Goal: Information Seeking & Learning: Learn about a topic

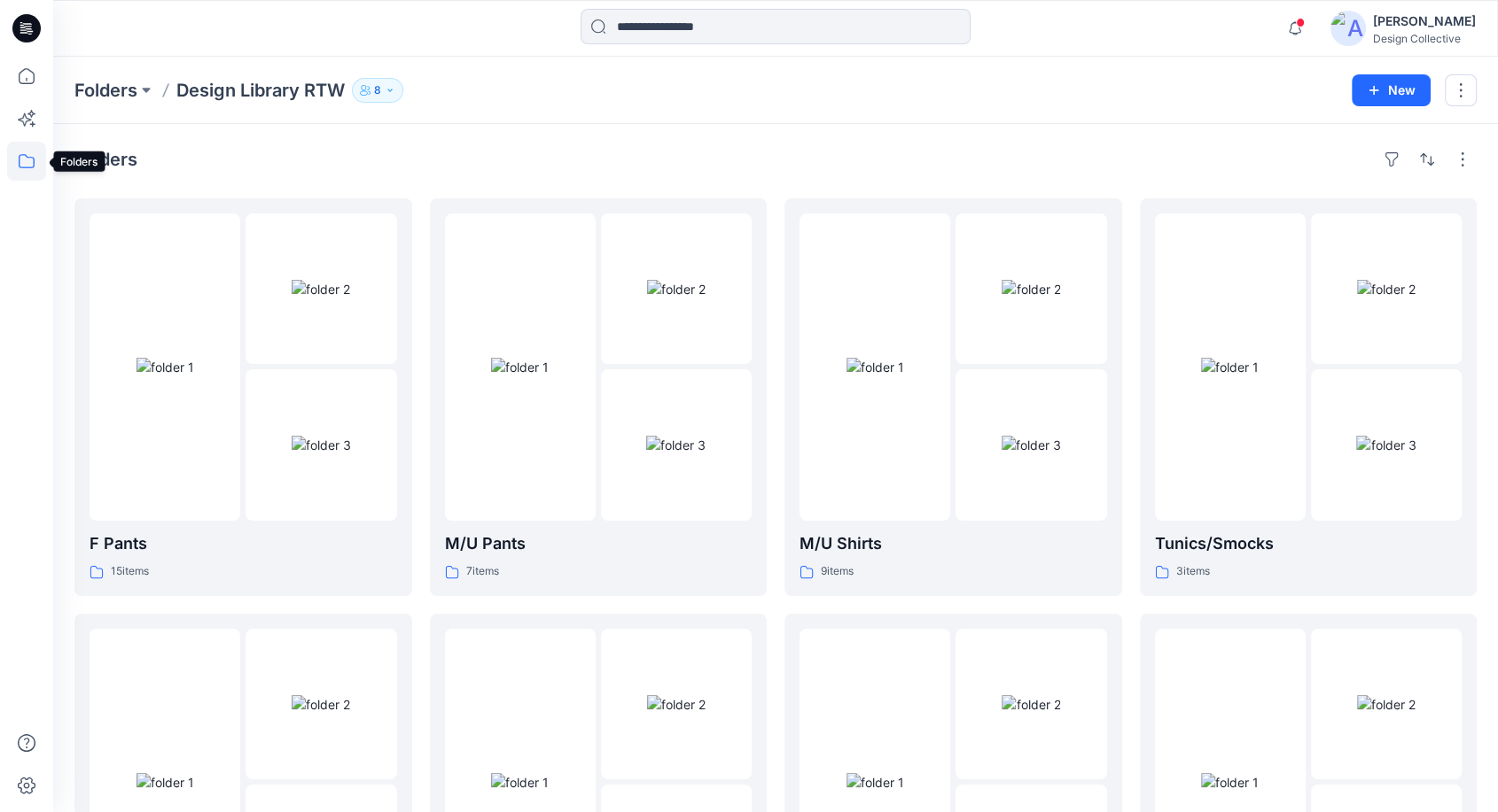
click at [24, 155] on icon at bounding box center [27, 161] width 16 height 14
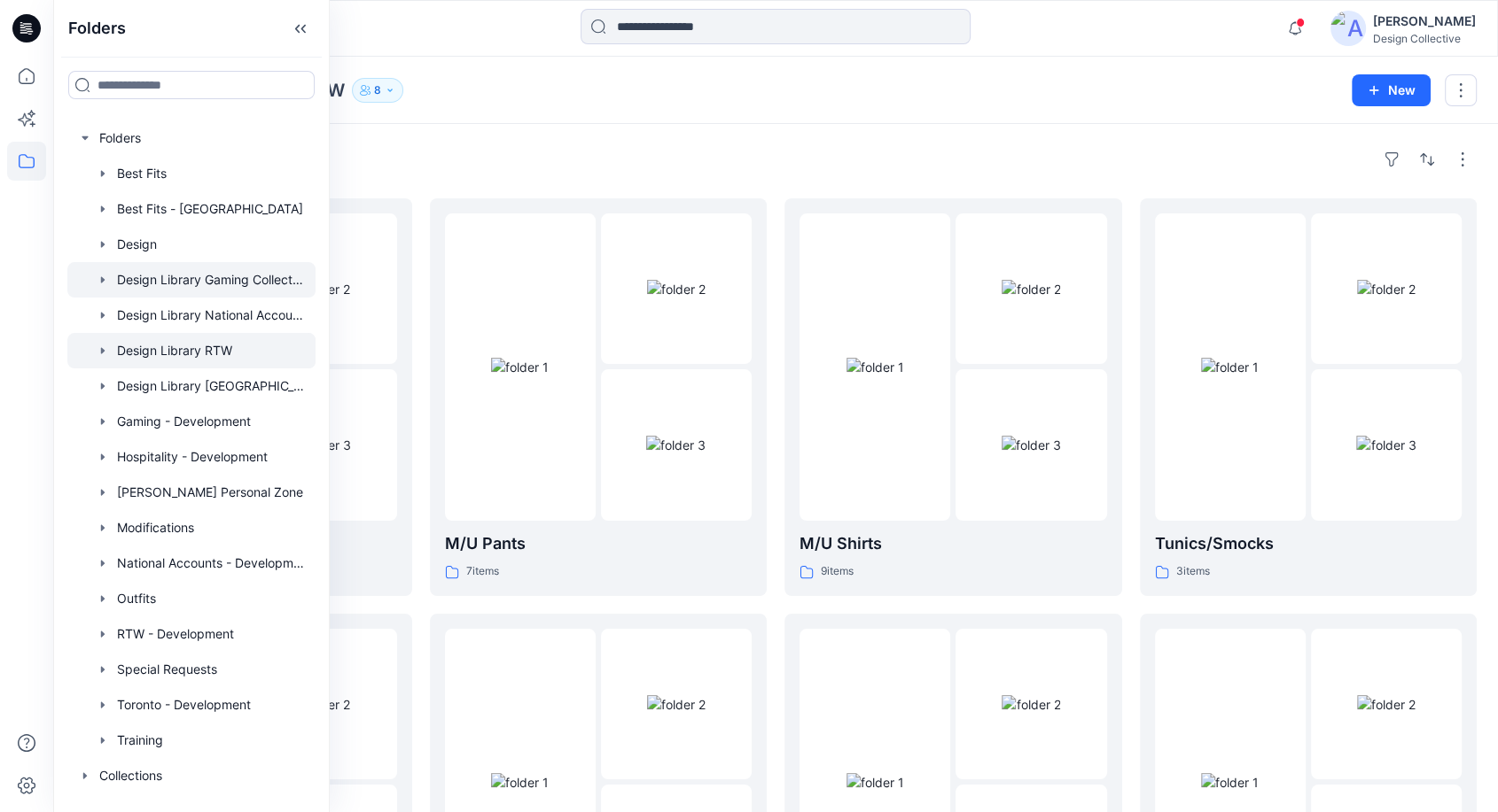
click at [188, 277] on div at bounding box center [191, 280] width 248 height 36
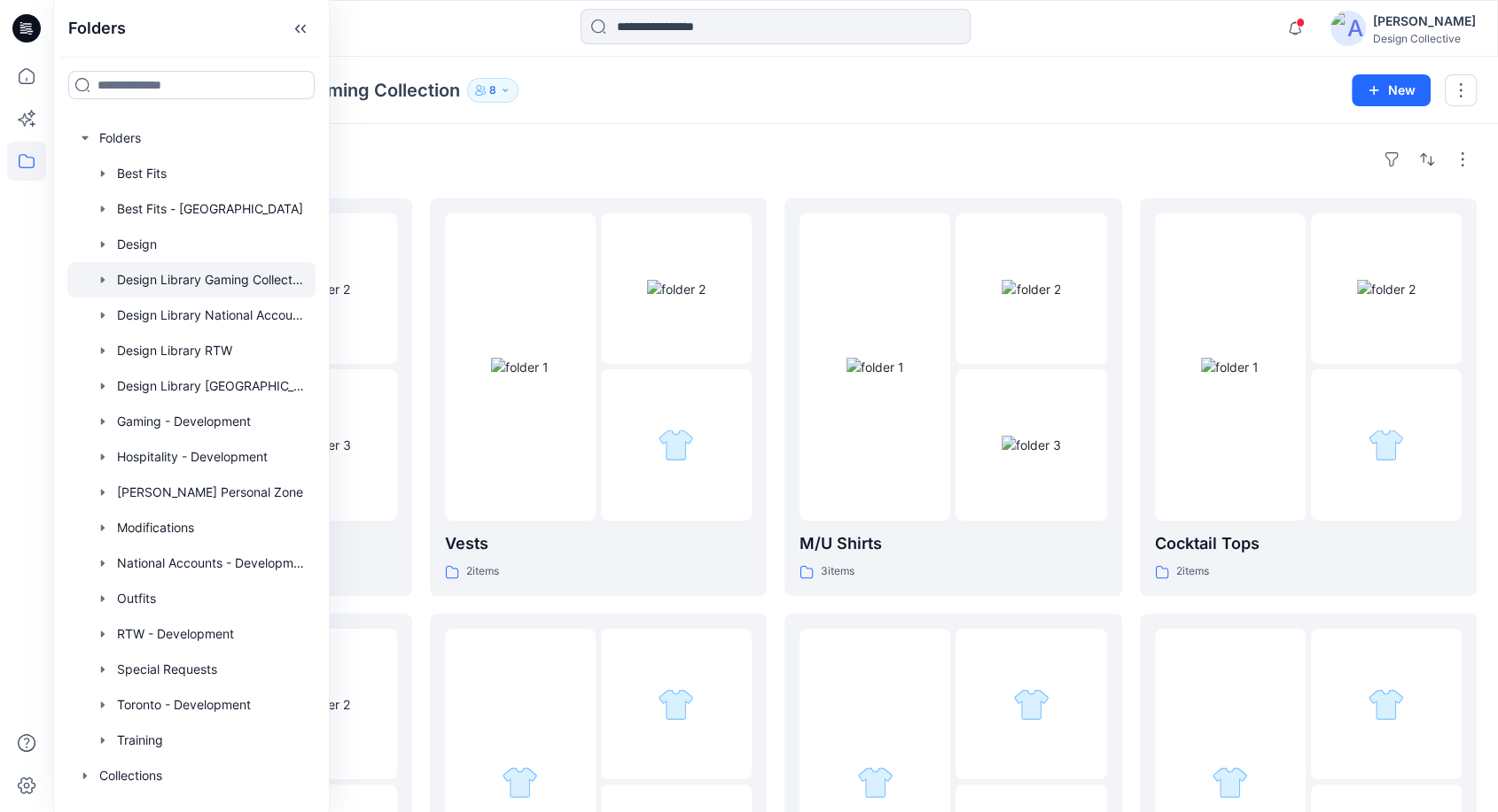
click at [1103, 117] on div "Folders Design Library Gaming Collection 8 New" at bounding box center [776, 90] width 1444 height 67
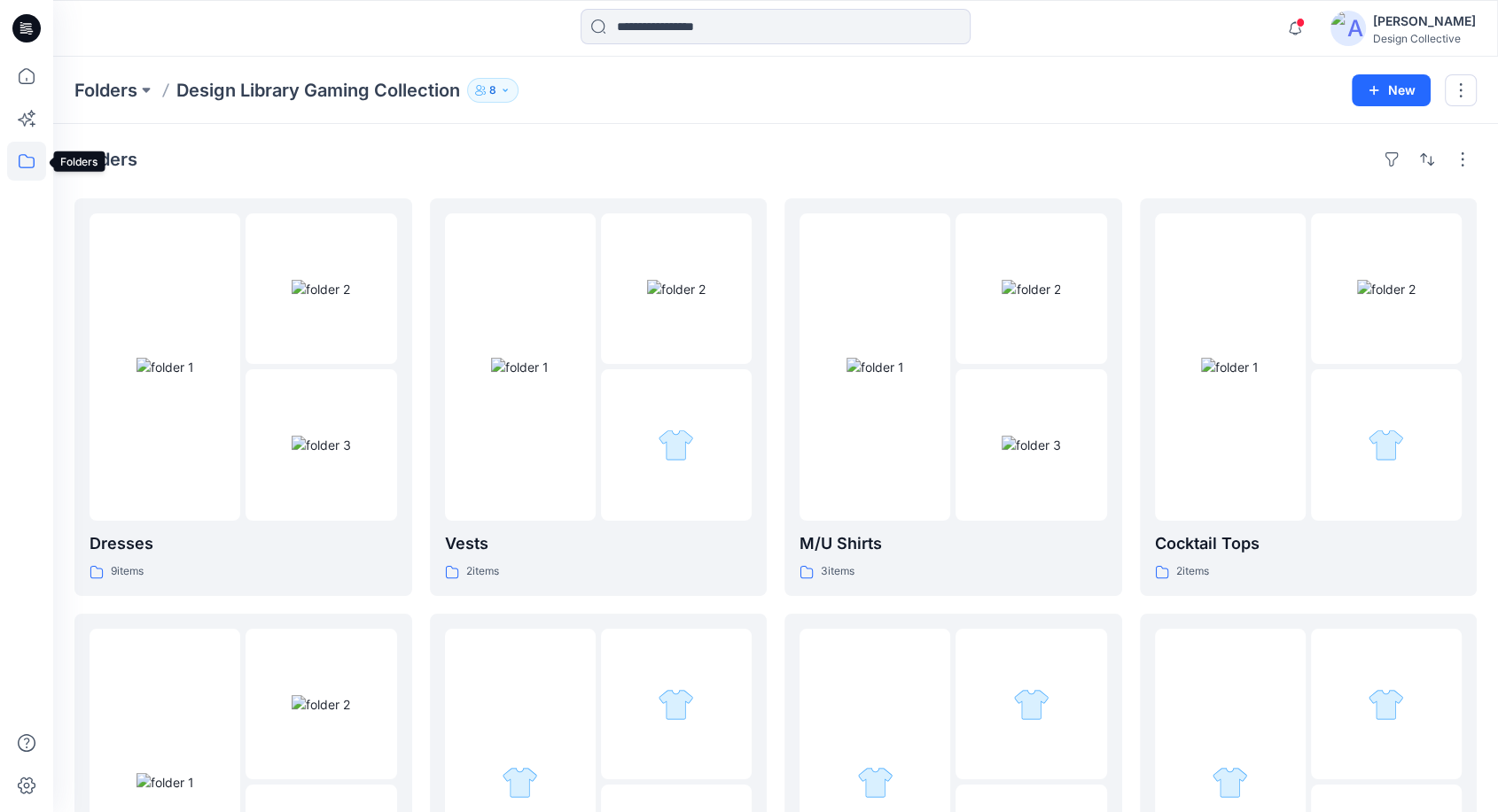
click at [21, 157] on icon at bounding box center [26, 160] width 39 height 39
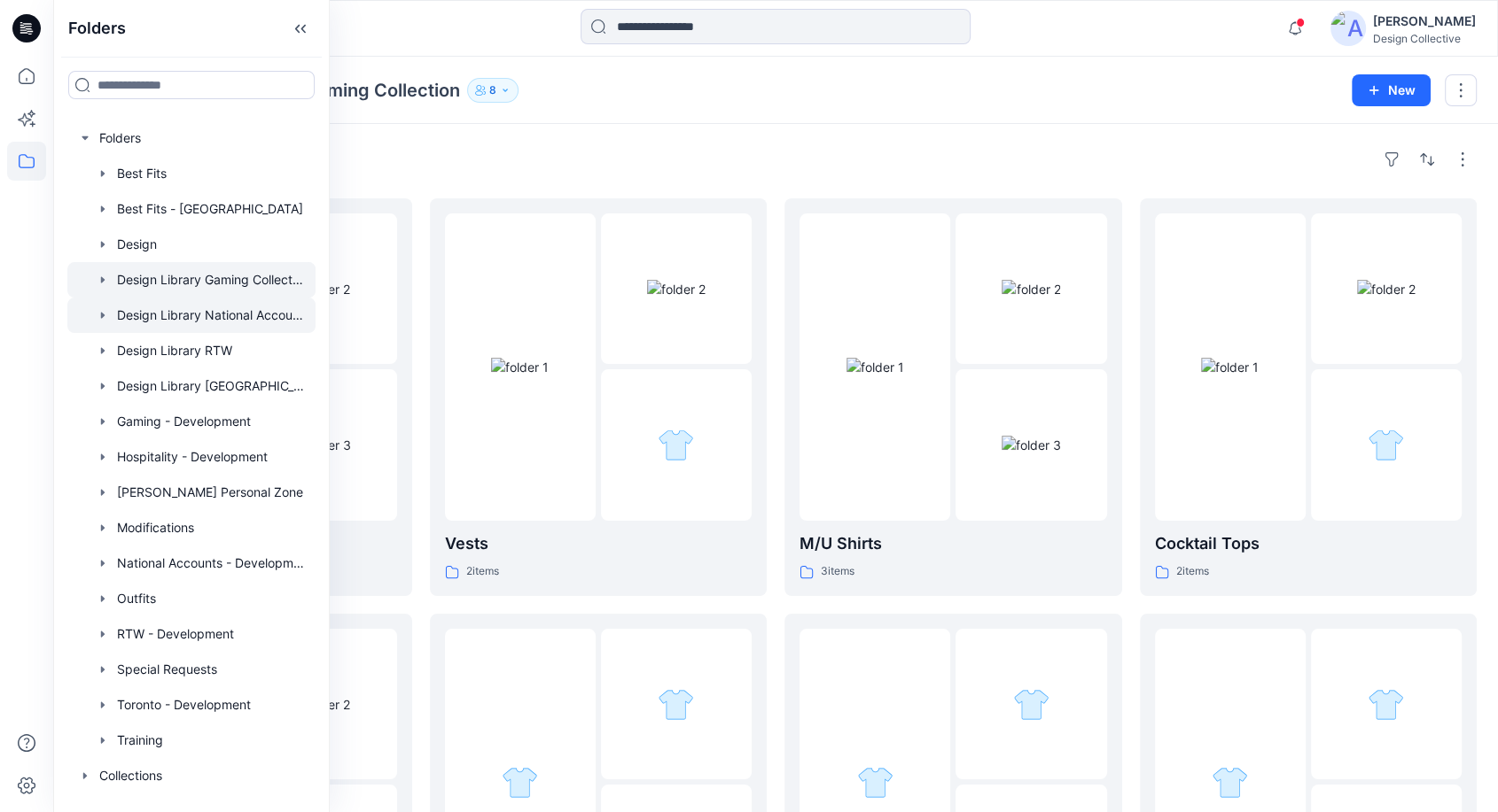
click at [216, 310] on div at bounding box center [191, 316] width 248 height 36
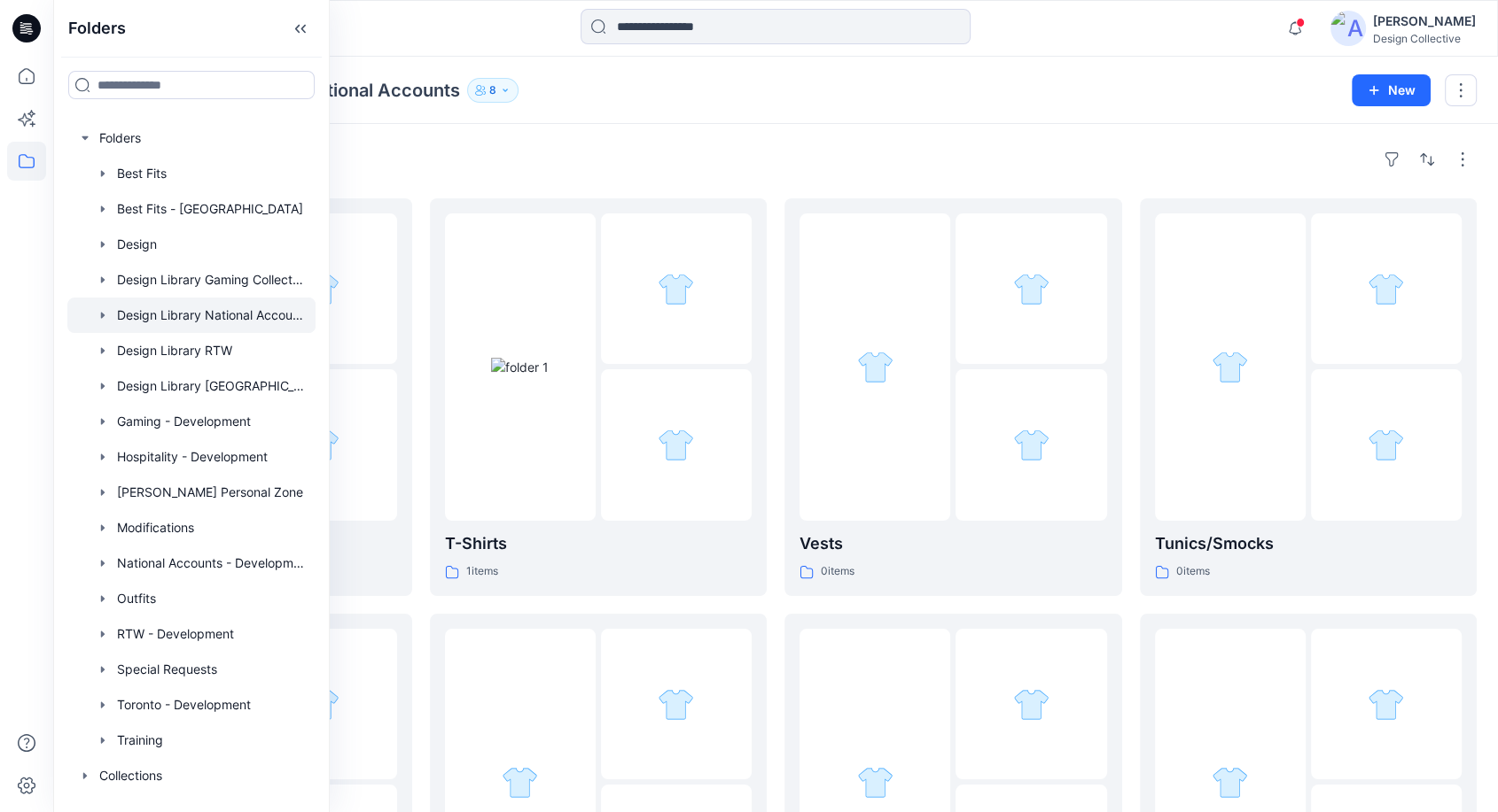
click at [1034, 108] on div "Folders Design Library National Accounts 8 New" at bounding box center [776, 90] width 1444 height 67
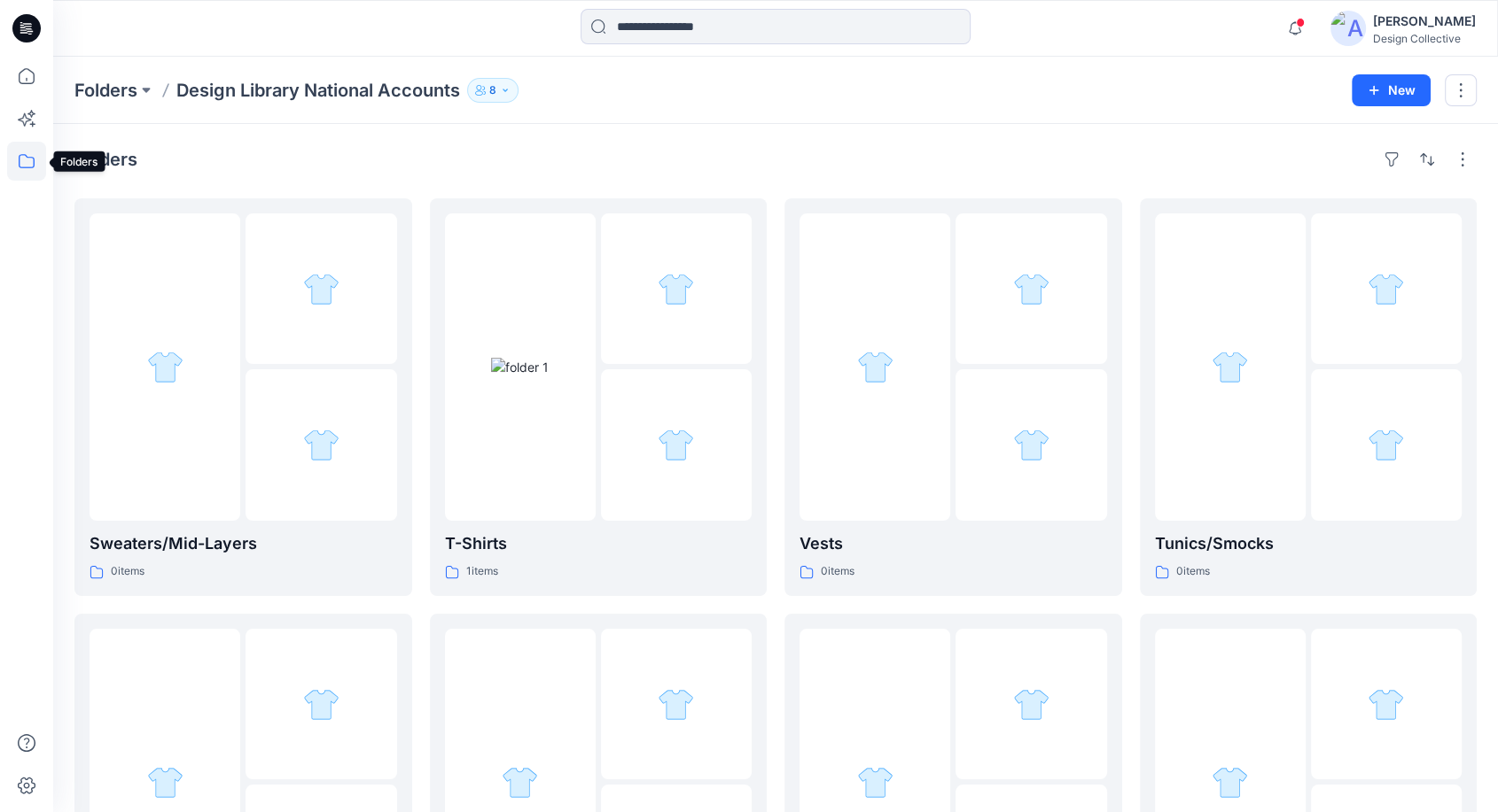
click at [27, 167] on icon at bounding box center [26, 160] width 39 height 39
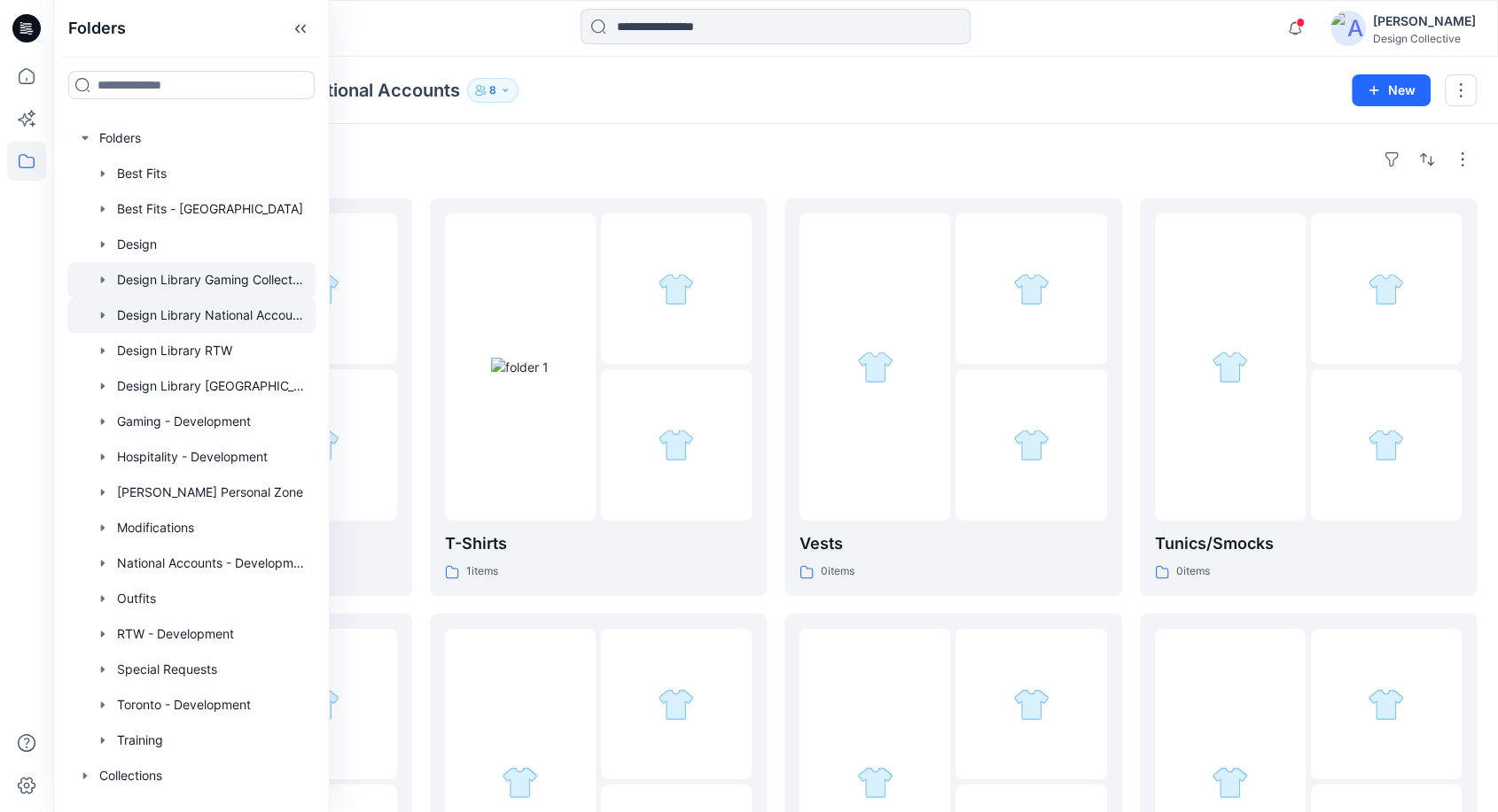
click at [231, 276] on div at bounding box center [191, 280] width 248 height 36
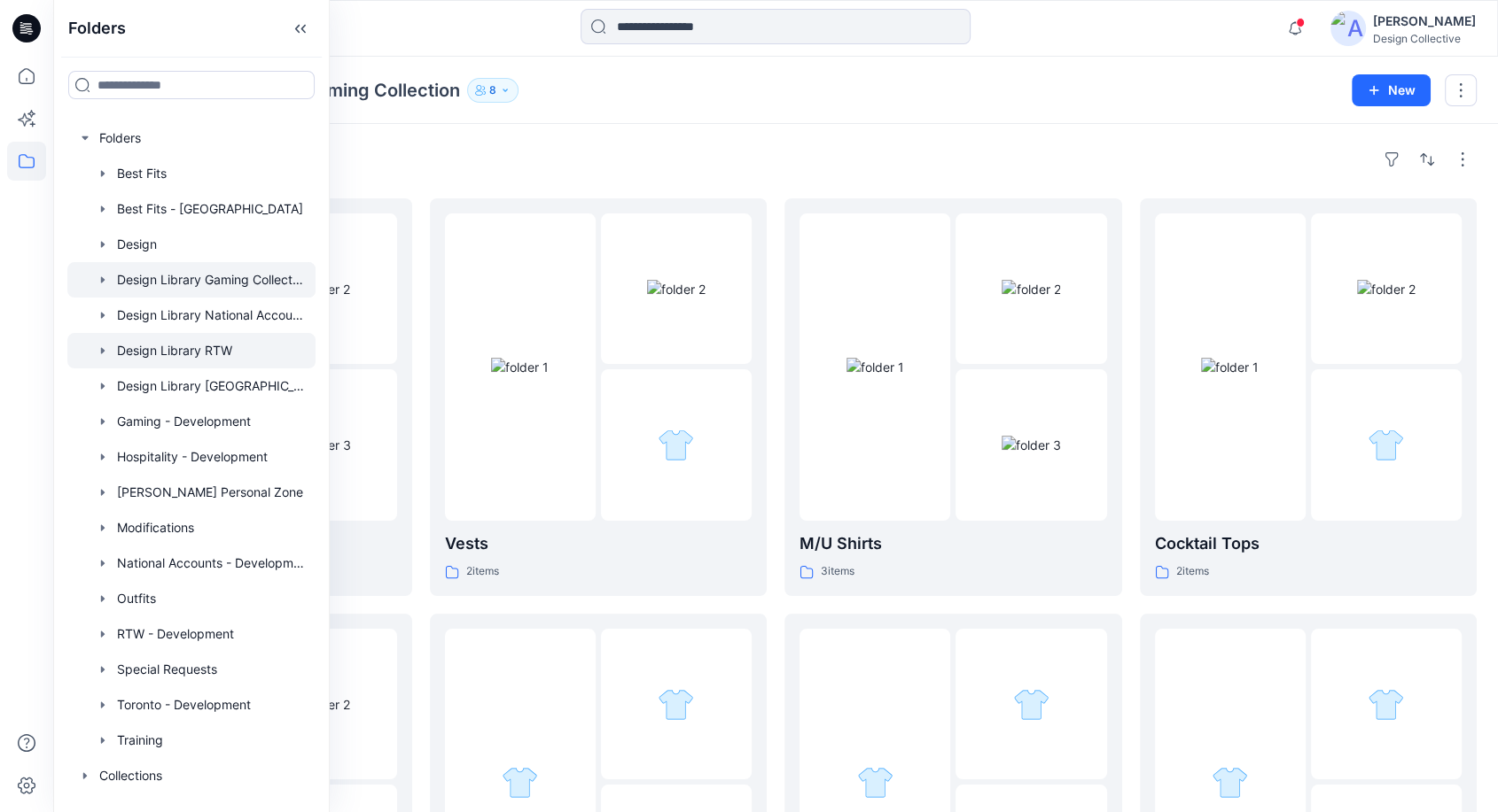
click at [207, 350] on div at bounding box center [191, 351] width 248 height 36
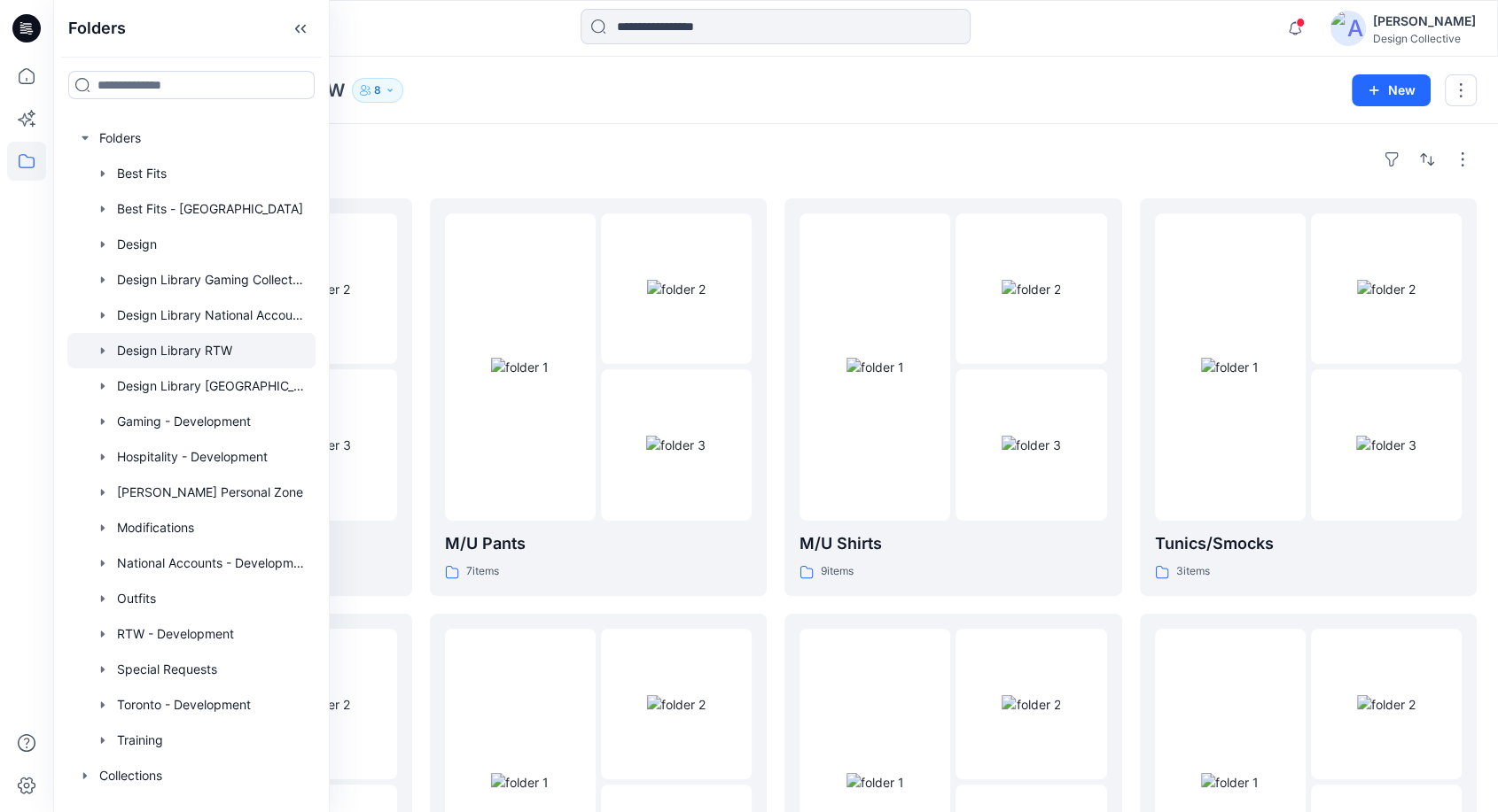
click at [990, 122] on div "Folders Design Library RTW 8 New" at bounding box center [776, 90] width 1444 height 67
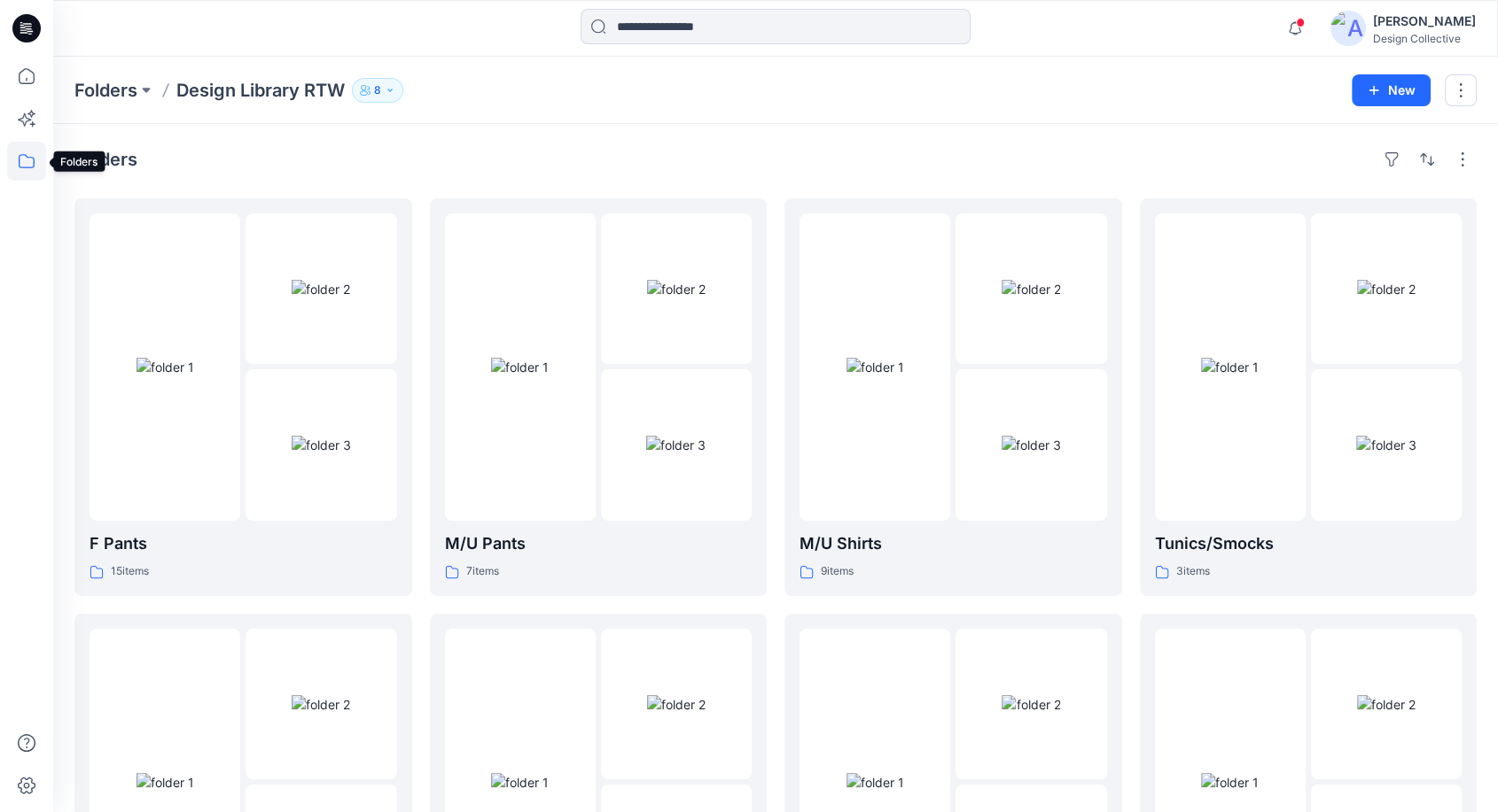
click at [27, 169] on icon at bounding box center [26, 160] width 39 height 39
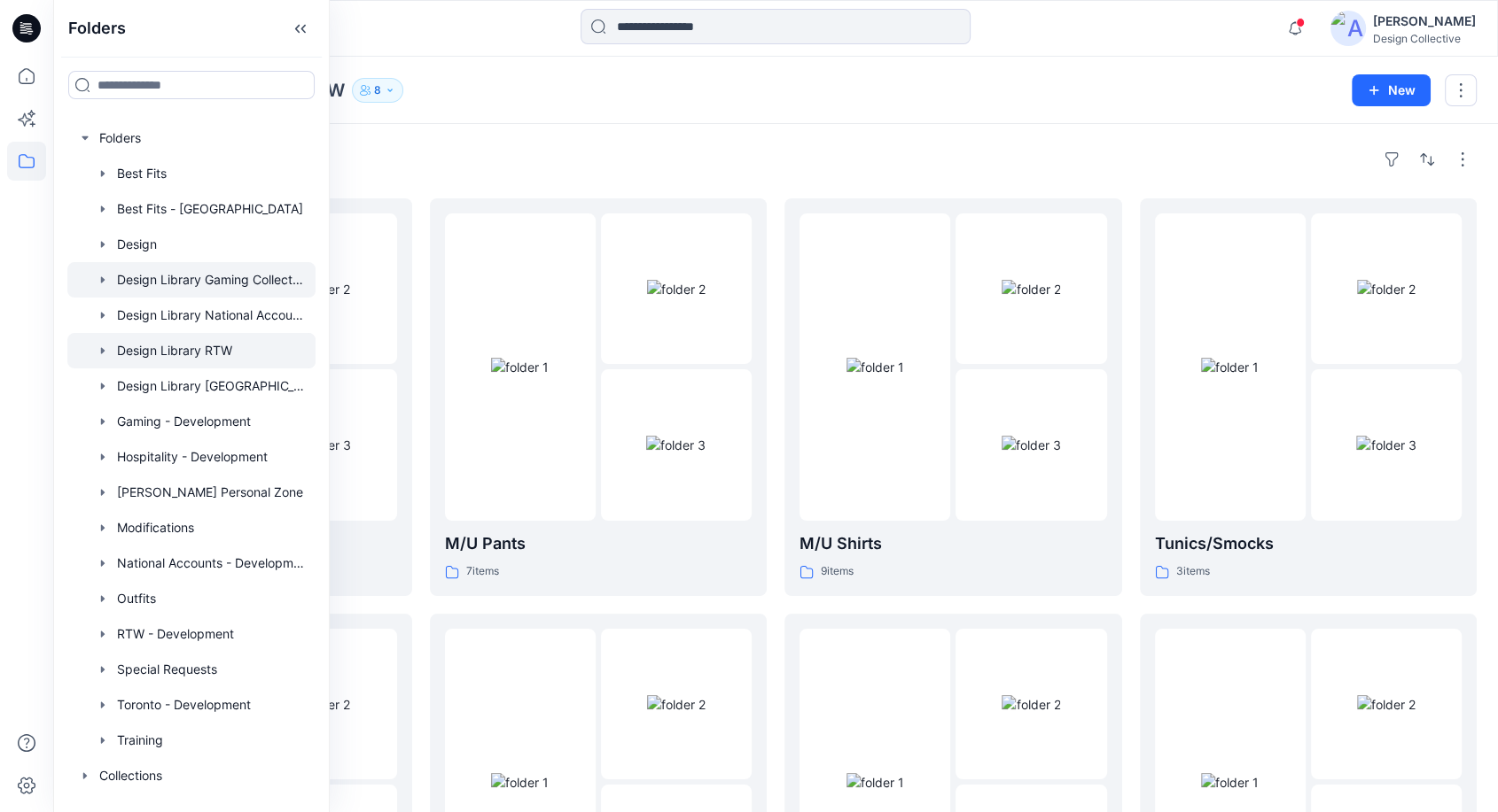
click at [222, 289] on div at bounding box center [191, 280] width 248 height 36
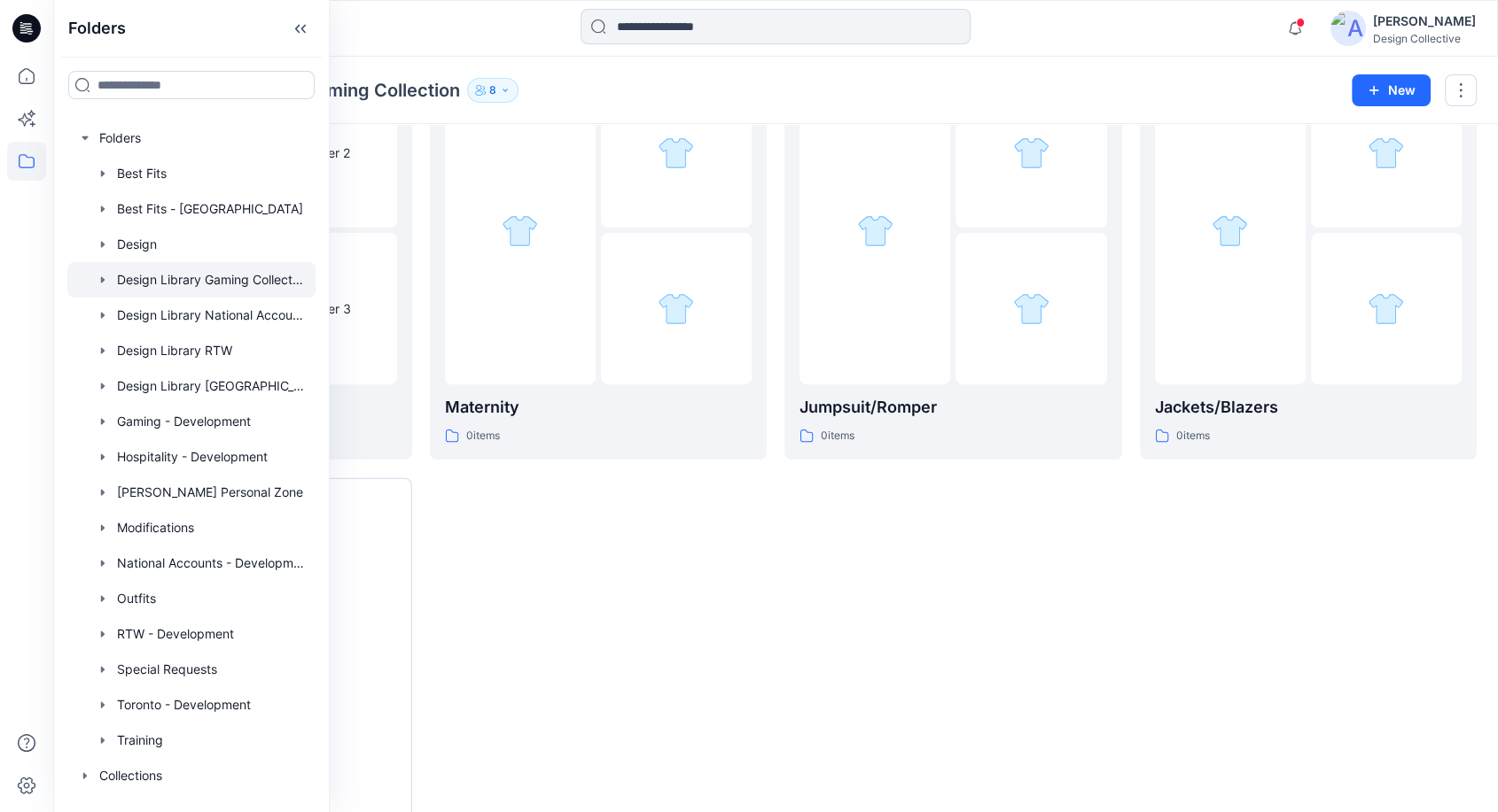
scroll to position [590, 0]
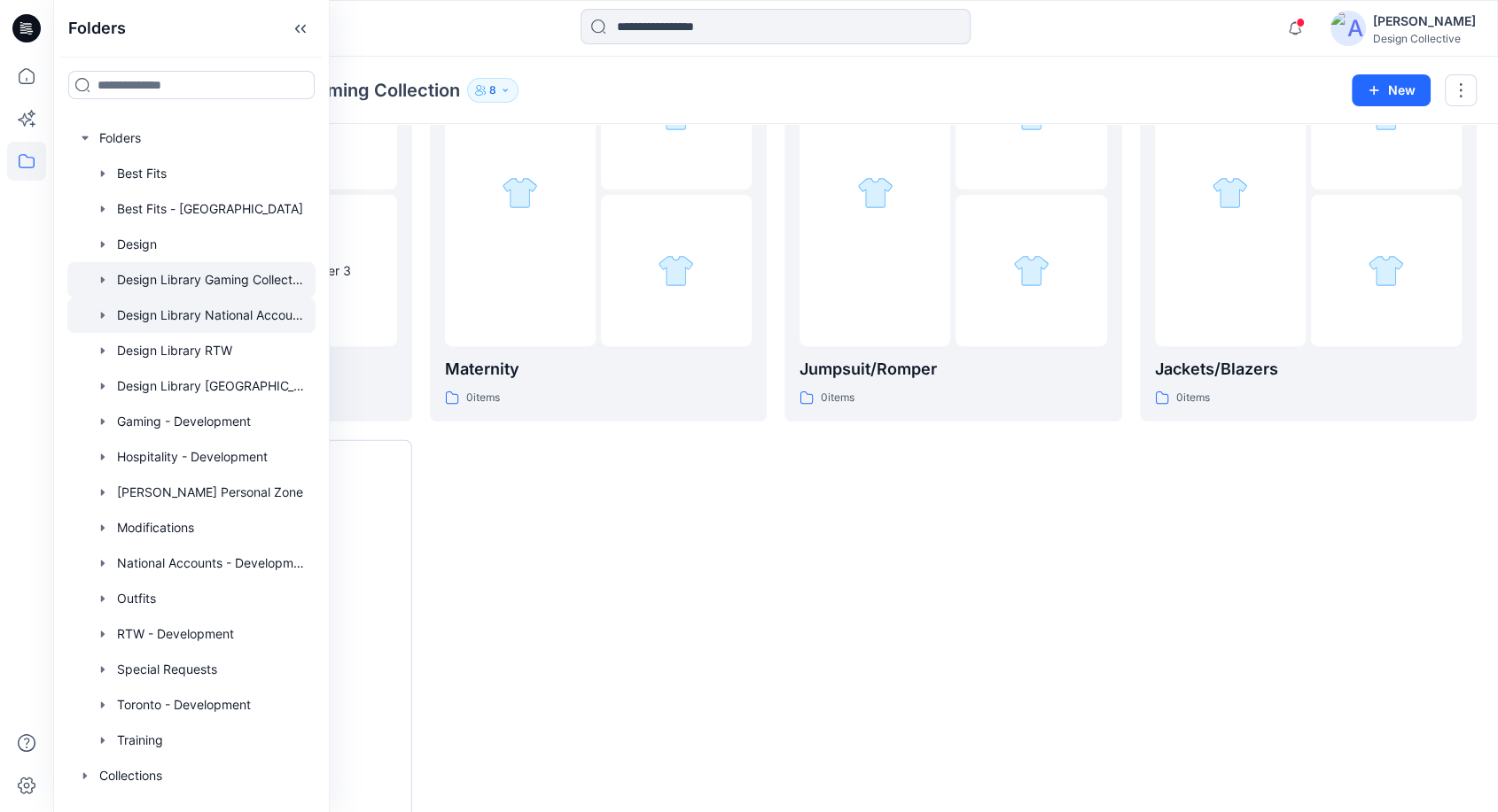
click at [234, 319] on div at bounding box center [191, 316] width 248 height 36
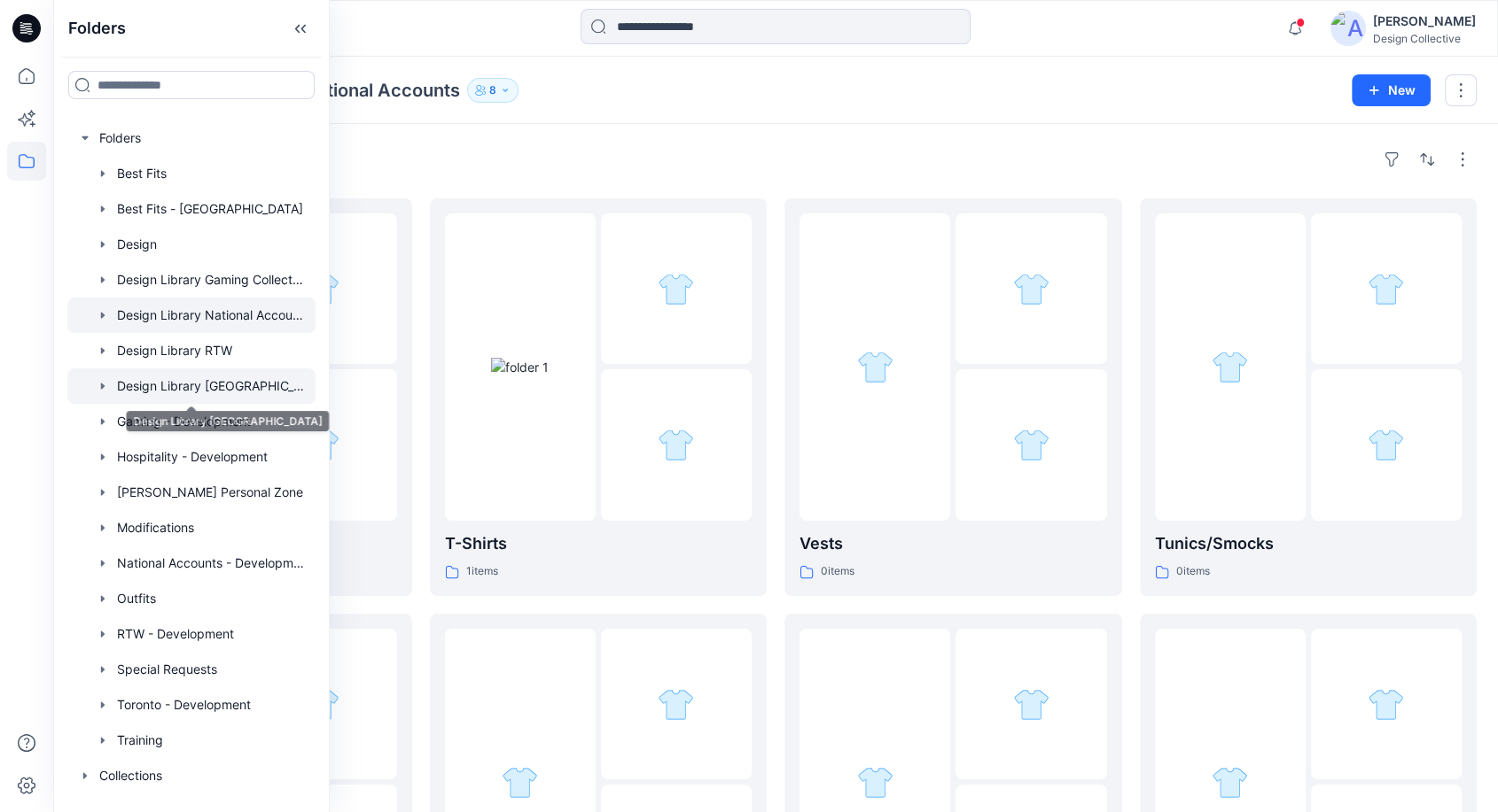
click at [219, 390] on div at bounding box center [191, 386] width 248 height 36
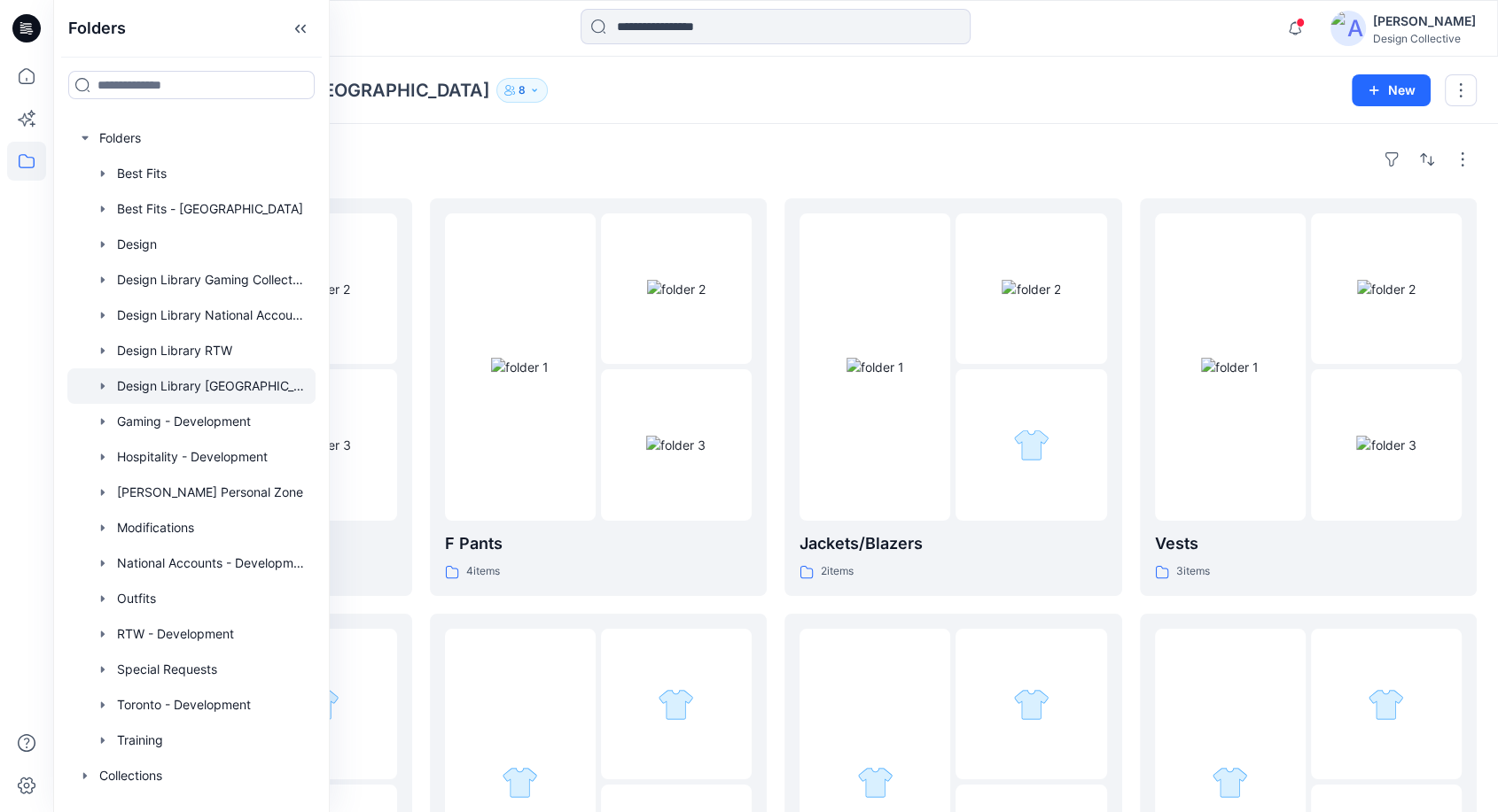
click at [1079, 88] on div "Folders Design Library Toronto 8" at bounding box center [705, 90] width 1263 height 25
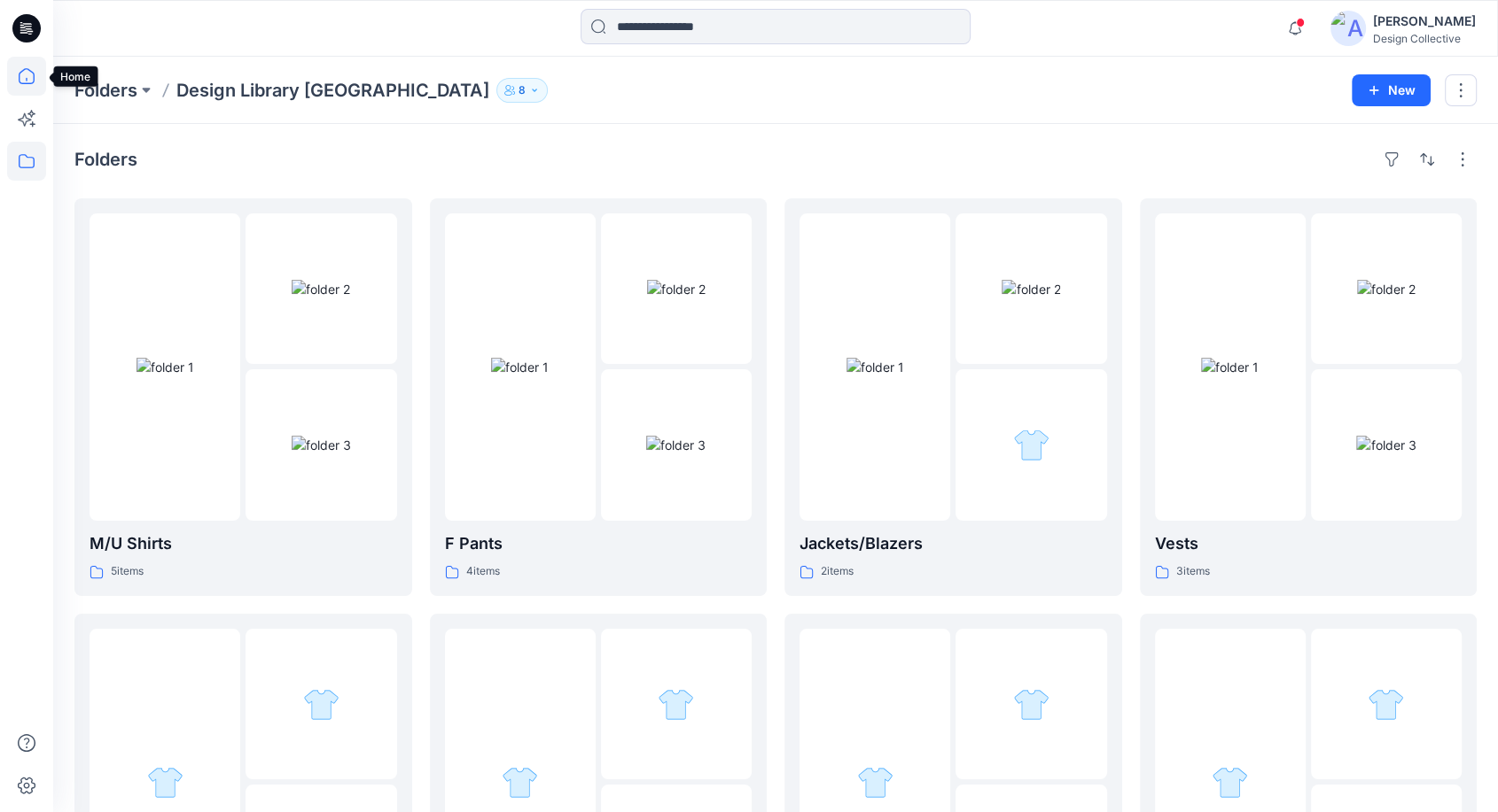
click at [24, 73] on icon at bounding box center [26, 75] width 39 height 39
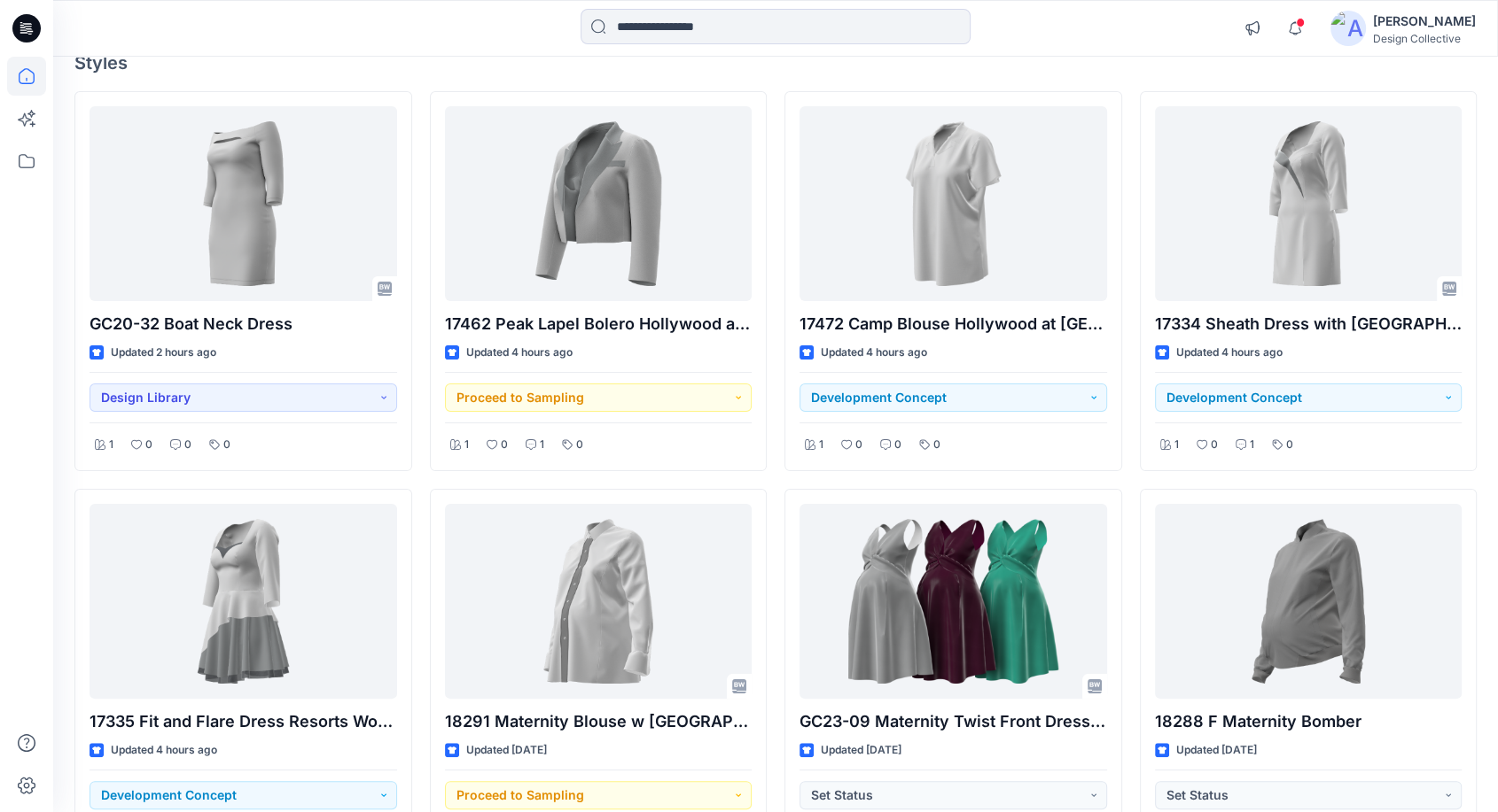
scroll to position [197, 0]
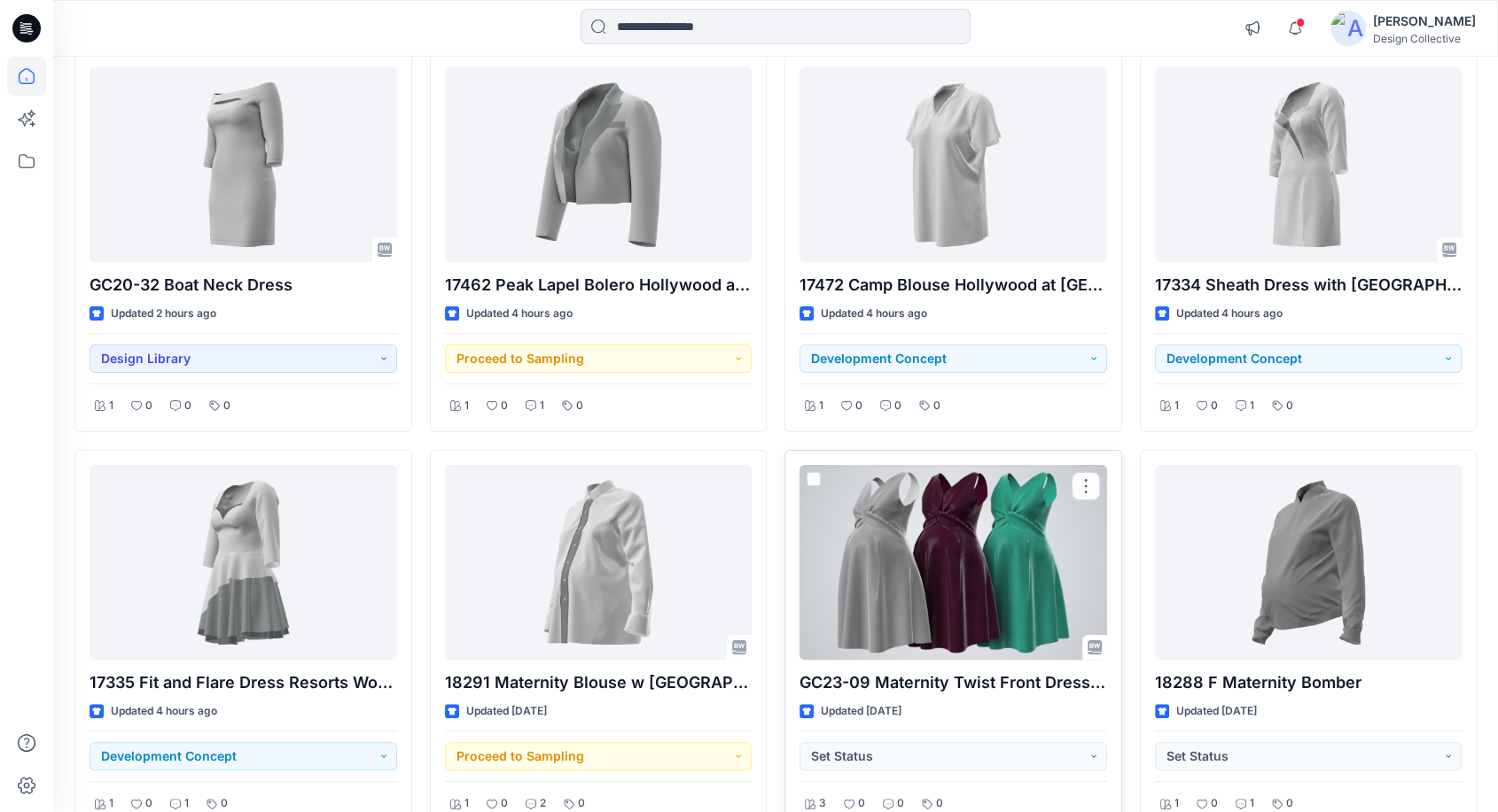
click at [890, 632] on div at bounding box center [953, 562] width 307 height 195
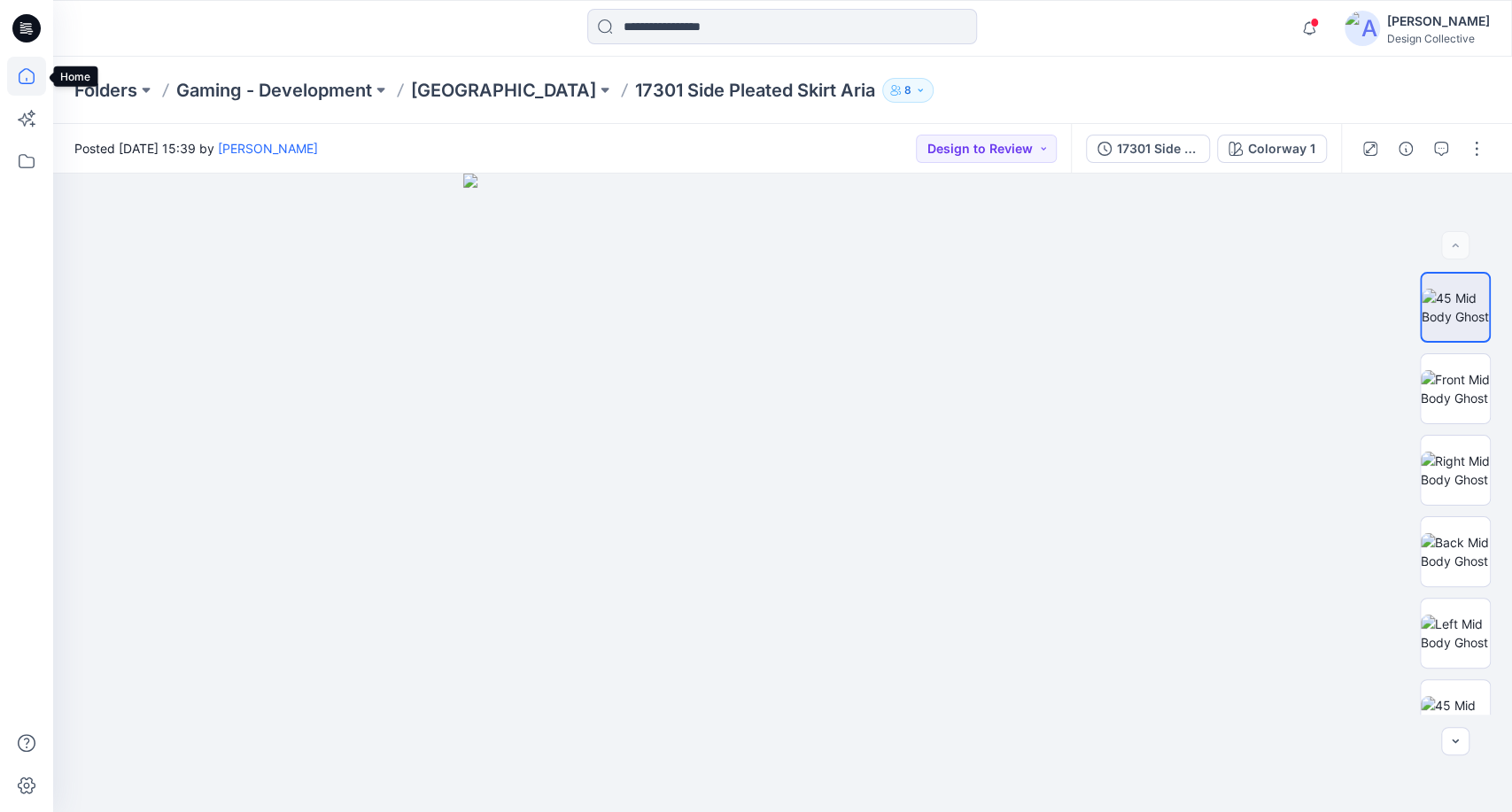
click at [21, 73] on icon at bounding box center [26, 75] width 39 height 39
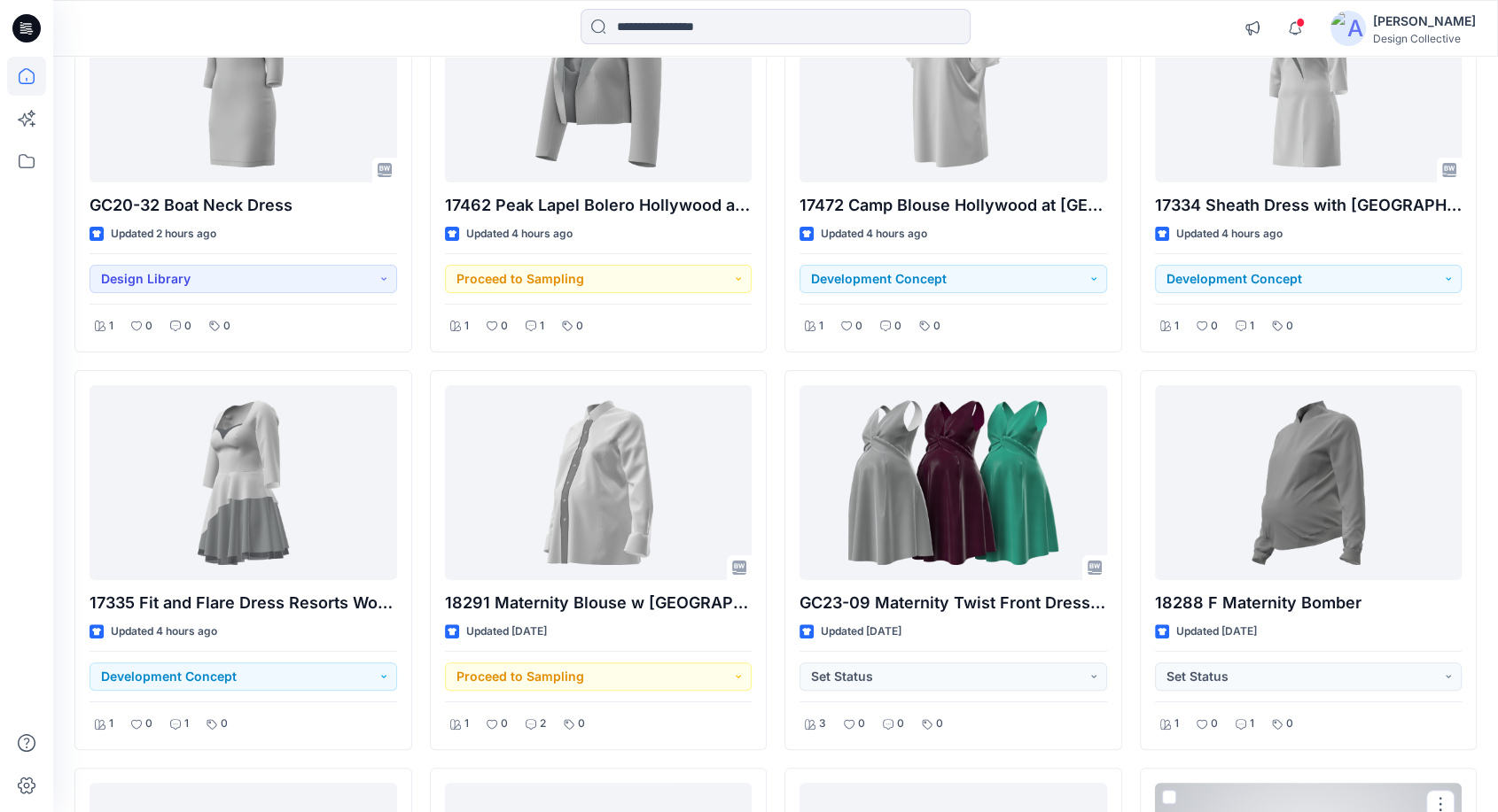
scroll to position [262, 0]
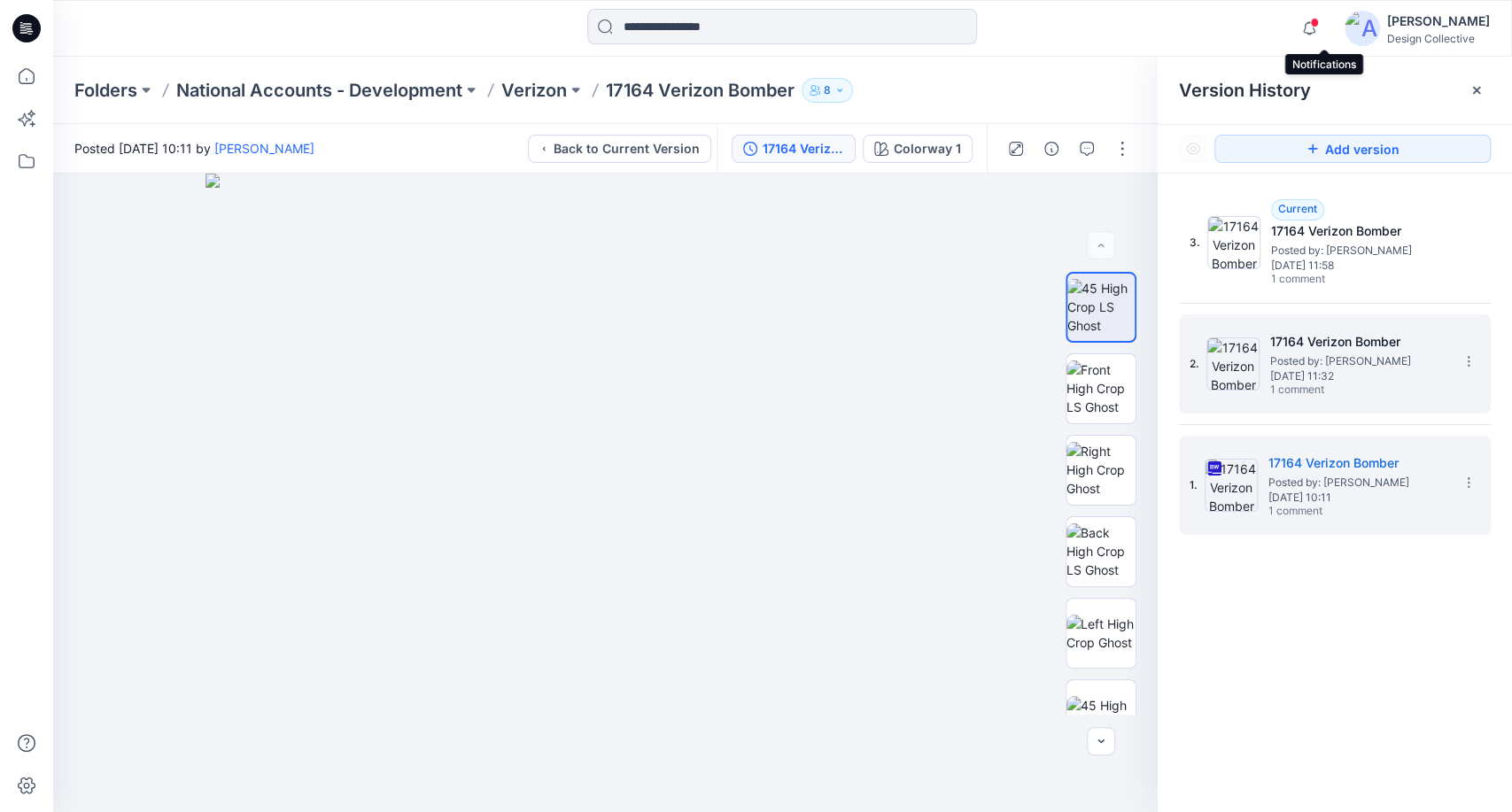
click at [1358, 383] on span "1 comment" at bounding box center [1332, 390] width 124 height 14
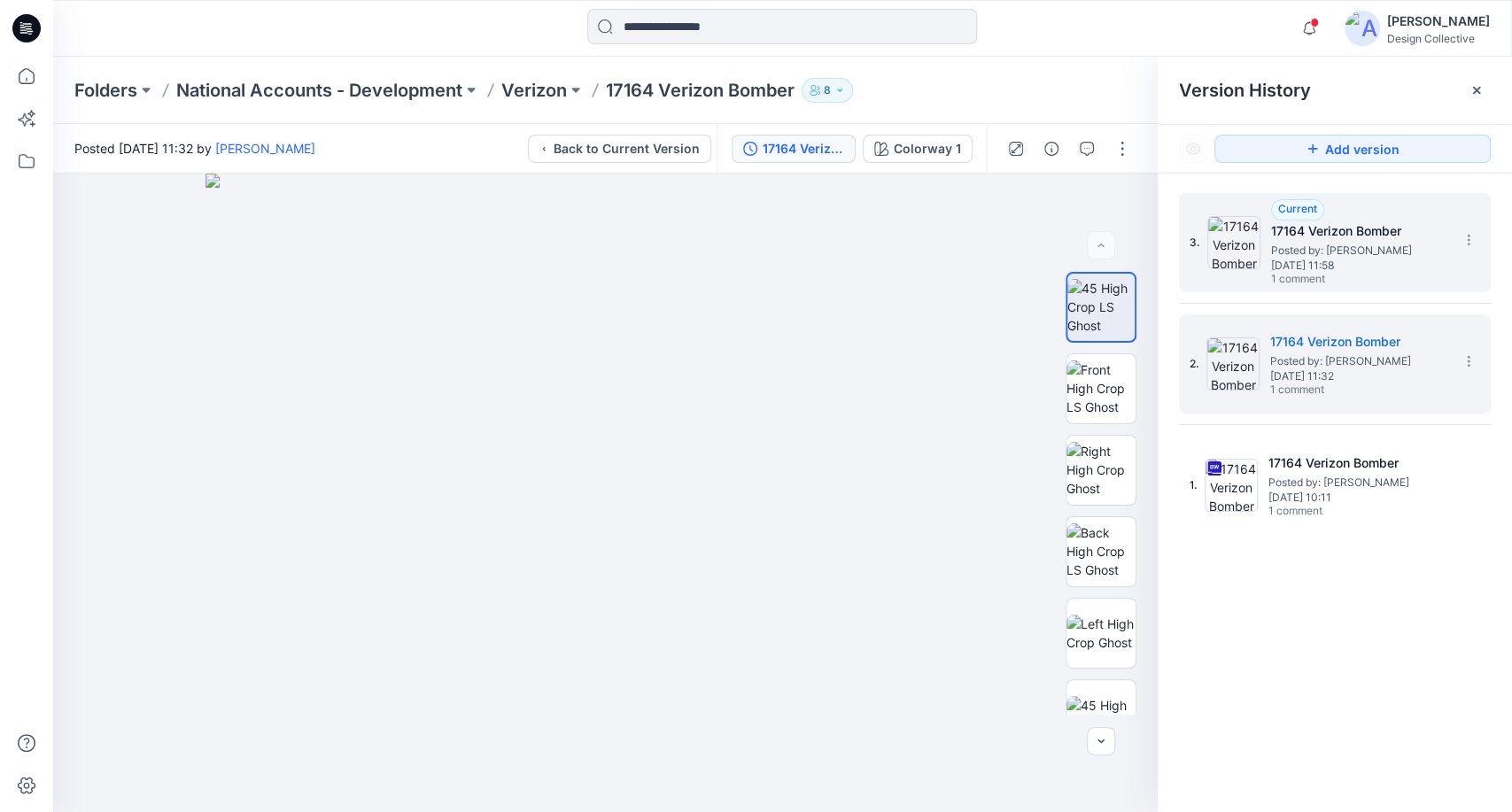
click at [1396, 289] on div "3. Current 17164 Verizon Bomber Posted by: Kathleen Mueggenborg Tuesday, March …" at bounding box center [1334, 243] width 312 height 99
click at [1386, 267] on span "Tuesday, March 04, 2025 11:58" at bounding box center [1360, 265] width 177 height 13
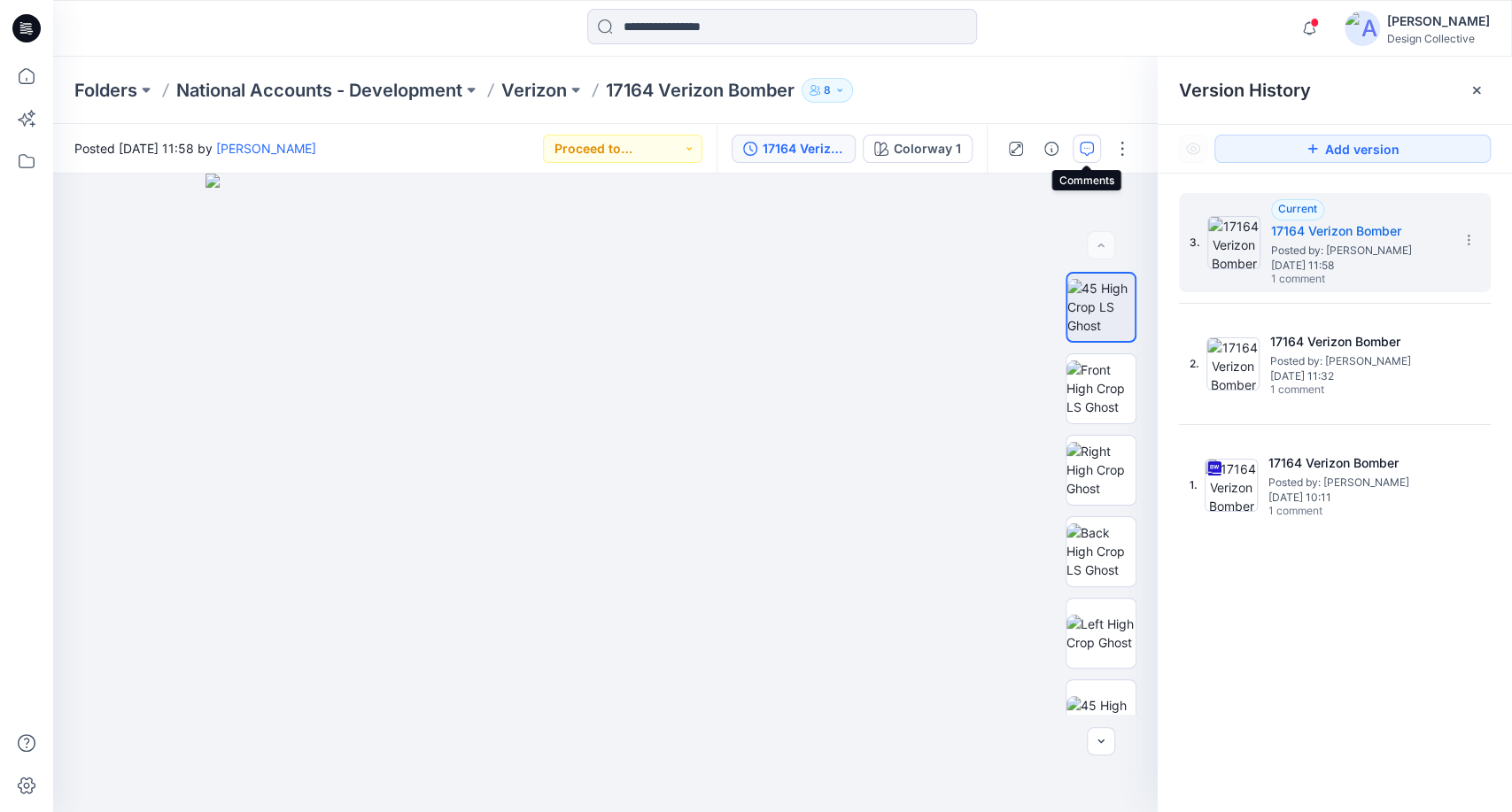
click at [1086, 158] on button "button" at bounding box center [1086, 149] width 29 height 29
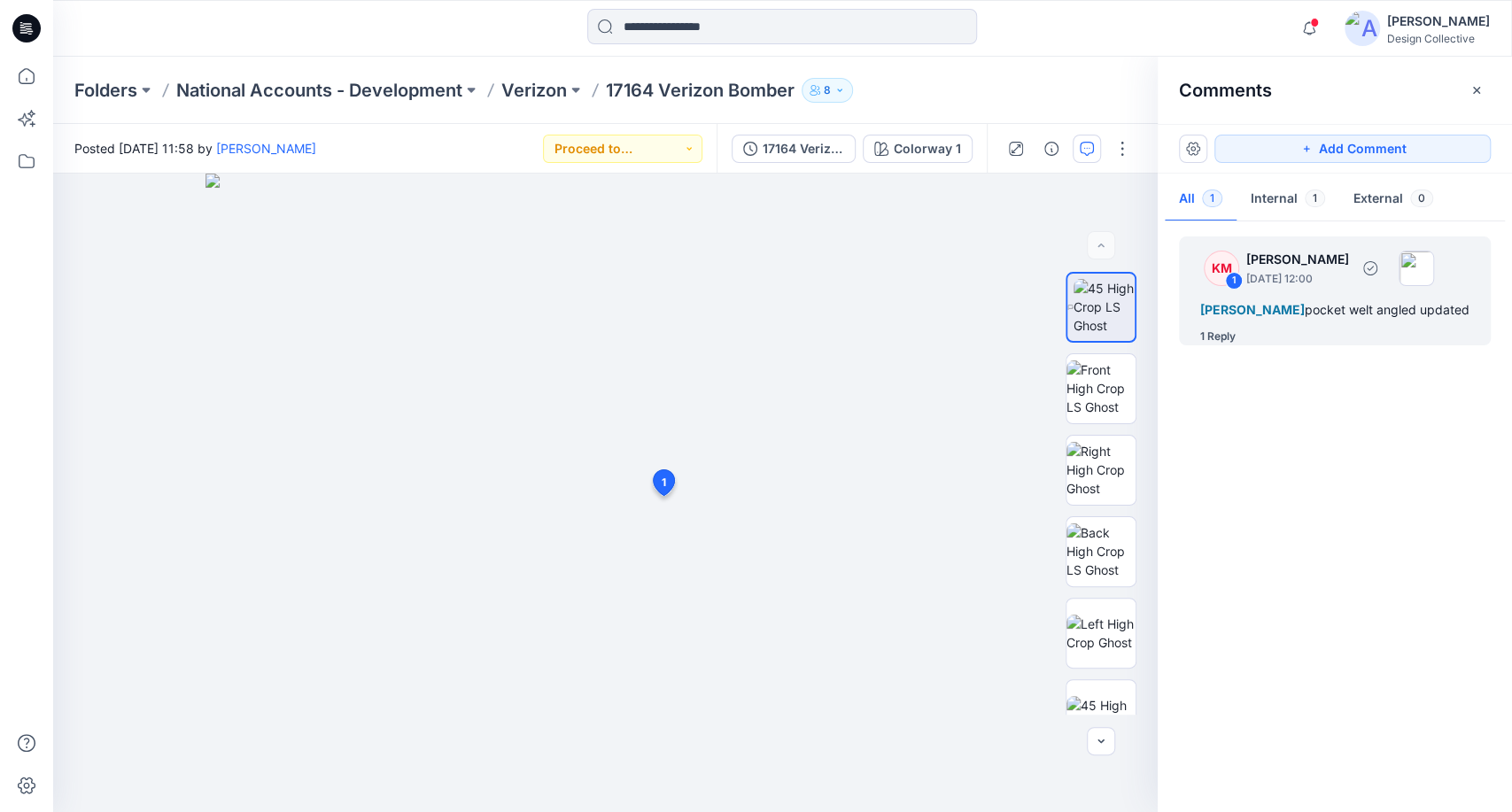
click at [1350, 332] on div "1 Reply" at bounding box center [1345, 337] width 290 height 18
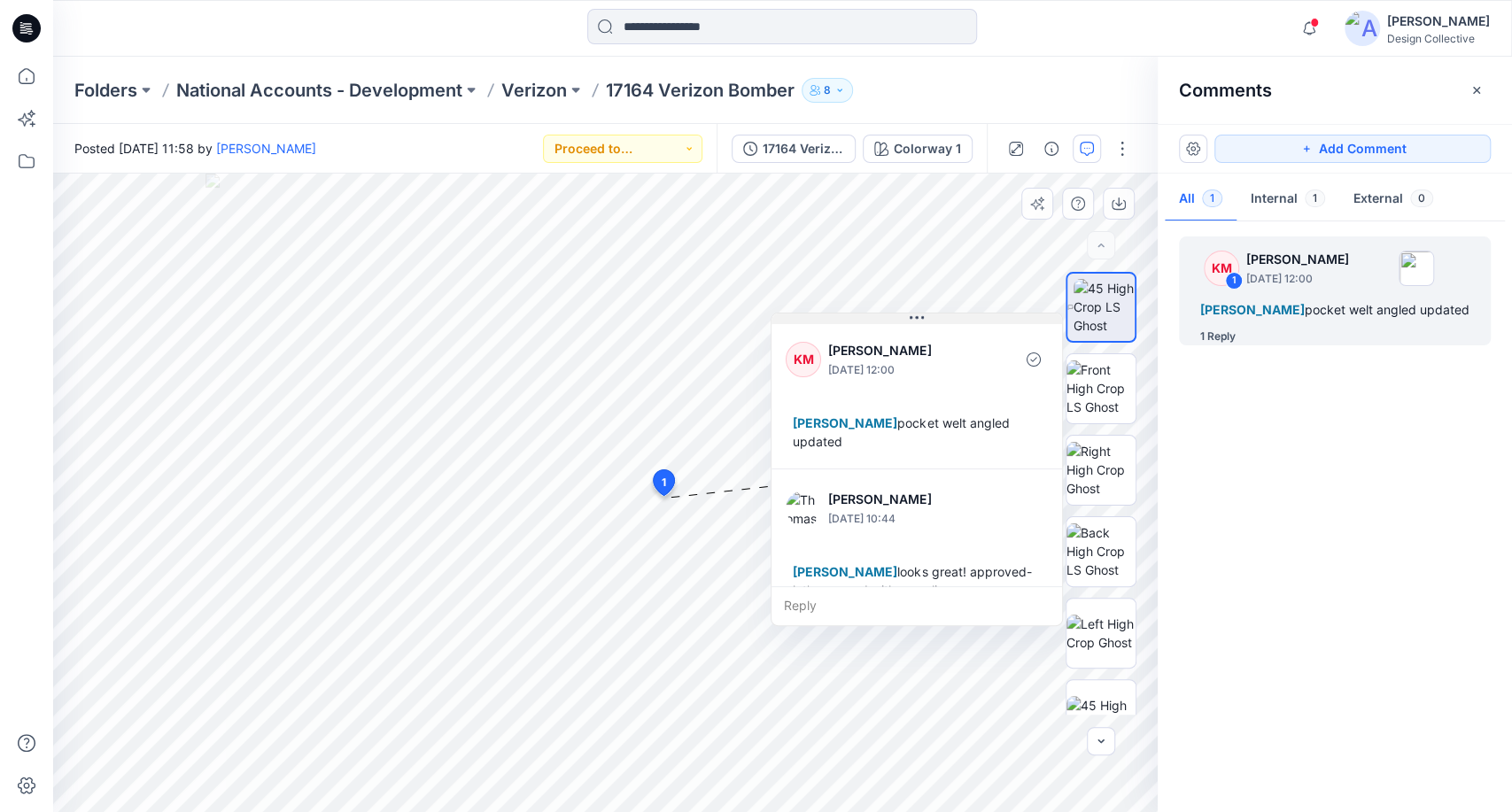
drag, startPoint x: 806, startPoint y: 514, endPoint x: 941, endPoint y: 322, distance: 234.7
click at [941, 322] on button at bounding box center [916, 319] width 290 height 11
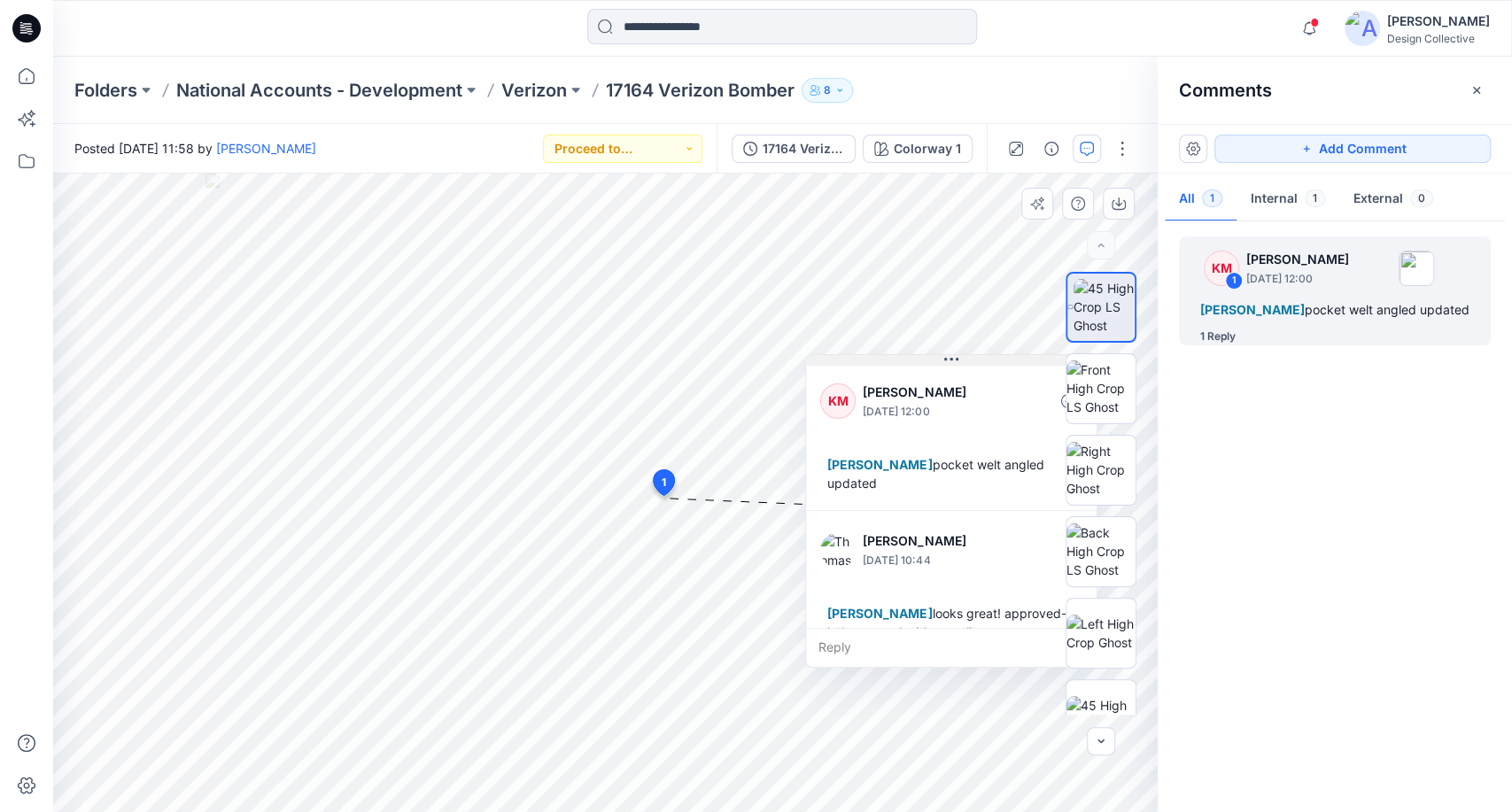
drag, startPoint x: 922, startPoint y: 323, endPoint x: 957, endPoint y: 365, distance: 54.7
click at [957, 365] on icon at bounding box center [951, 359] width 14 height 14
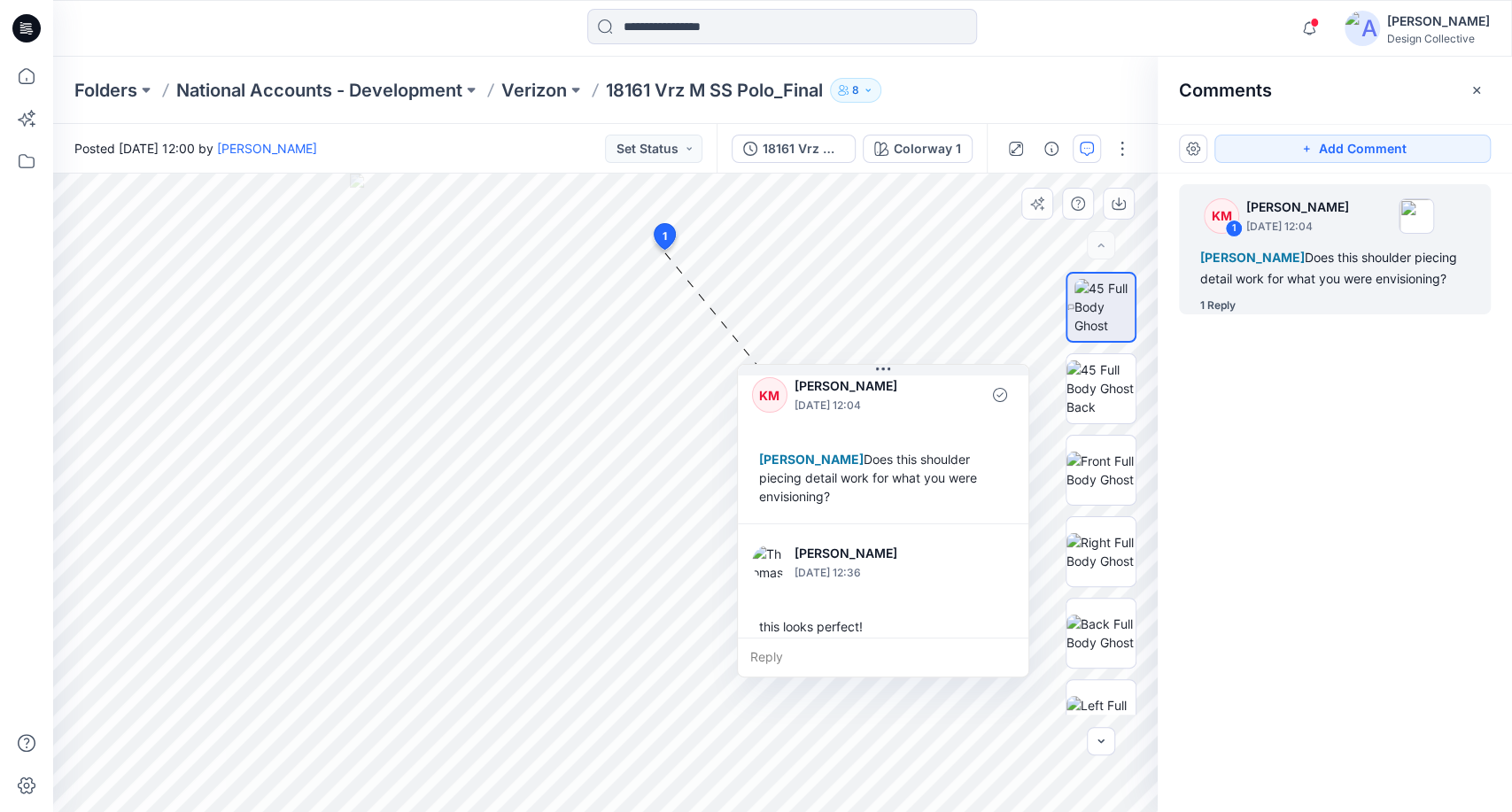
scroll to position [30, 0]
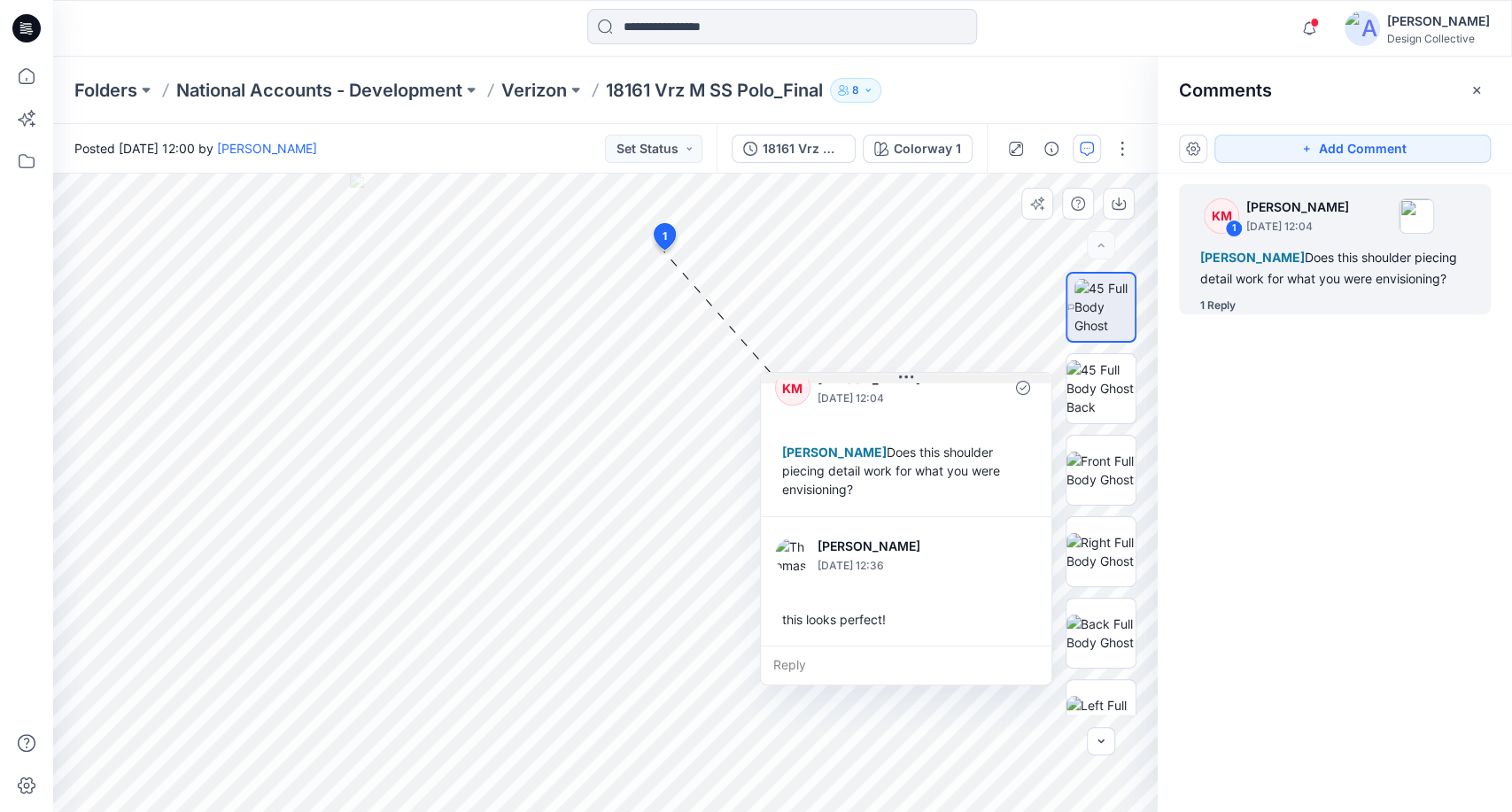
drag, startPoint x: 891, startPoint y: 373, endPoint x: 914, endPoint y: 381, distance: 24.4
click at [913, 381] on icon at bounding box center [906, 377] width 14 height 14
click at [1469, 99] on button "button" at bounding box center [1476, 90] width 29 height 29
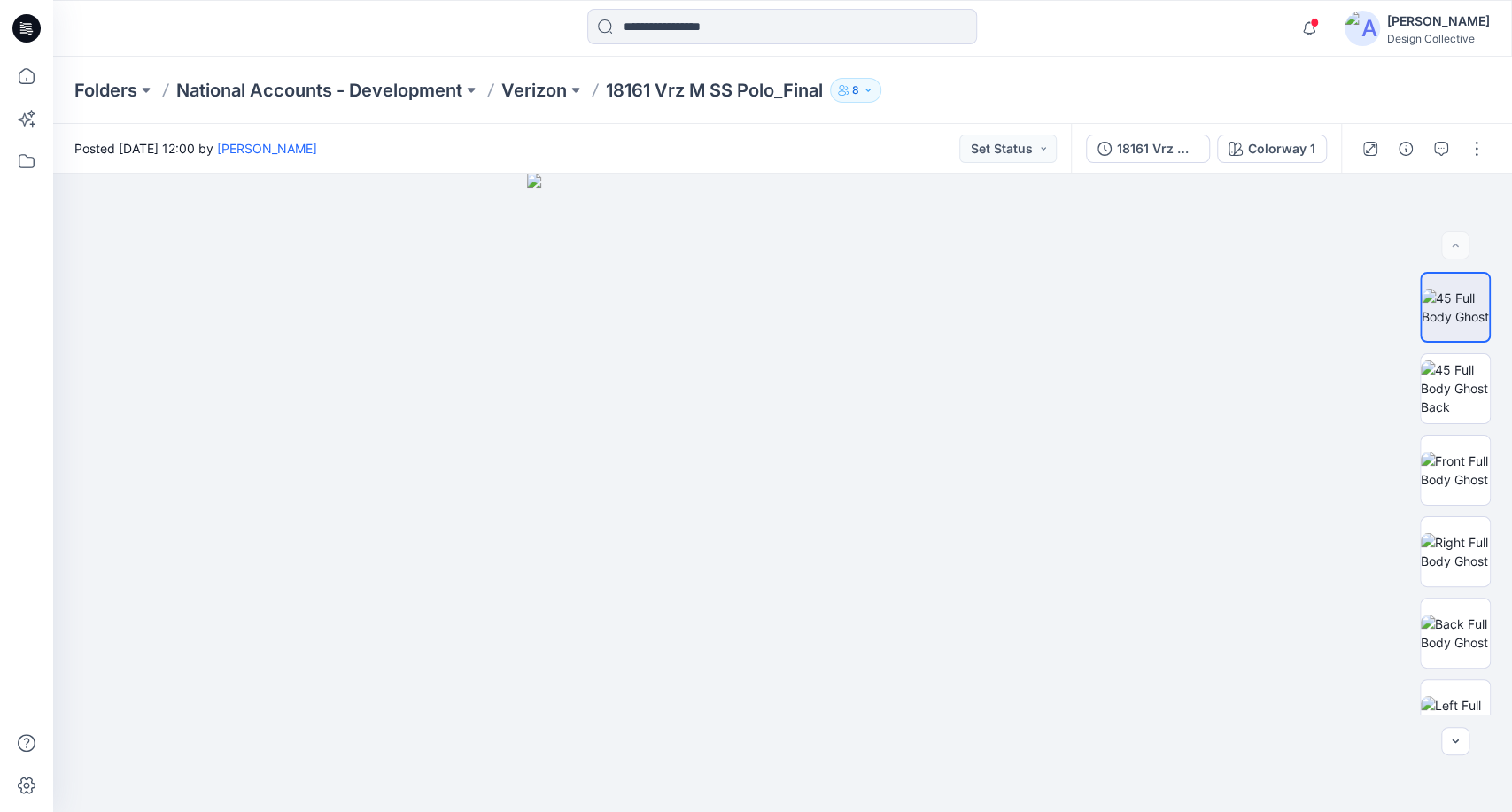
click at [1196, 90] on div "Folders National Accounts - Development Verizon 18161 Vrz M SS Polo_Final 8" at bounding box center [713, 90] width 1278 height 25
click at [20, 163] on icon at bounding box center [27, 161] width 16 height 14
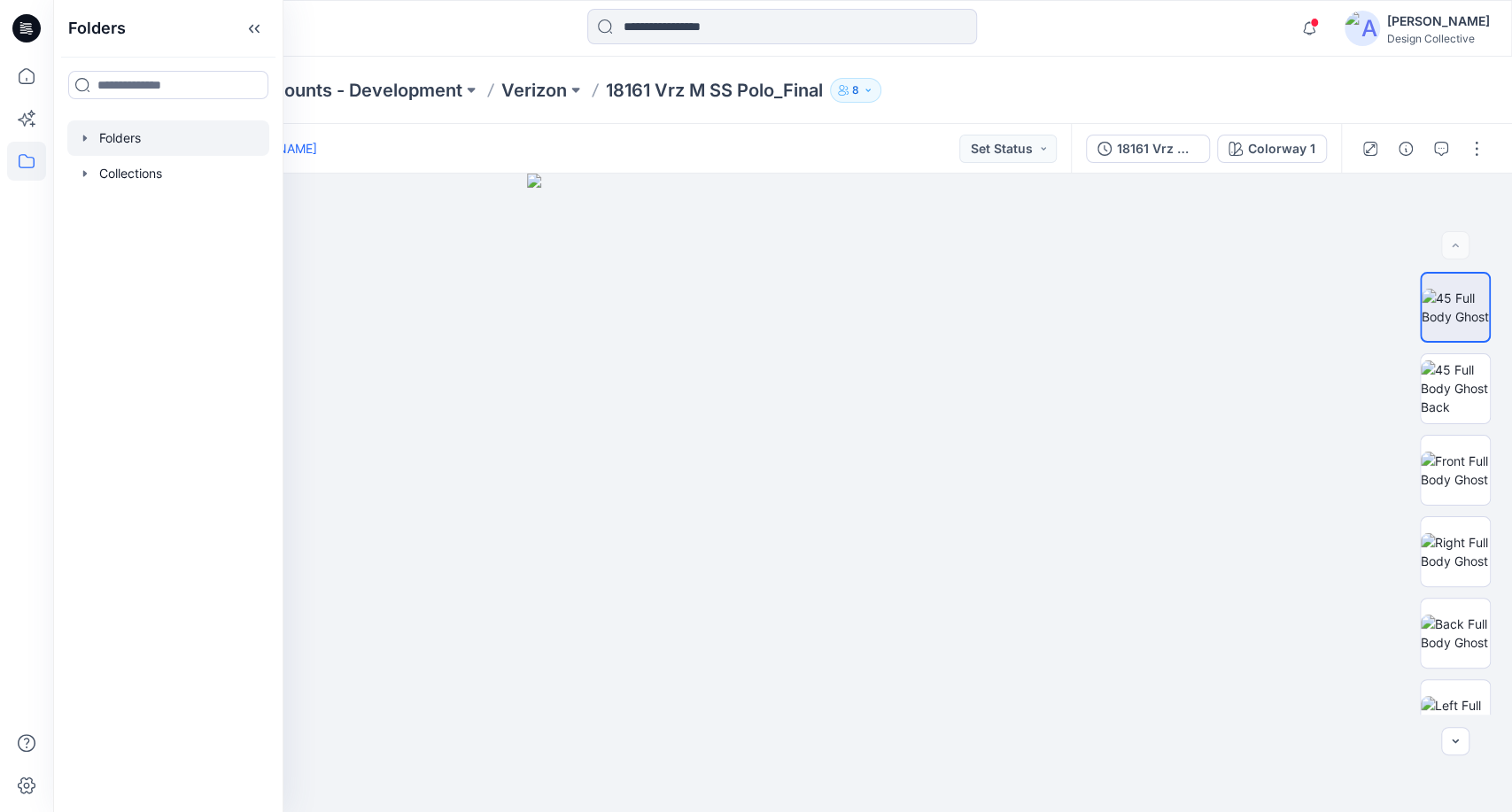
click at [83, 139] on icon "button" at bounding box center [85, 138] width 4 height 6
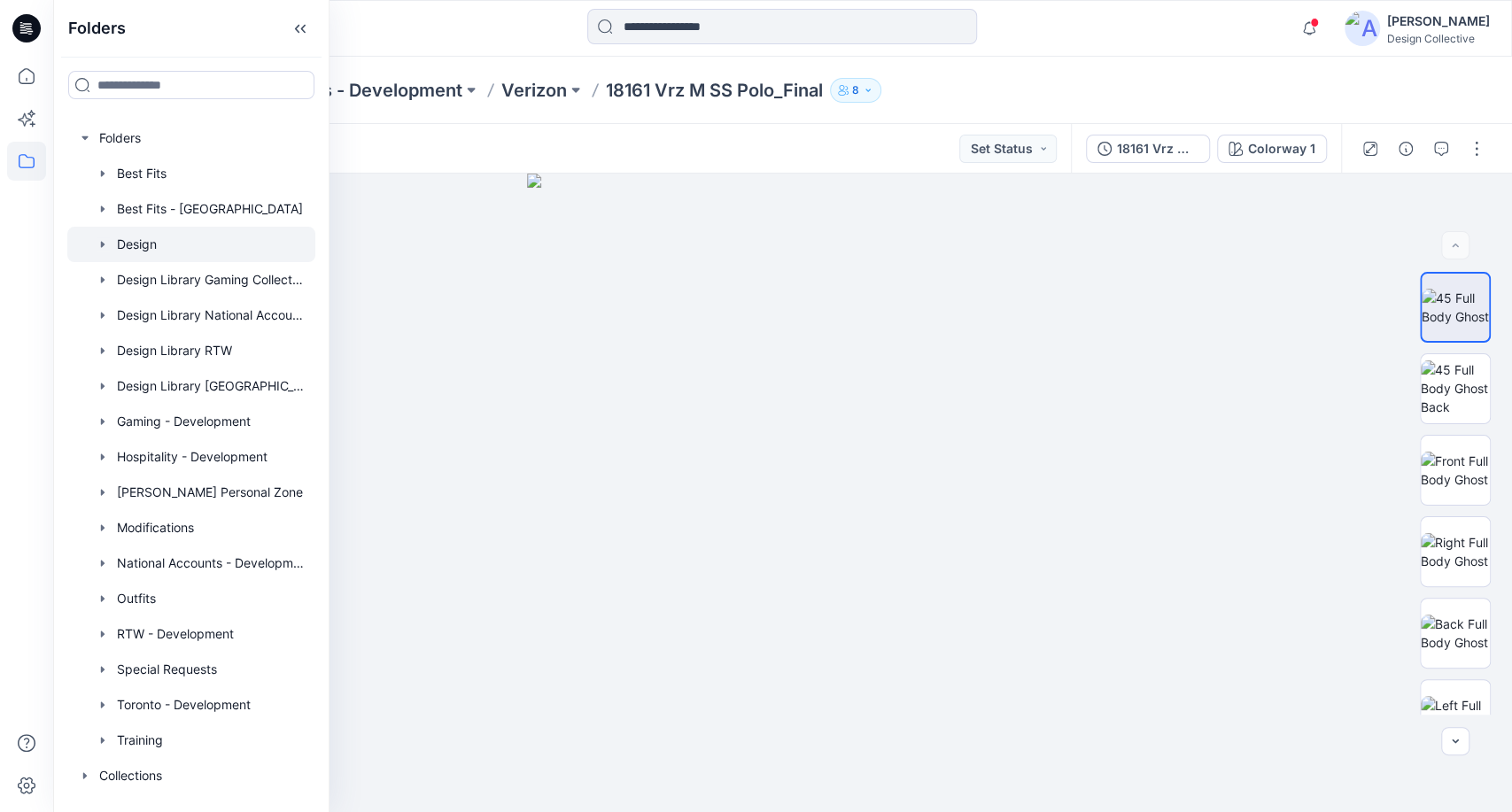
click at [103, 247] on icon "button" at bounding box center [103, 245] width 14 height 14
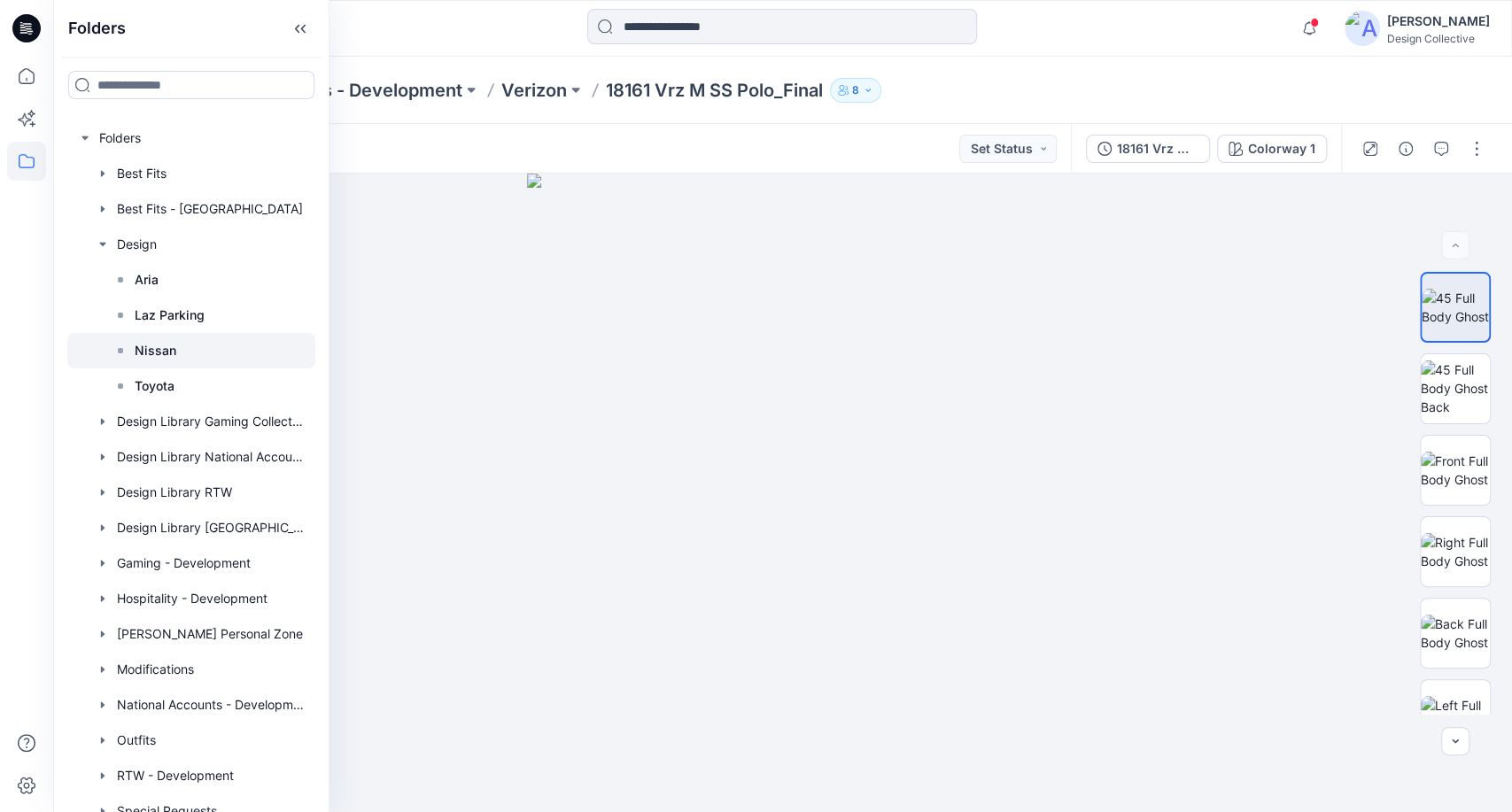
click at [163, 353] on p "Nissan" at bounding box center [155, 350] width 42 height 21
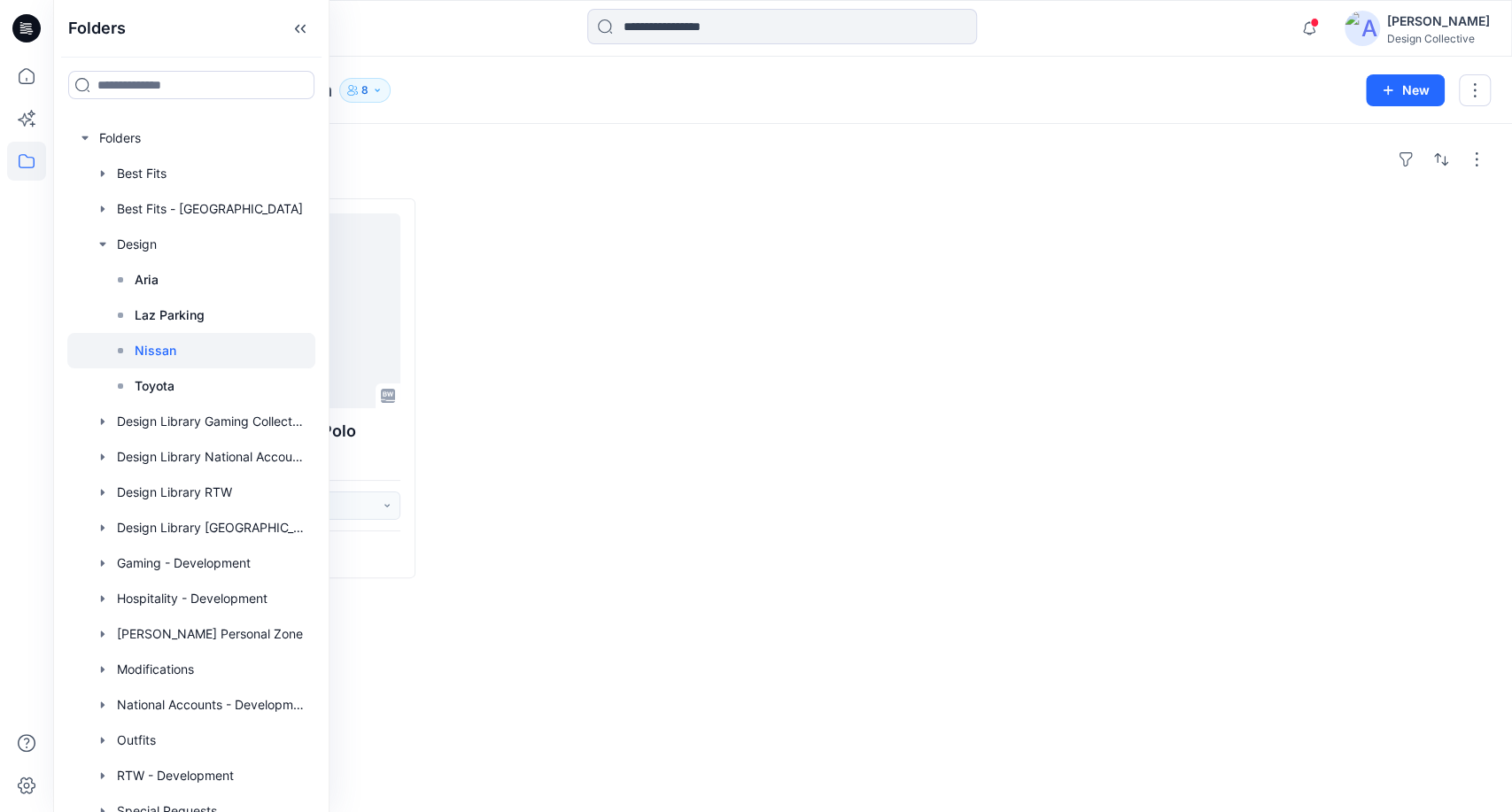
click at [581, 182] on div "Styles Loading... 17055 - Nissan Color Blocked Polo Updated 4 months ago Set St…" at bounding box center [782, 467] width 1459 height 688
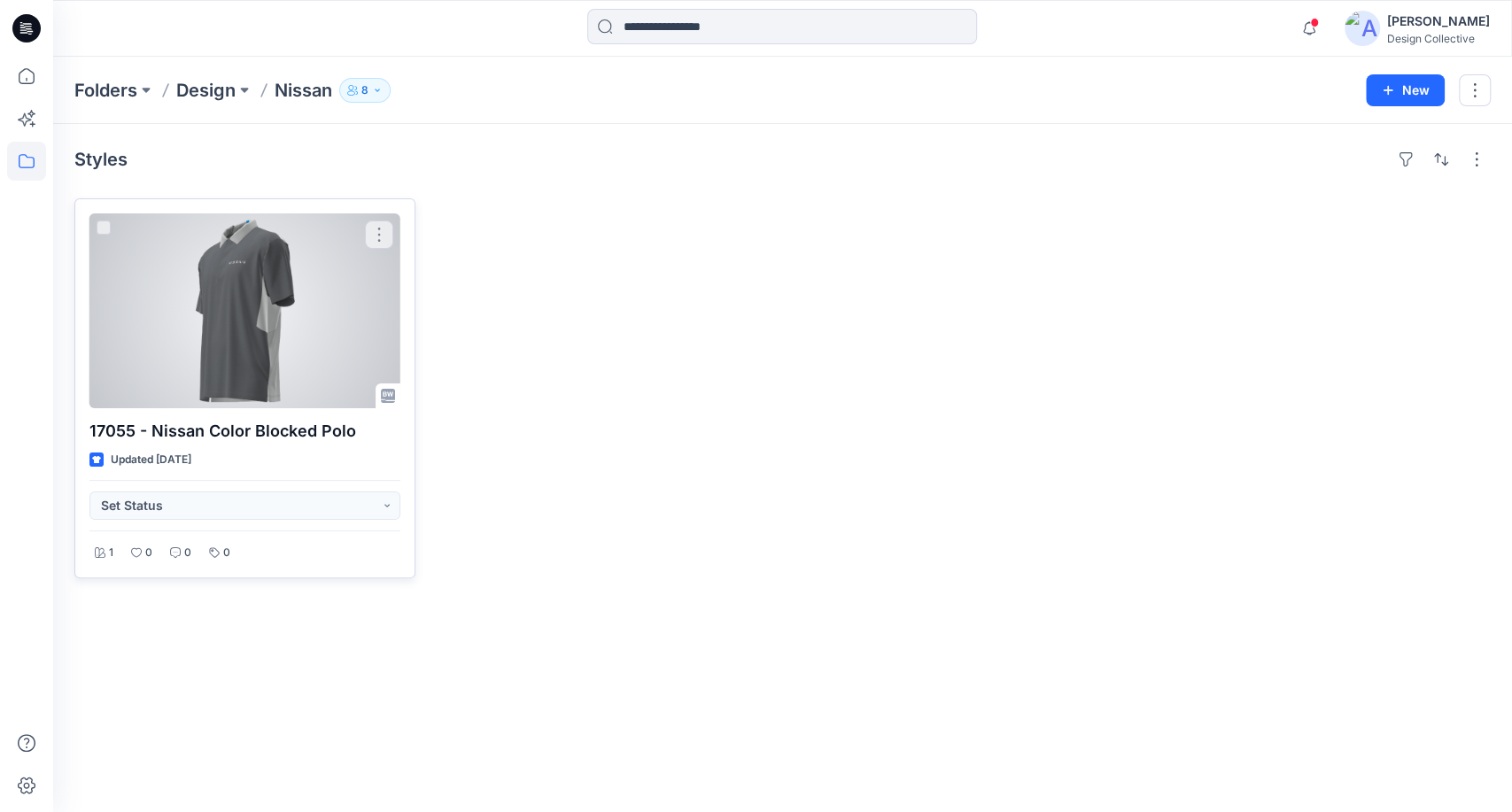
click at [206, 335] on div at bounding box center [245, 311] width 311 height 195
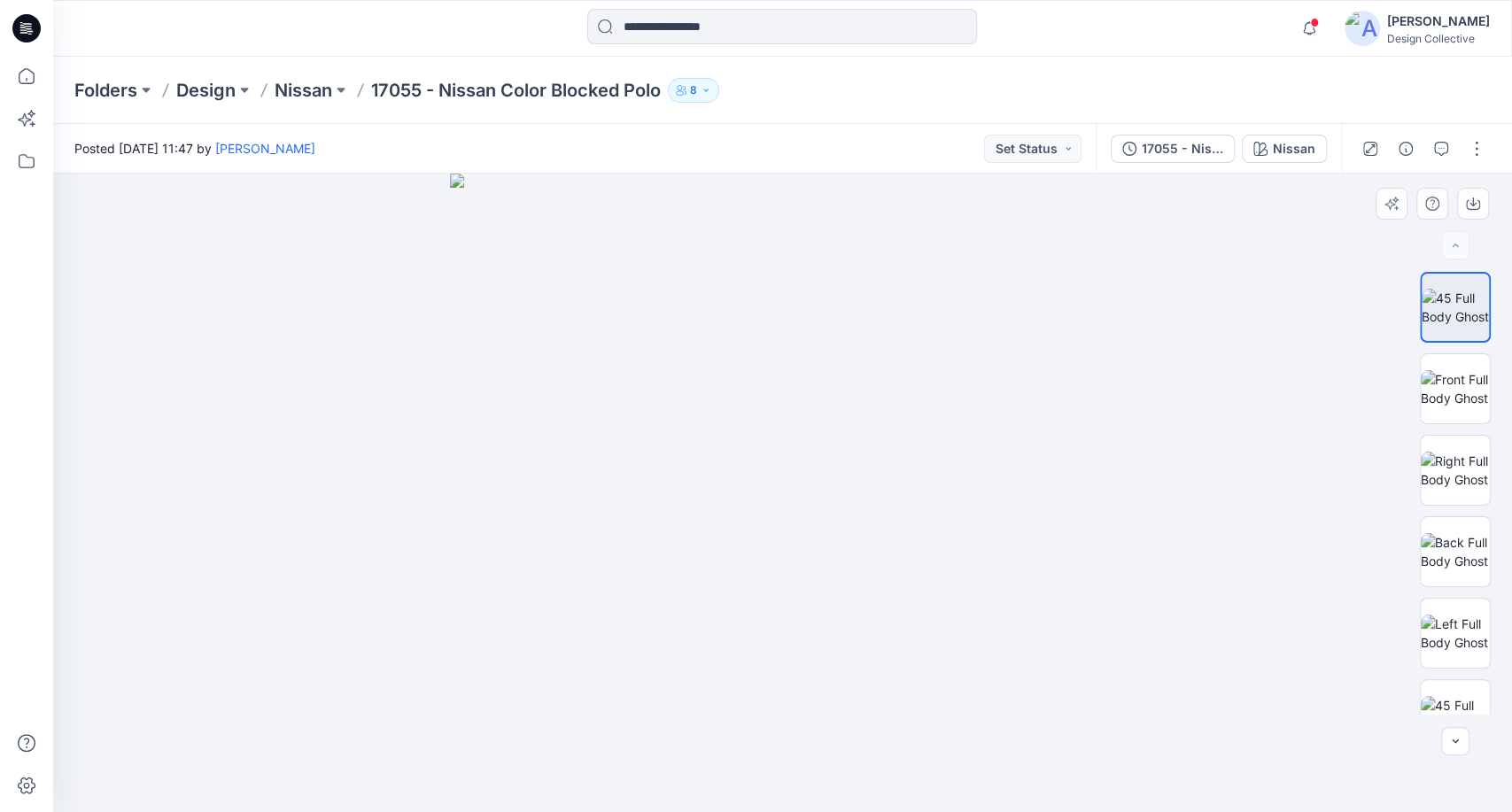
drag, startPoint x: 853, startPoint y: 310, endPoint x: 848, endPoint y: 468, distance: 158.1
click at [857, 491] on img at bounding box center [781, 492] width 664 height 639
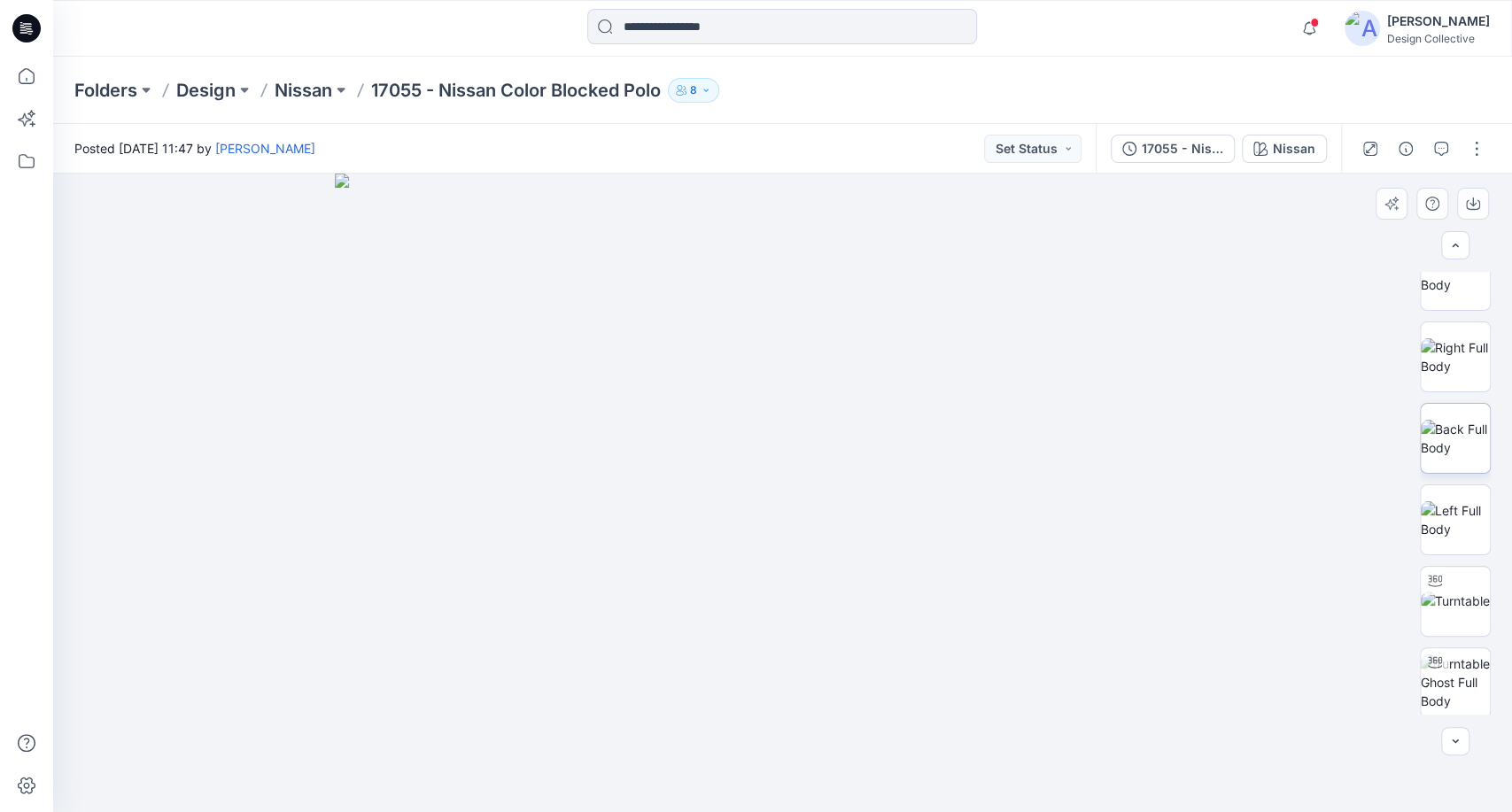
scroll to position [525, 0]
drag, startPoint x: 1468, startPoint y: 680, endPoint x: 1433, endPoint y: 655, distance: 43.0
click at [1468, 680] on img at bounding box center [1456, 678] width 69 height 55
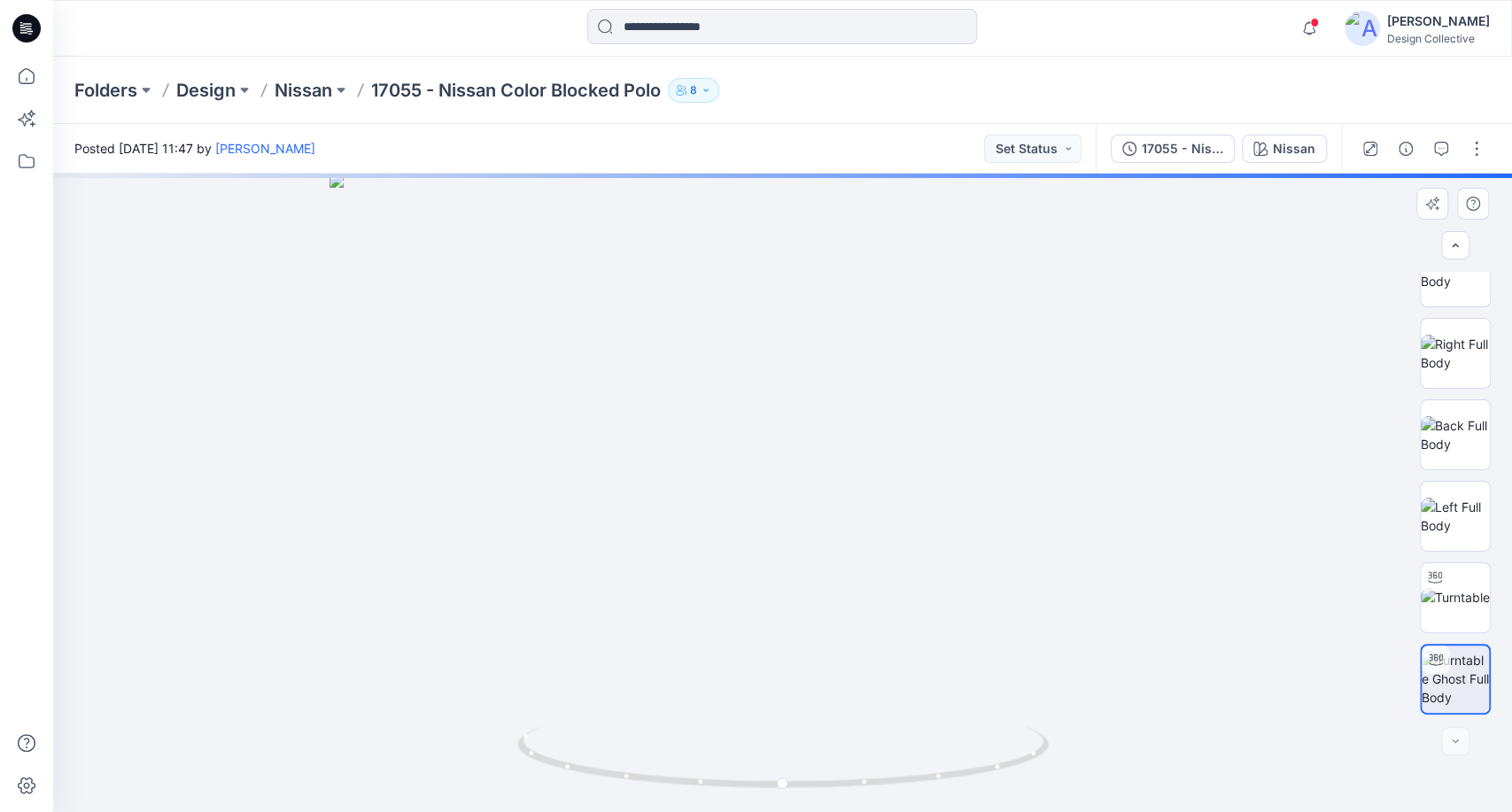
drag, startPoint x: 827, startPoint y: 226, endPoint x: 859, endPoint y: 431, distance: 207.5
click at [859, 431] on img at bounding box center [782, 492] width 905 height 639
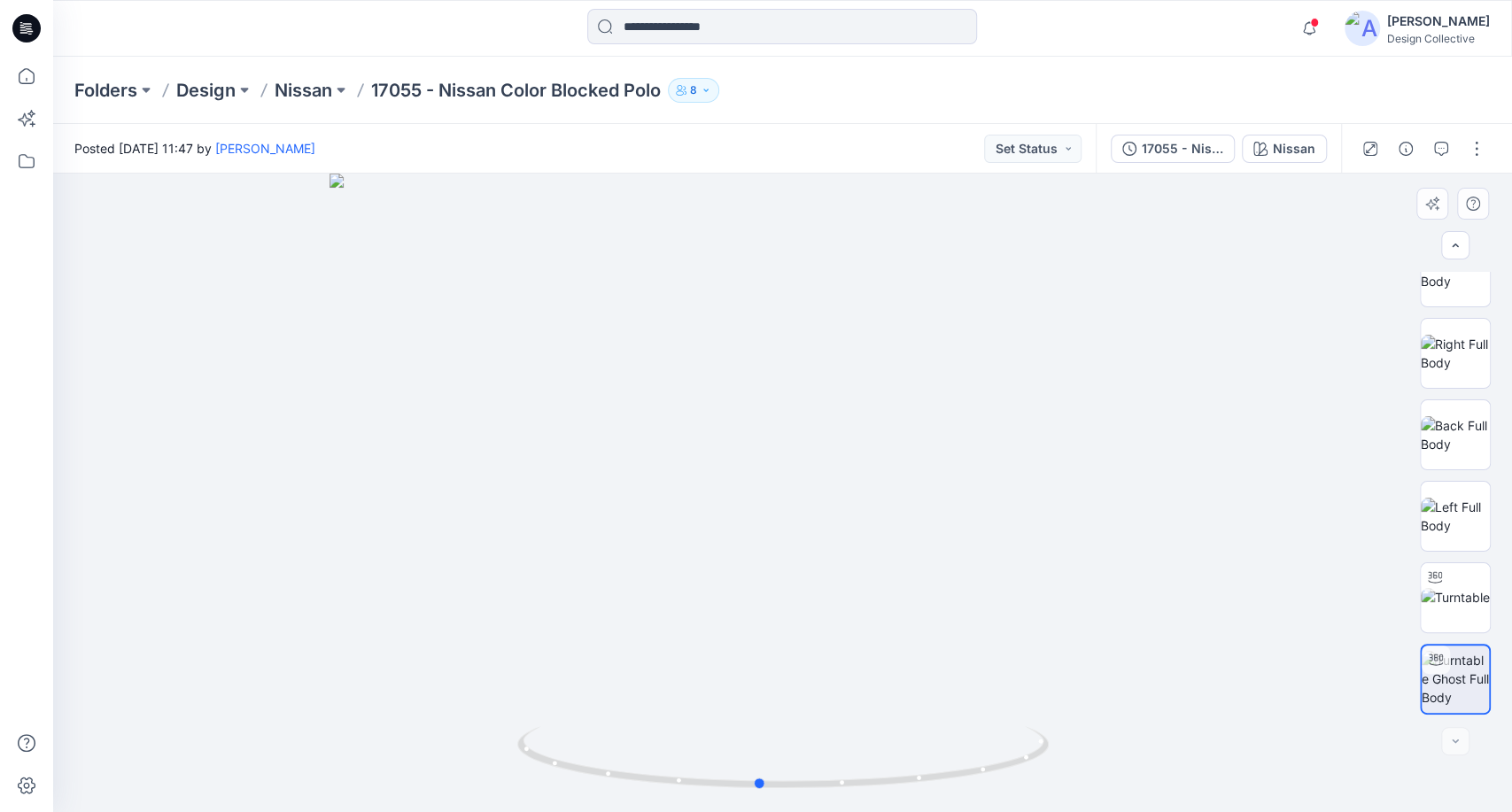
drag, startPoint x: 784, startPoint y: 783, endPoint x: 1291, endPoint y: 711, distance: 512.1
click at [1291, 711] on div at bounding box center [782, 492] width 1459 height 639
drag, startPoint x: 765, startPoint y: 786, endPoint x: 1151, endPoint y: 773, distance: 386.2
click at [1151, 773] on div at bounding box center [782, 492] width 1459 height 639
drag, startPoint x: 805, startPoint y: 349, endPoint x: 805, endPoint y: 410, distance: 61.0
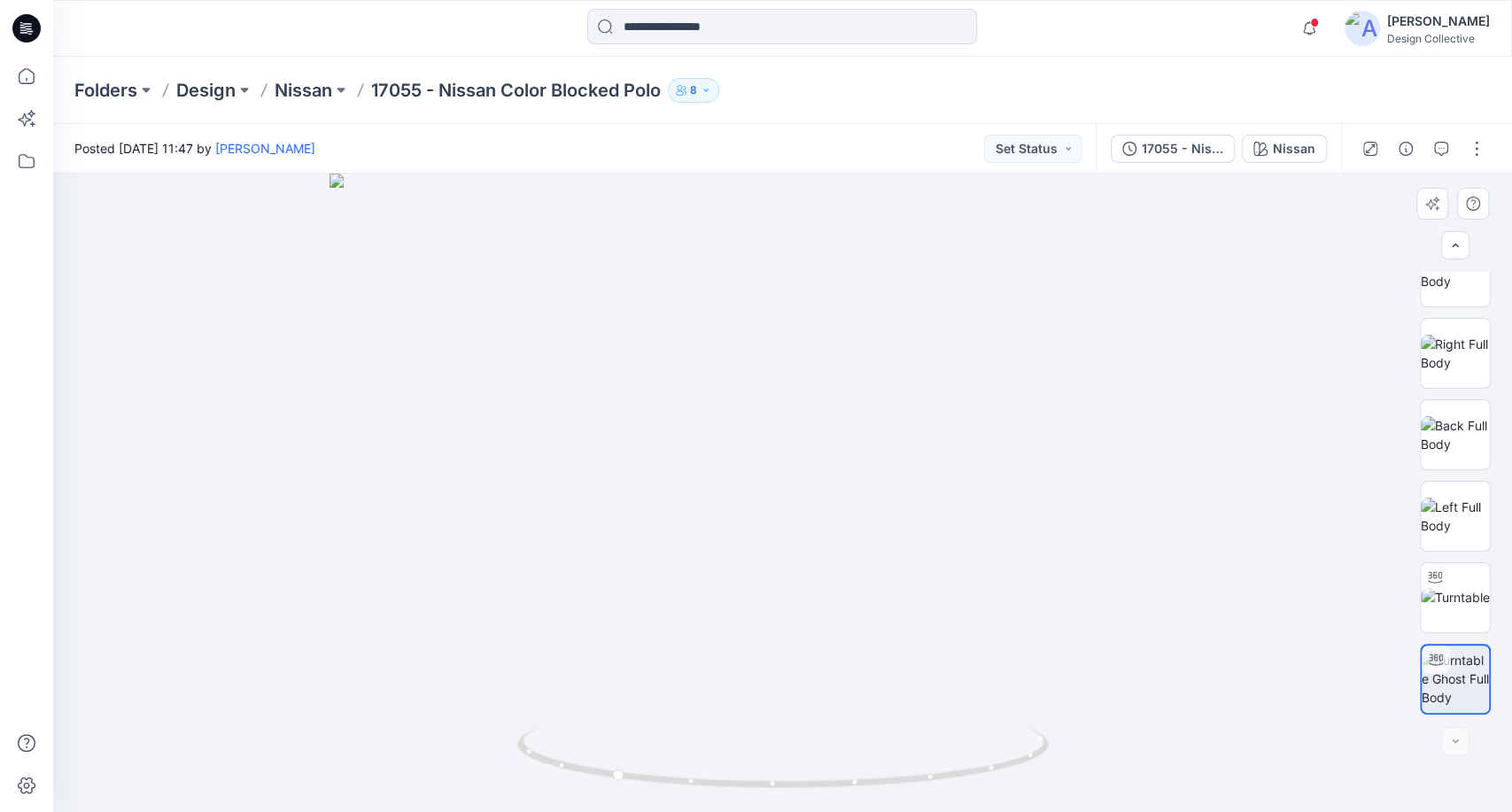
click at [805, 410] on img at bounding box center [782, 492] width 905 height 639
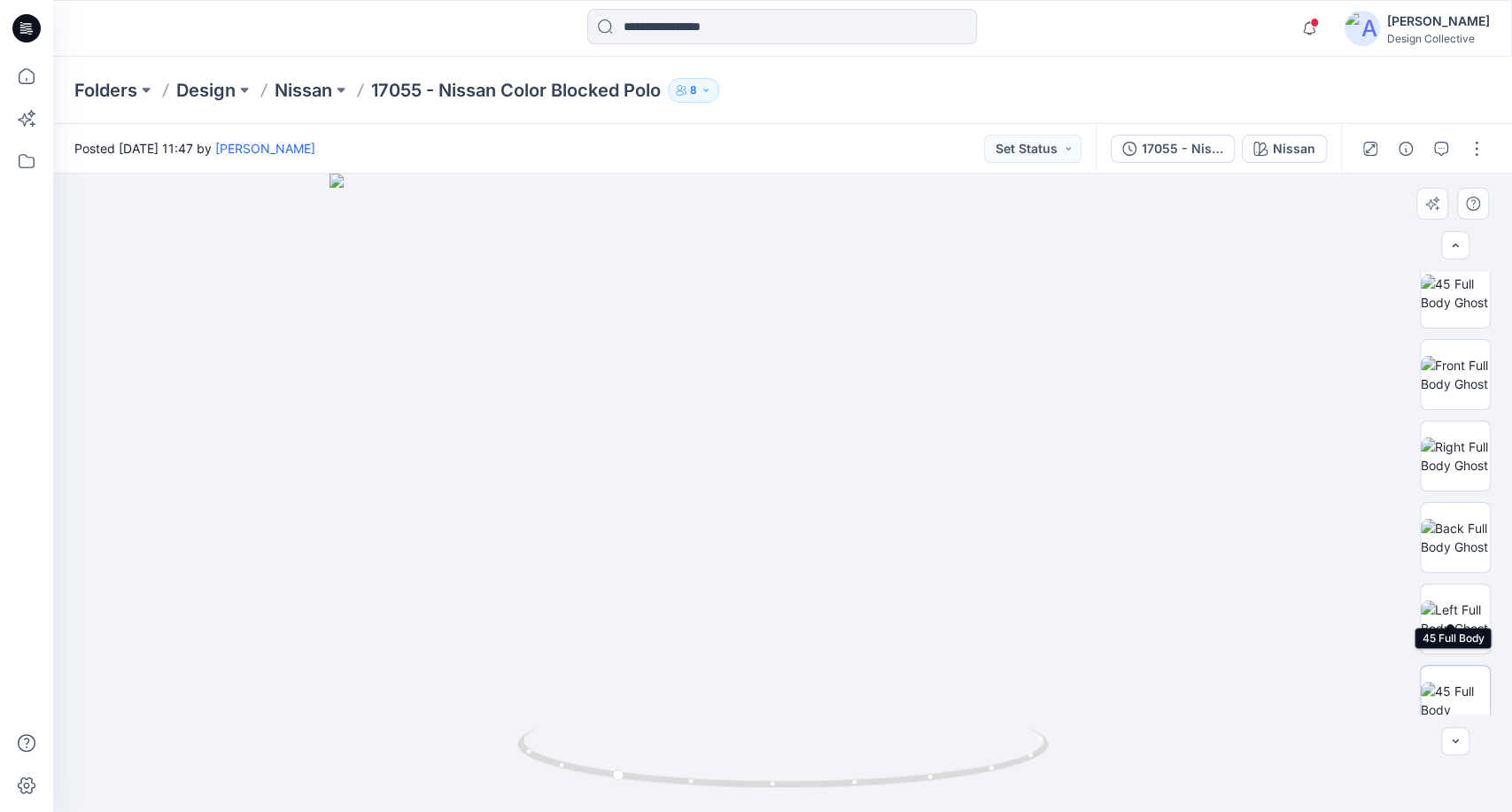
scroll to position [0, 0]
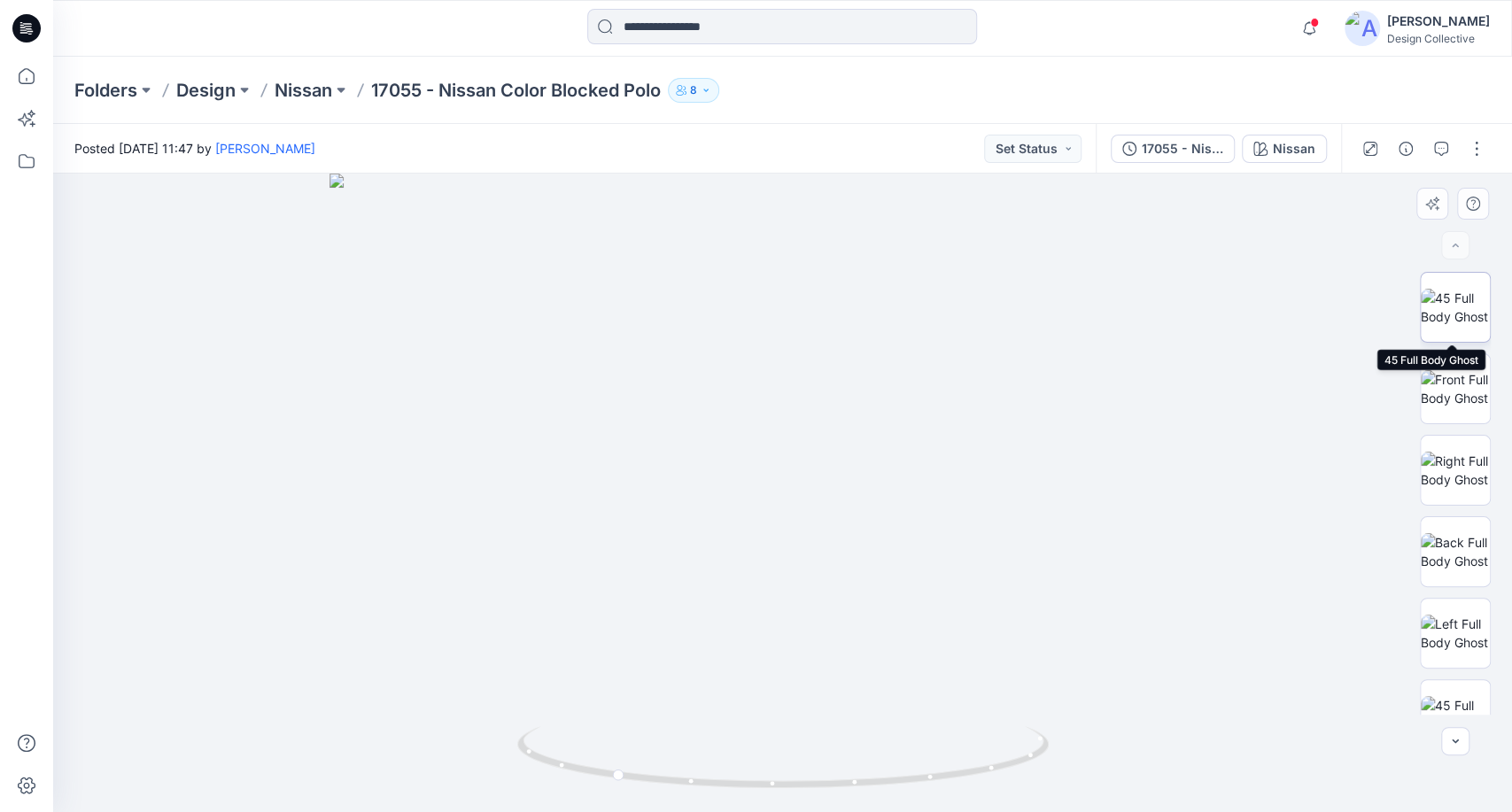
click at [1422, 319] on img at bounding box center [1456, 308] width 69 height 38
drag, startPoint x: 790, startPoint y: 264, endPoint x: 810, endPoint y: 532, distance: 268.7
click at [810, 532] on img at bounding box center [782, 492] width 818 height 639
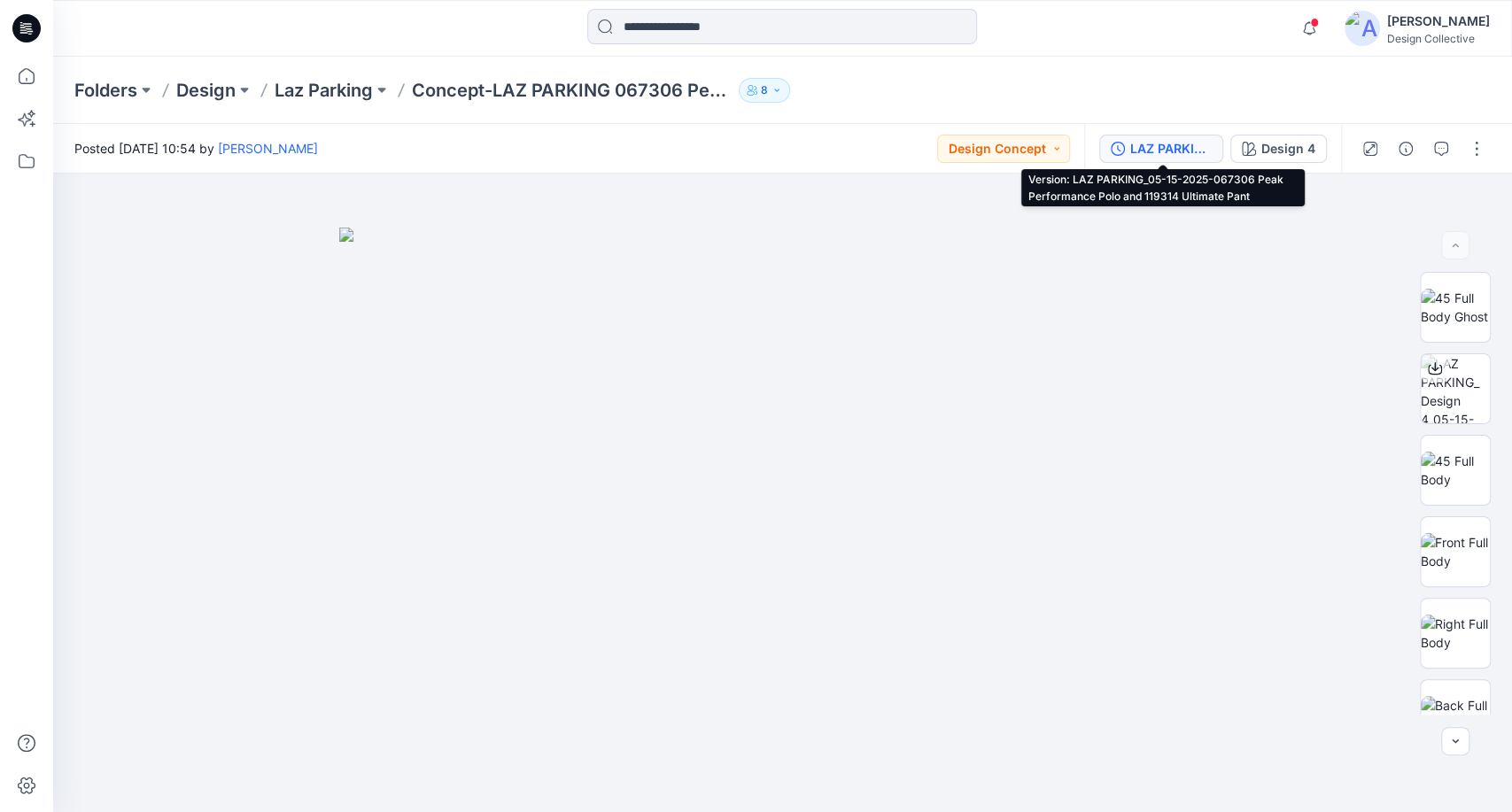
click at [1191, 145] on div "LAZ PARKING_05-15-2025-067306 Peak Performance Polo and 119314 Ultimate Pant" at bounding box center [1170, 149] width 81 height 20
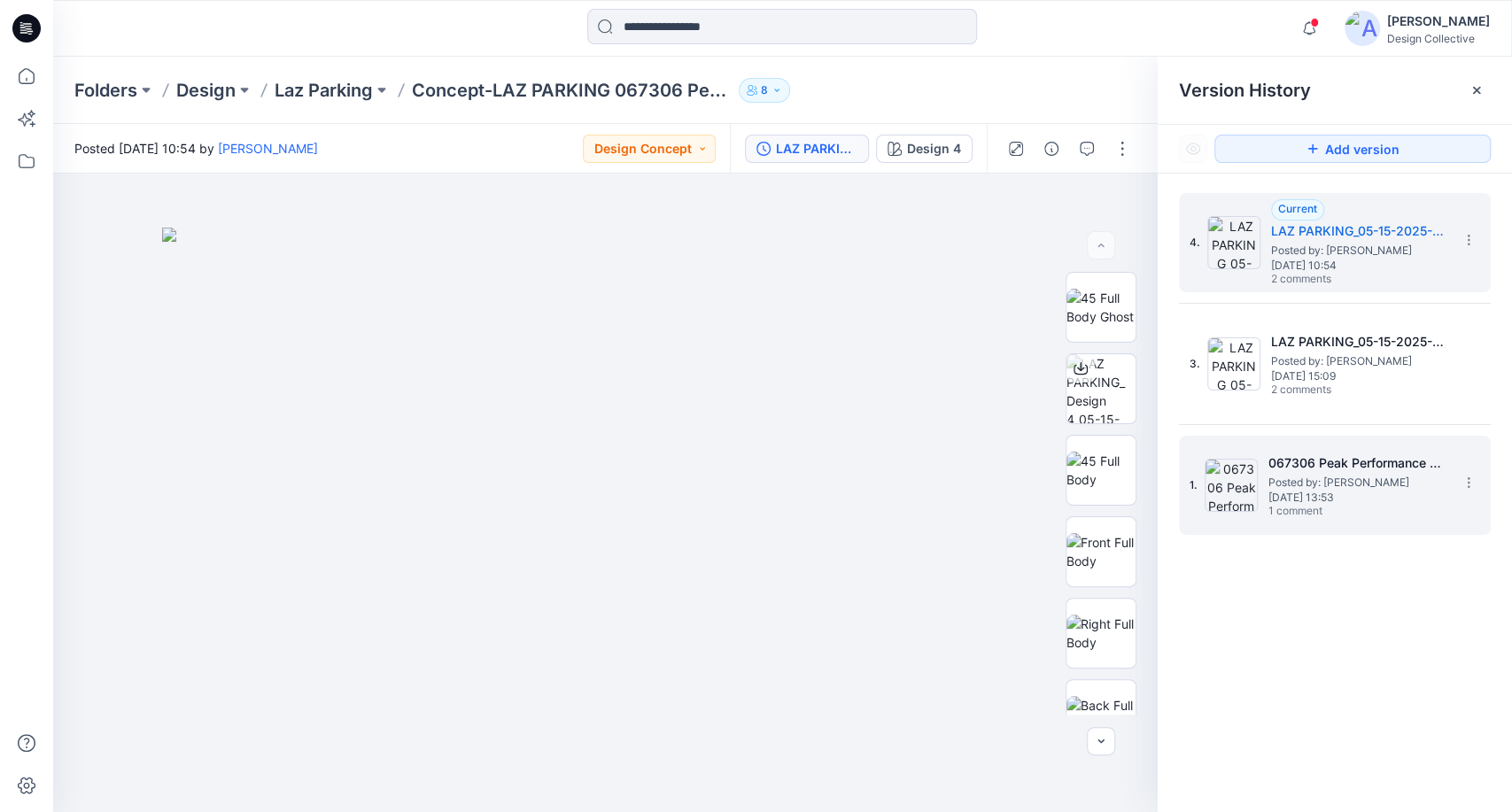
click at [1398, 492] on span "[DATE] 13:53" at bounding box center [1357, 497] width 177 height 13
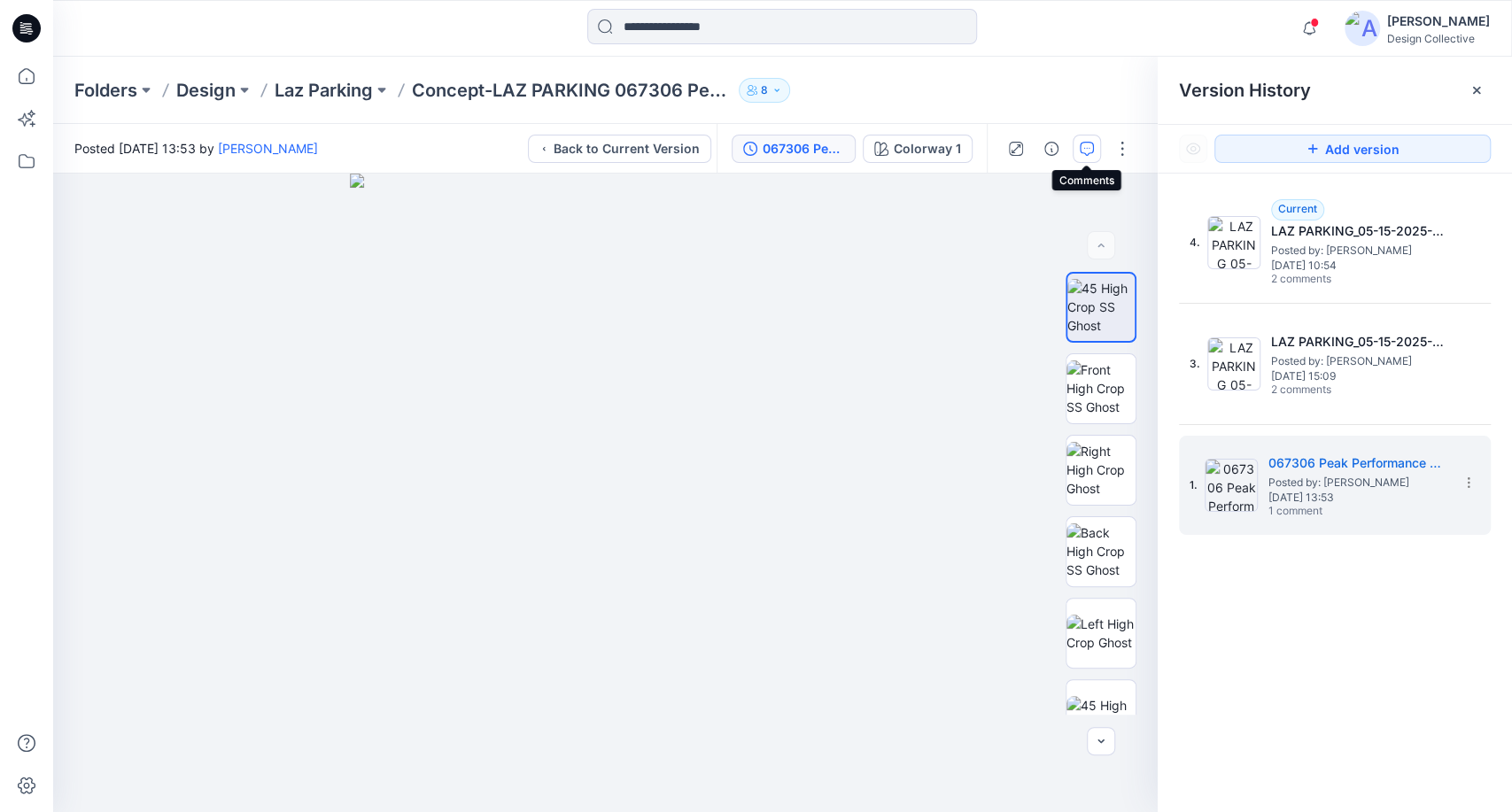
click at [1076, 147] on button "button" at bounding box center [1086, 149] width 29 height 29
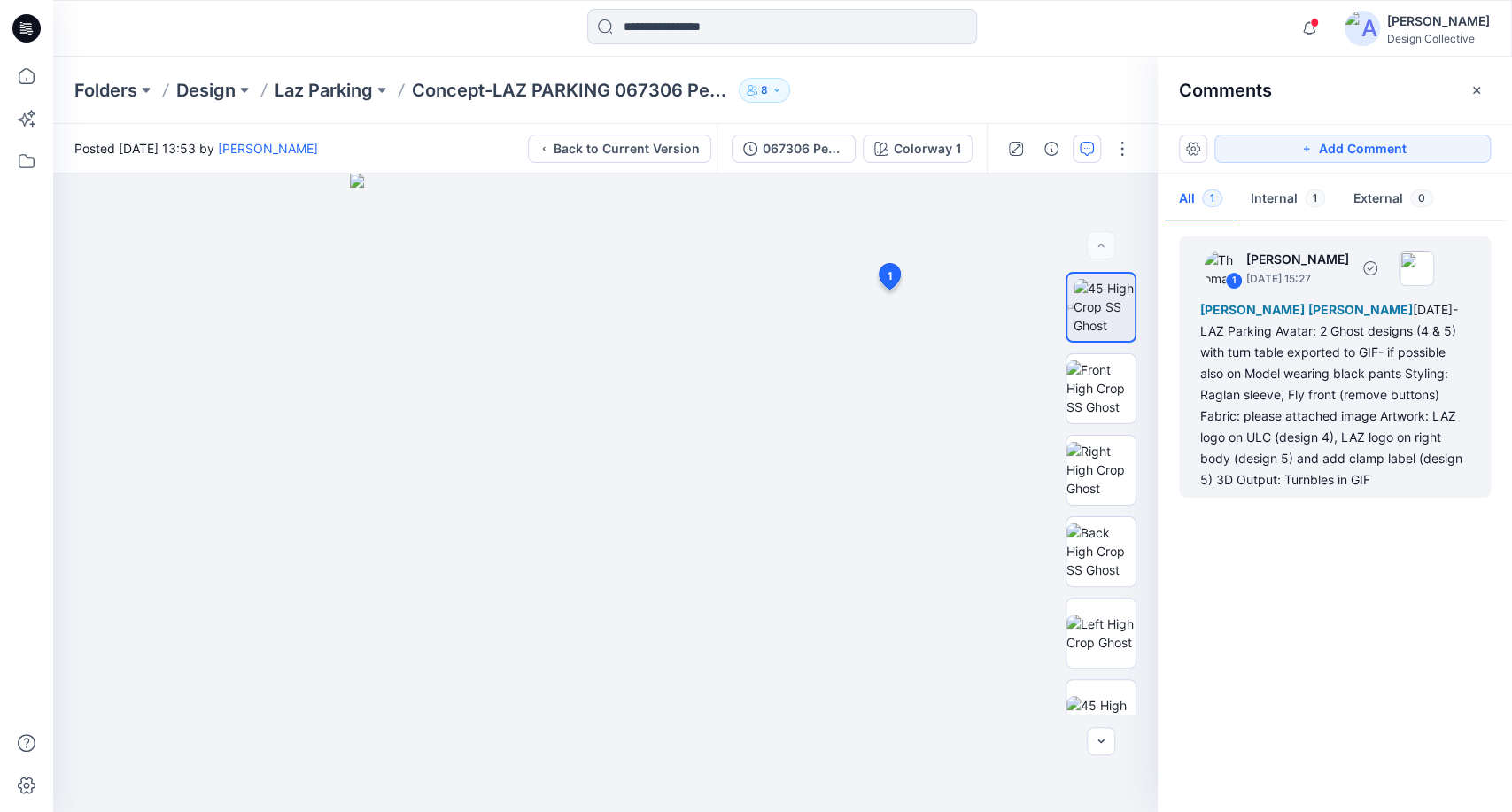
click at [1311, 404] on div "[PERSON_NAME] [PERSON_NAME] [DATE]- LAZ Parking Avatar: 2 Ghost designs (4 & 5)…" at bounding box center [1335, 394] width 269 height 191
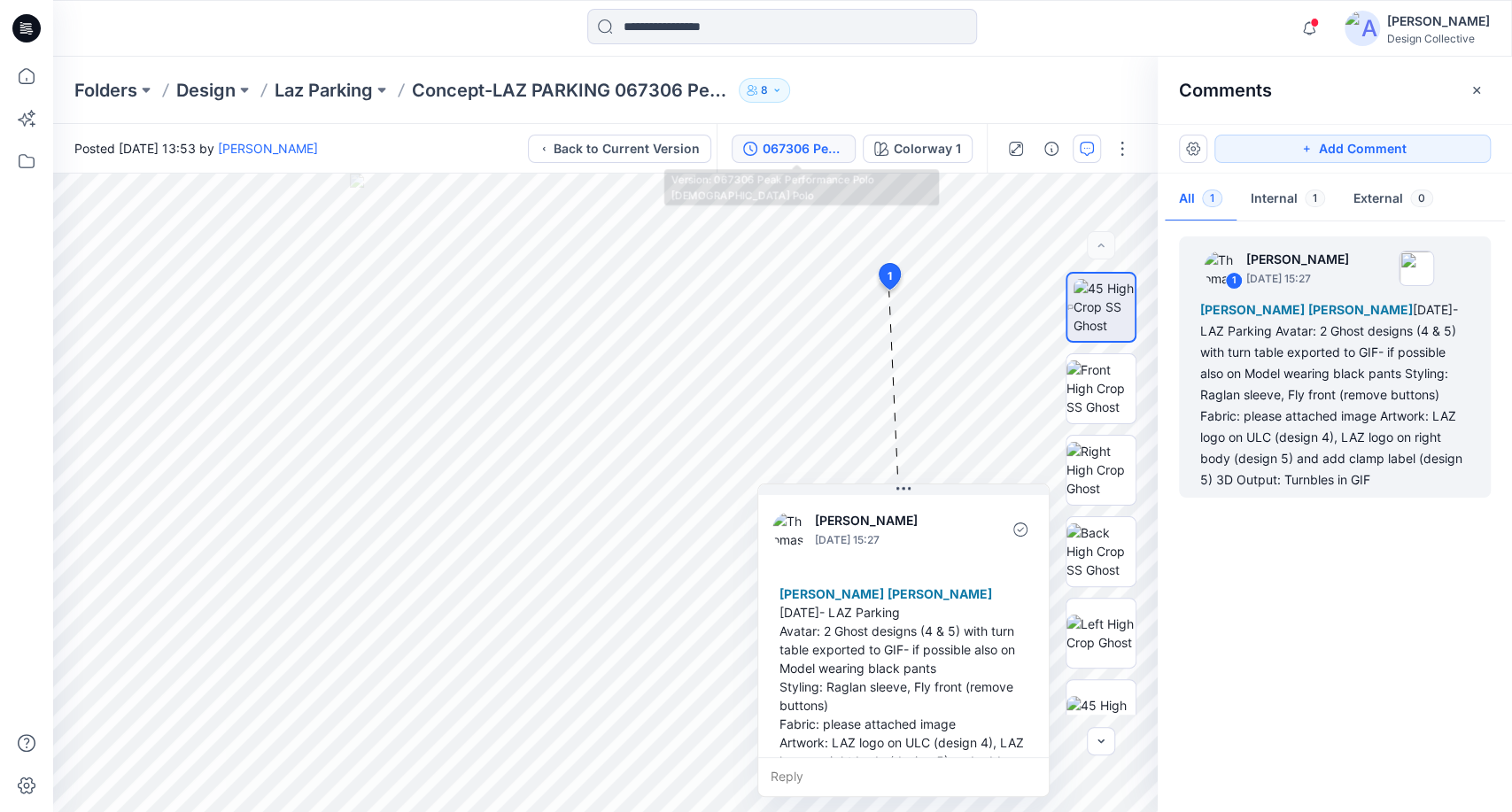
click at [791, 151] on div "067306 Peak Performance Polo [DEMOGRAPHIC_DATA] Polo" at bounding box center [803, 149] width 81 height 20
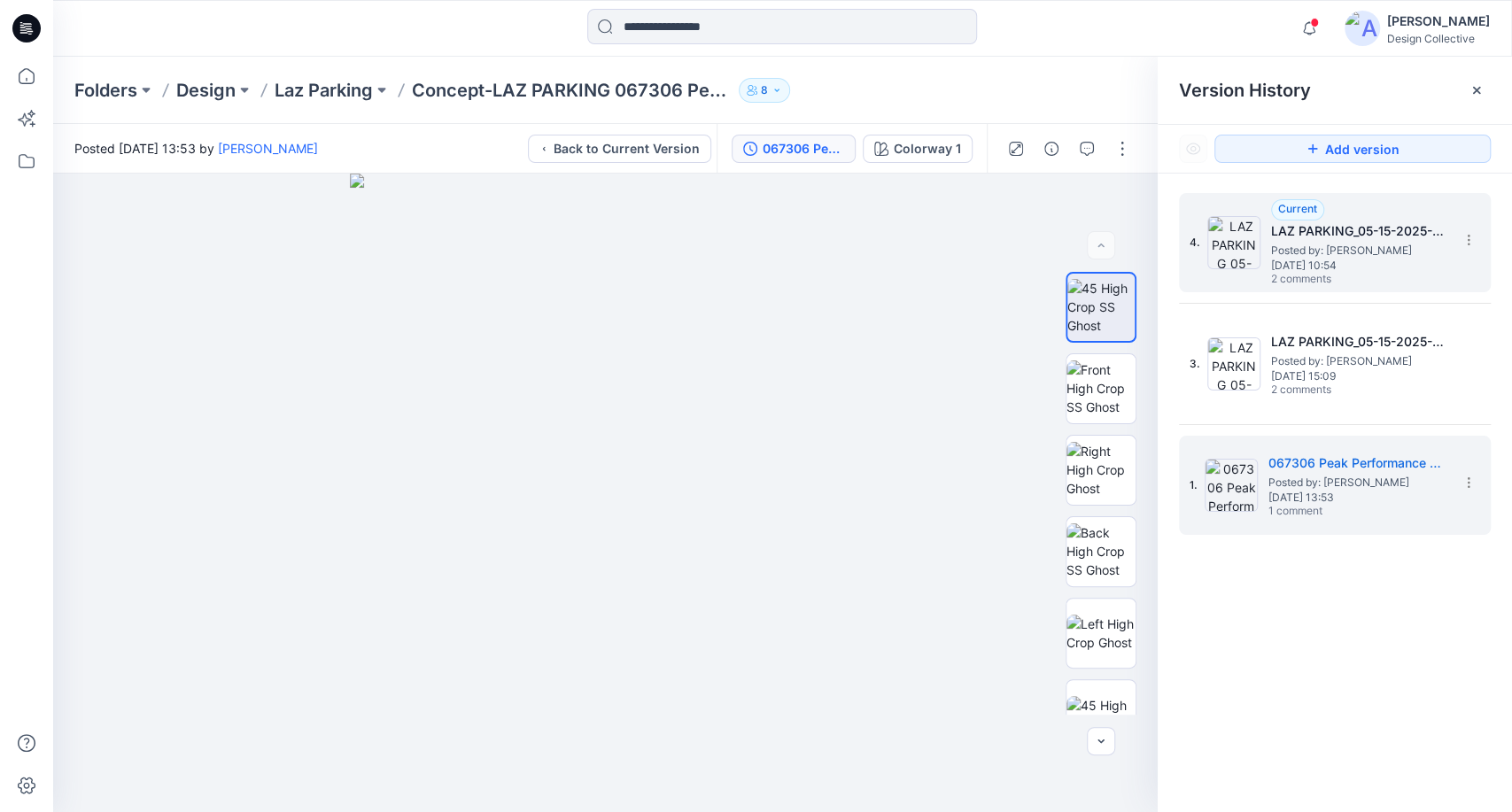
click at [1390, 250] on span "Posted by: [PERSON_NAME]" at bounding box center [1360, 251] width 177 height 18
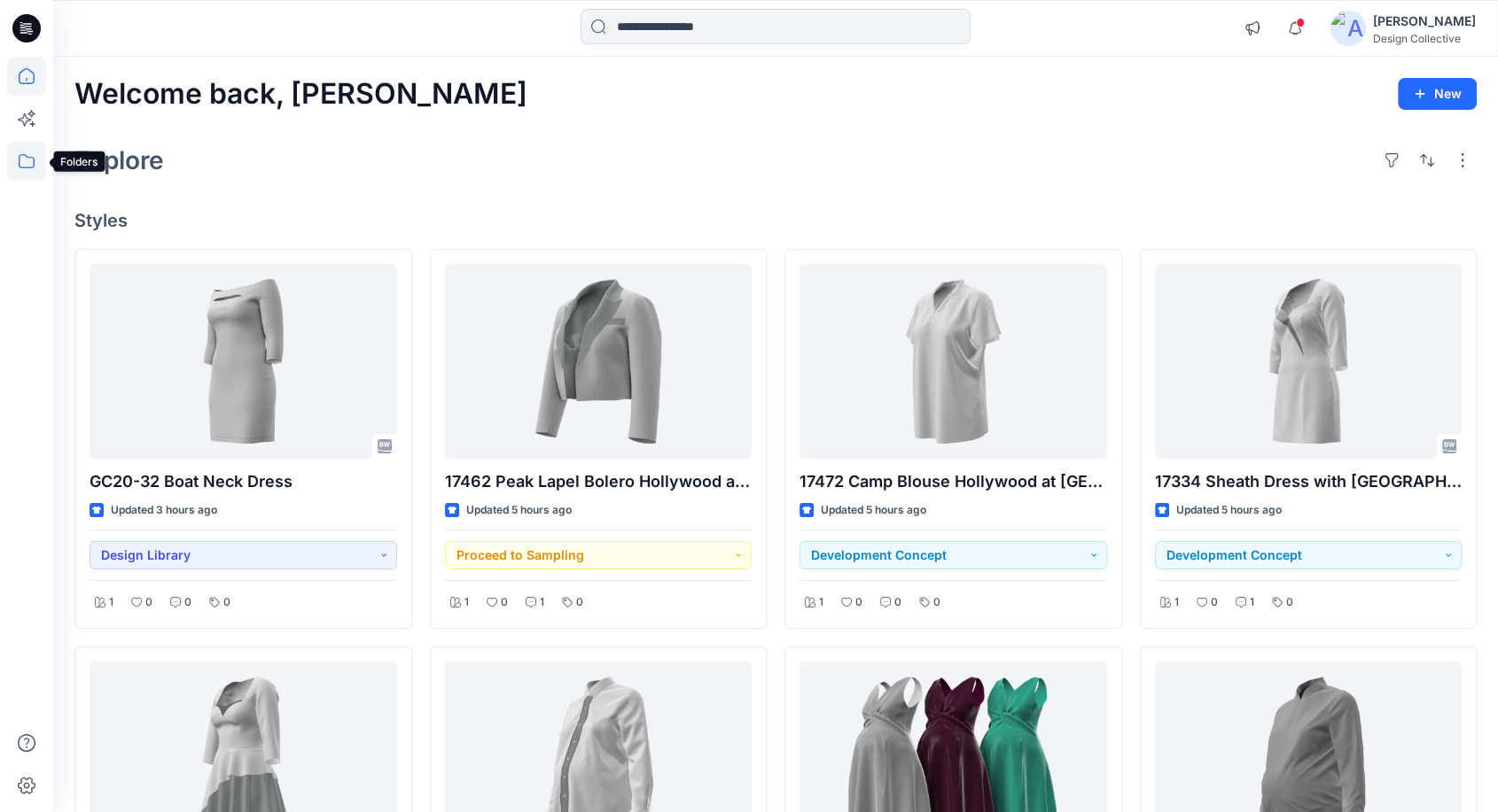
click at [37, 164] on icon at bounding box center [26, 160] width 39 height 39
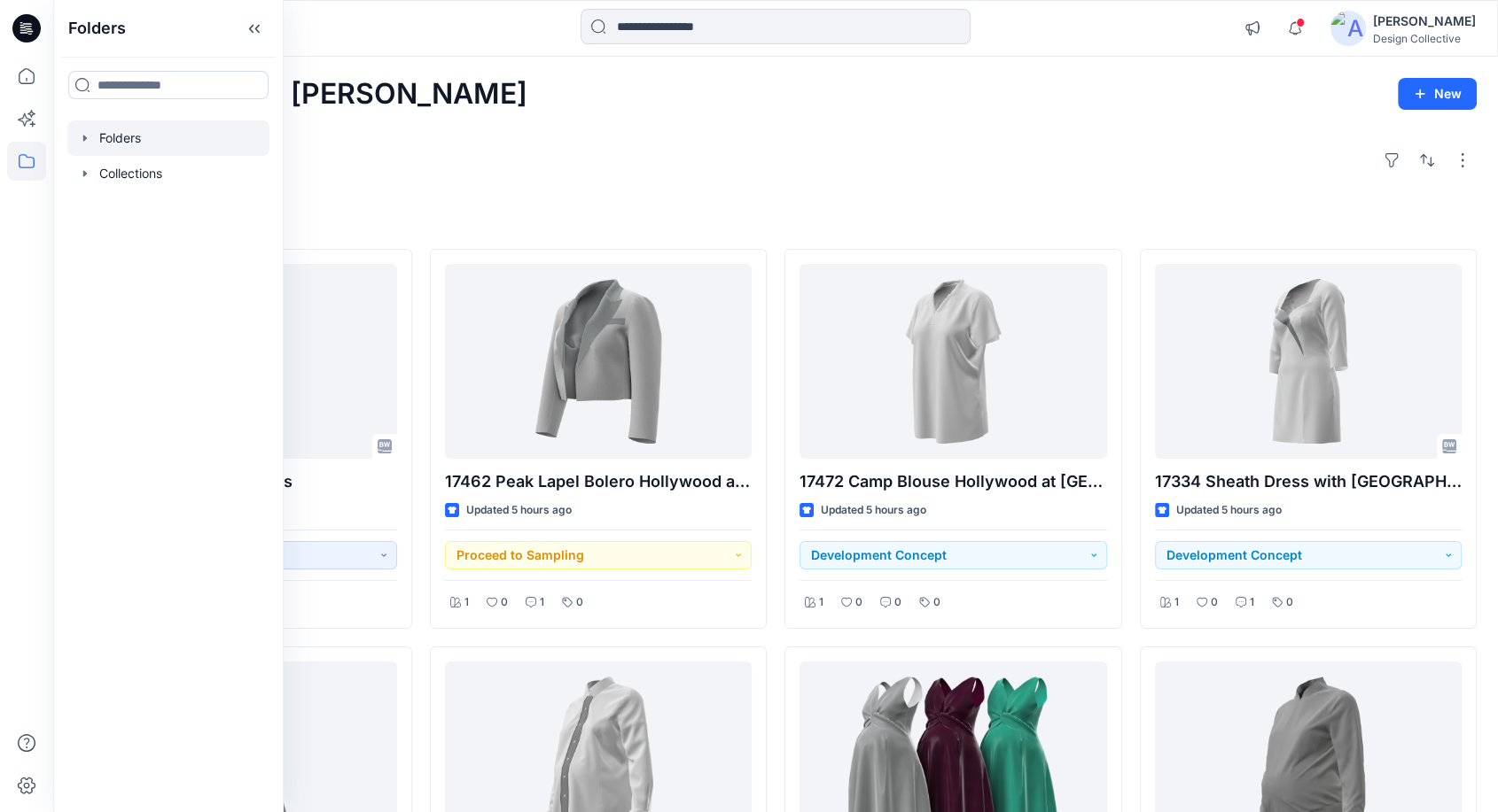
click at [82, 133] on icon "button" at bounding box center [85, 138] width 14 height 14
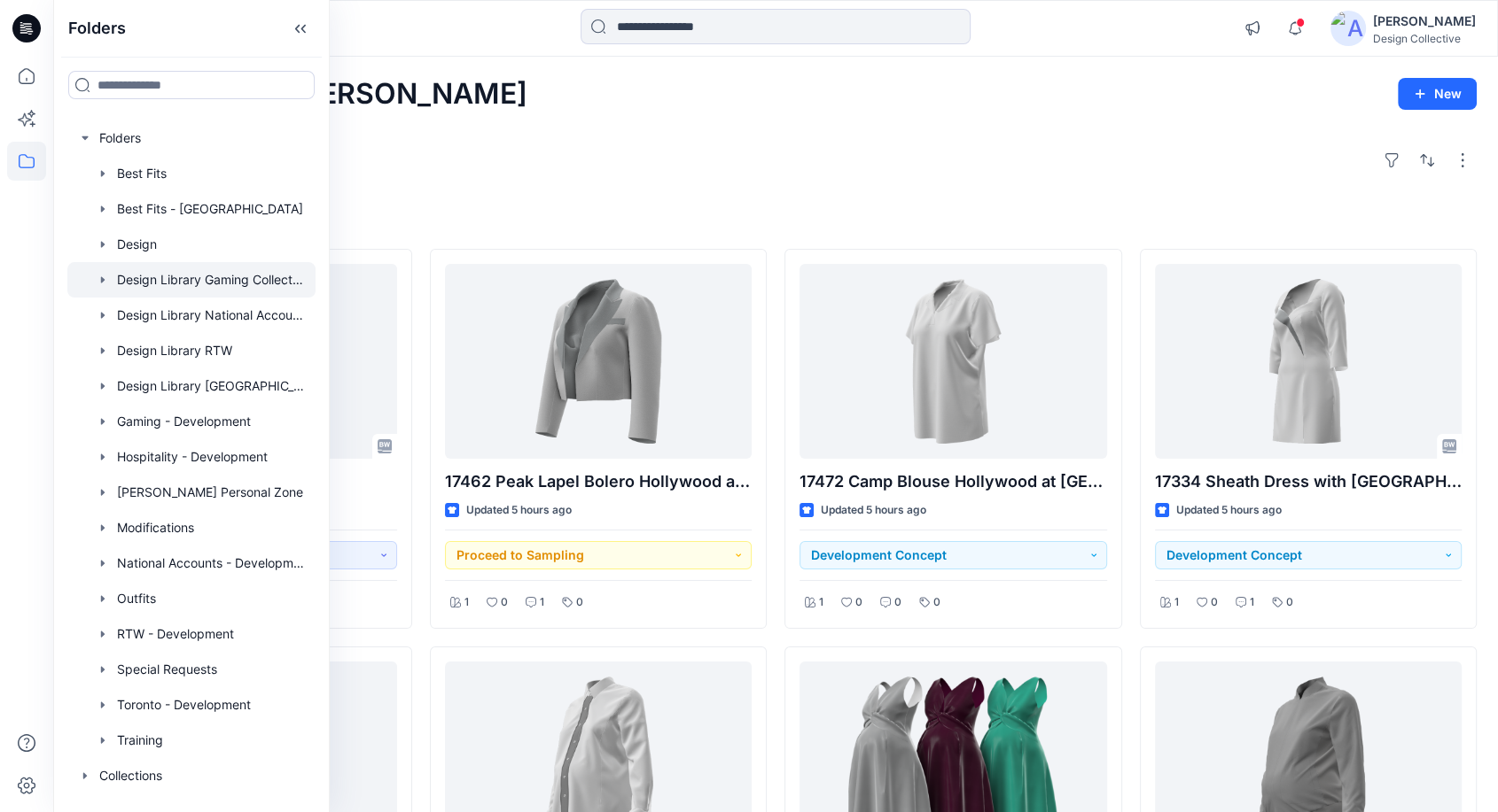
click at [231, 269] on div at bounding box center [191, 280] width 248 height 36
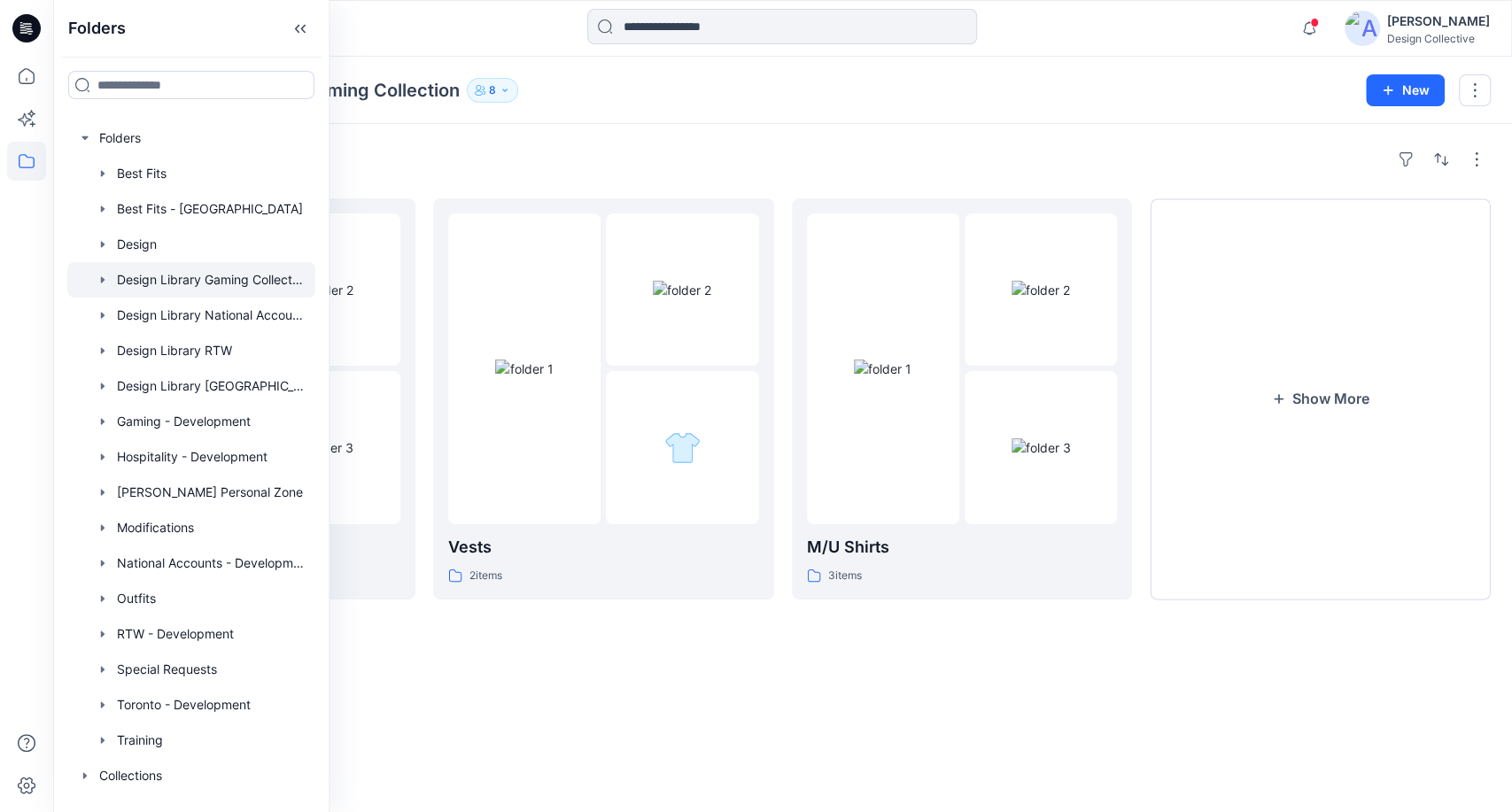
click at [963, 54] on div "Notifications Your style GC20-32 Boat Neck Dress has been updated with GC20-32 …" at bounding box center [782, 28] width 1459 height 56
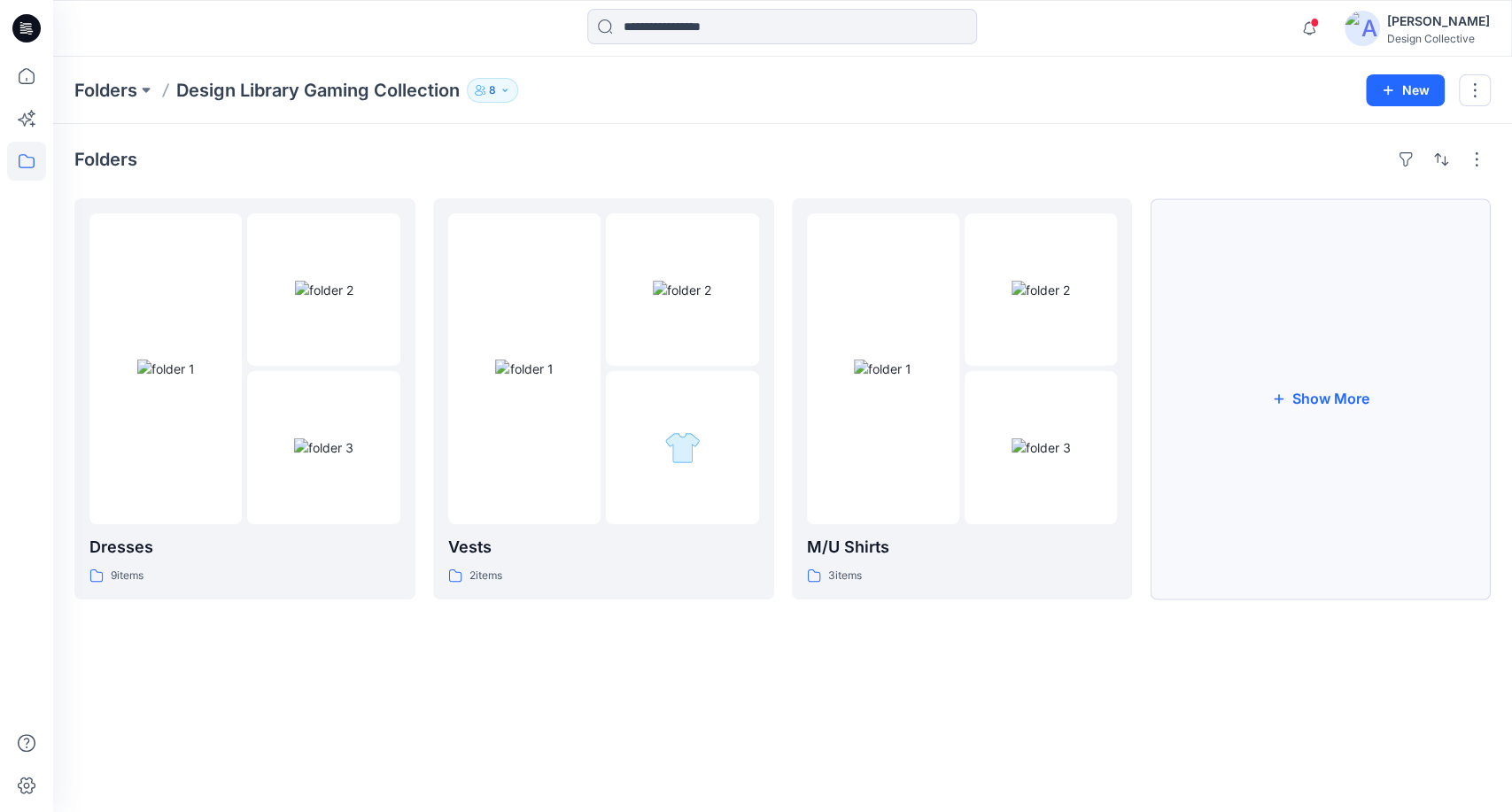
click at [1314, 516] on button "Show More" at bounding box center [1320, 398] width 341 height 401
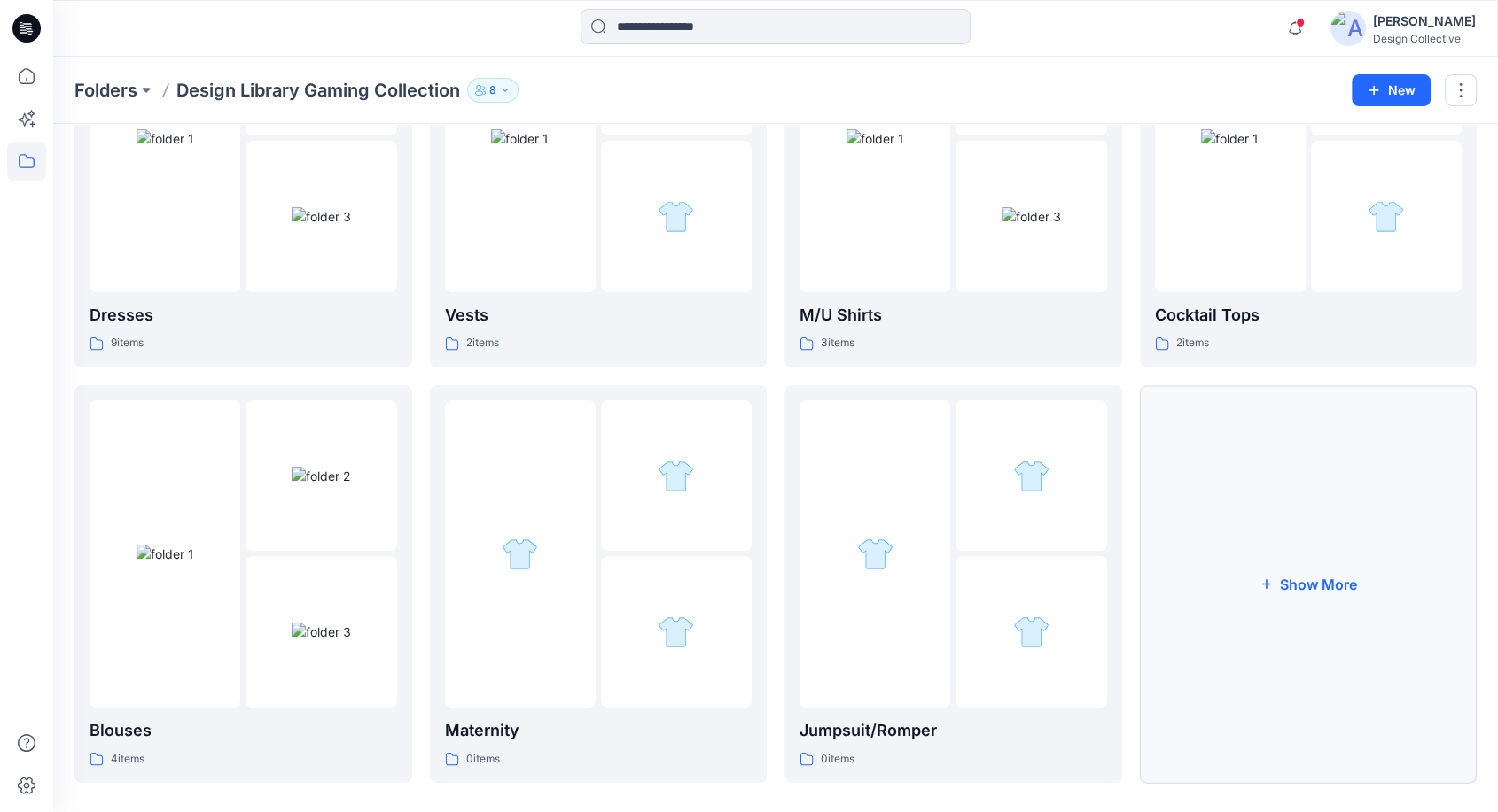
scroll to position [248, 0]
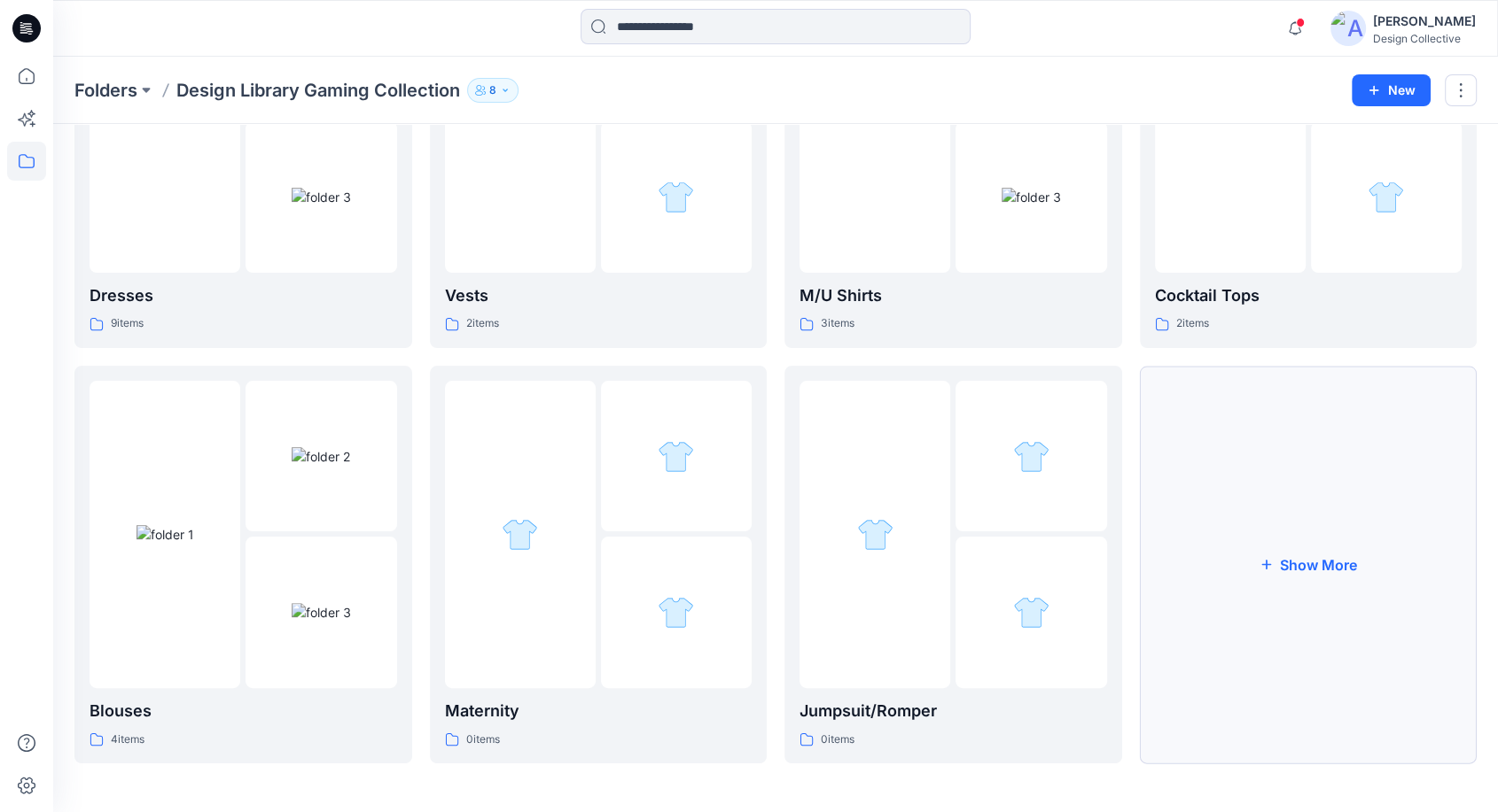
click at [1205, 627] on button "Show More" at bounding box center [1308, 564] width 338 height 398
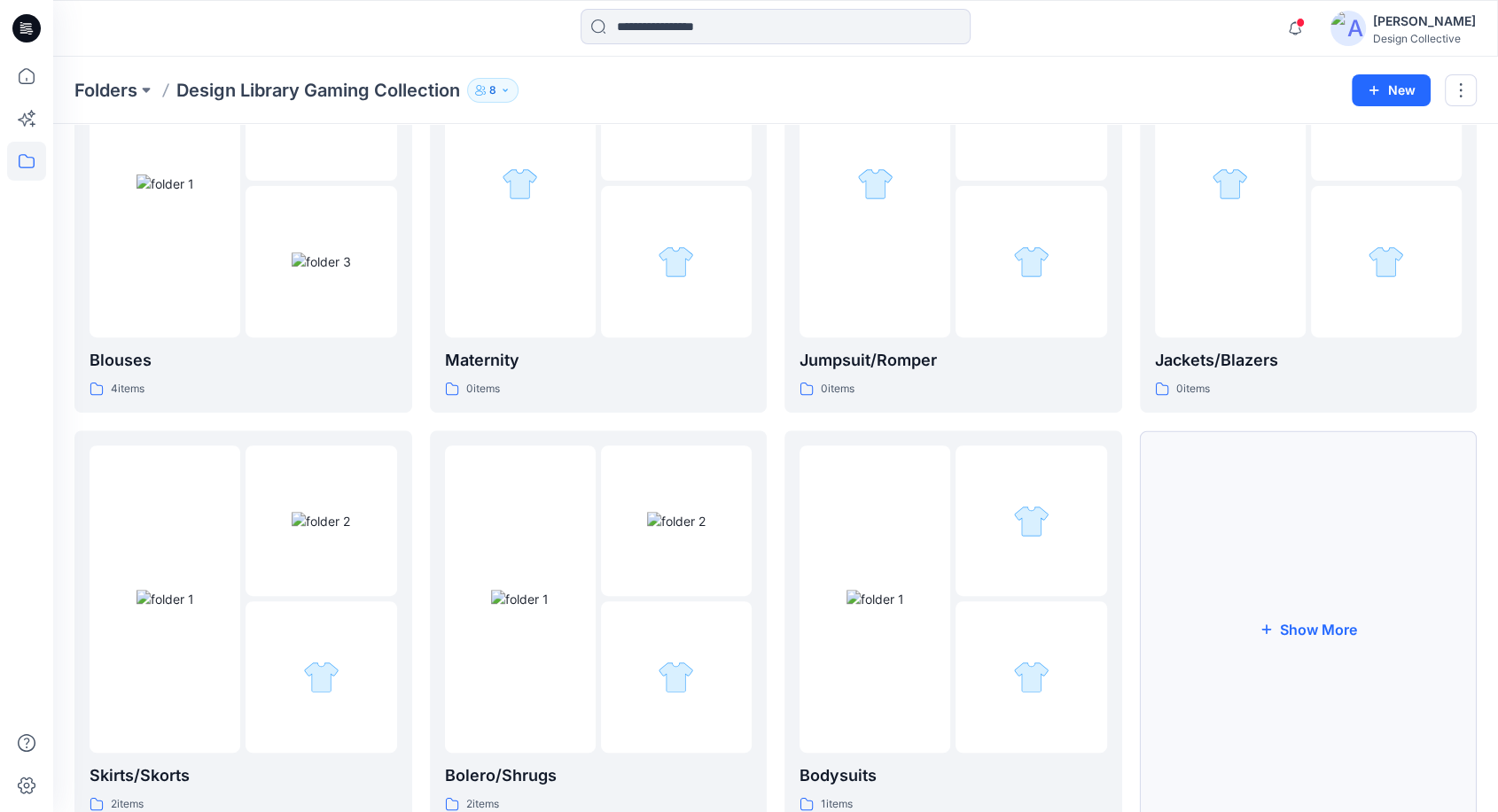
scroll to position [663, 0]
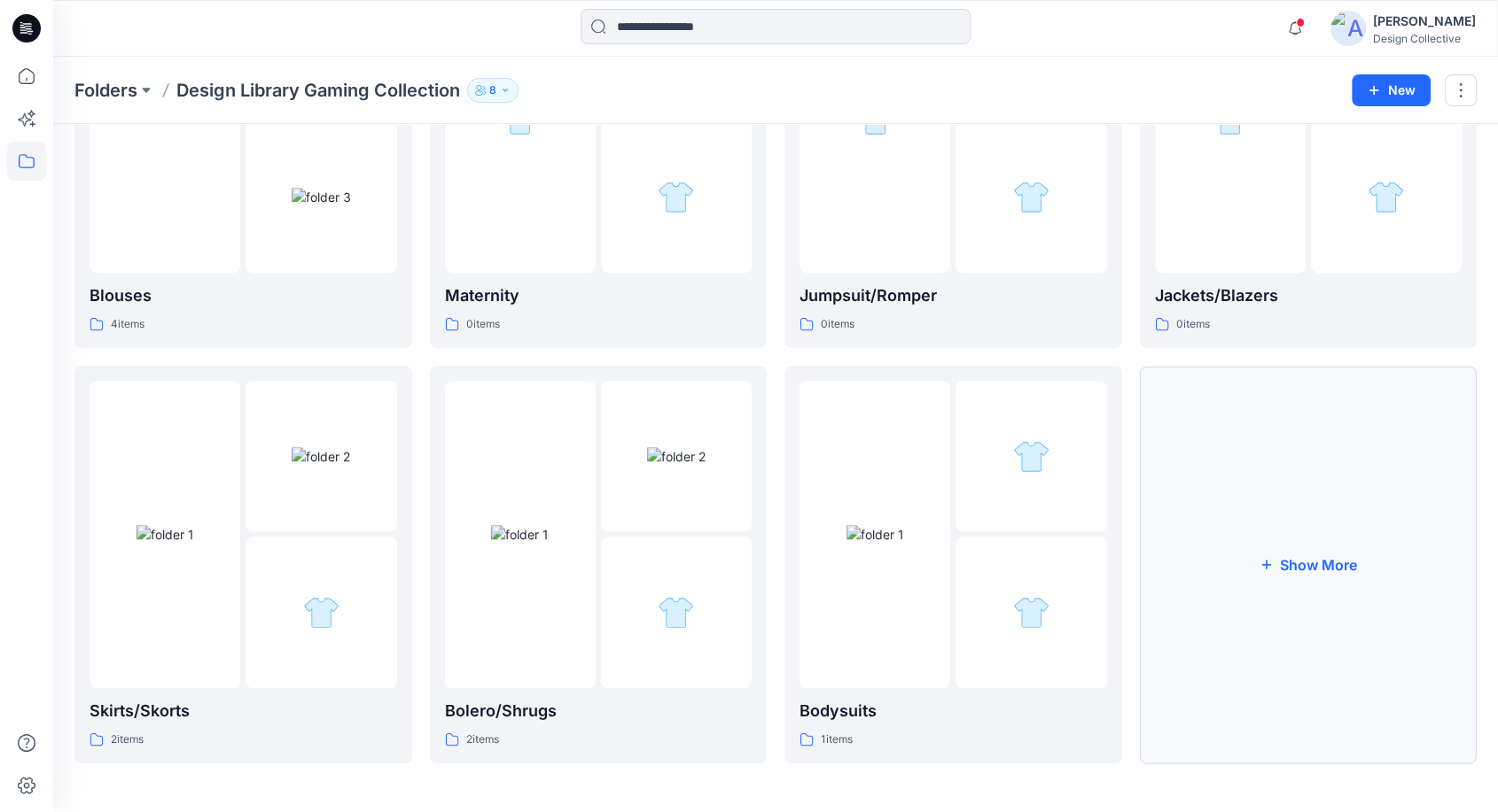
click at [1425, 614] on button "Show More" at bounding box center [1308, 564] width 338 height 398
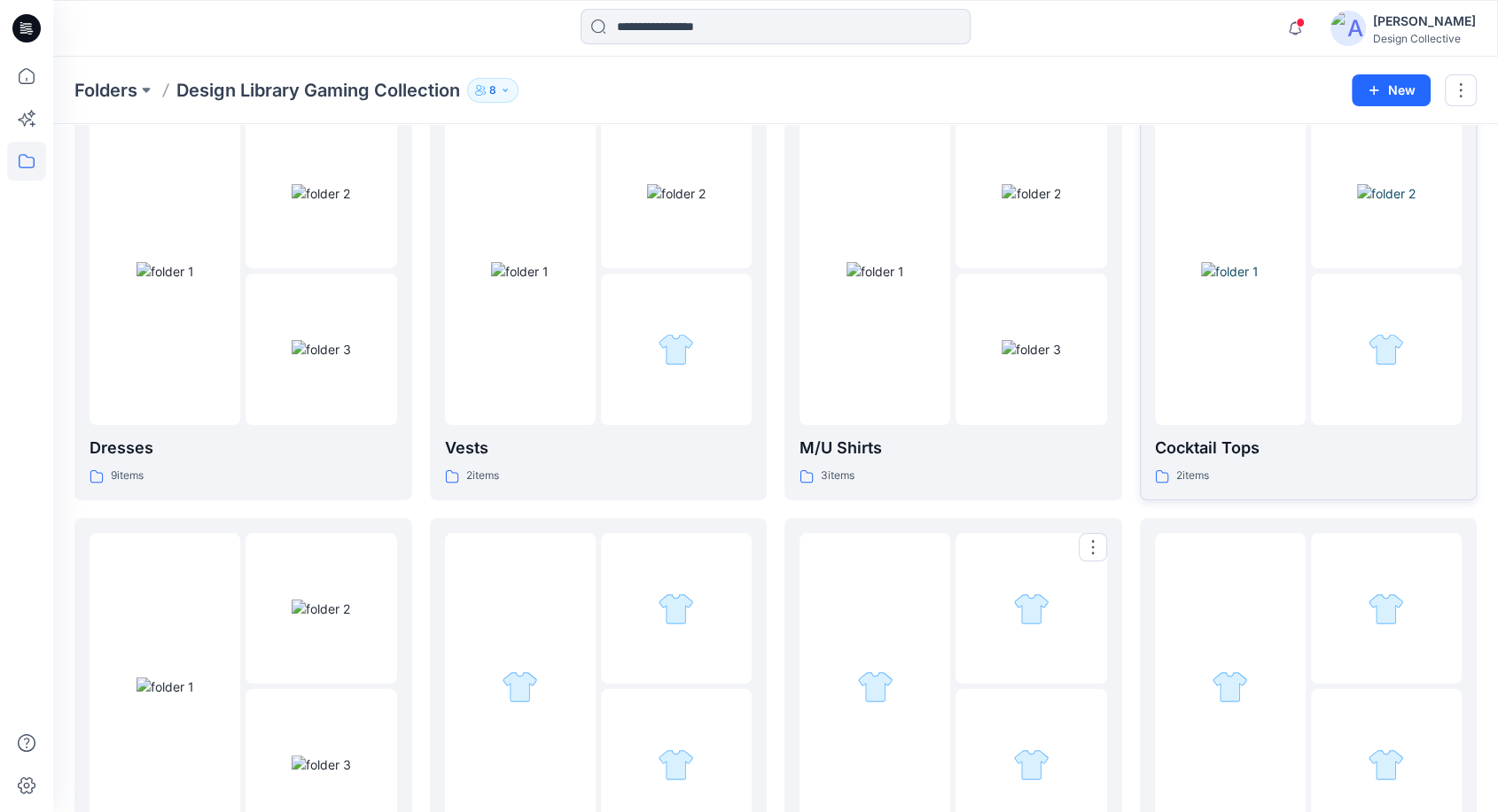
scroll to position [95, 0]
click at [111, 95] on p "Folders" at bounding box center [106, 90] width 63 height 25
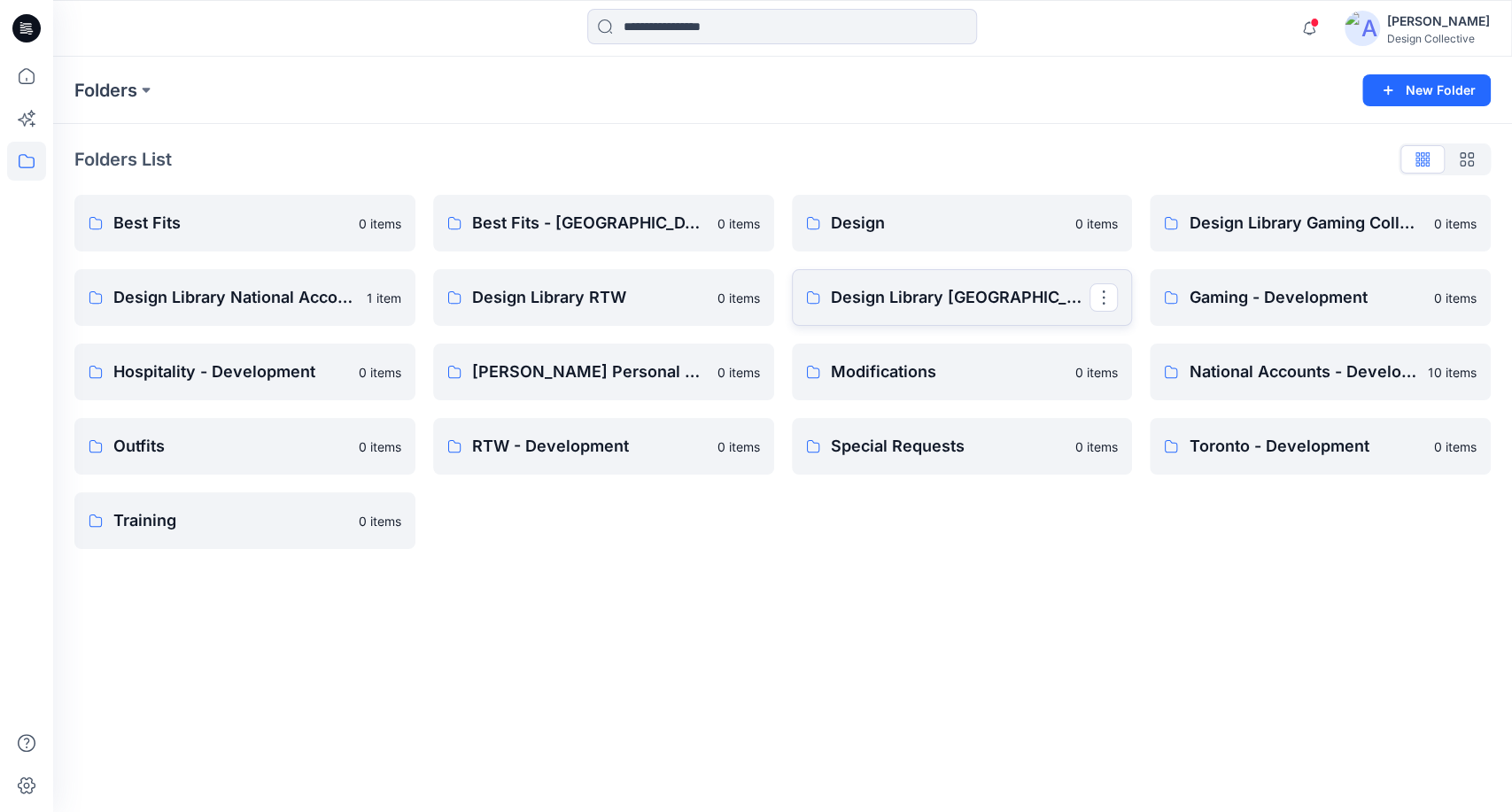
click at [976, 306] on p "Design Library [GEOGRAPHIC_DATA]" at bounding box center [960, 297] width 259 height 25
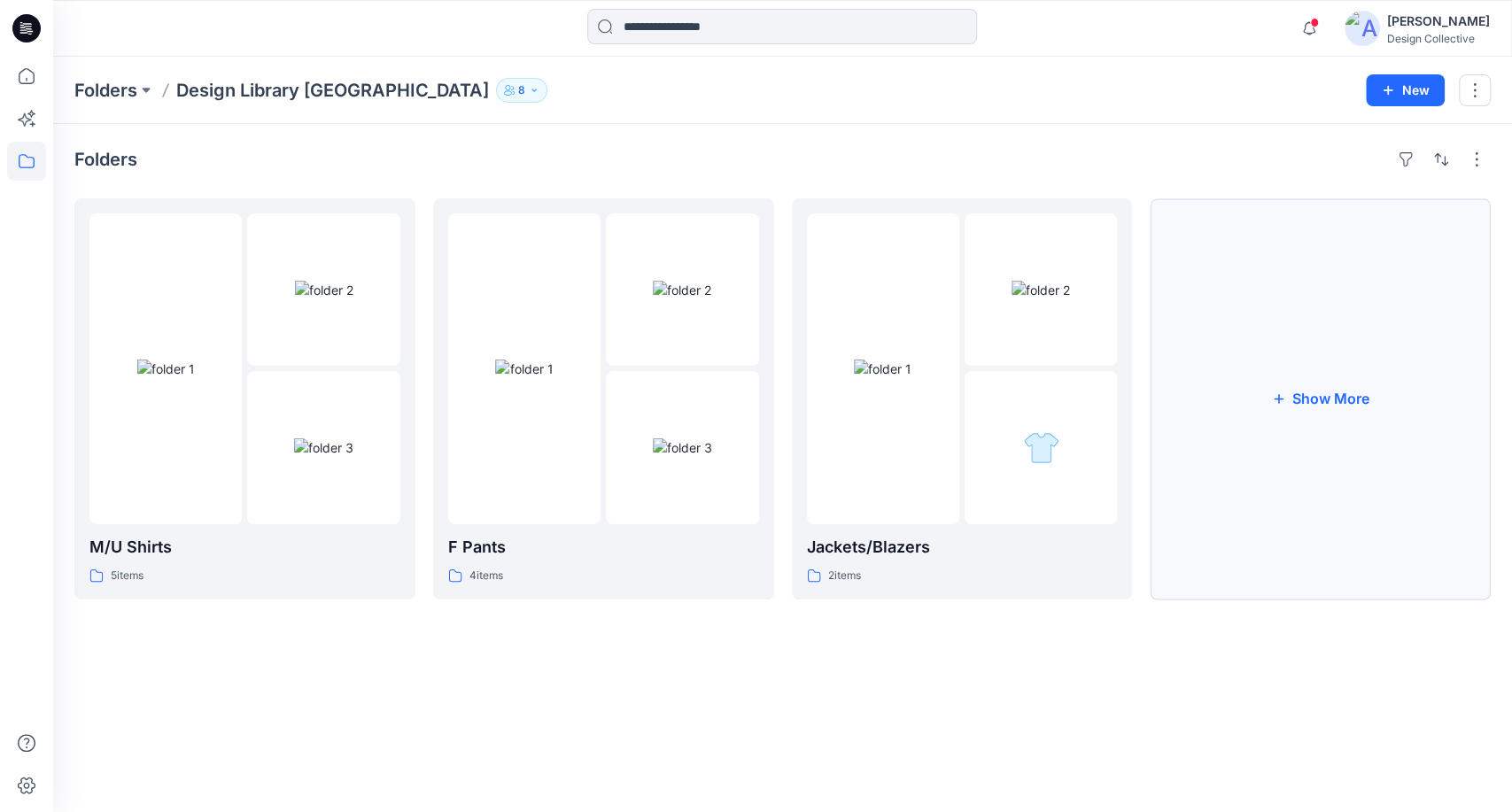
click at [1279, 513] on button "Show More" at bounding box center [1320, 398] width 341 height 401
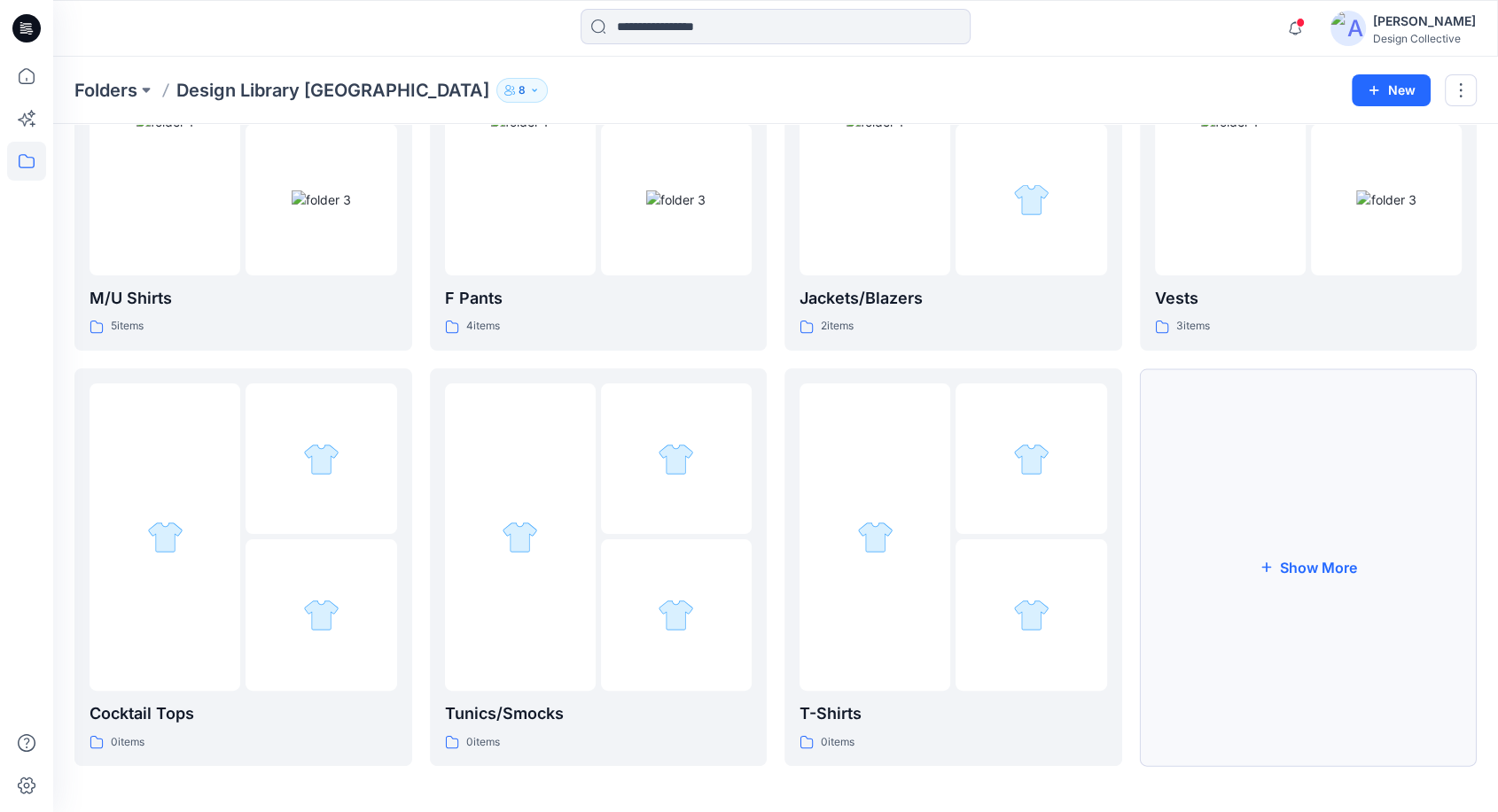
scroll to position [248, 0]
click at [1227, 508] on button "Show More" at bounding box center [1308, 564] width 338 height 398
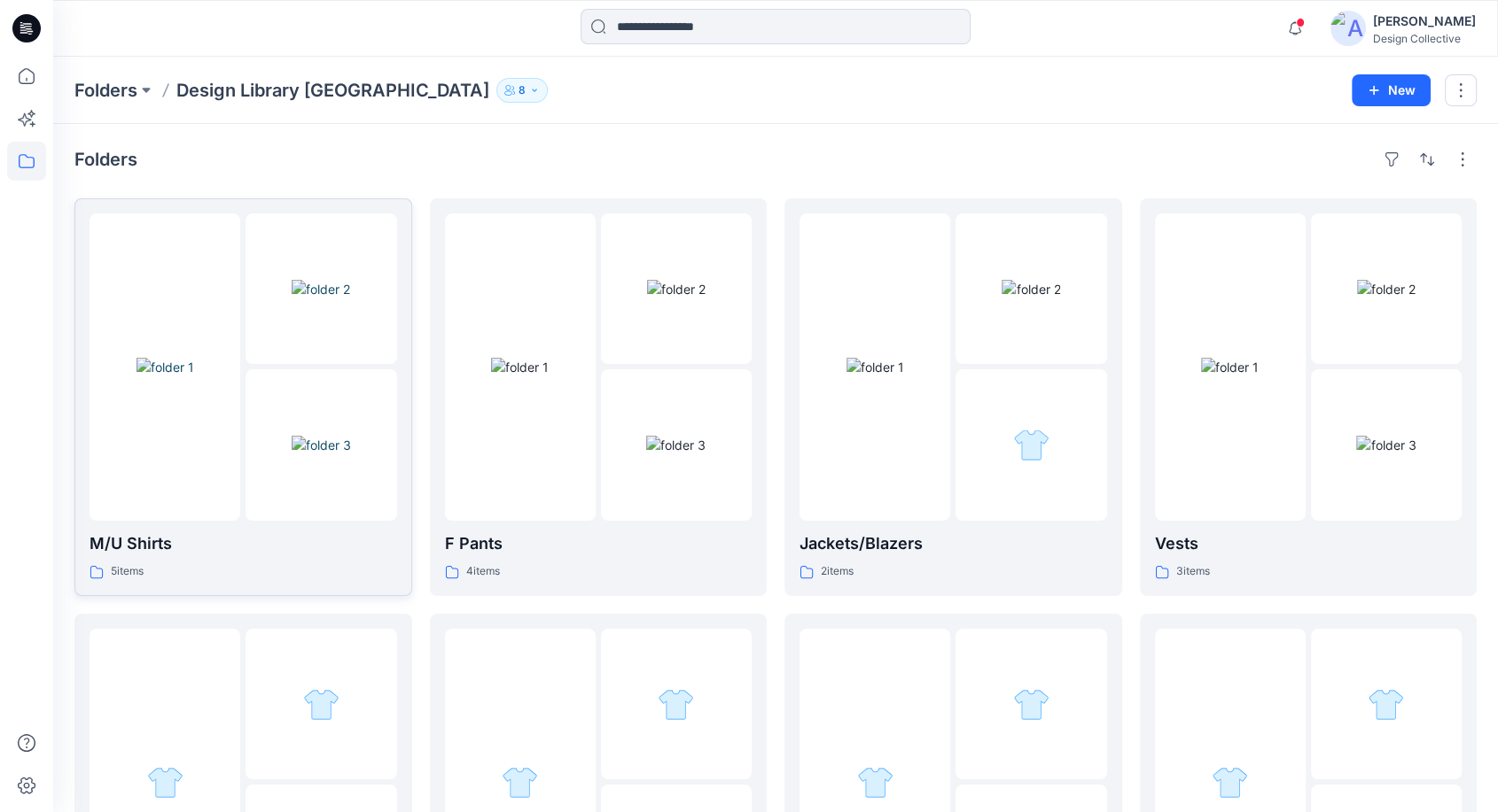
scroll to position [0, 0]
click at [31, 79] on icon at bounding box center [26, 75] width 39 height 39
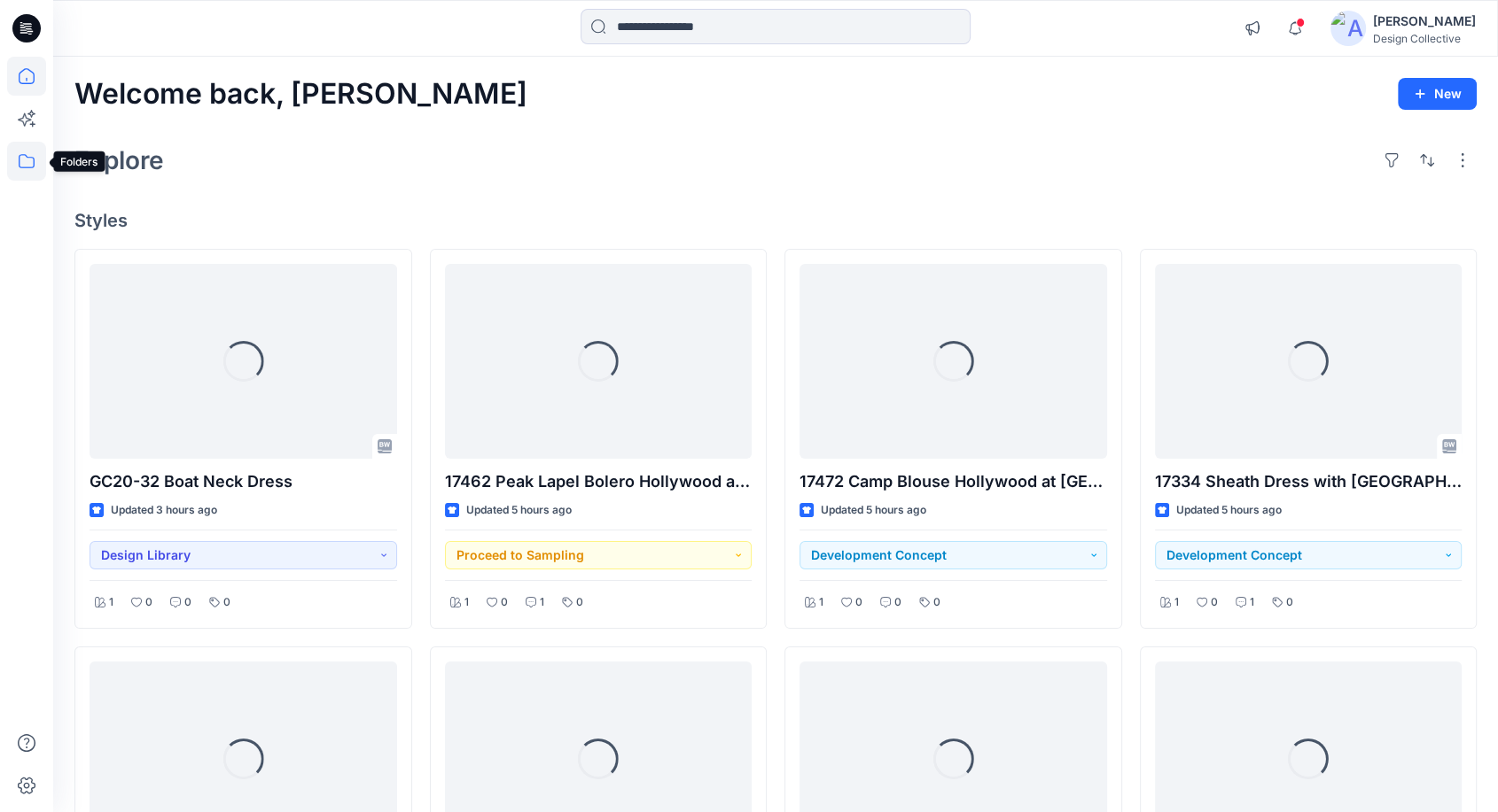
click at [22, 164] on icon at bounding box center [26, 160] width 39 height 39
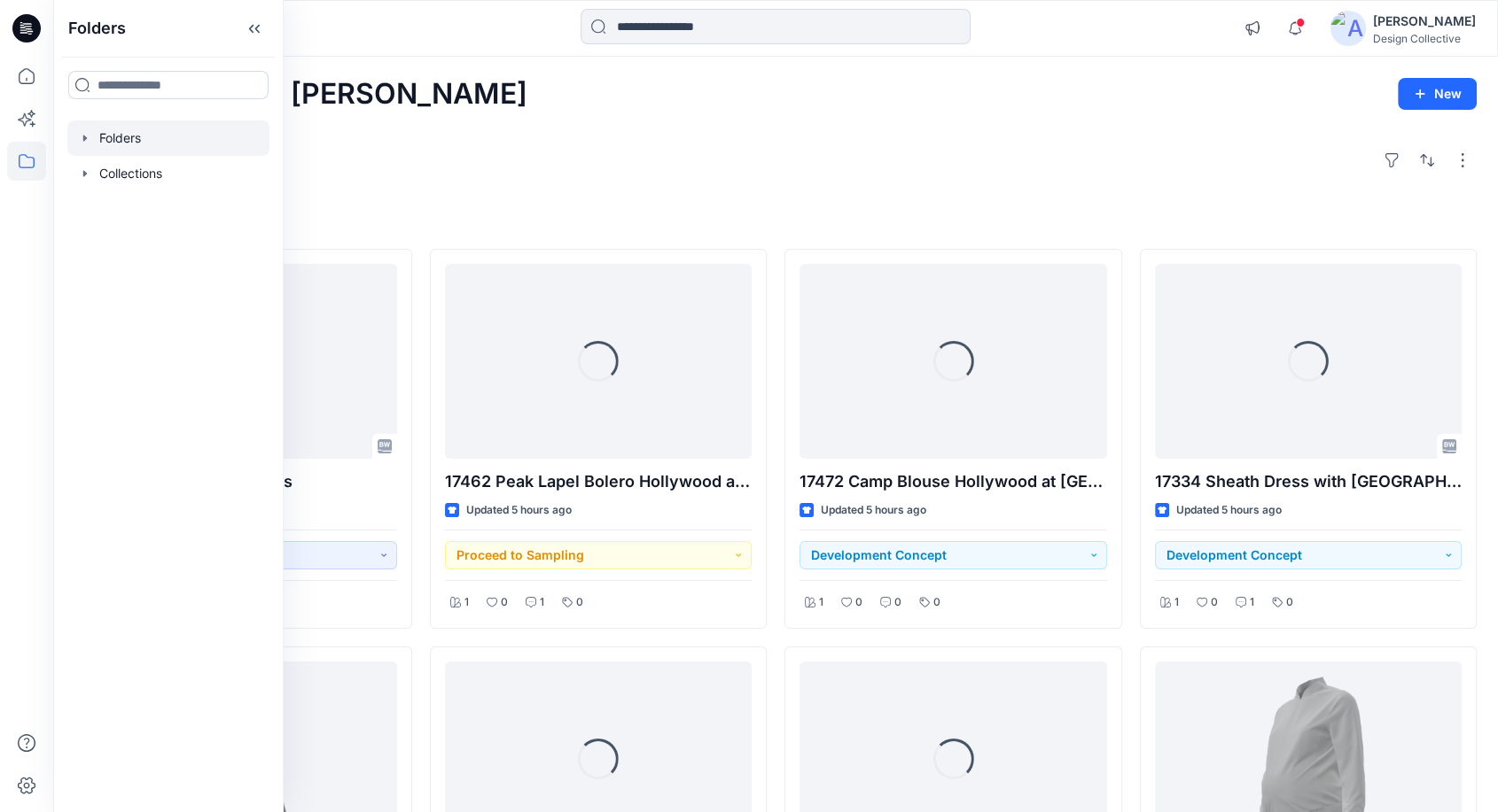
click at [82, 141] on icon "button" at bounding box center [85, 138] width 14 height 14
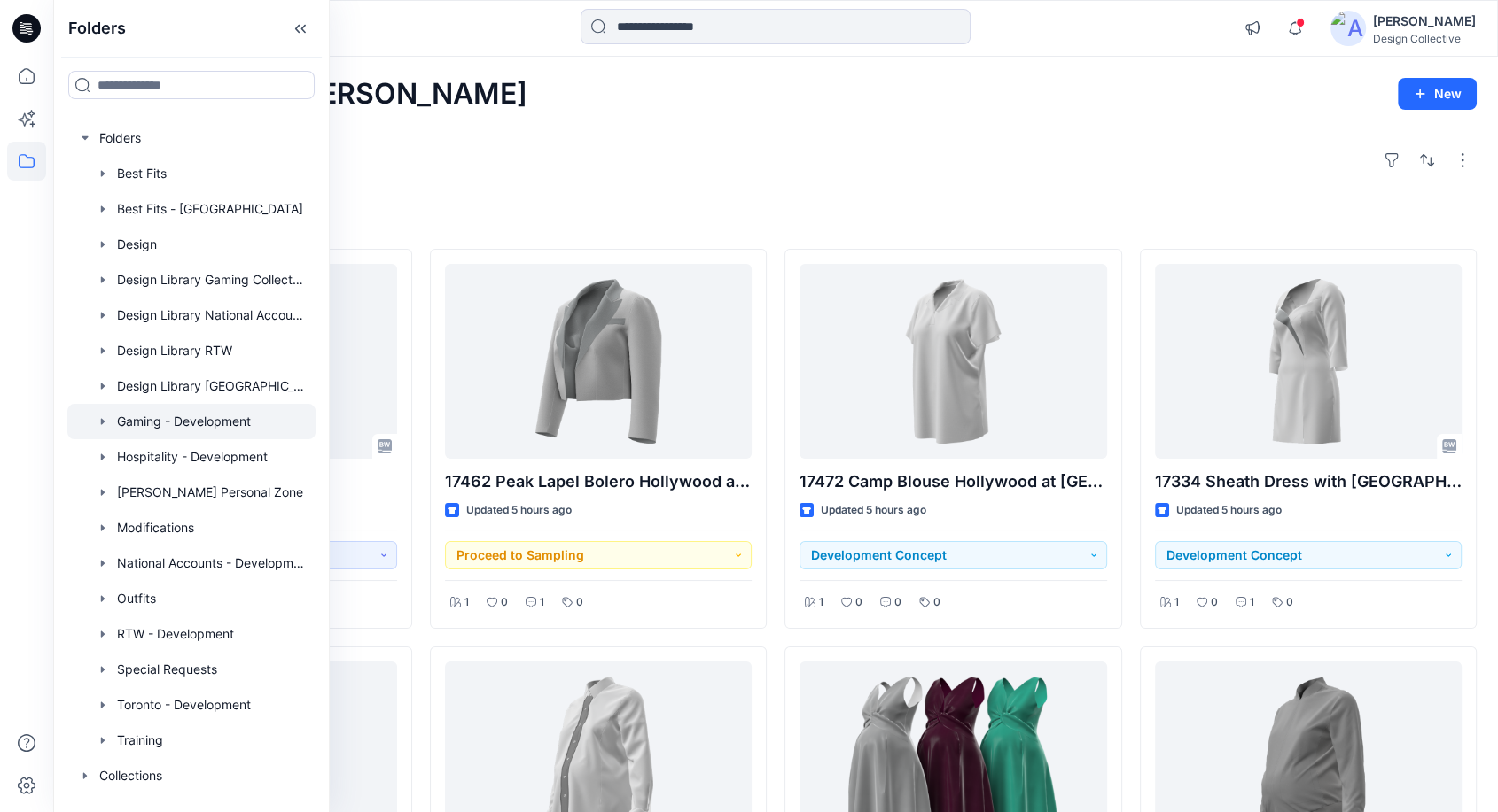
click at [244, 415] on div at bounding box center [191, 422] width 248 height 36
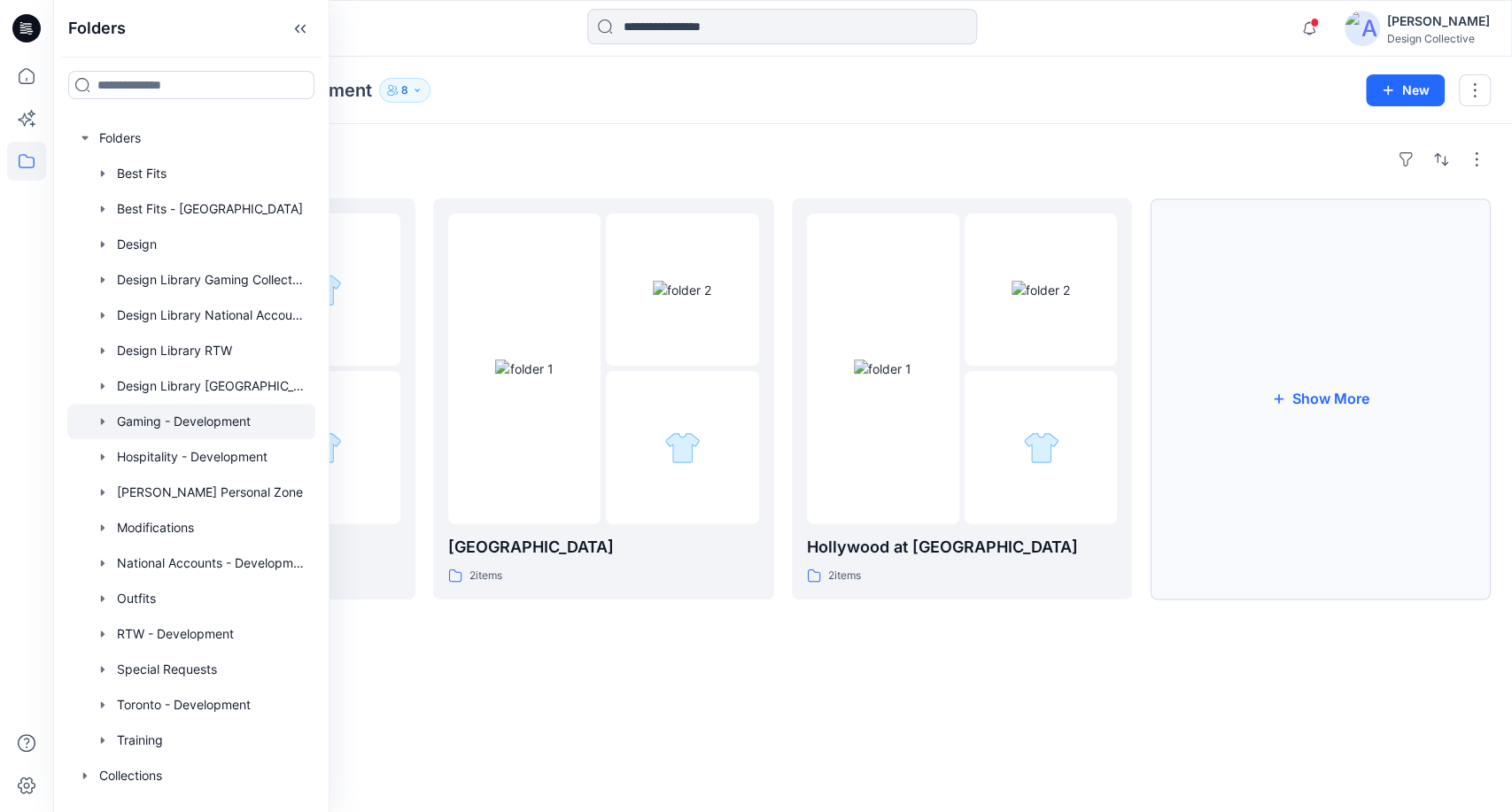
click at [1309, 457] on button "Show More" at bounding box center [1320, 398] width 341 height 401
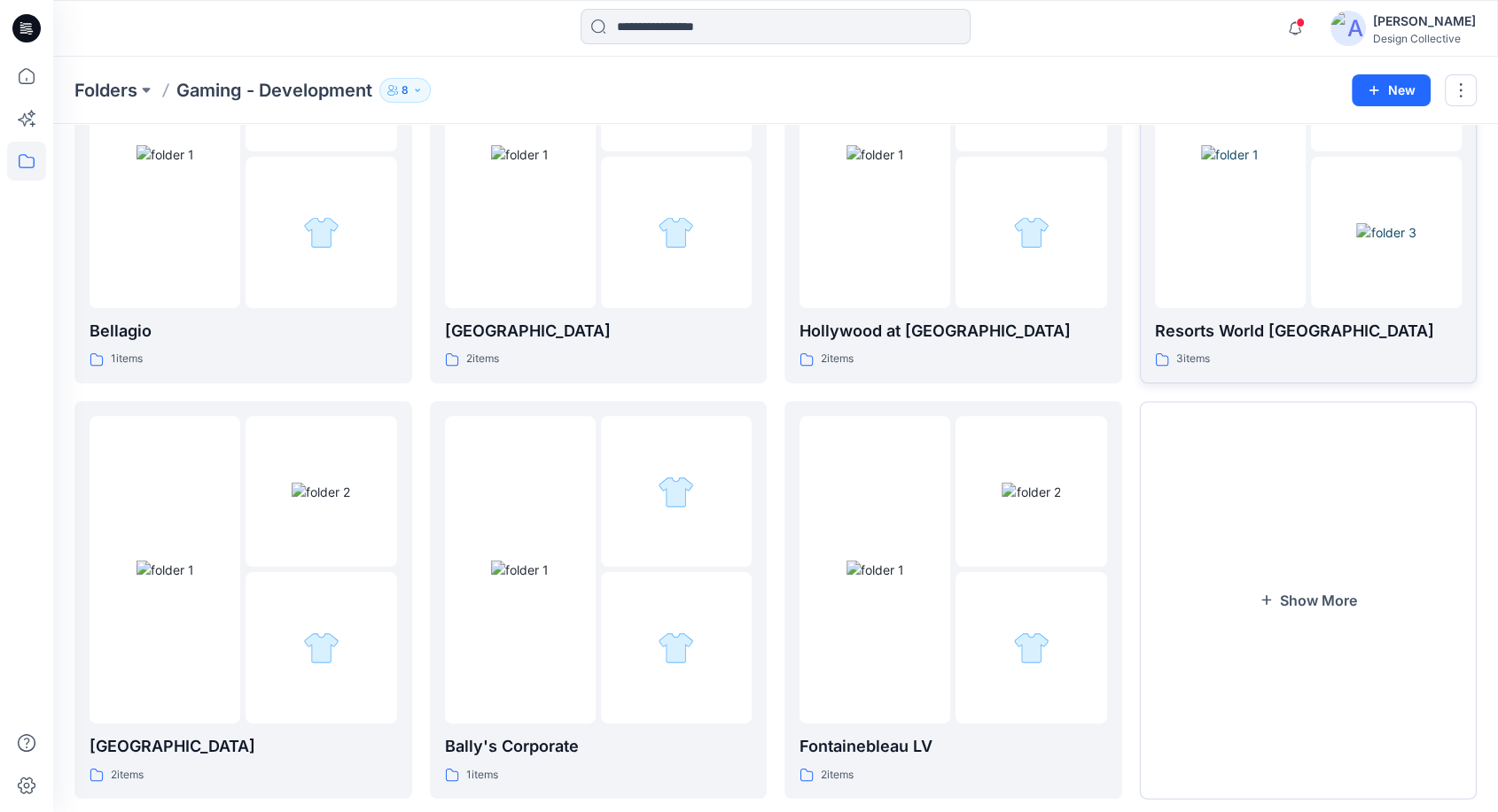
scroll to position [248, 0]
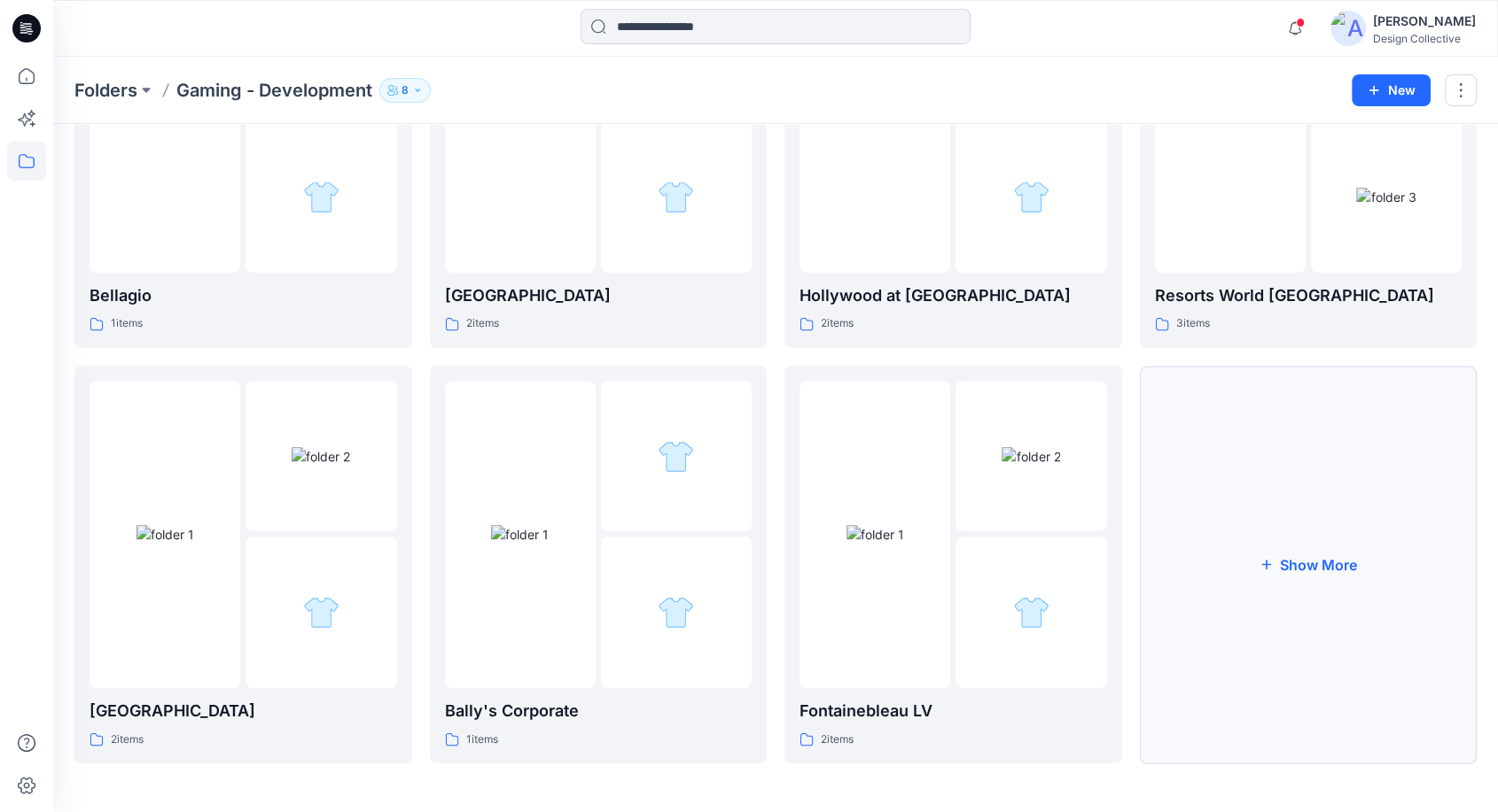
click at [1326, 640] on button "Show More" at bounding box center [1308, 564] width 338 height 398
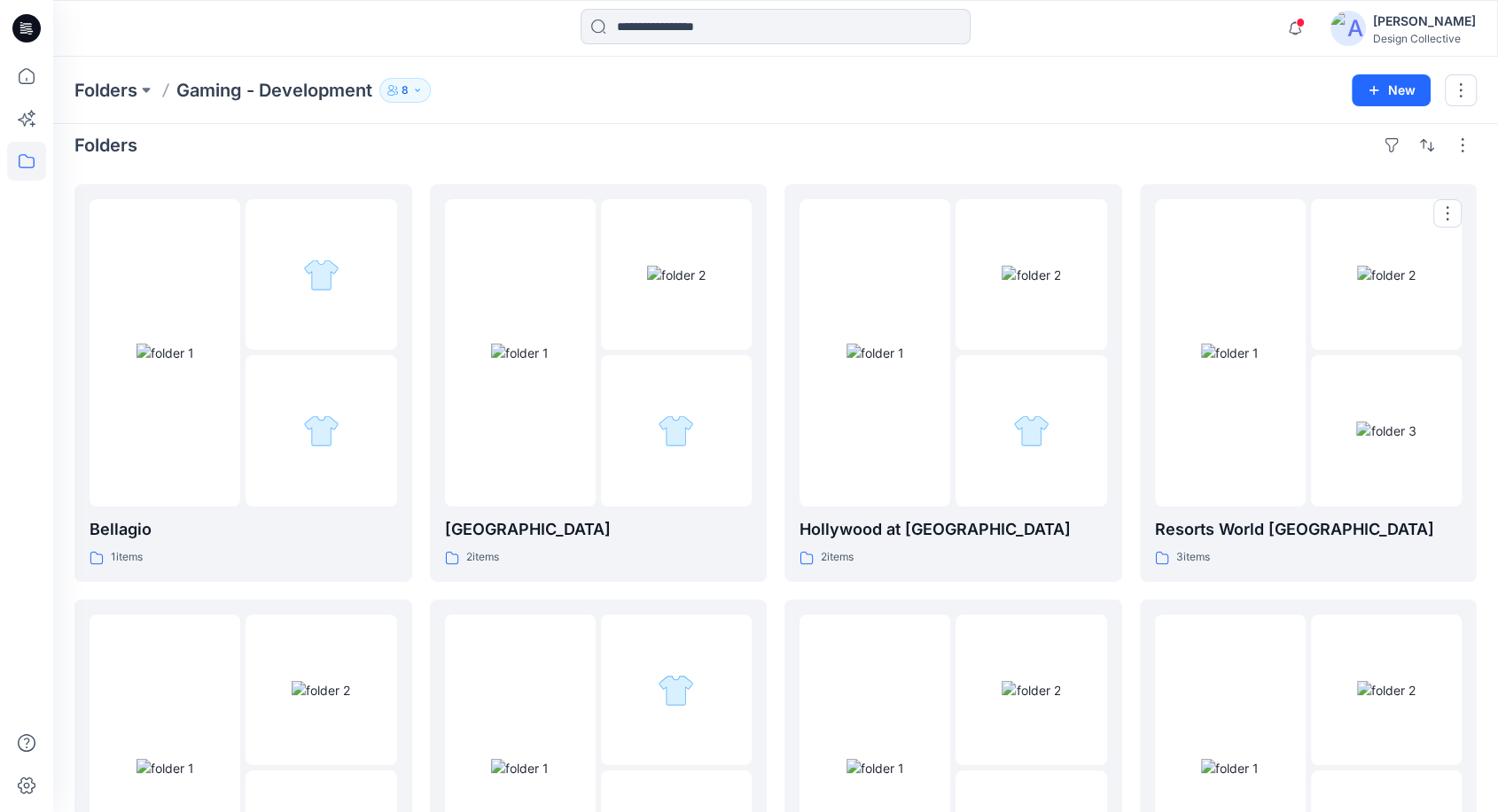
scroll to position [0, 0]
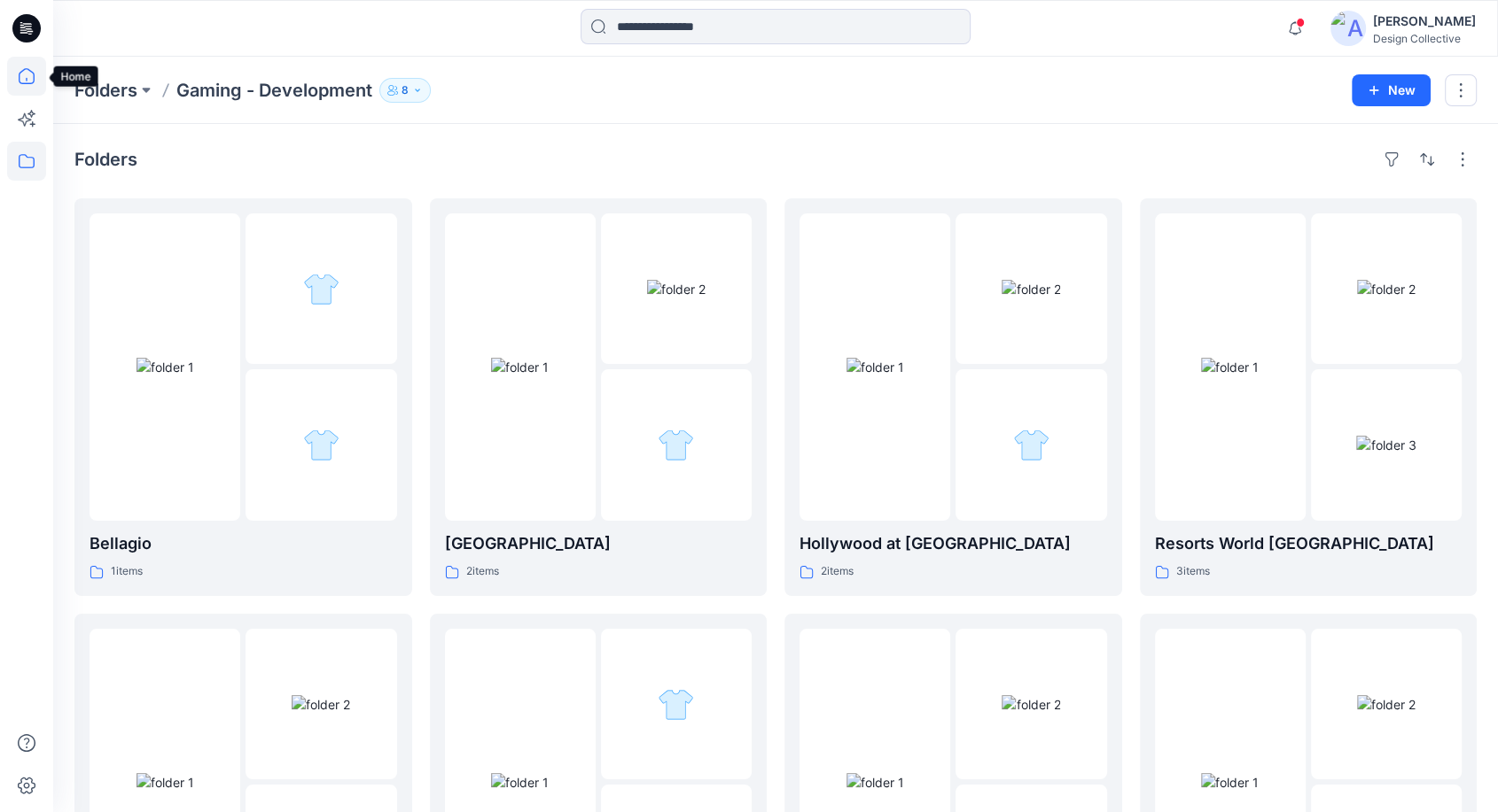
click at [24, 73] on icon at bounding box center [26, 75] width 39 height 39
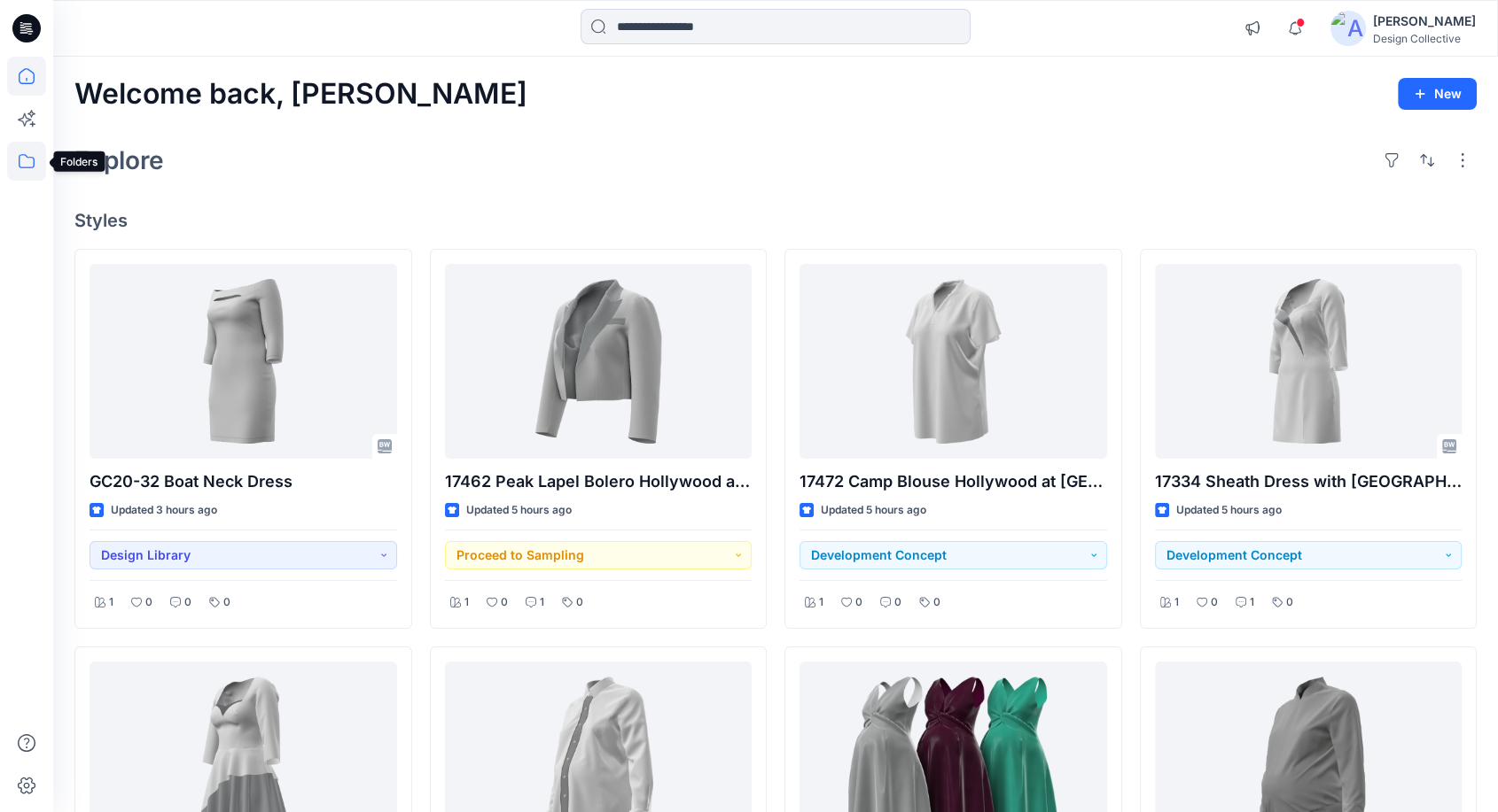
click at [10, 159] on icon at bounding box center [26, 160] width 39 height 39
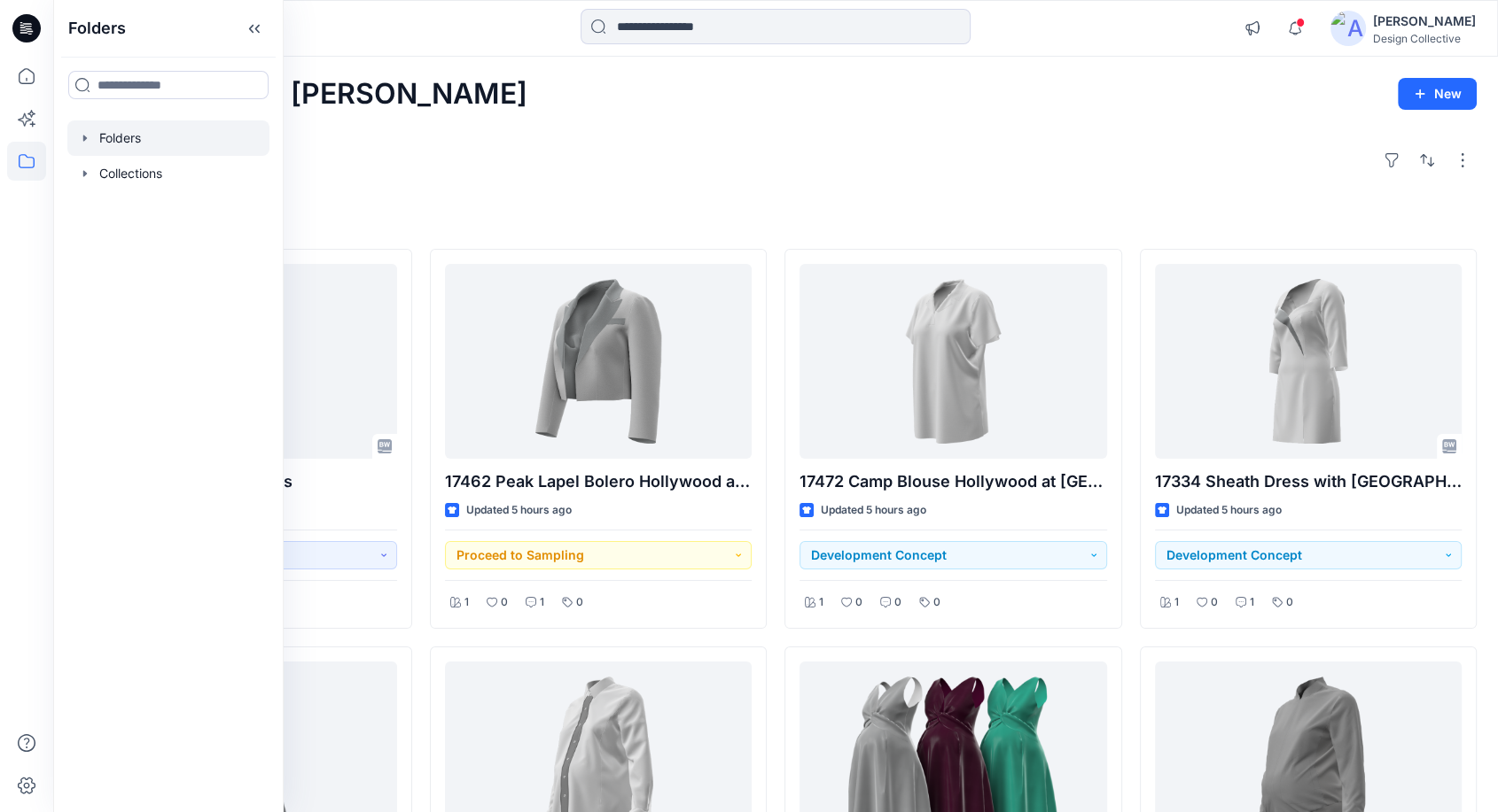
click at [82, 144] on icon "button" at bounding box center [85, 138] width 14 height 14
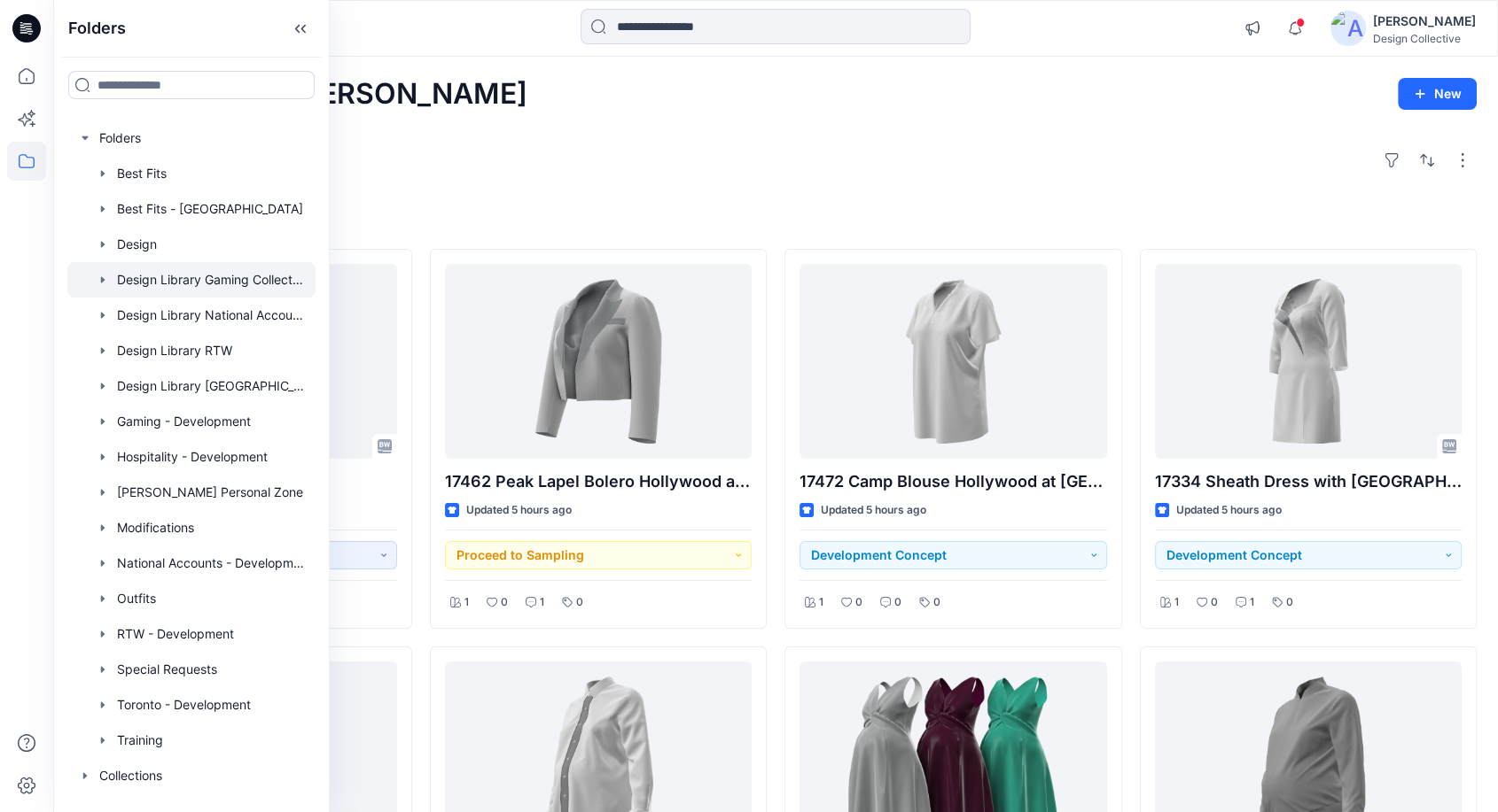
click at [163, 280] on div at bounding box center [191, 280] width 248 height 36
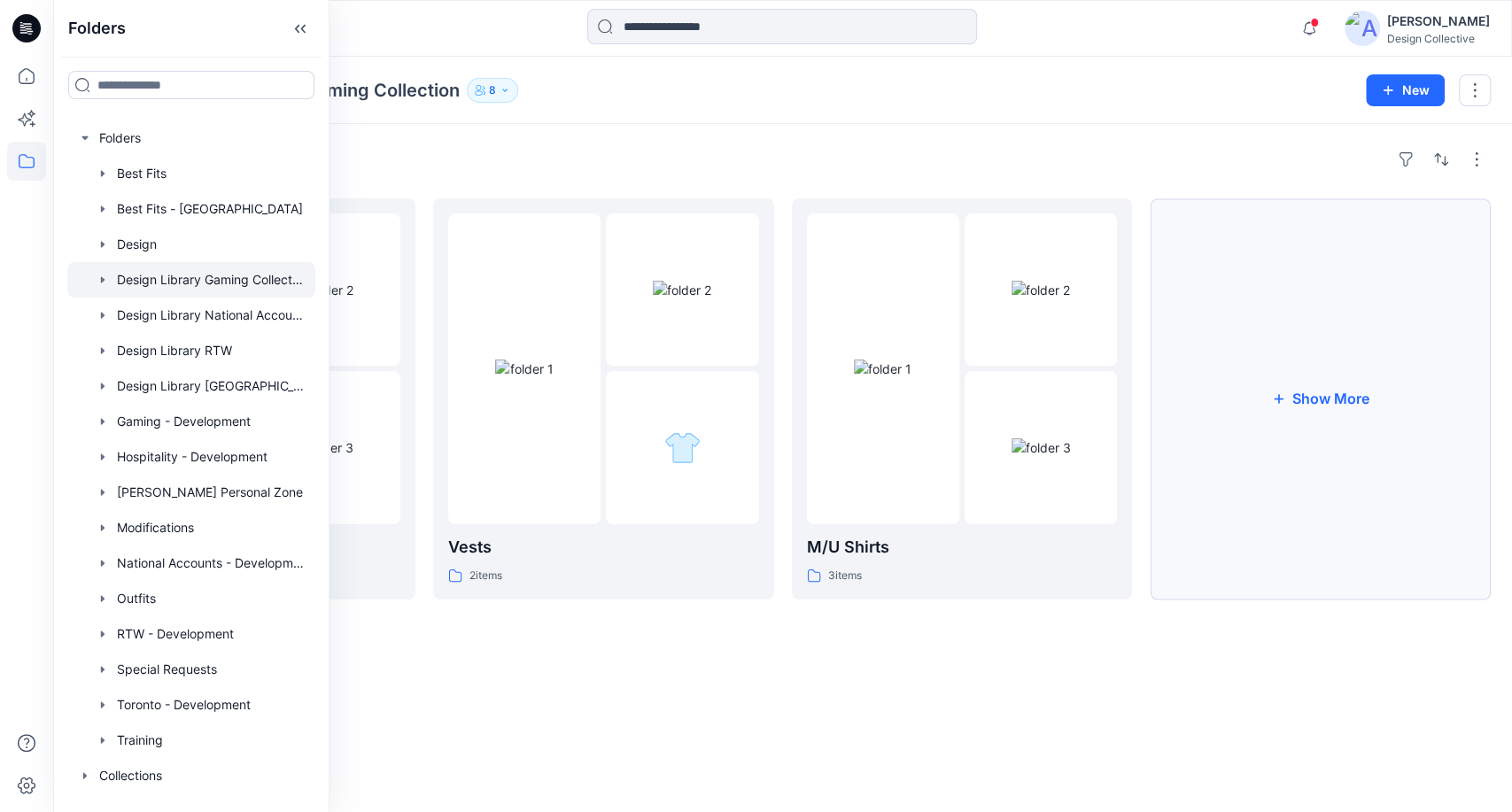
click at [1354, 430] on button "Show More" at bounding box center [1320, 398] width 341 height 401
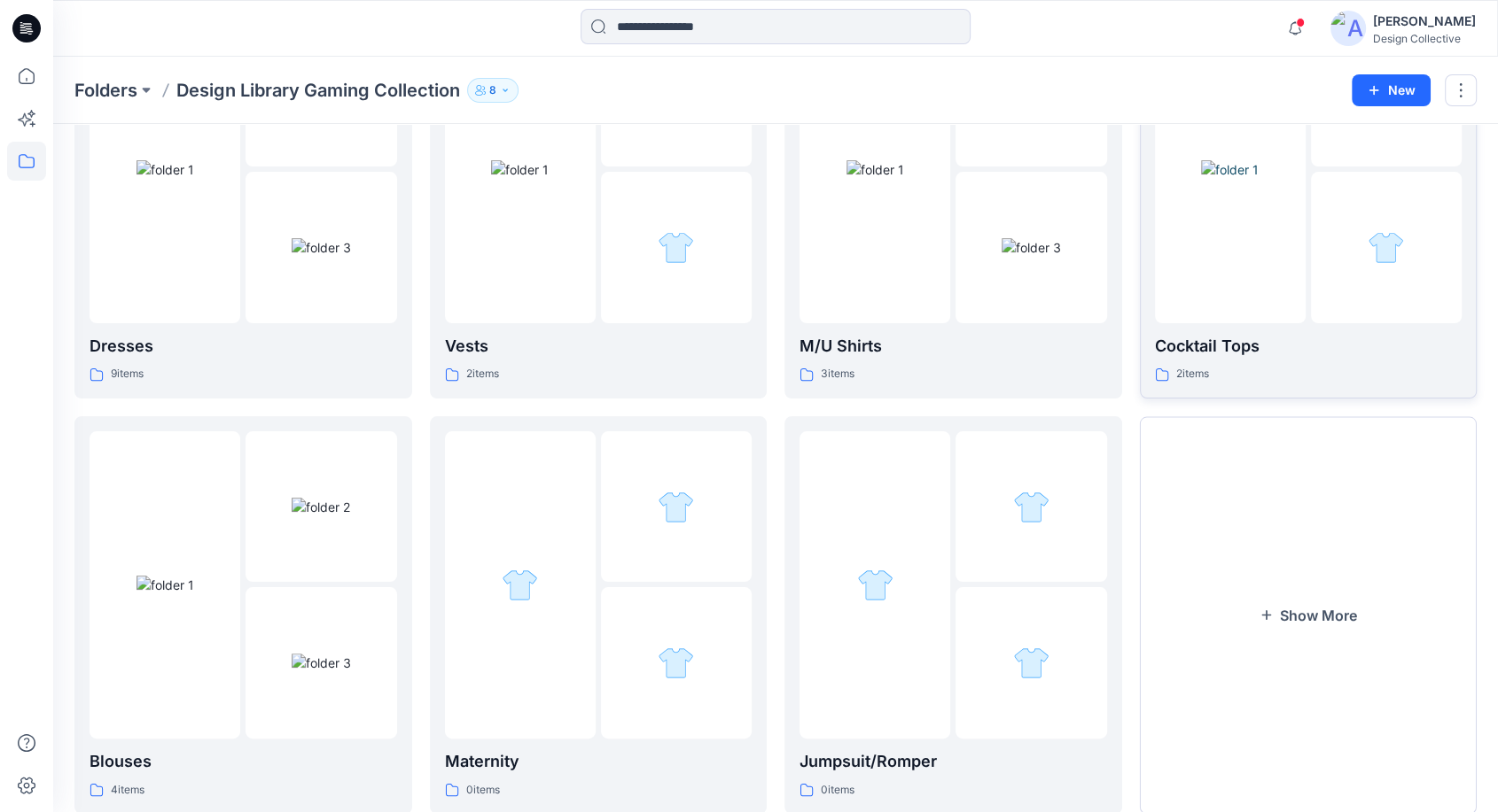
scroll to position [248, 0]
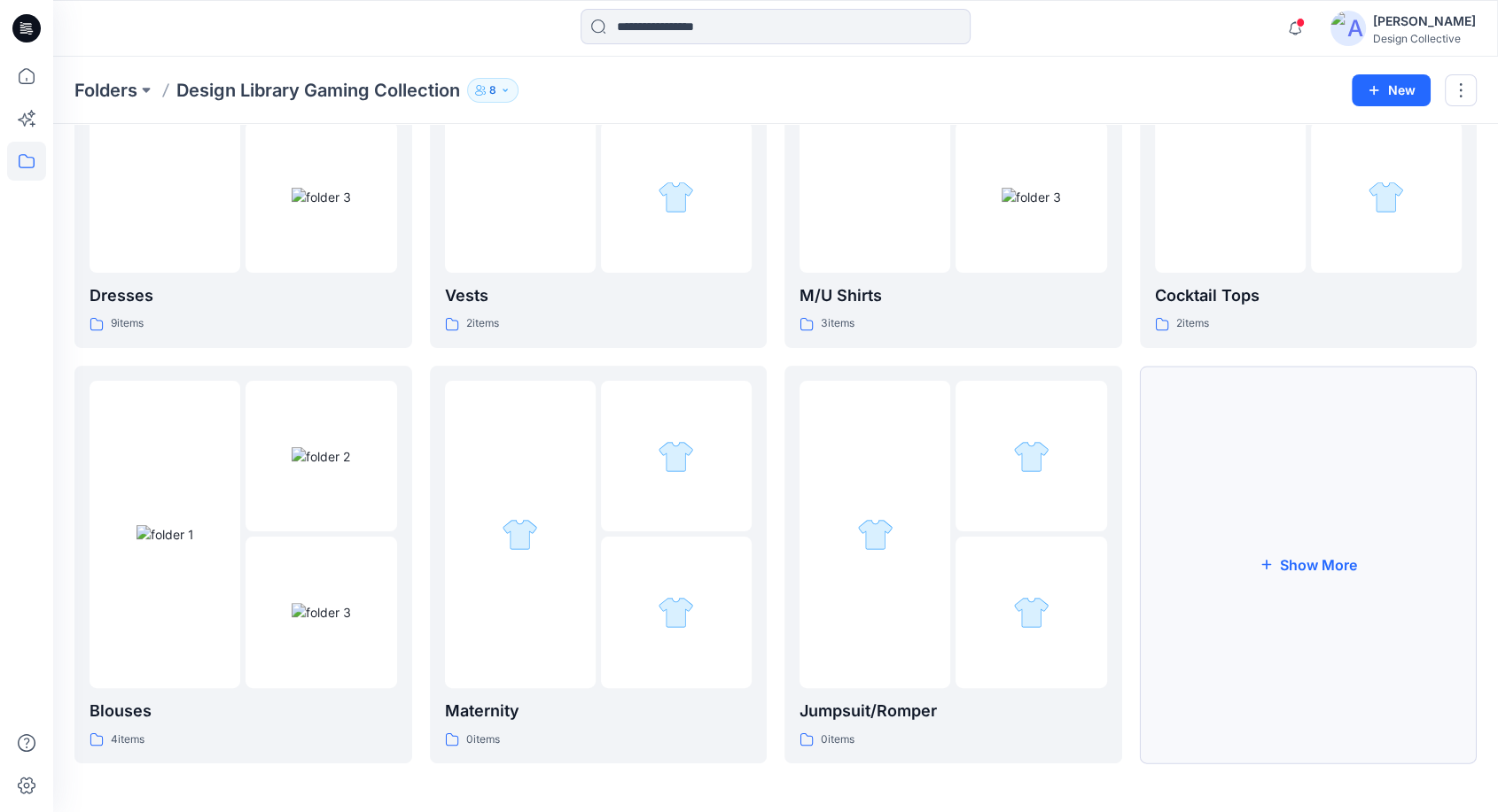
click at [1278, 544] on button "Show More" at bounding box center [1308, 564] width 338 height 398
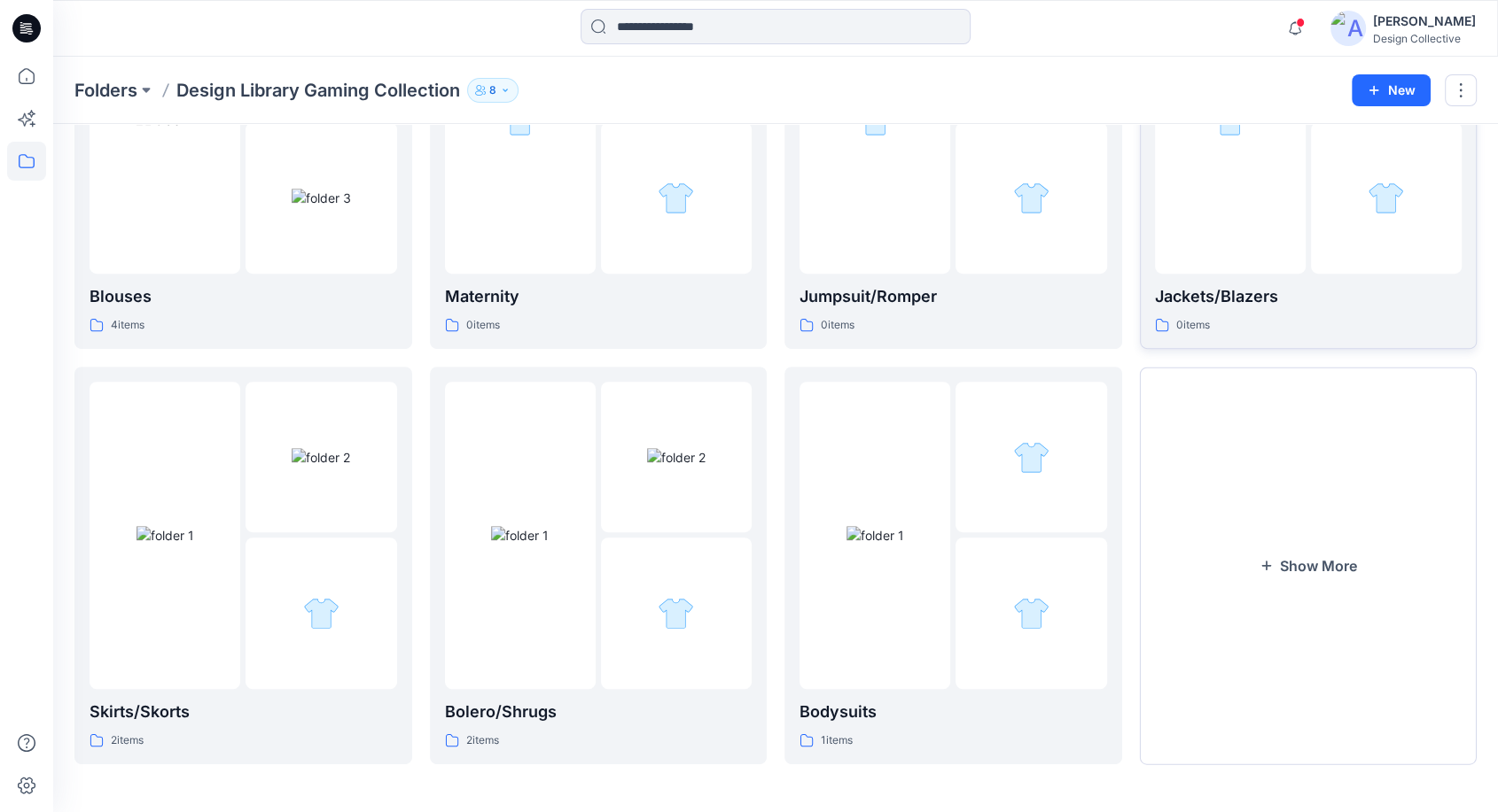
scroll to position [663, 0]
click at [1246, 627] on button "Show More" at bounding box center [1308, 564] width 338 height 398
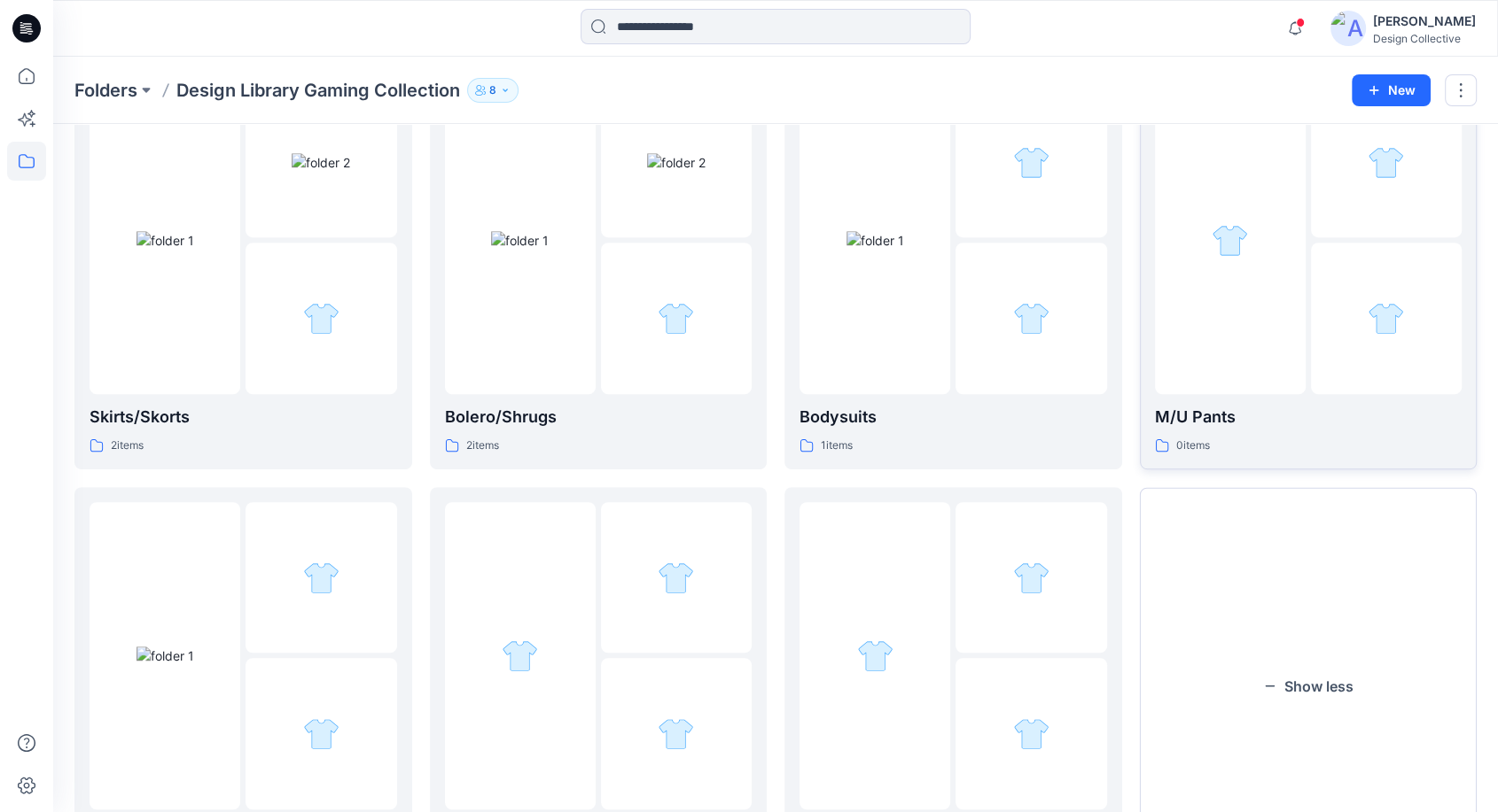
scroll to position [1078, 0]
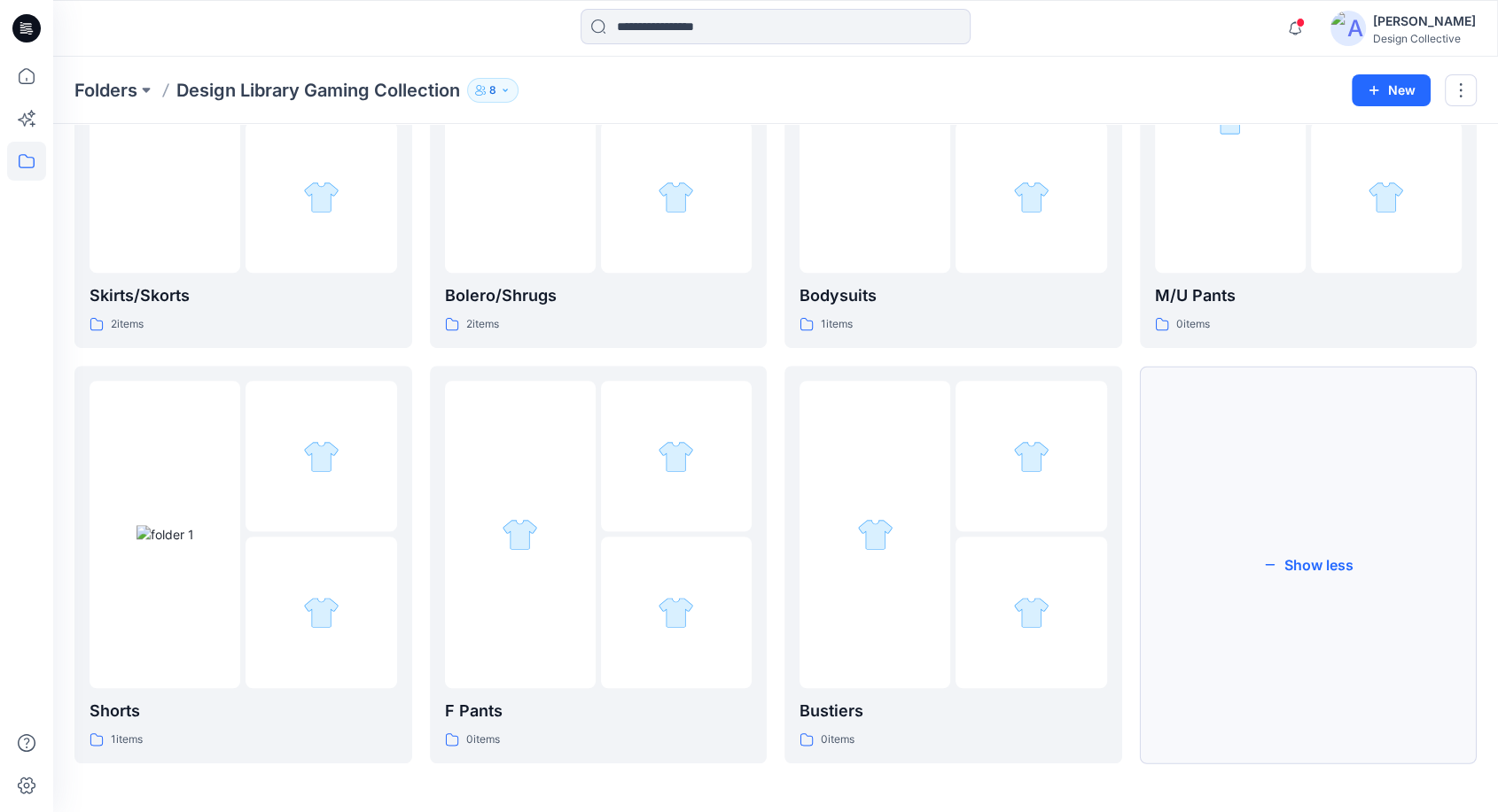
click at [1293, 606] on button "Show less" at bounding box center [1308, 564] width 338 height 398
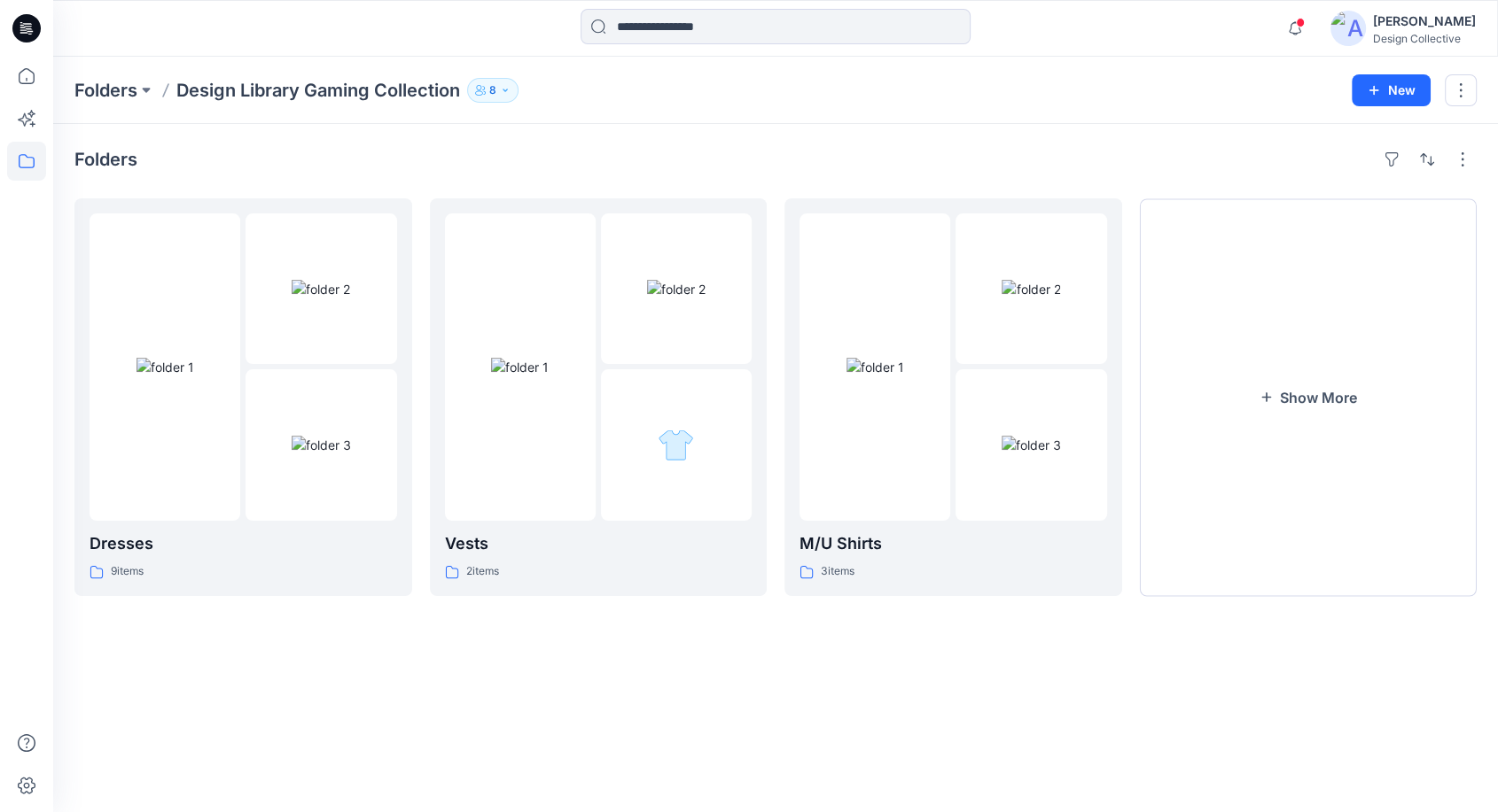
scroll to position [0, 0]
click at [1290, 457] on button "Show More" at bounding box center [1321, 398] width 341 height 401
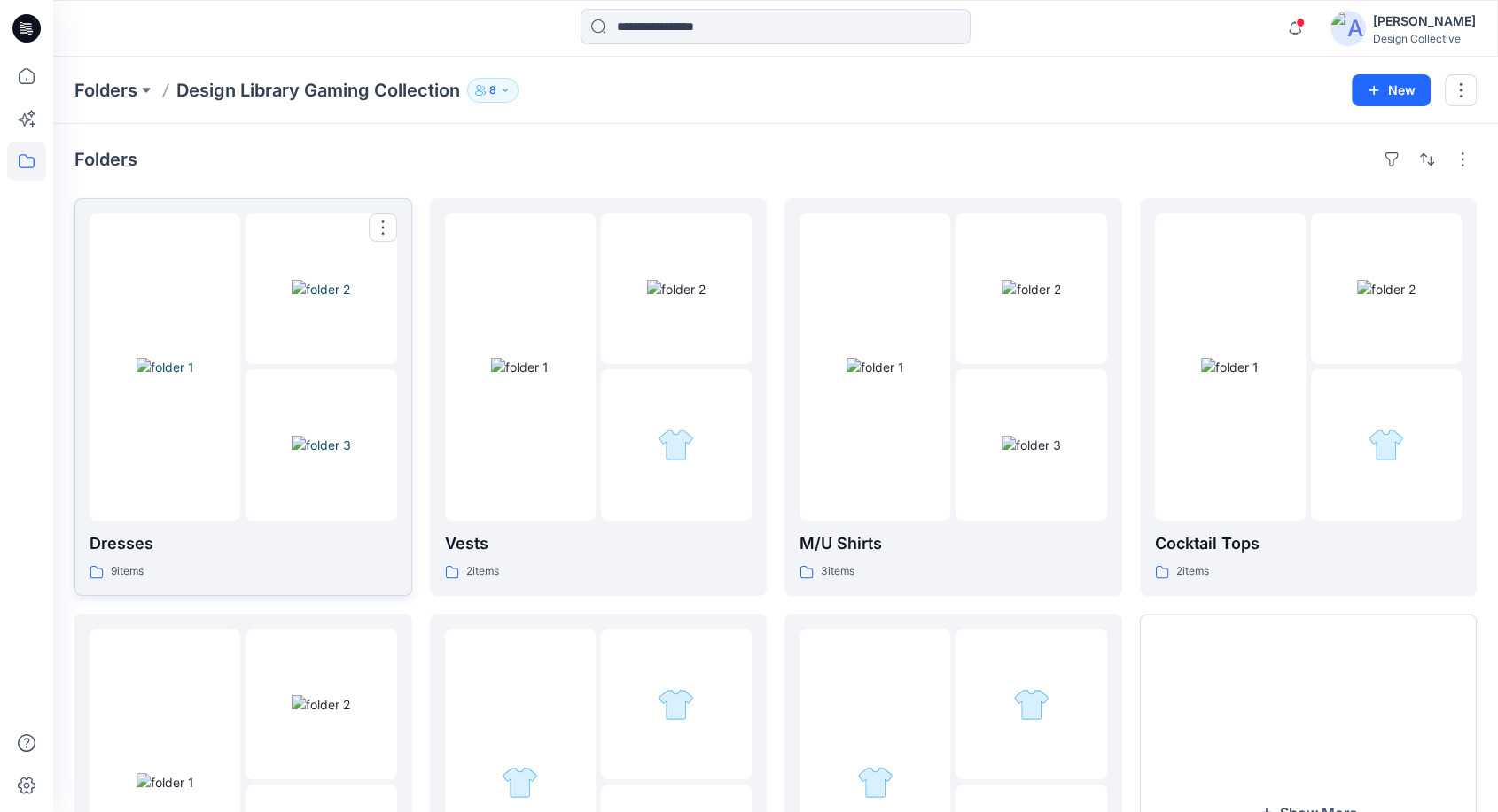
click at [309, 534] on p "Dresses" at bounding box center [243, 544] width 307 height 25
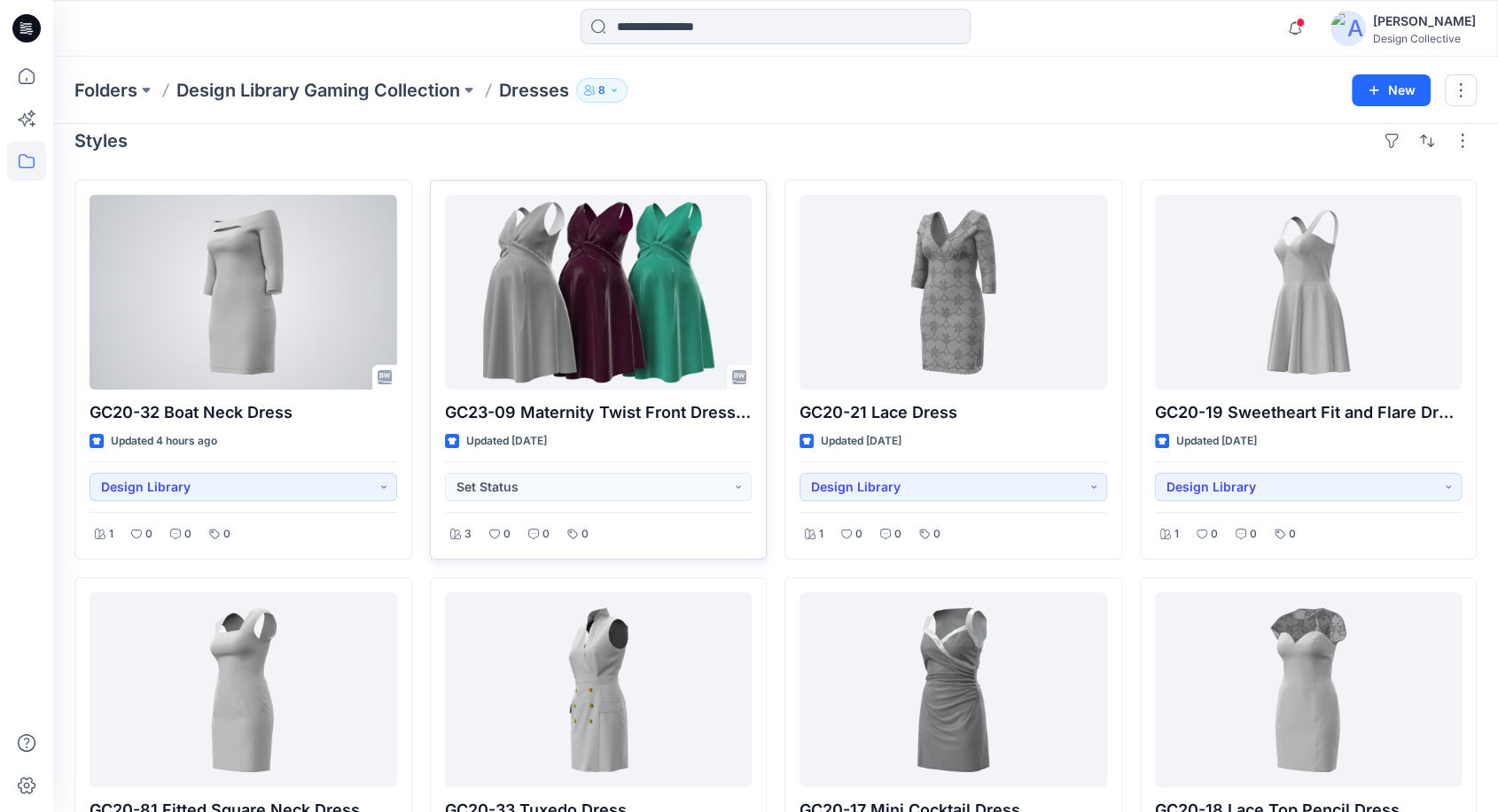
scroll to position [64, 0]
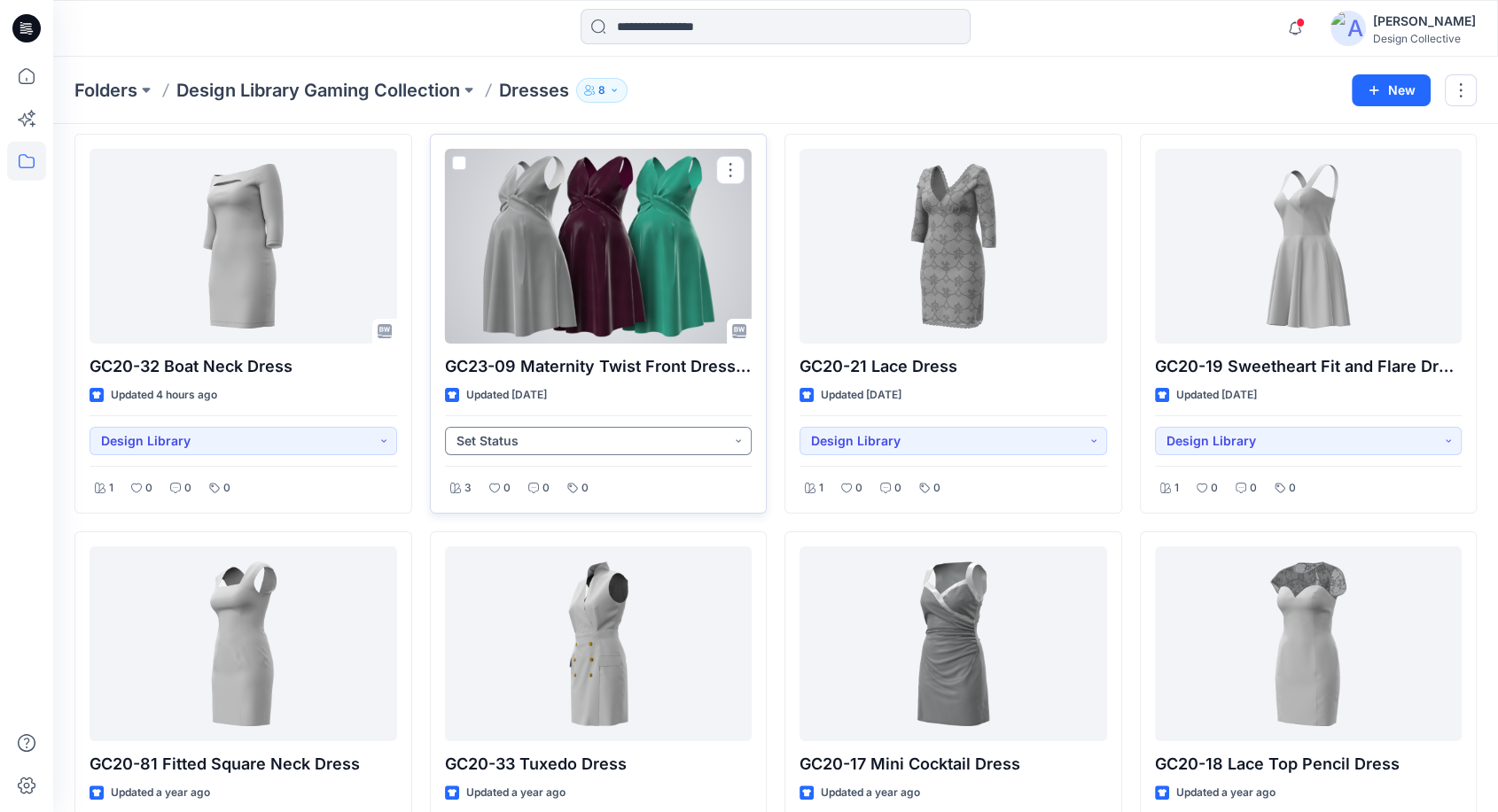
click at [561, 435] on button "Set Status" at bounding box center [598, 441] width 307 height 29
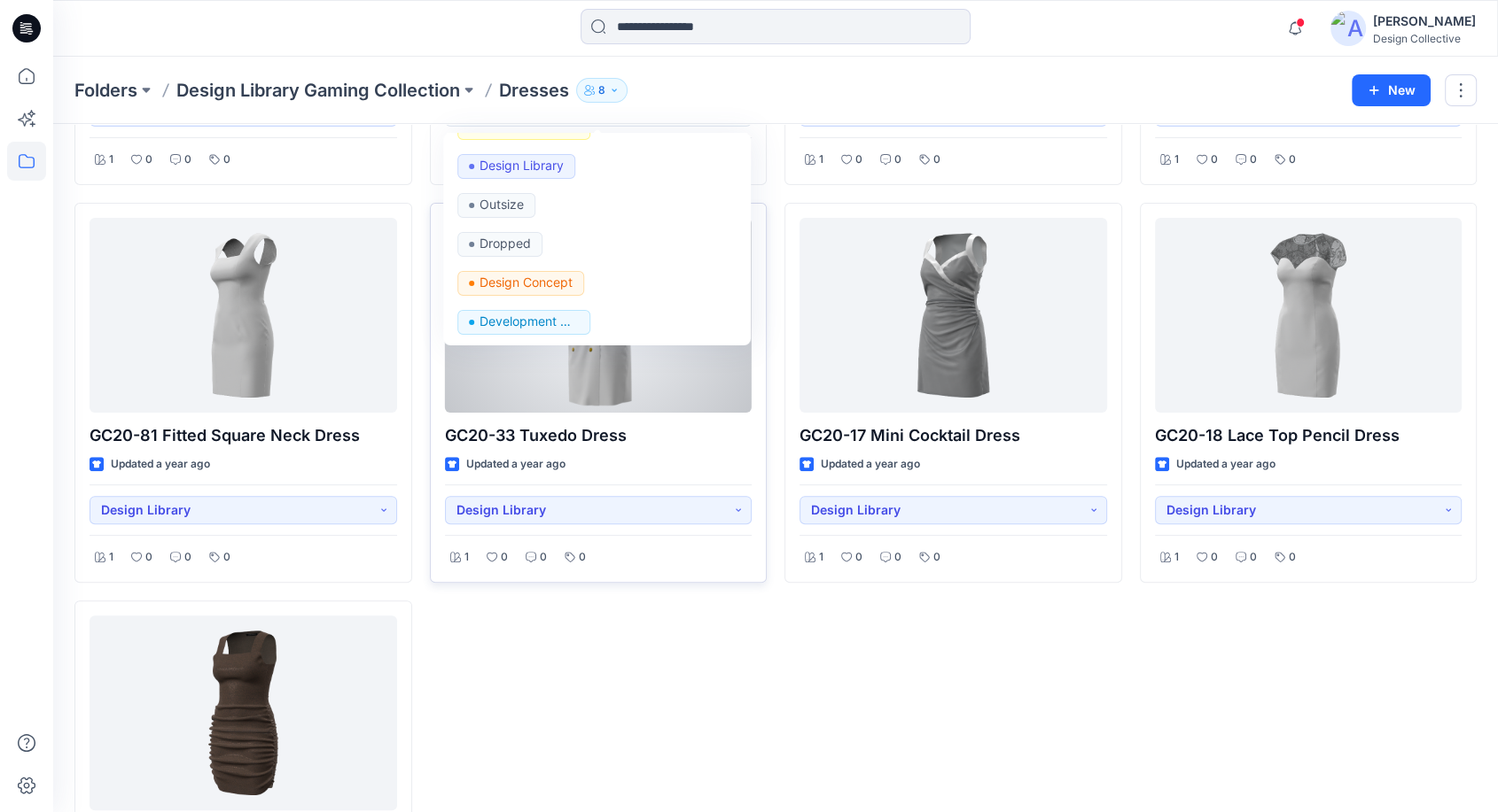
scroll to position [328, 0]
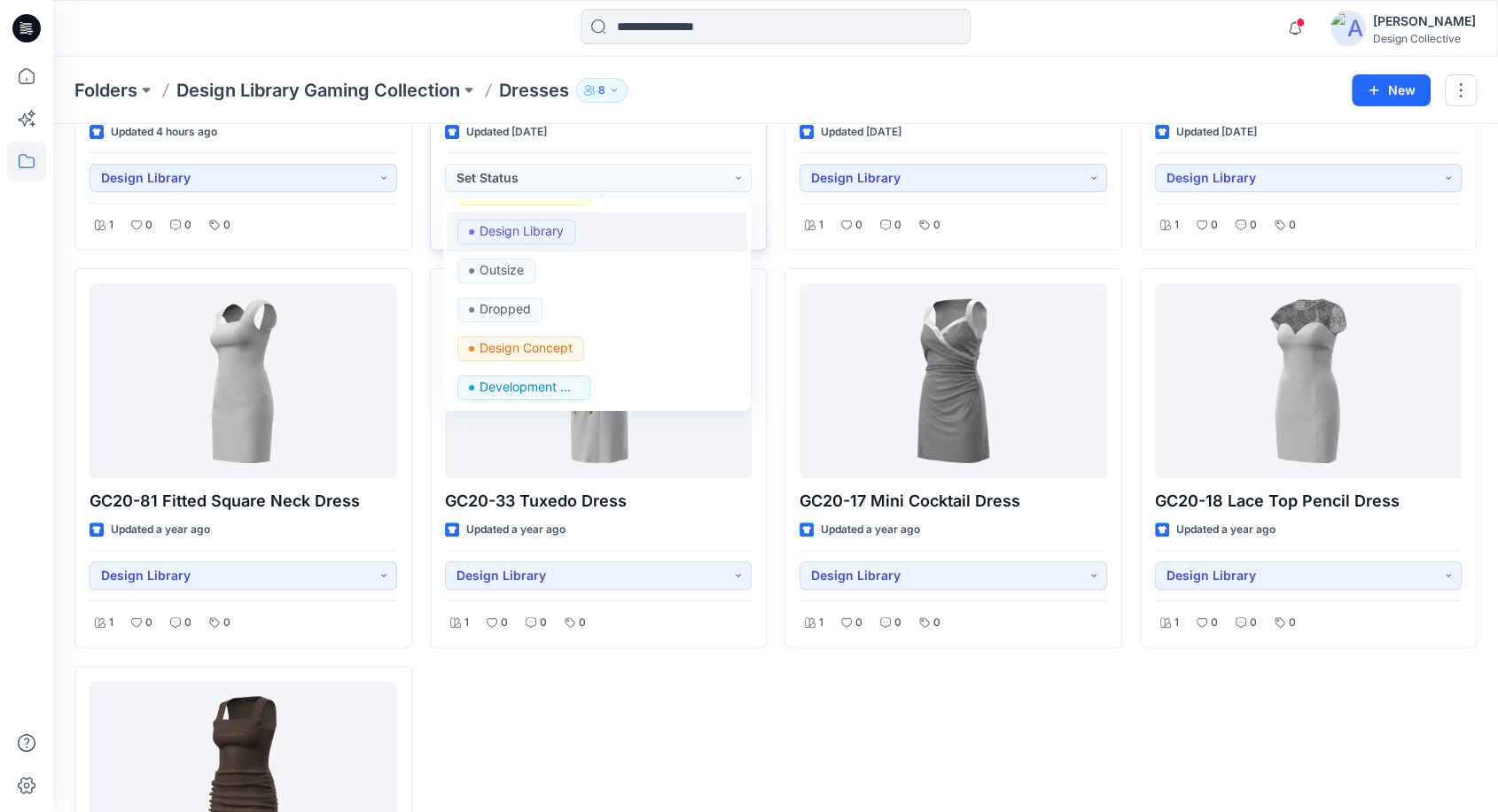
click at [560, 232] on p "Design Library" at bounding box center [521, 231] width 84 height 23
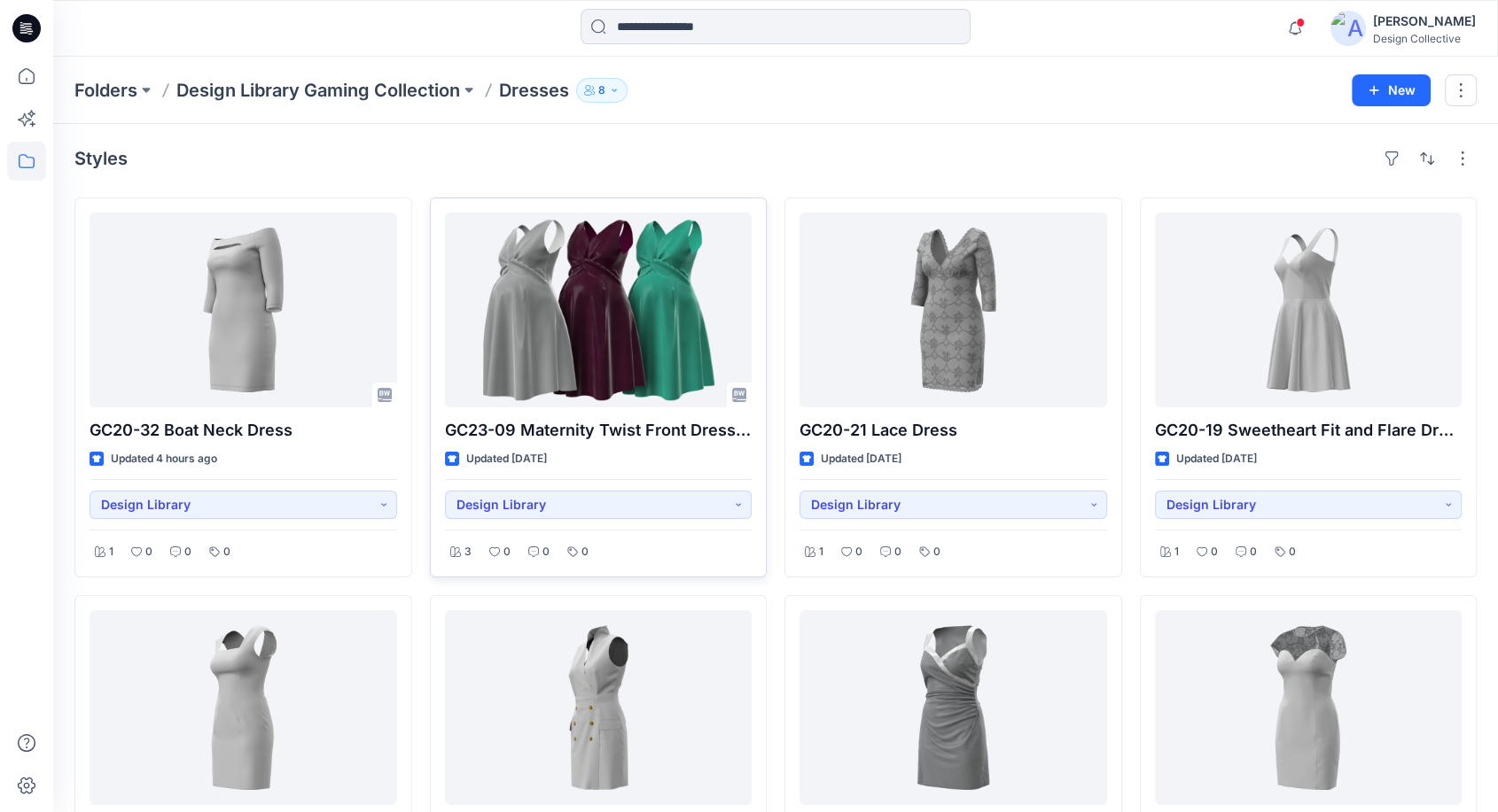
scroll to position [0, 0]
click at [30, 156] on icon at bounding box center [27, 161] width 16 height 14
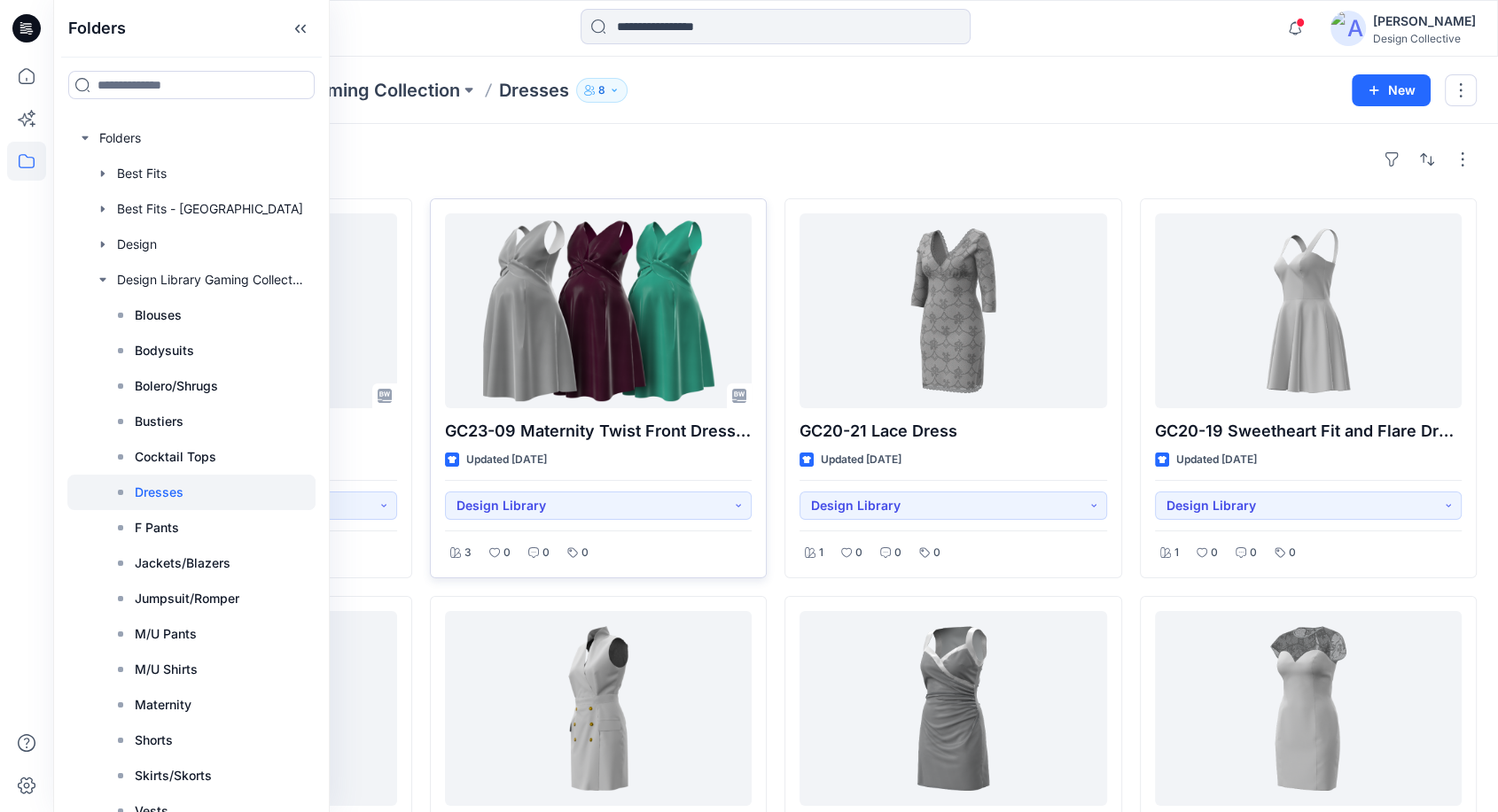
click at [30, 156] on icon at bounding box center [27, 161] width 16 height 14
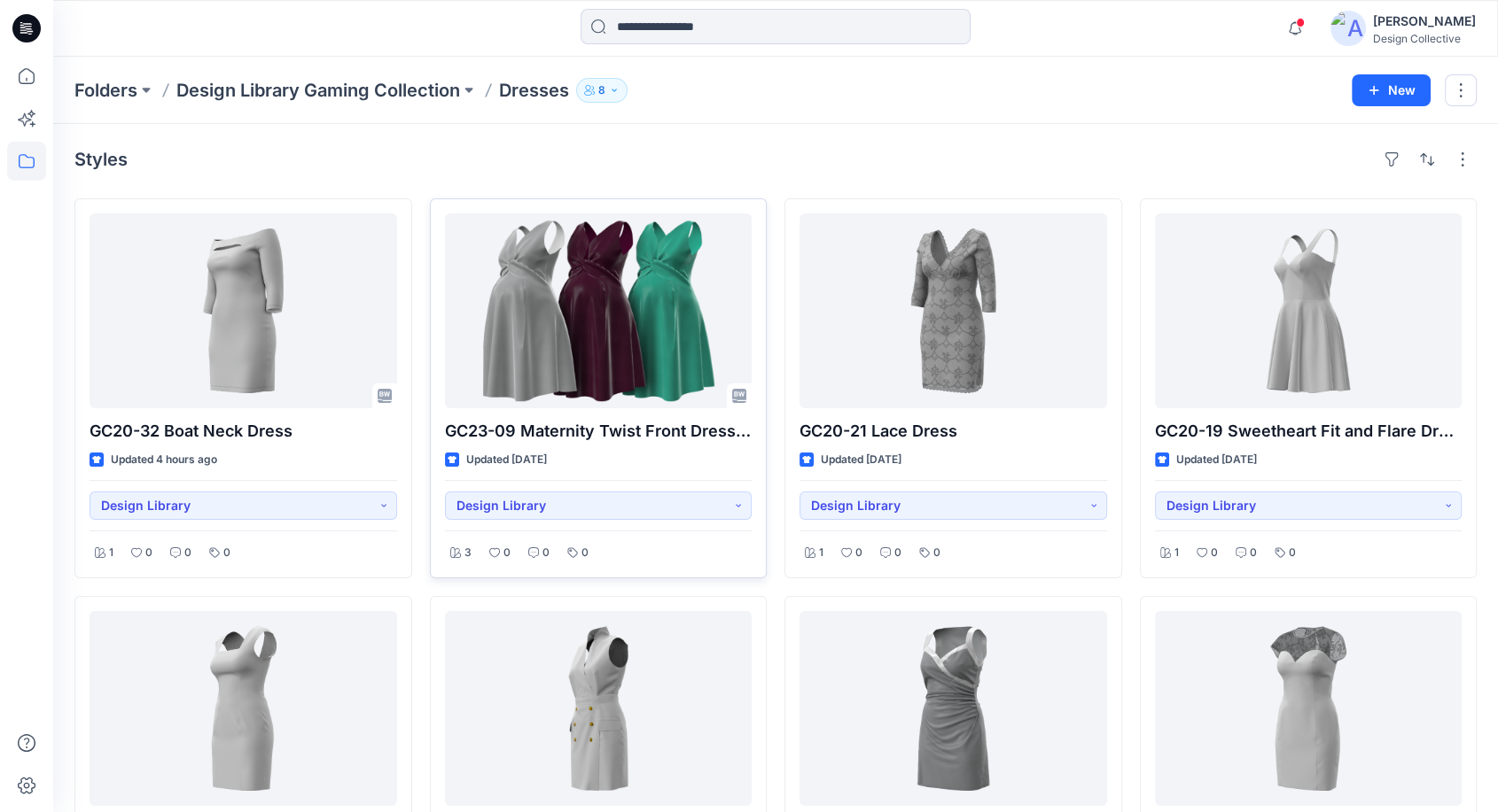
click at [878, 152] on div "Styles" at bounding box center [775, 159] width 1402 height 29
click at [17, 168] on icon at bounding box center [26, 160] width 39 height 39
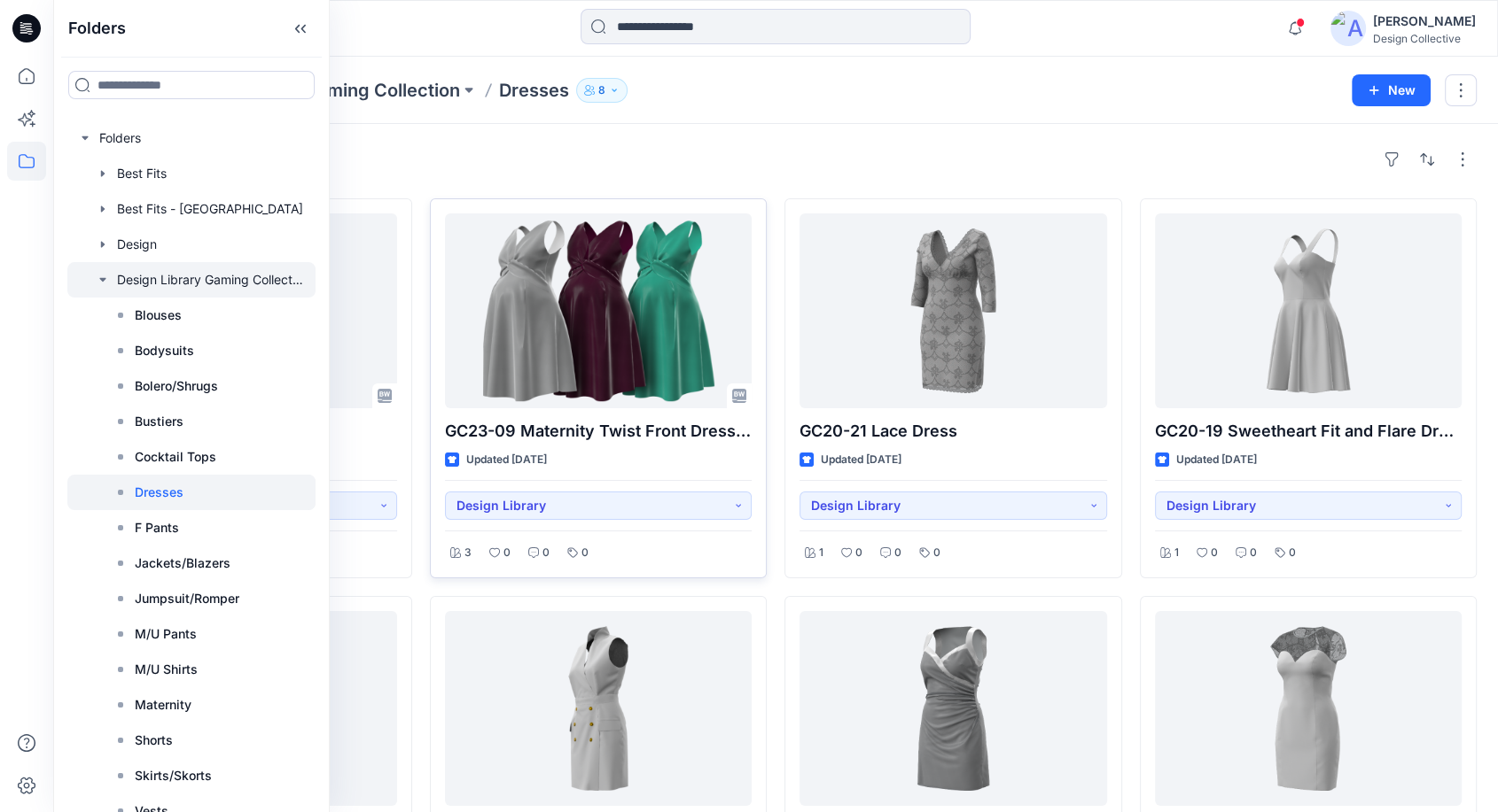
drag, startPoint x: 92, startPoint y: 292, endPoint x: 88, endPoint y: 278, distance: 14.6
click at [92, 292] on div at bounding box center [191, 280] width 248 height 36
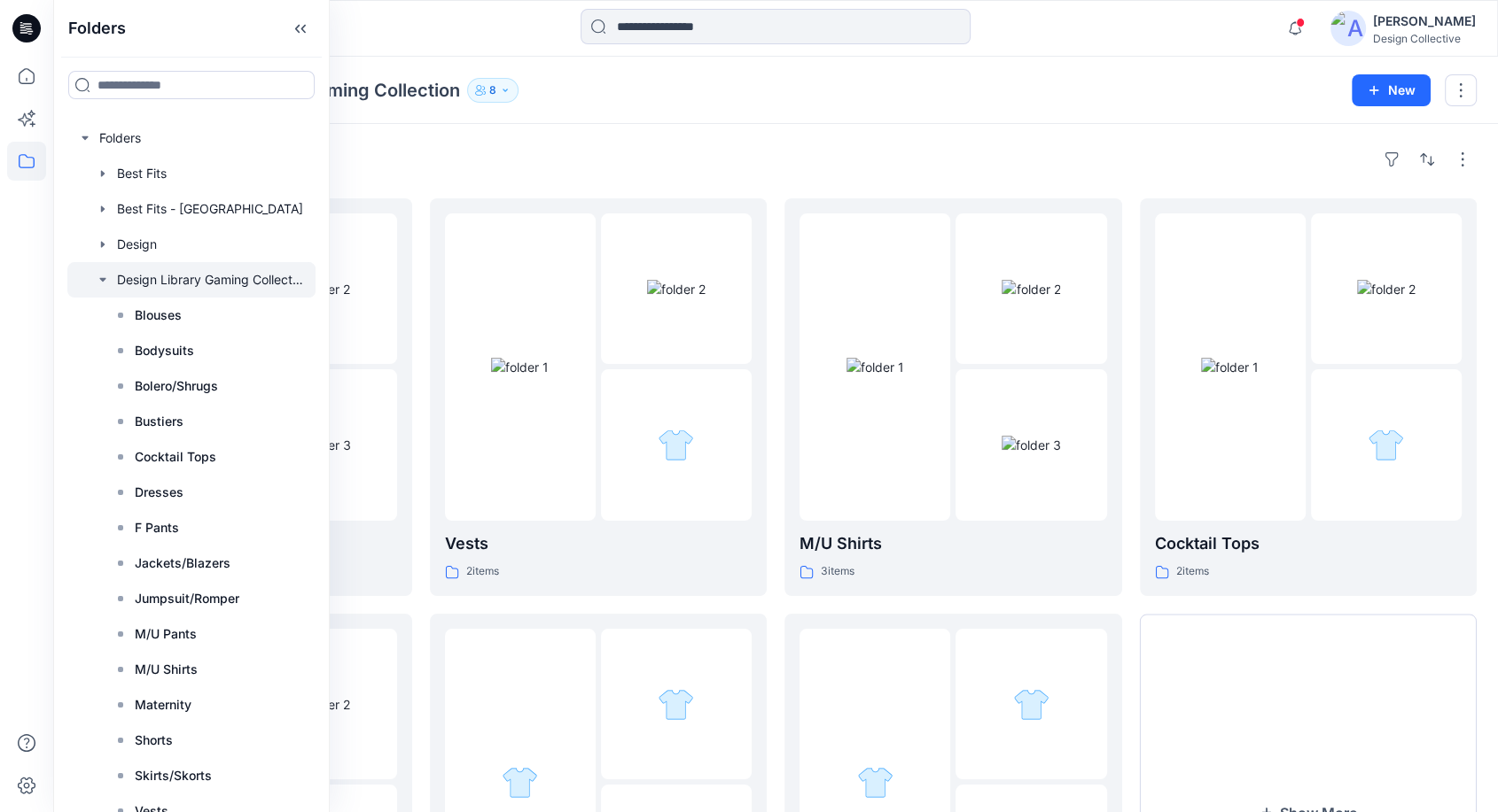
click at [99, 278] on icon "button" at bounding box center [102, 280] width 6 height 4
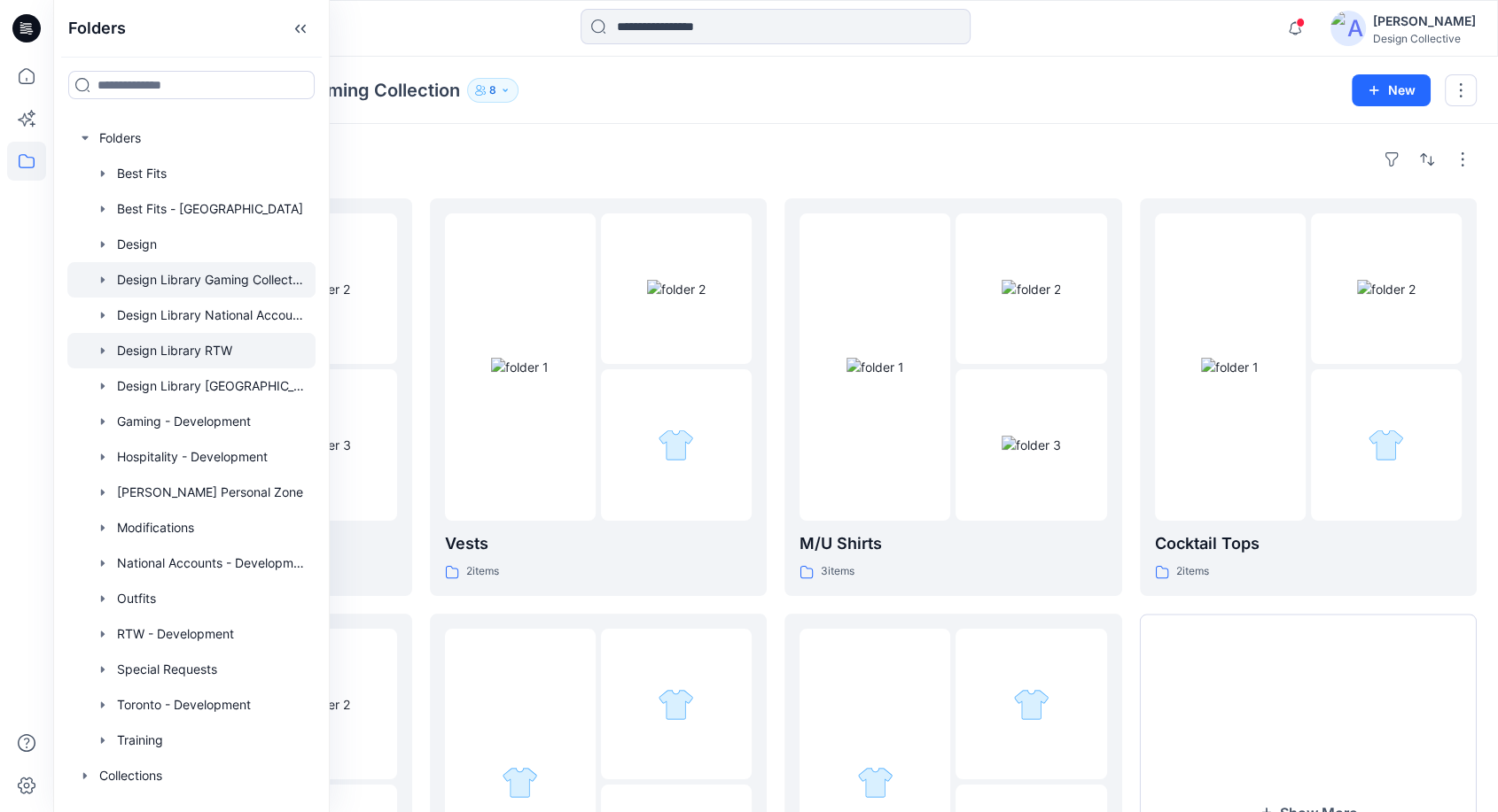
click at [123, 347] on div at bounding box center [191, 351] width 248 height 36
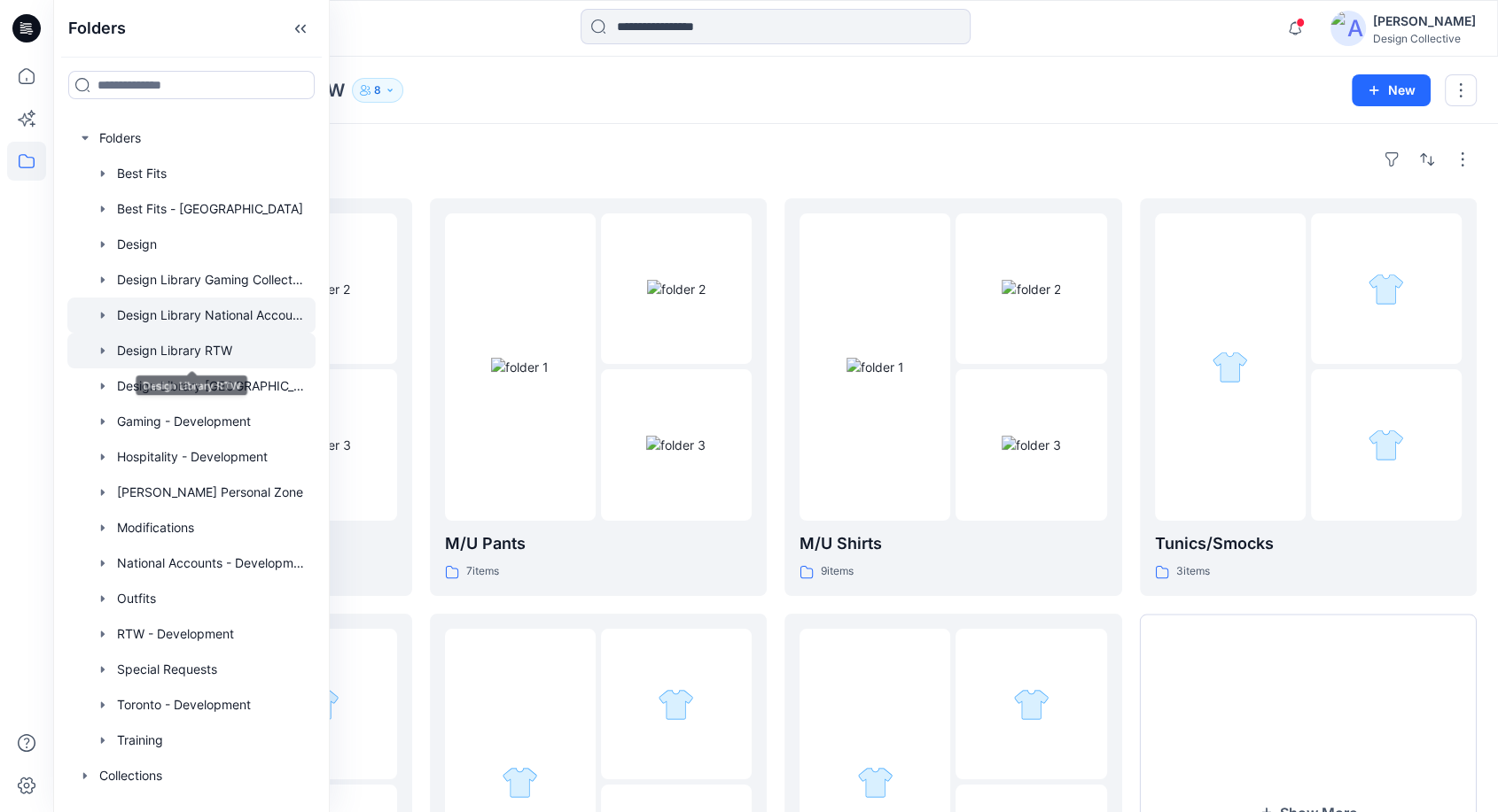
click at [138, 325] on div at bounding box center [191, 316] width 248 height 36
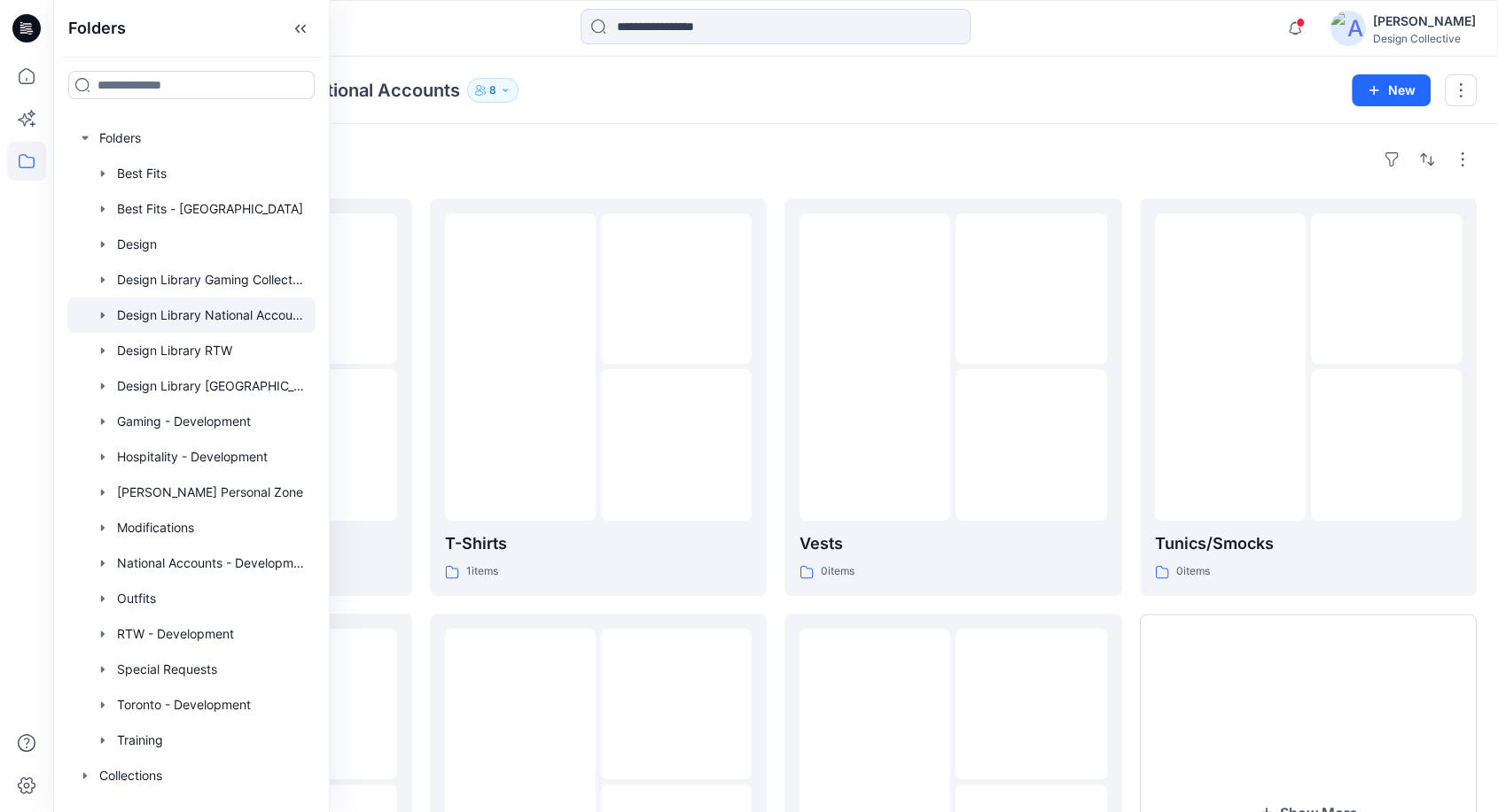
click at [619, 101] on div "Folders Design Library National Accounts 8" at bounding box center [705, 90] width 1263 height 25
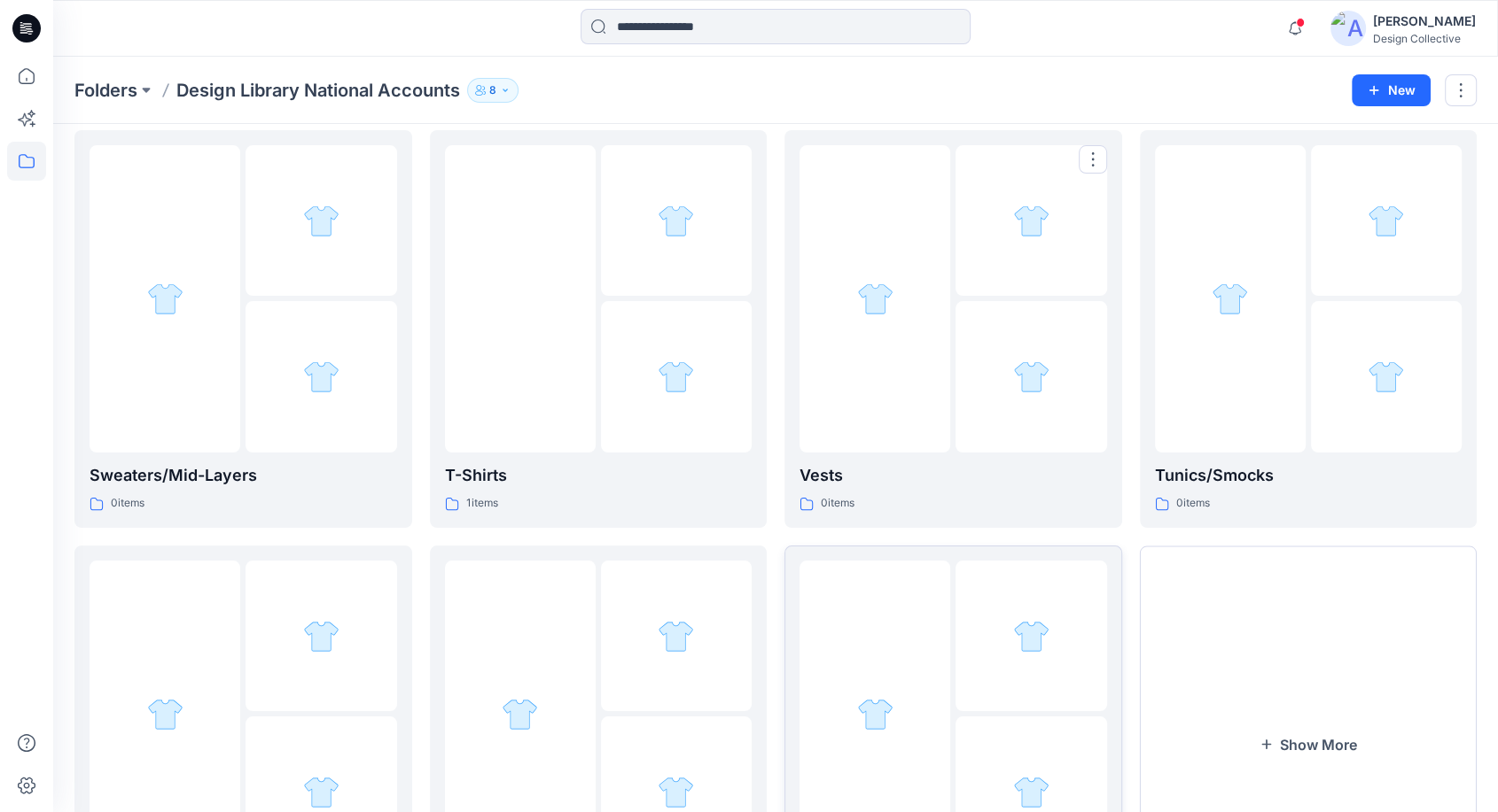
scroll to position [393, 0]
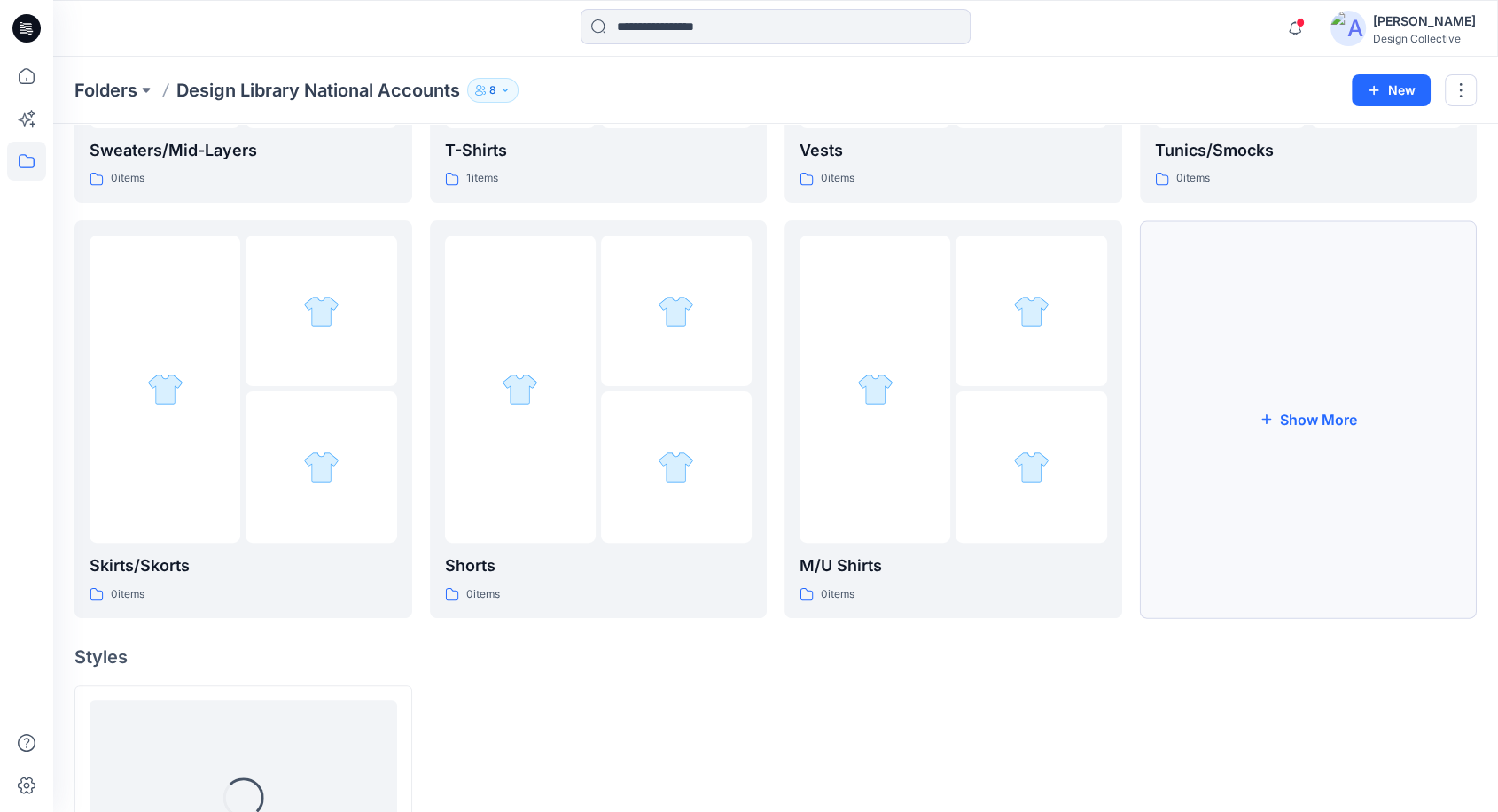
click at [1321, 527] on button "Show More" at bounding box center [1308, 420] width 338 height 398
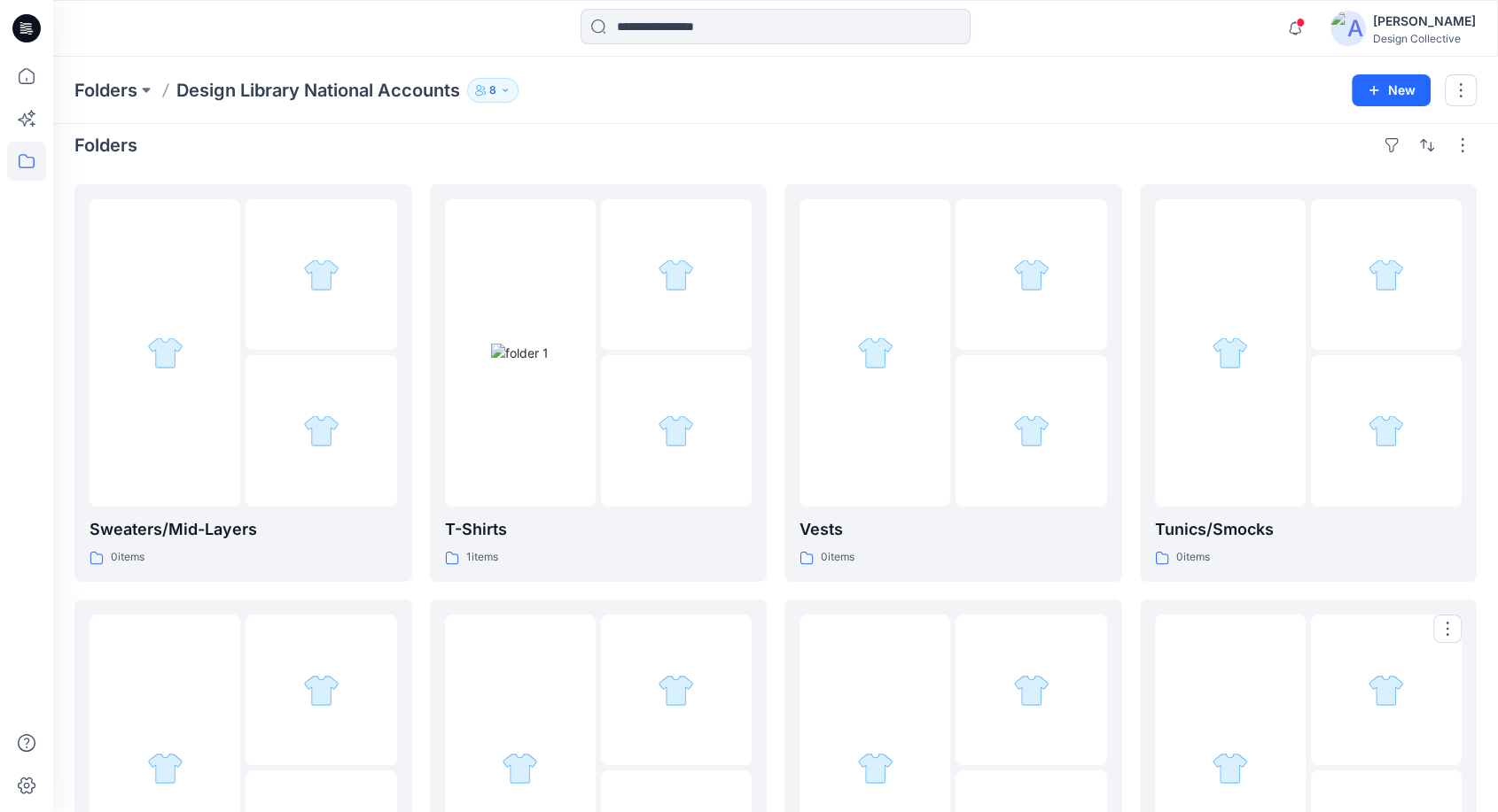
scroll to position [0, 0]
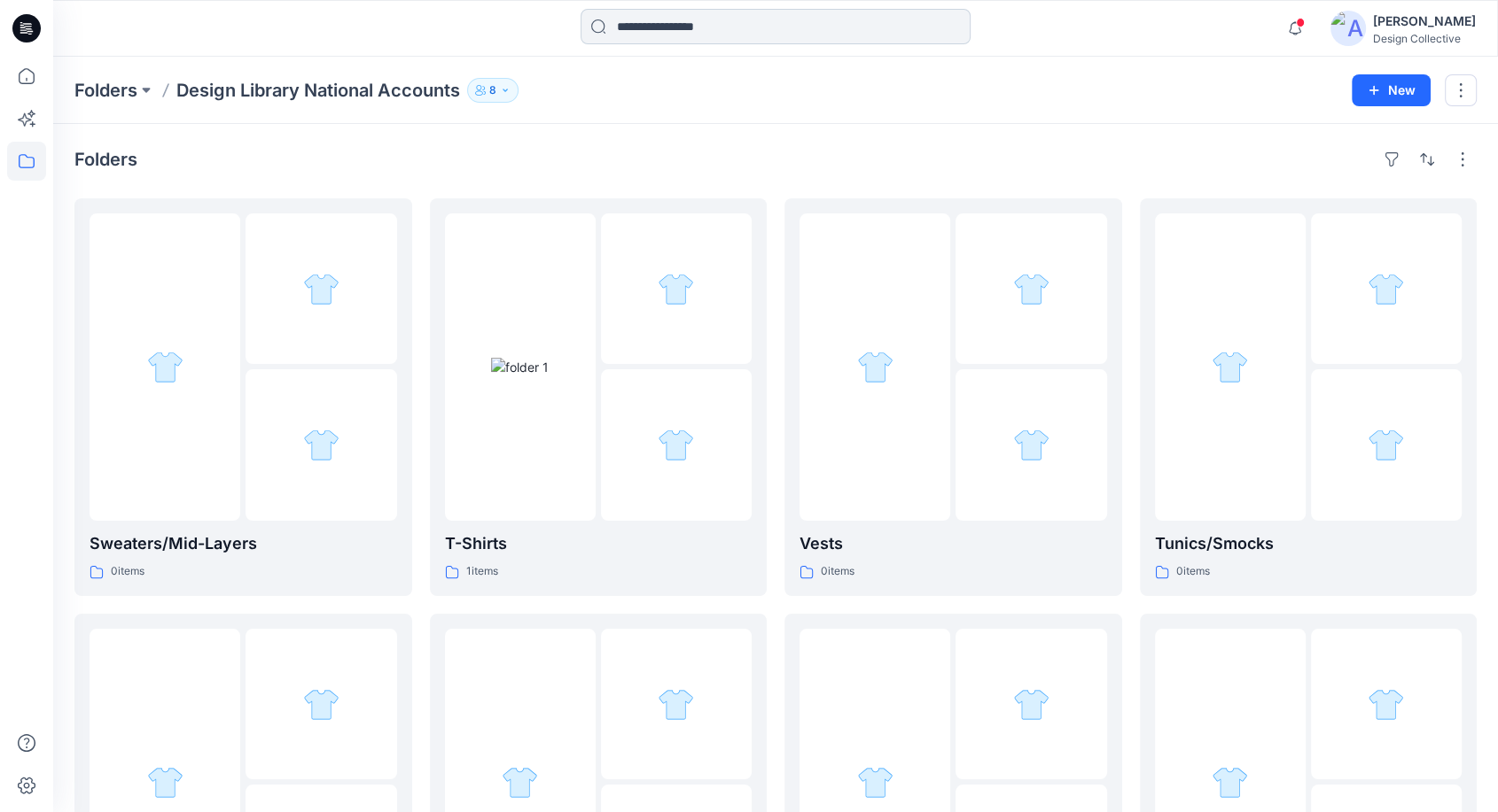
click at [641, 35] on input at bounding box center [776, 27] width 390 height 36
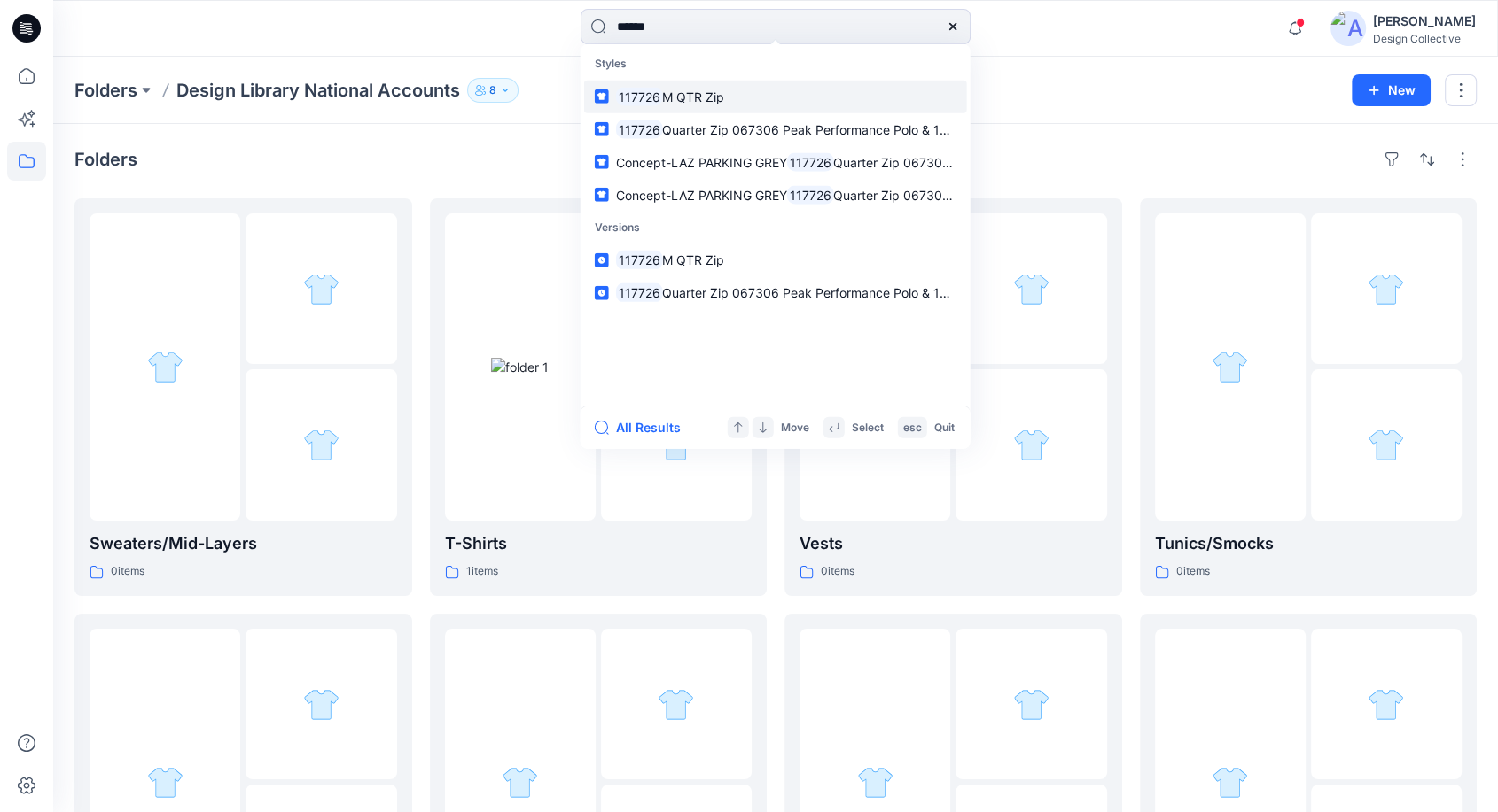
type input "******"
click at [723, 108] on link "117726 M QTR Zip" at bounding box center [775, 95] width 382 height 33
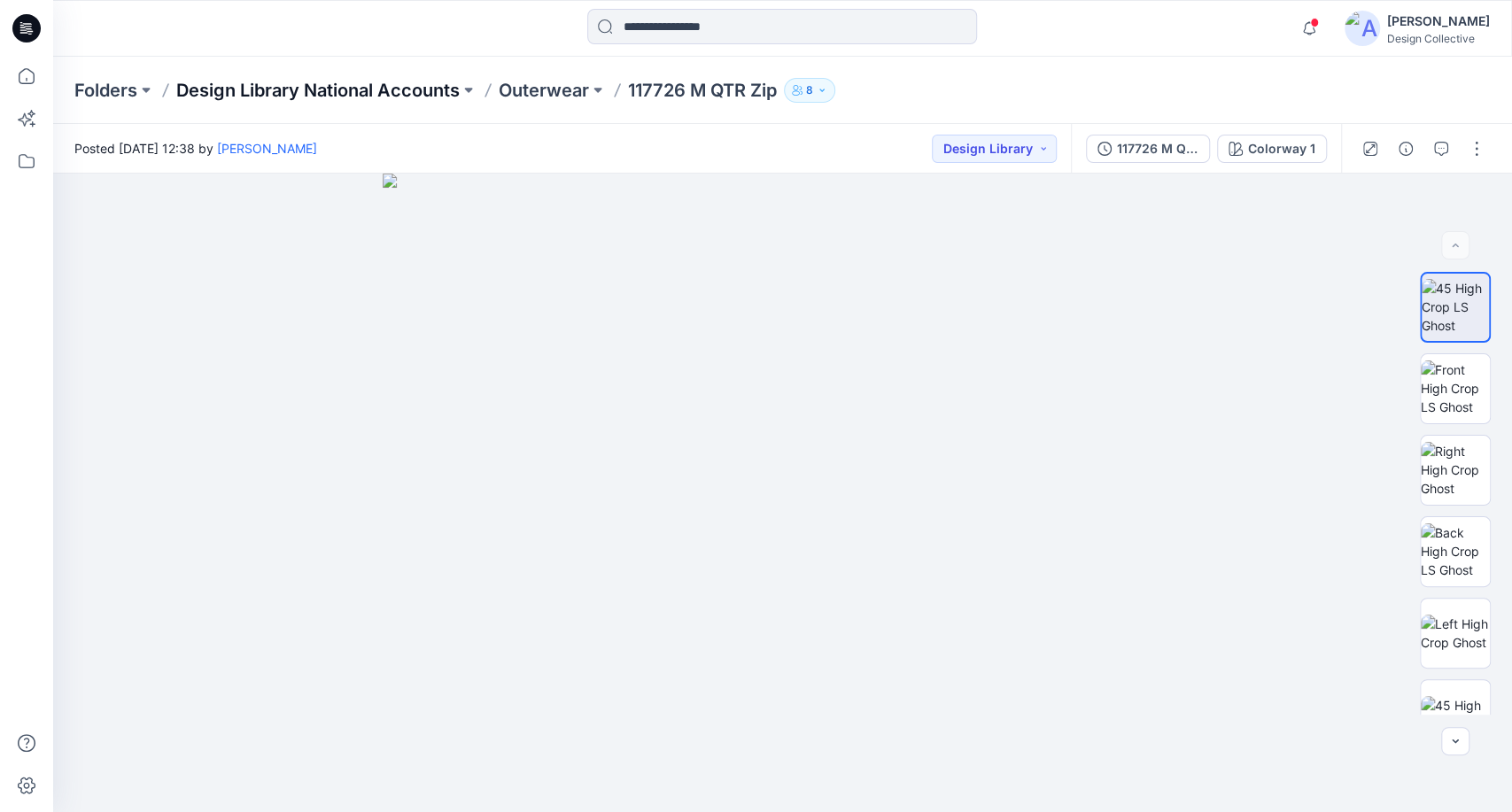
click at [248, 91] on p "Design Library National Accounts" at bounding box center [318, 90] width 283 height 25
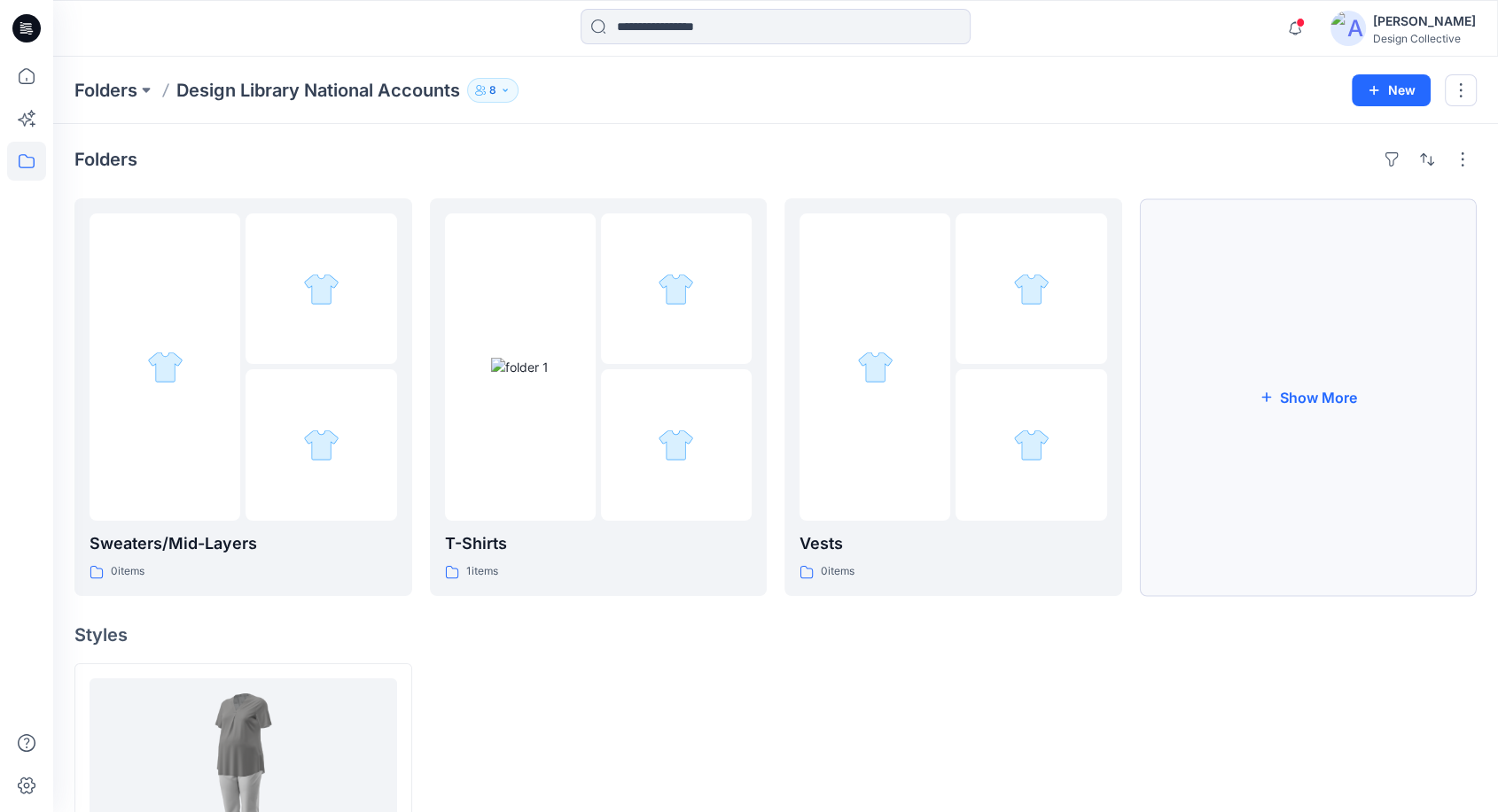
click at [1183, 413] on button "Show More" at bounding box center [1308, 397] width 338 height 398
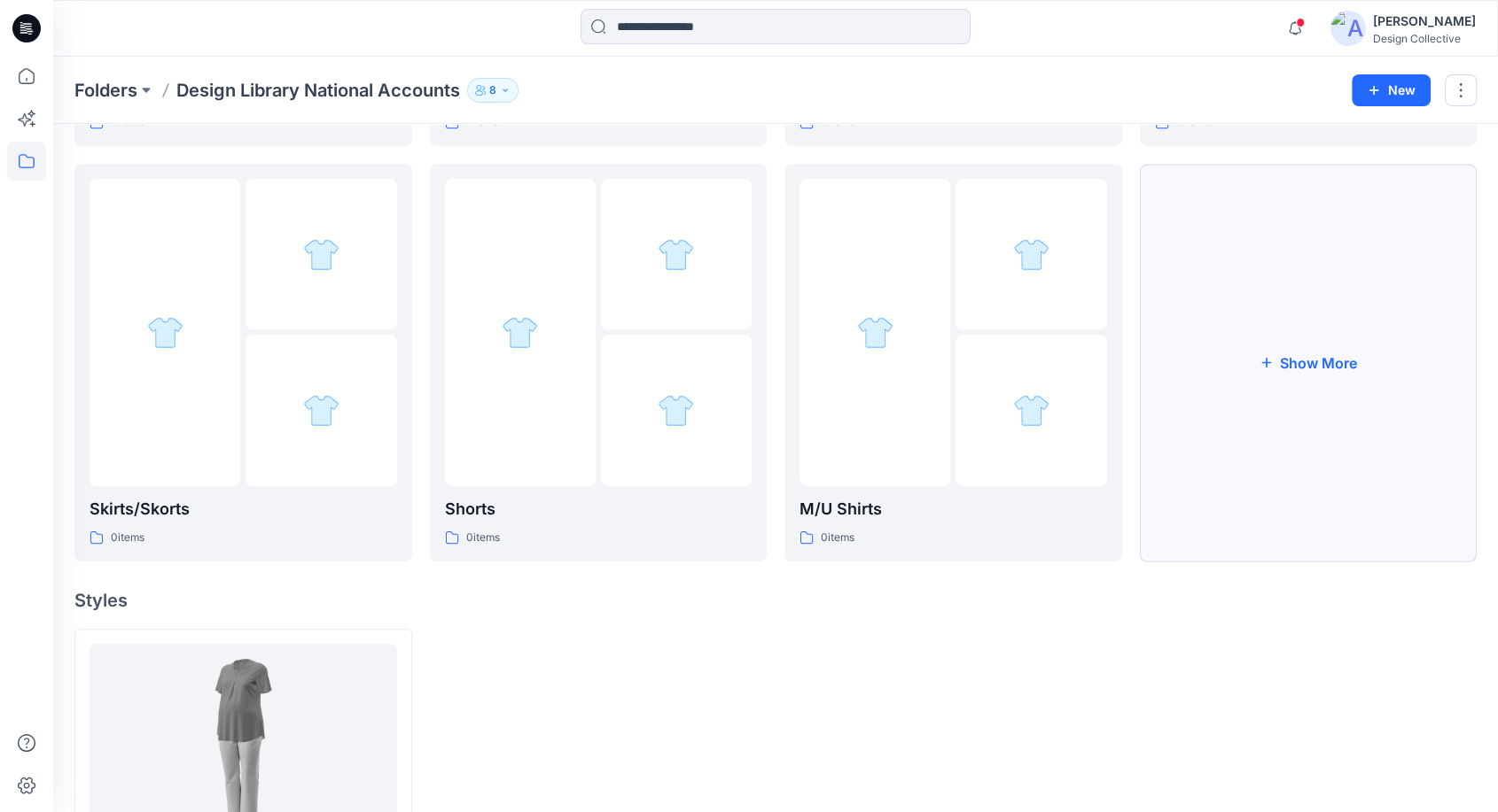
scroll to position [458, 0]
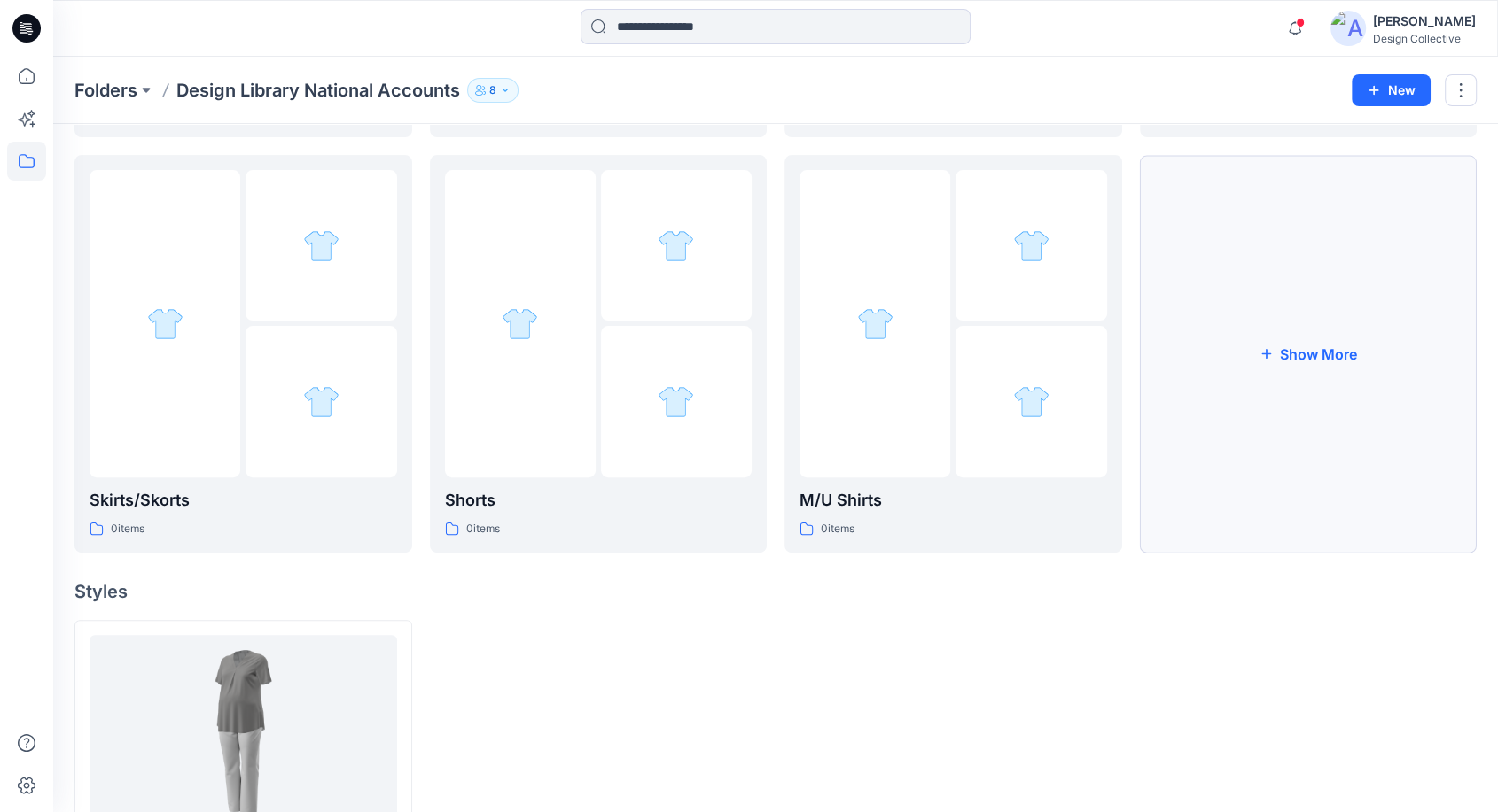
click at [1292, 413] on button "Show More" at bounding box center [1308, 355] width 338 height 398
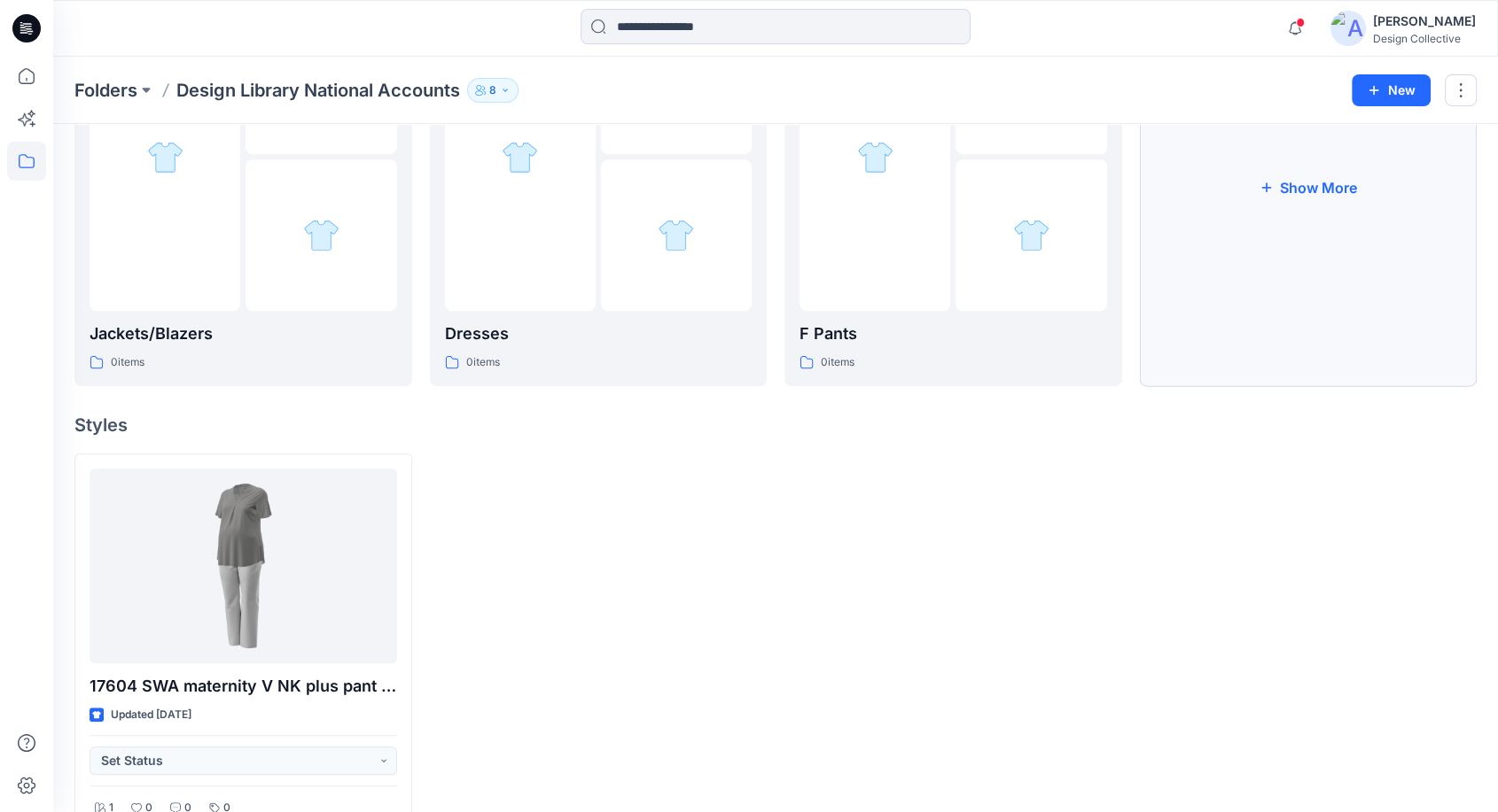
scroll to position [1049, 0]
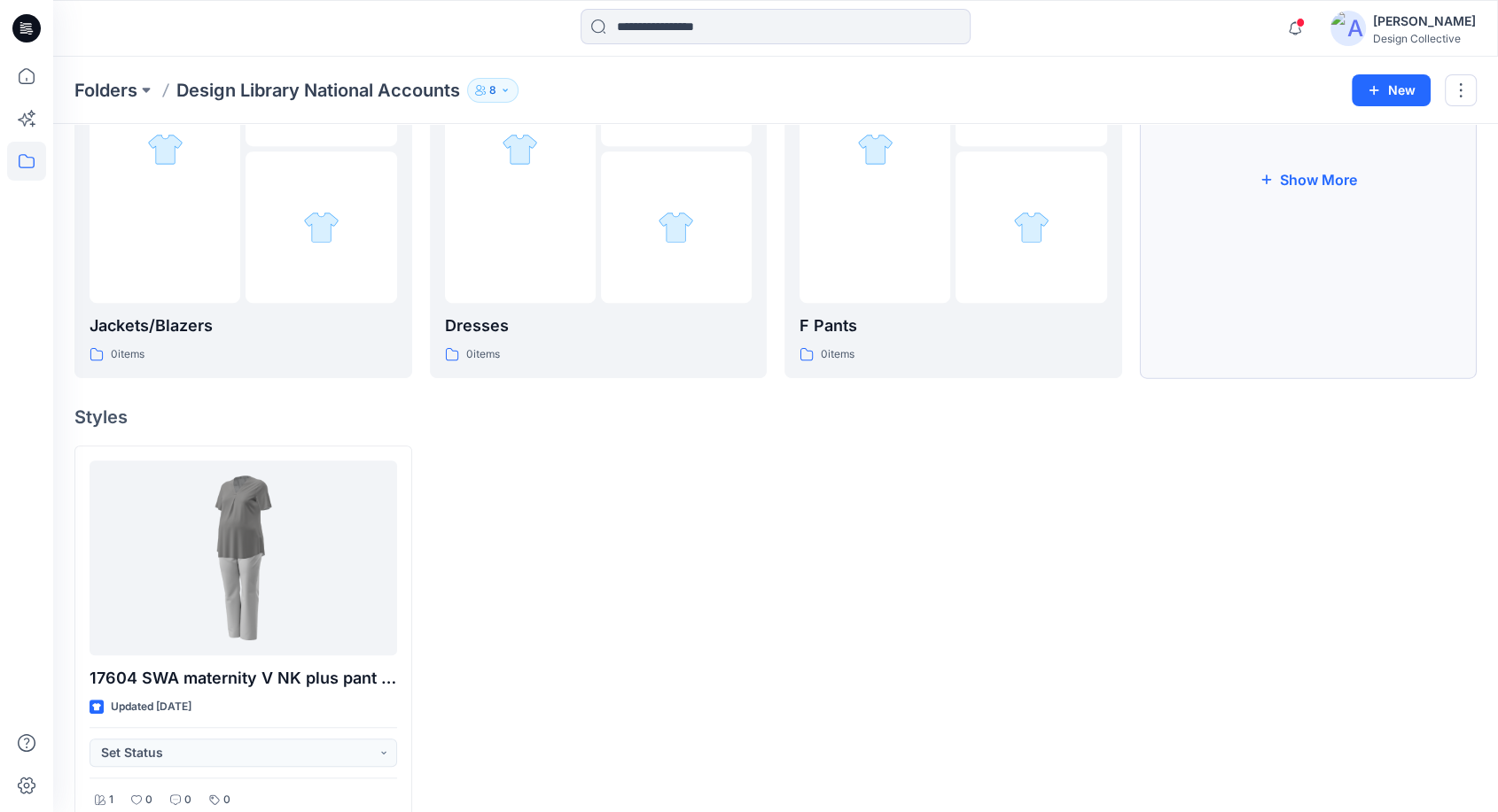
click at [1316, 281] on button "Show More" at bounding box center [1308, 179] width 338 height 398
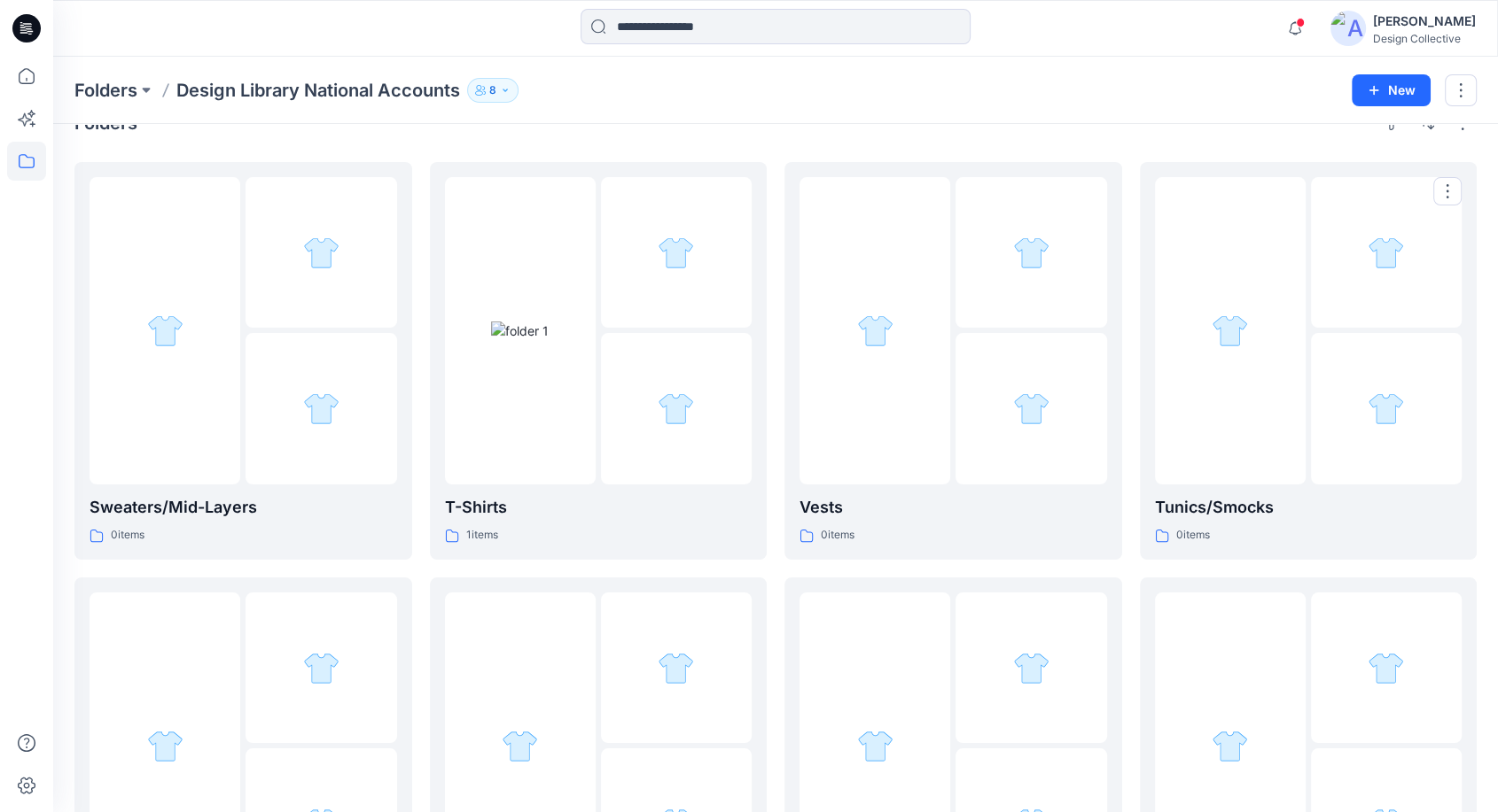
scroll to position [0, 0]
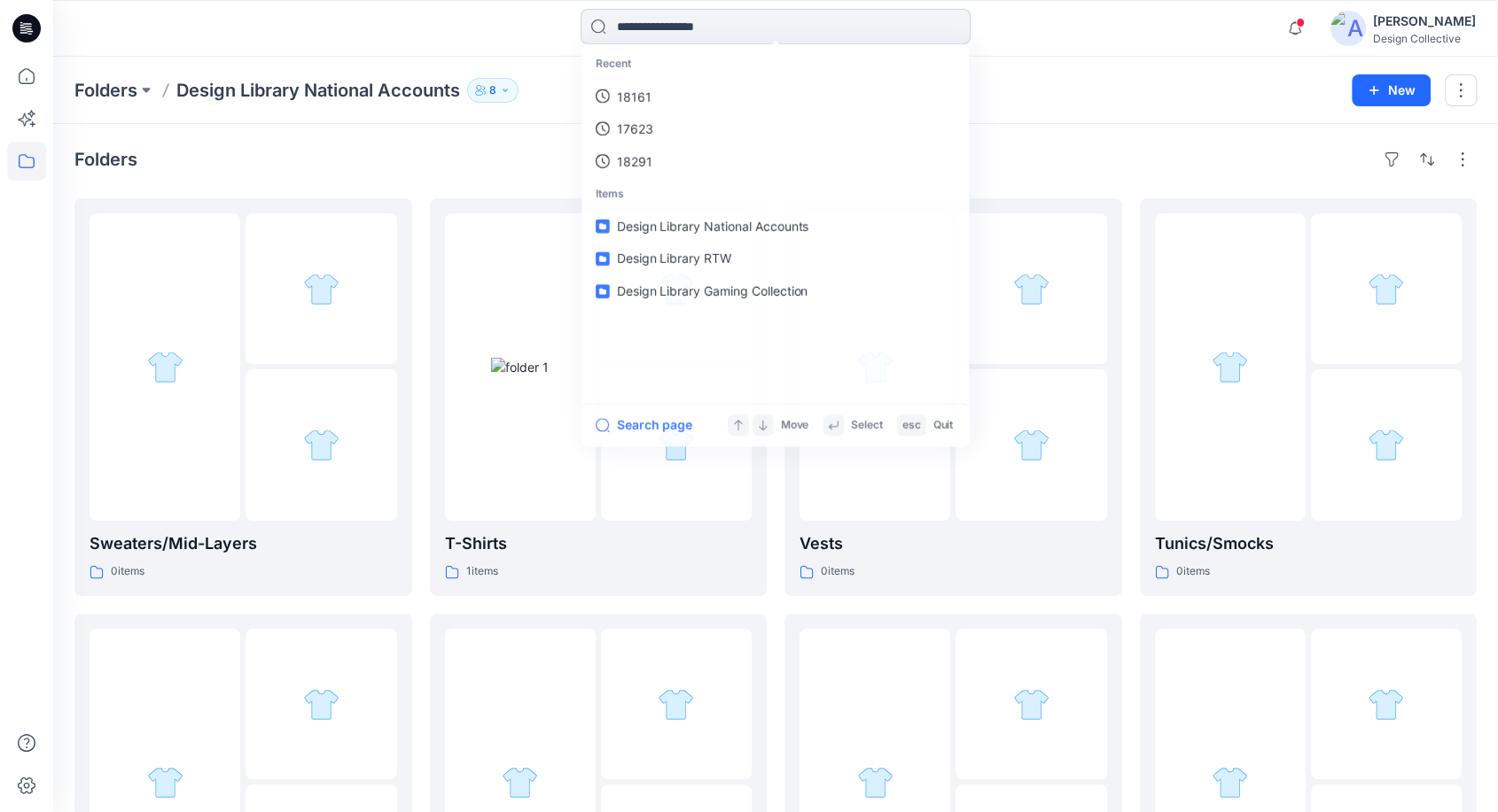
click at [642, 25] on input at bounding box center [776, 27] width 390 height 36
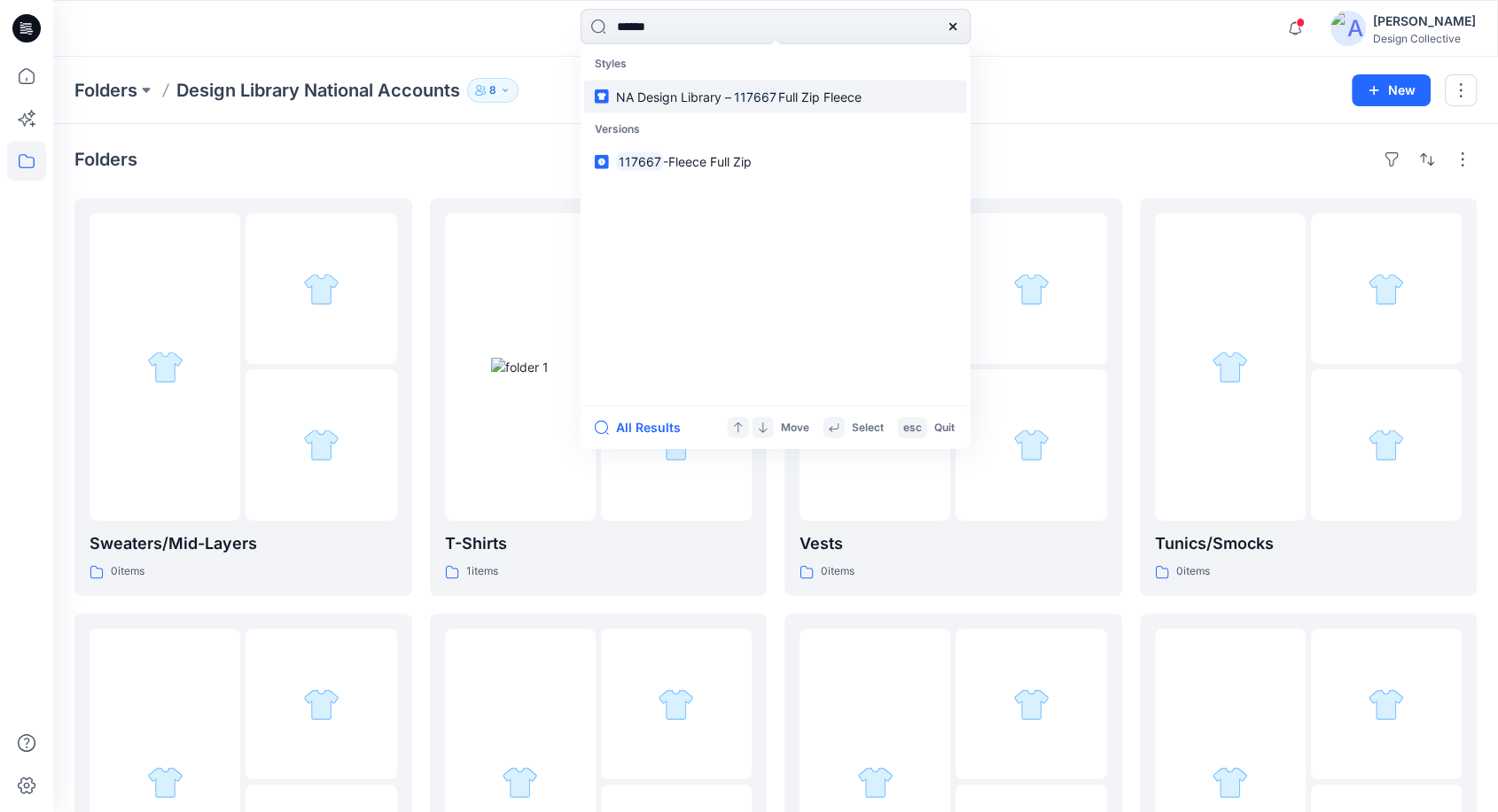
type input "******"
click at [699, 109] on link "NA Design Library – 117667 Full Zip Fleece" at bounding box center [775, 95] width 382 height 33
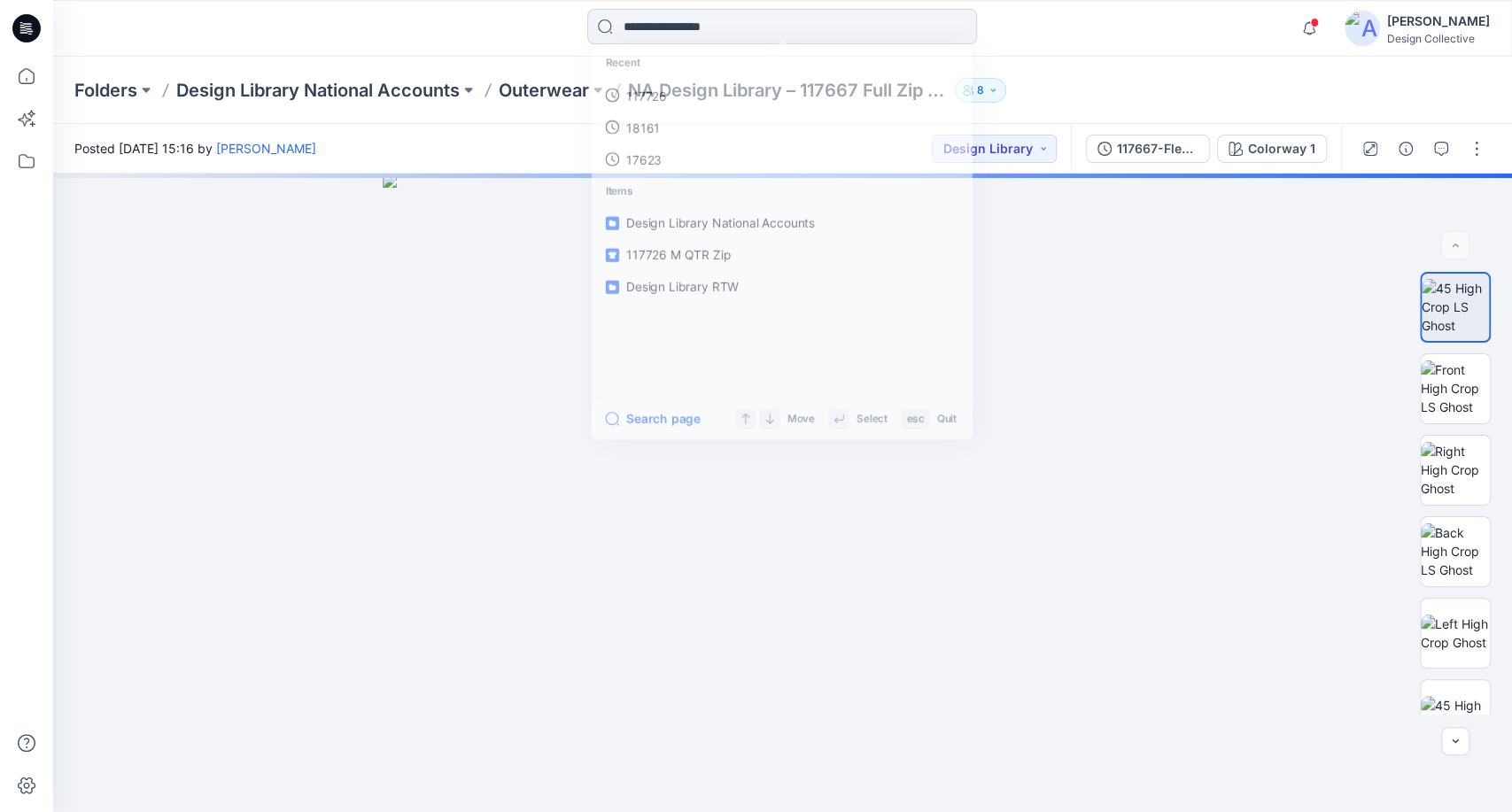
click at [776, 31] on input at bounding box center [782, 27] width 390 height 36
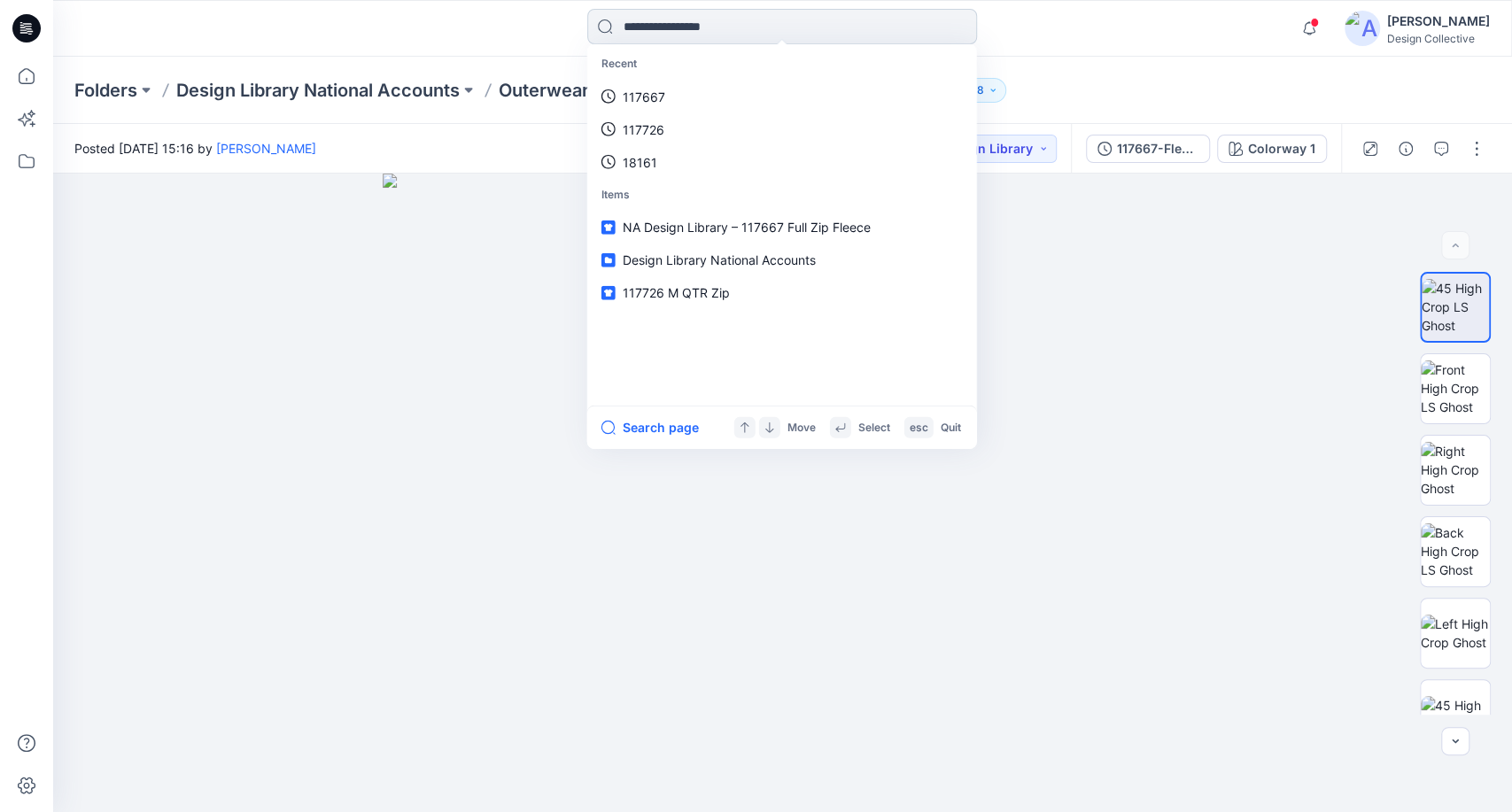
click at [680, 38] on input at bounding box center [782, 27] width 390 height 36
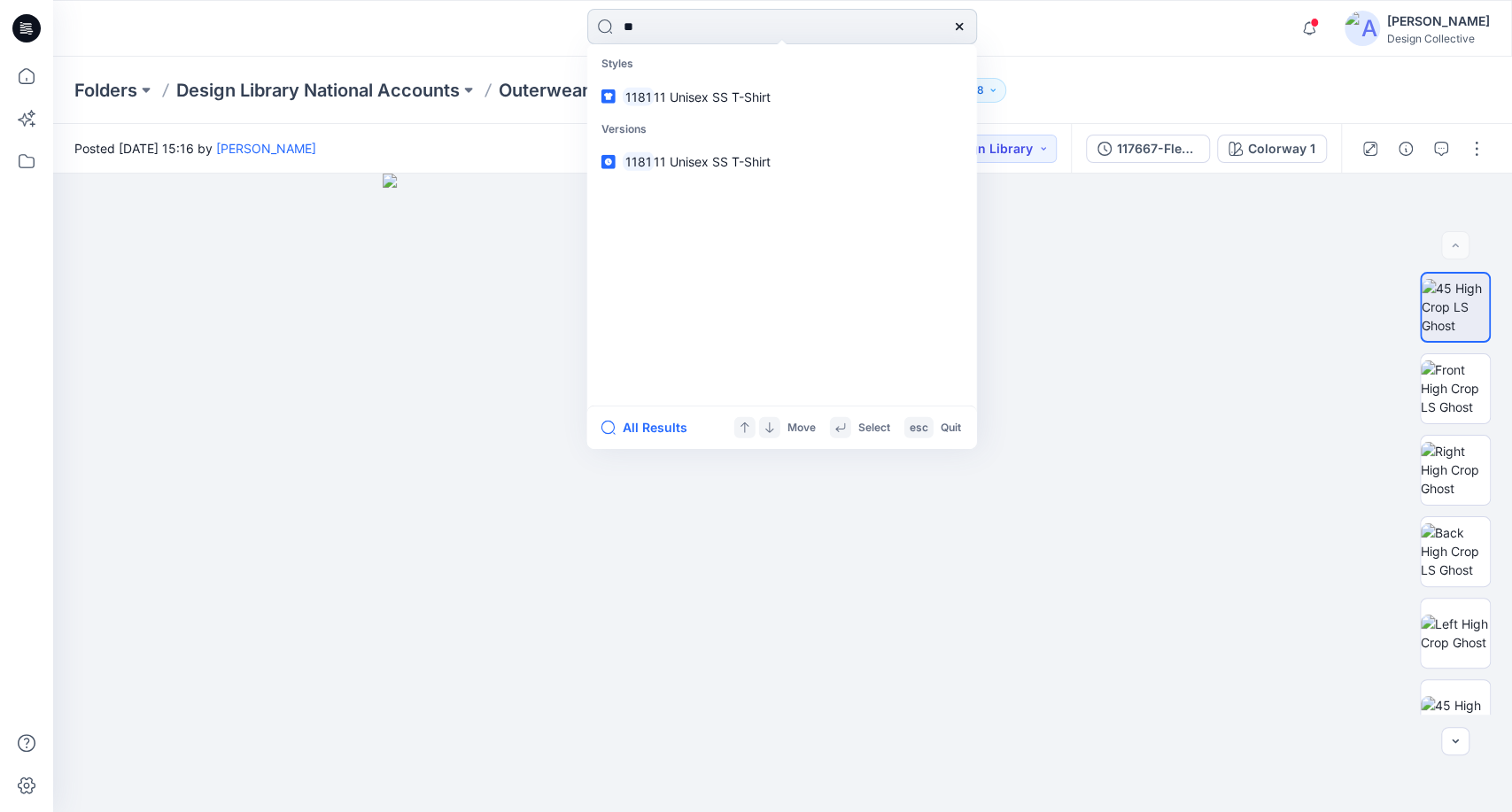
type input "*"
type input "******"
click at [1129, 49] on div "****** Styles 117727 Missy Qtr Zip Versions 117727 Missy Qtr Zip All Results Mo…" at bounding box center [782, 28] width 1459 height 56
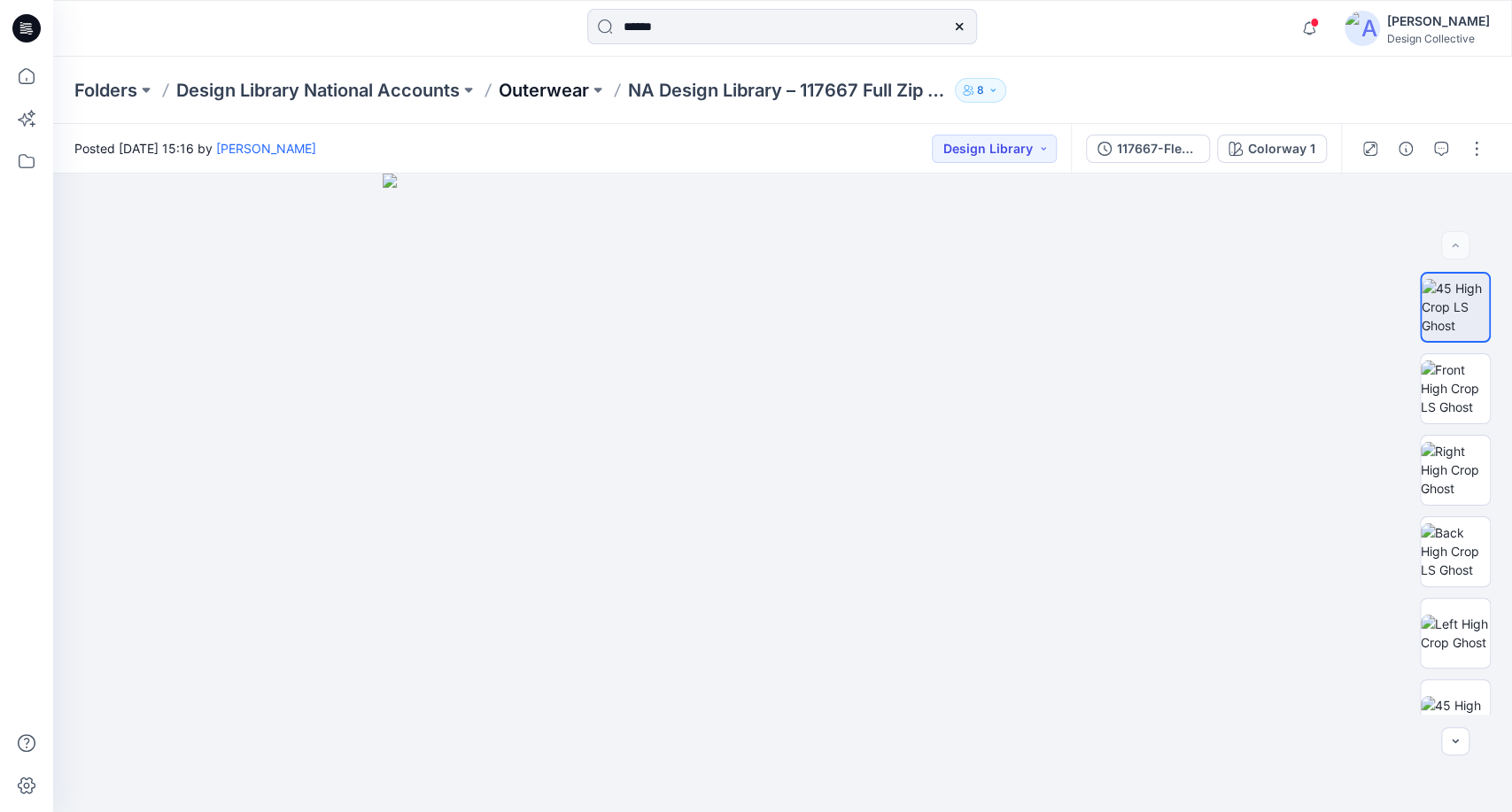
click at [548, 89] on p "Outerwear" at bounding box center [544, 90] width 90 height 25
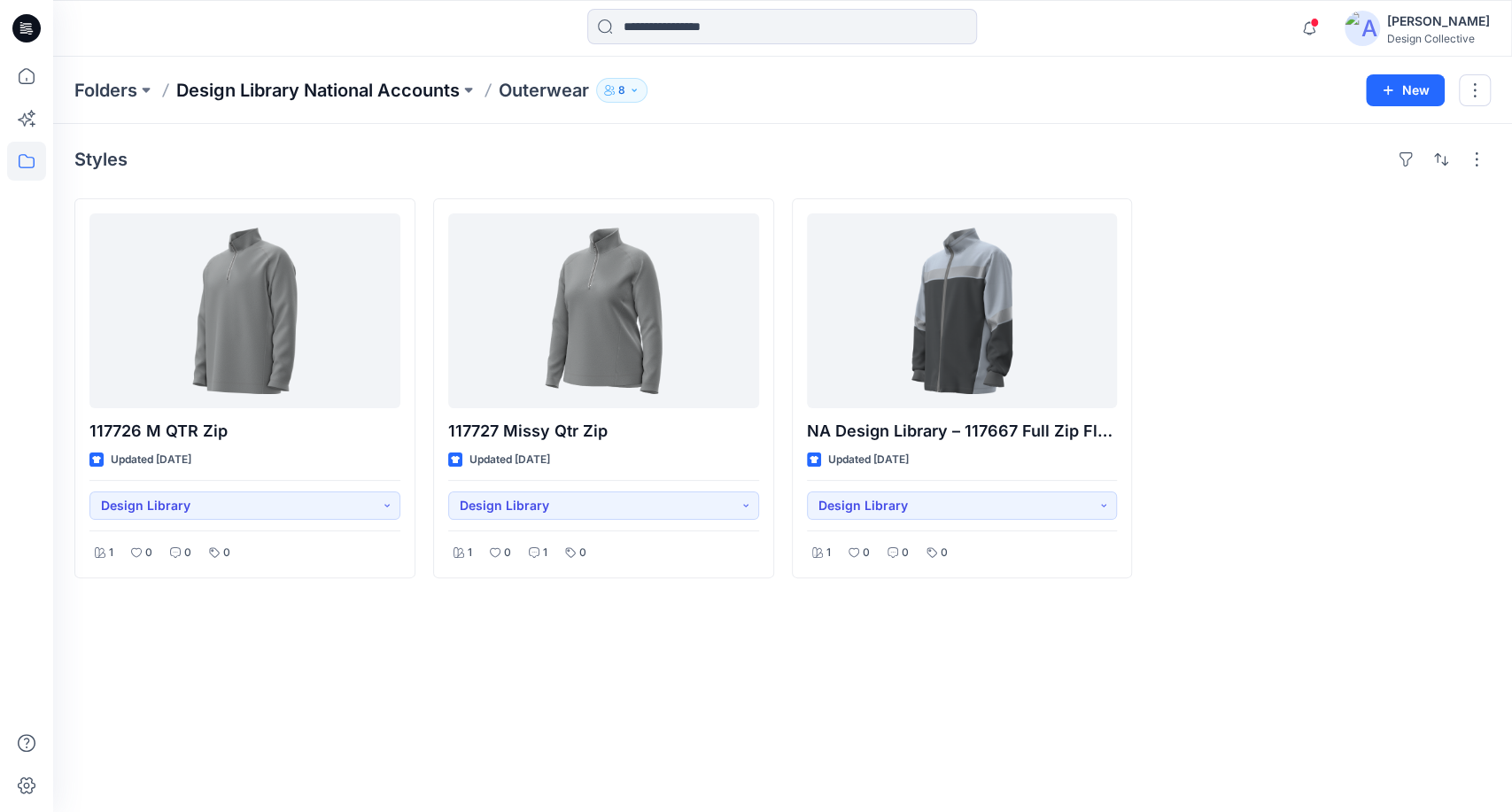
click at [434, 94] on p "Design Library National Accounts" at bounding box center [318, 90] width 283 height 25
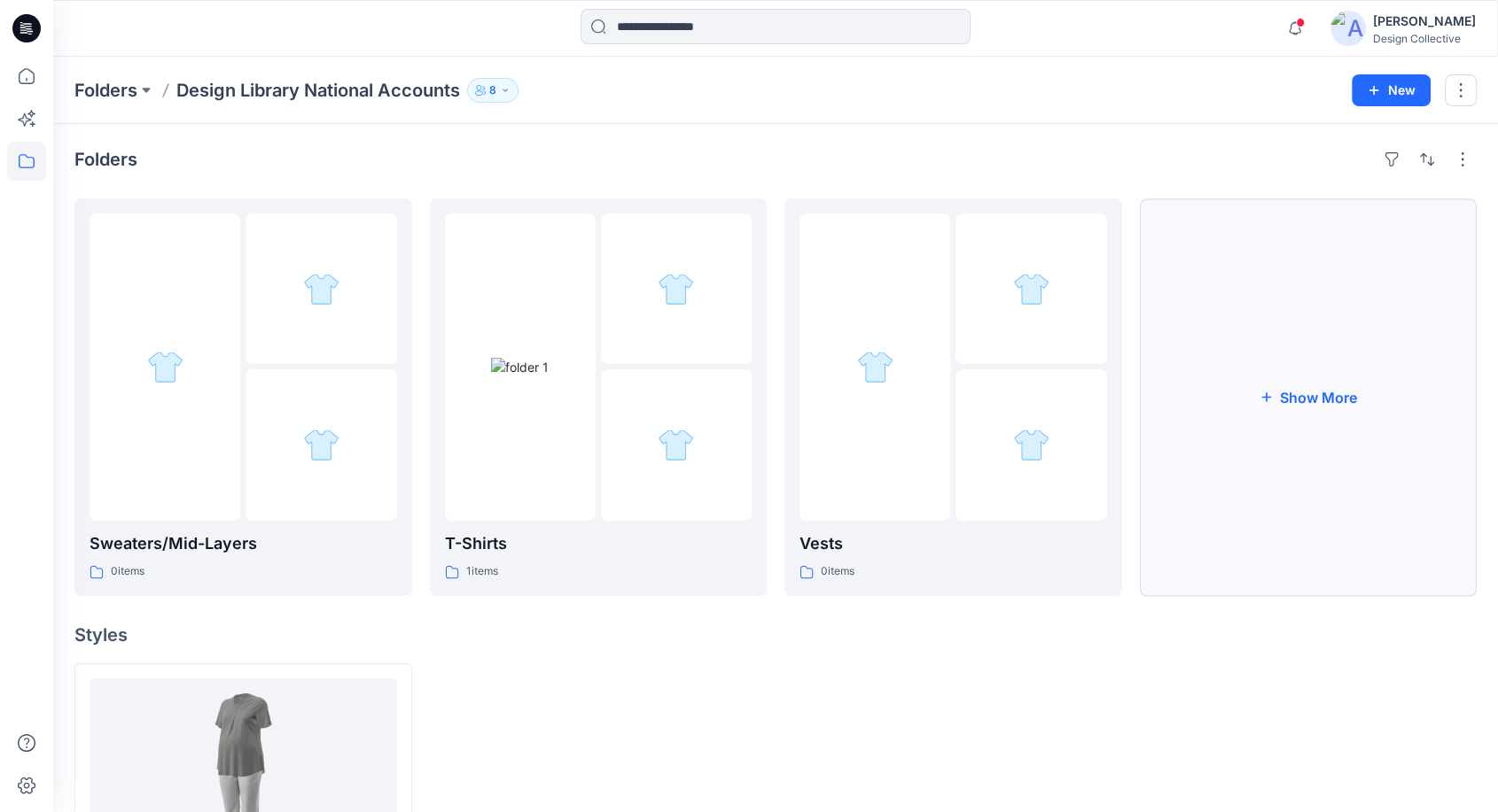
click at [1304, 438] on button "Show More" at bounding box center [1308, 397] width 338 height 398
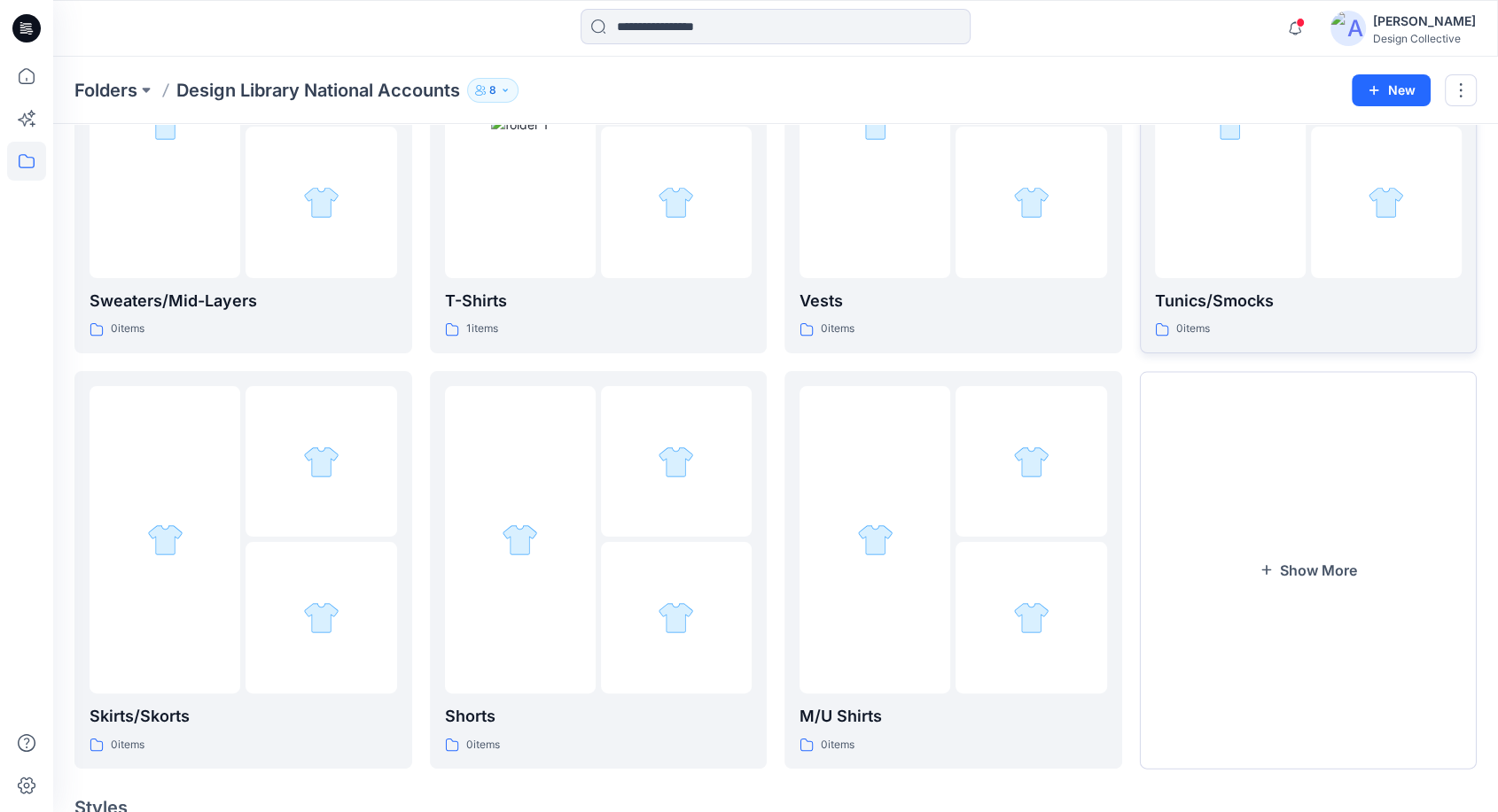
scroll to position [262, 0]
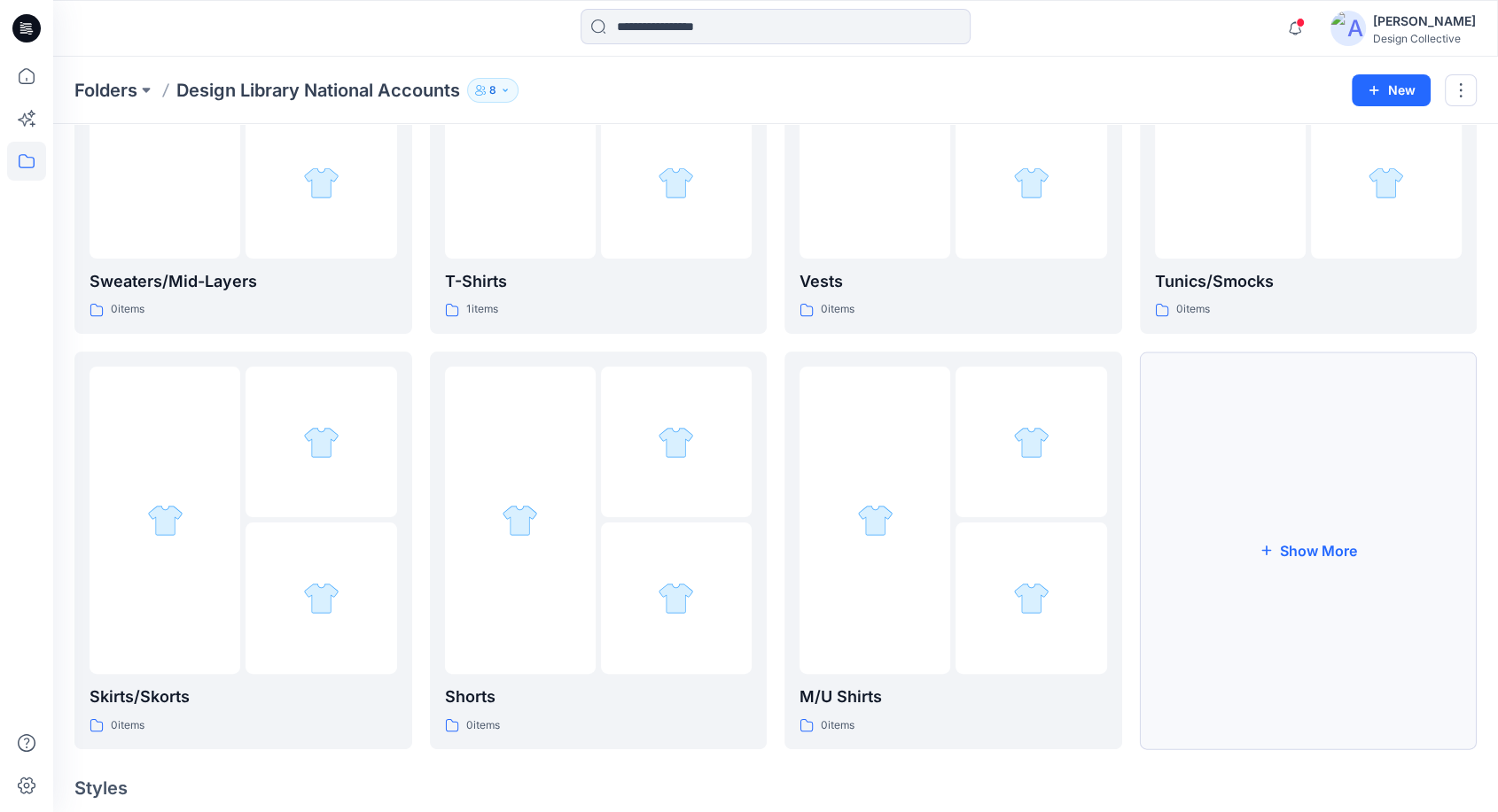
click at [1314, 437] on button "Show More" at bounding box center [1308, 551] width 338 height 398
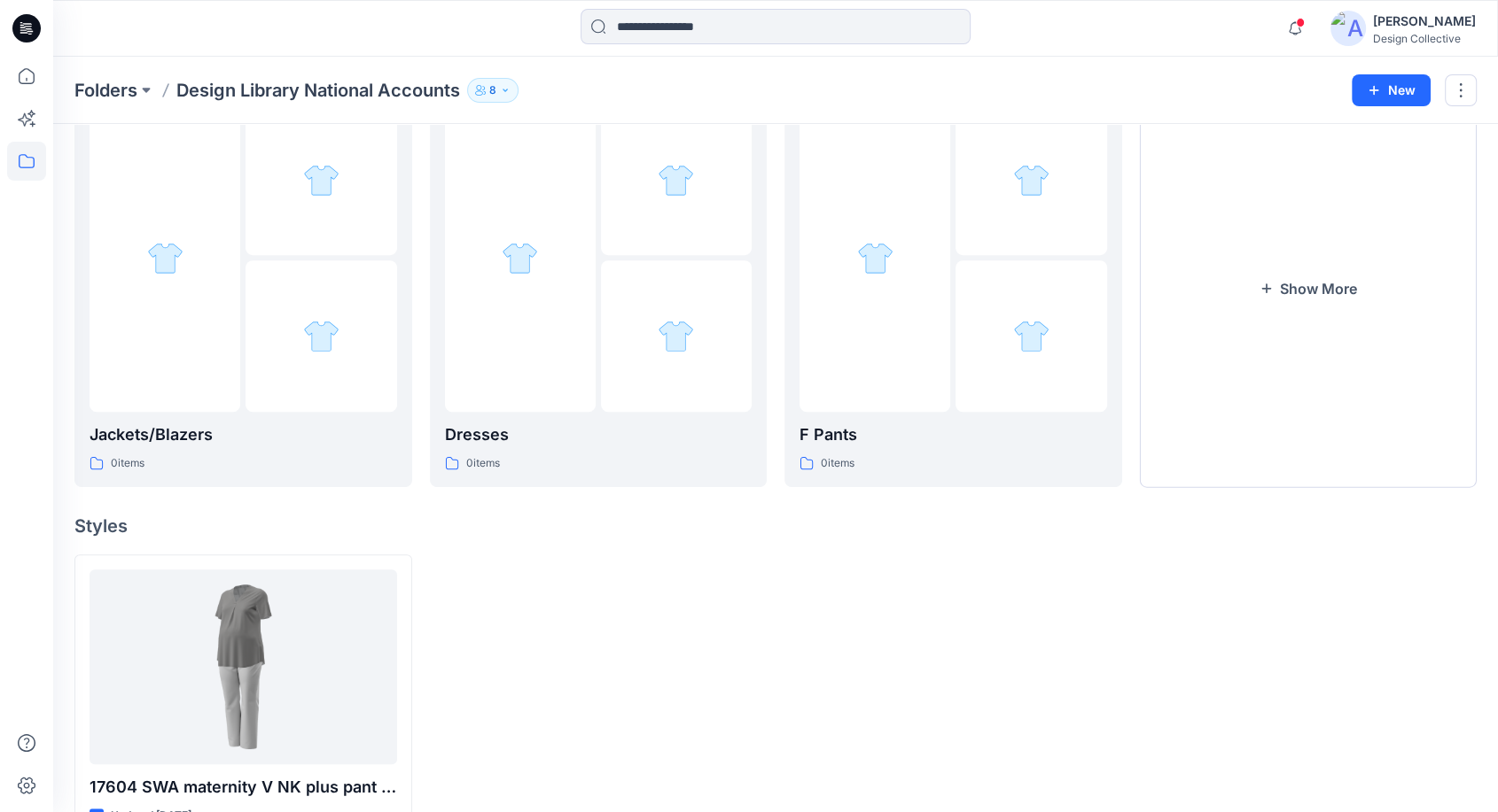
scroll to position [1049, 0]
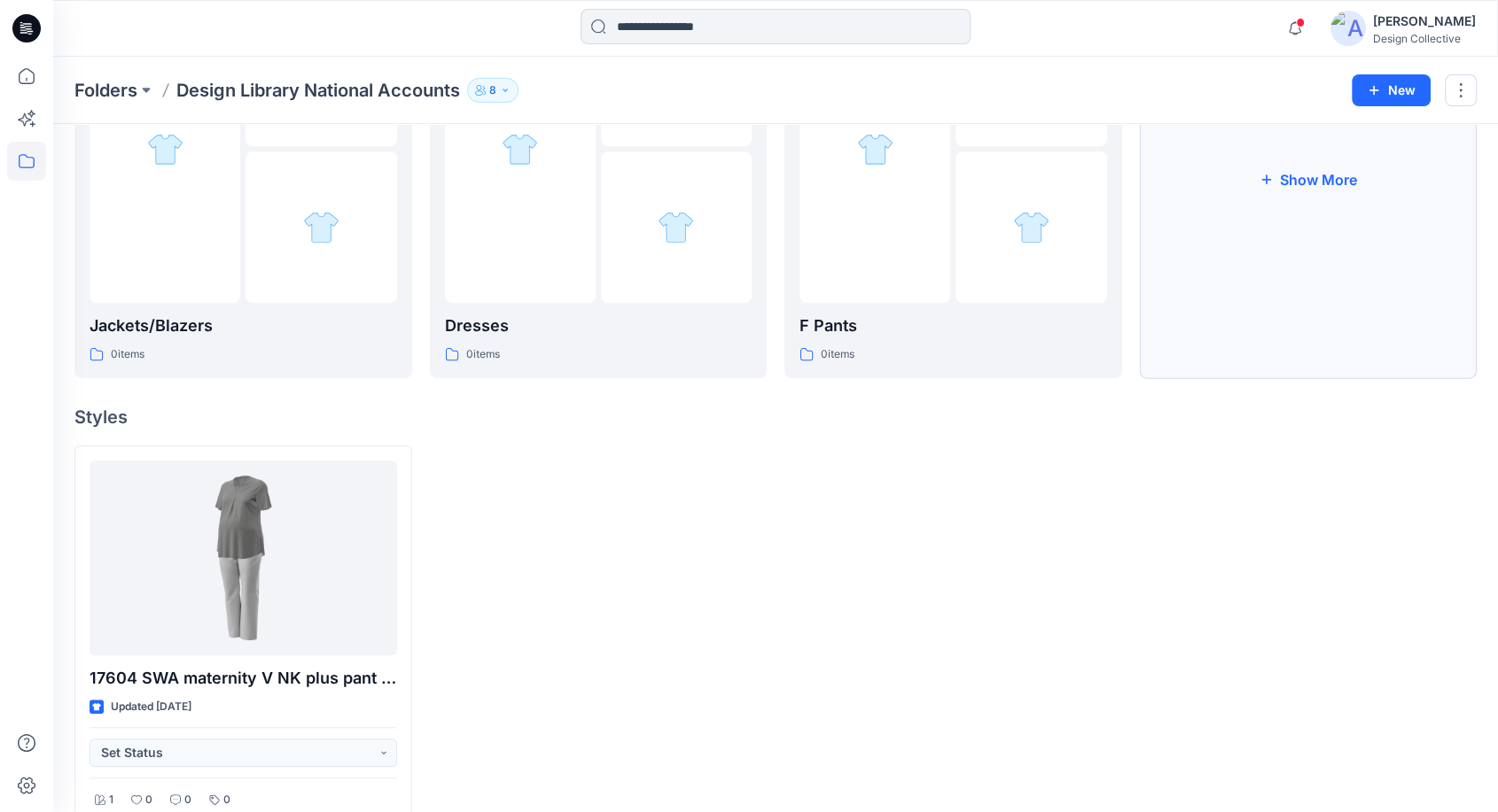
click at [1337, 248] on button "Show More" at bounding box center [1308, 179] width 338 height 398
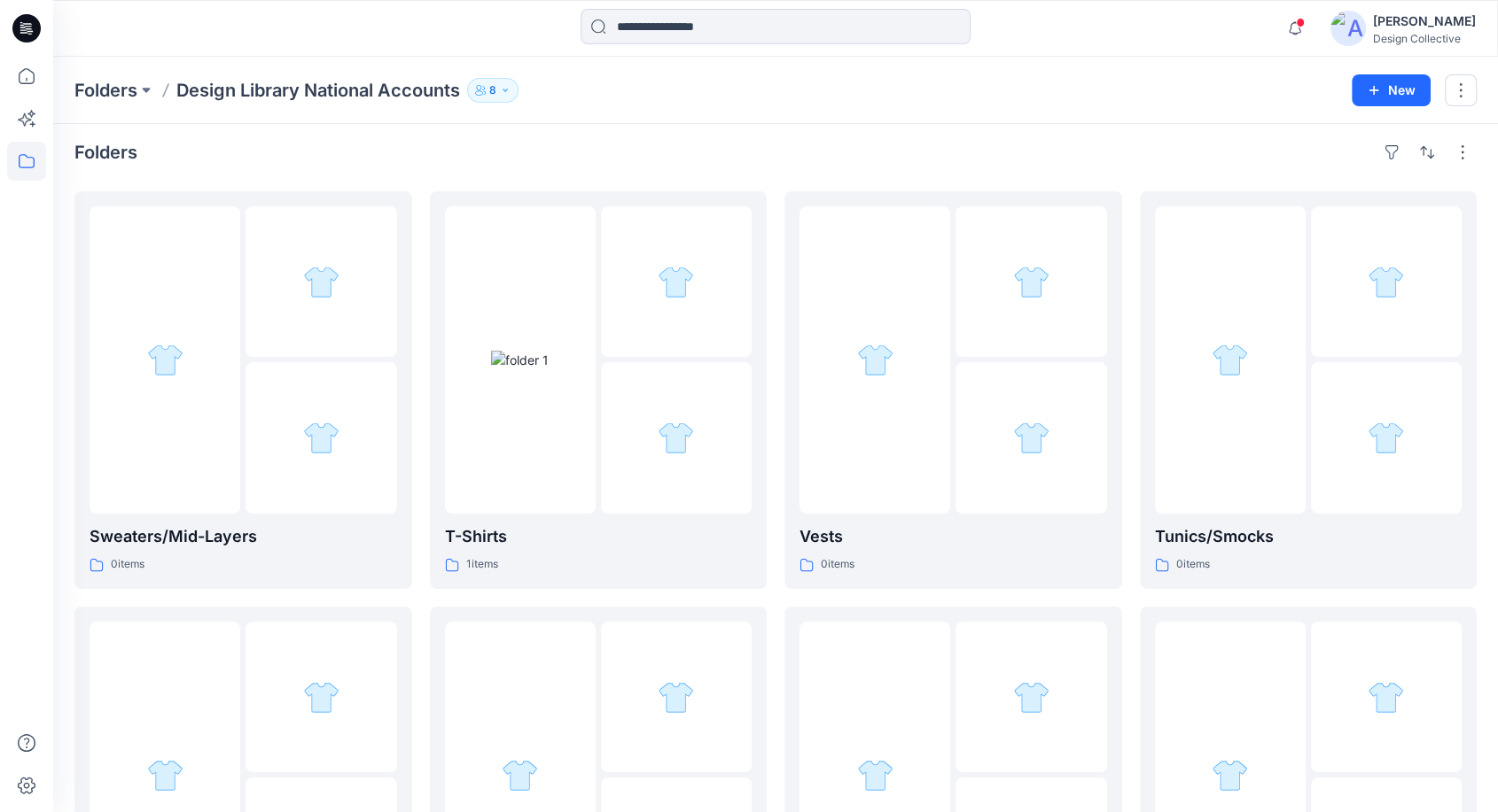
scroll to position [0, 0]
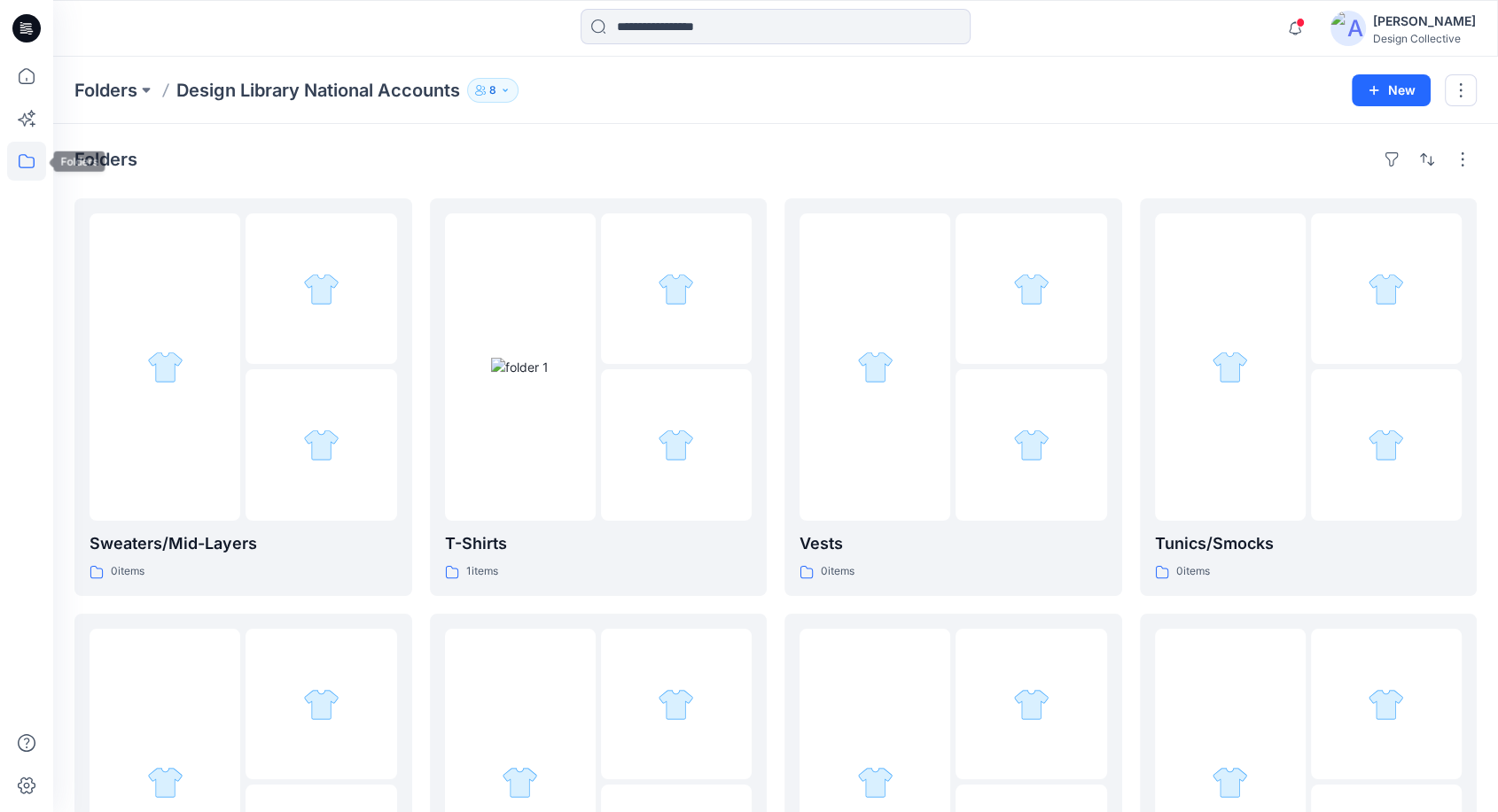
click at [20, 160] on icon at bounding box center [27, 161] width 16 height 14
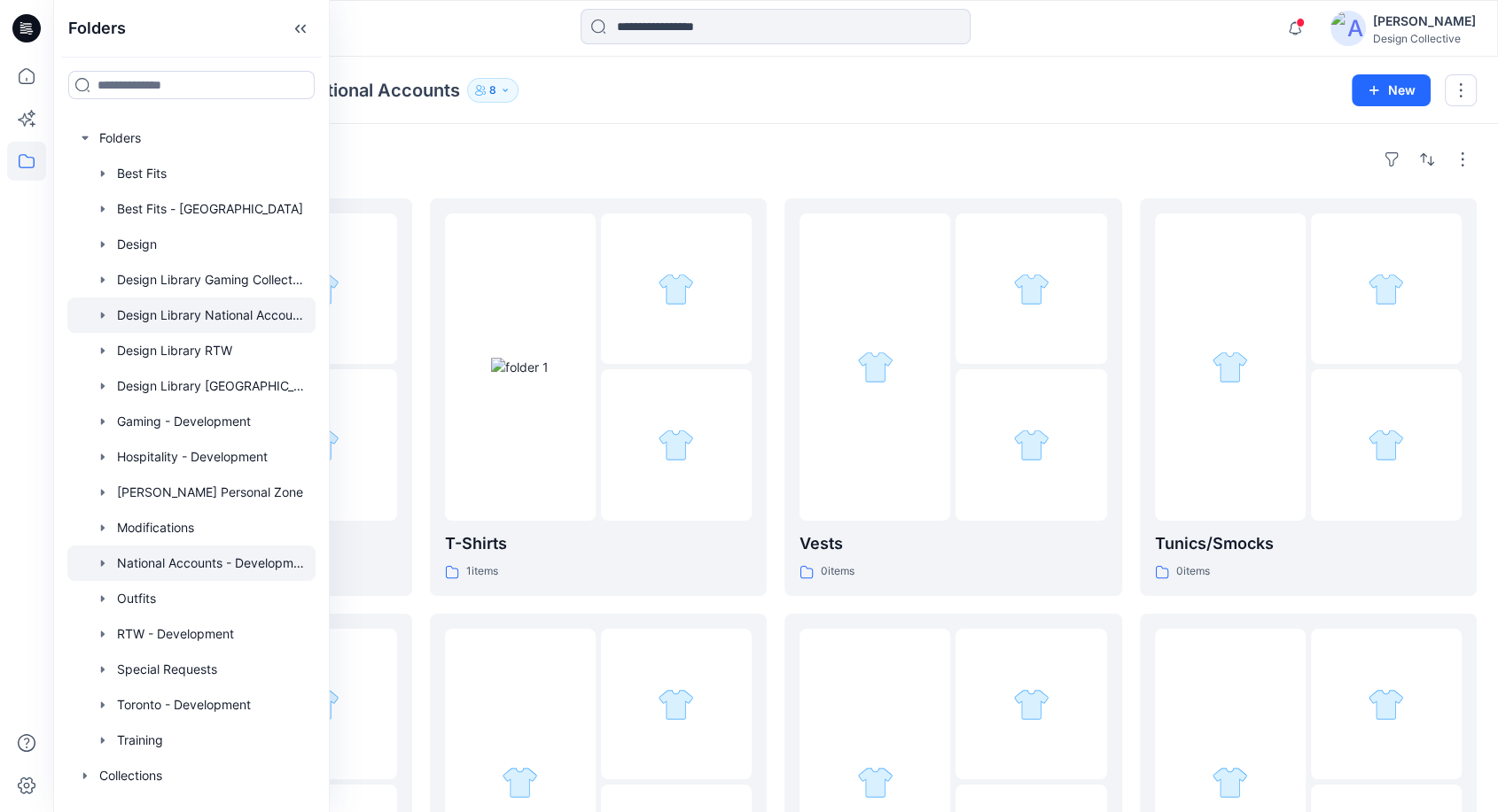
click at [230, 571] on div at bounding box center [191, 563] width 248 height 36
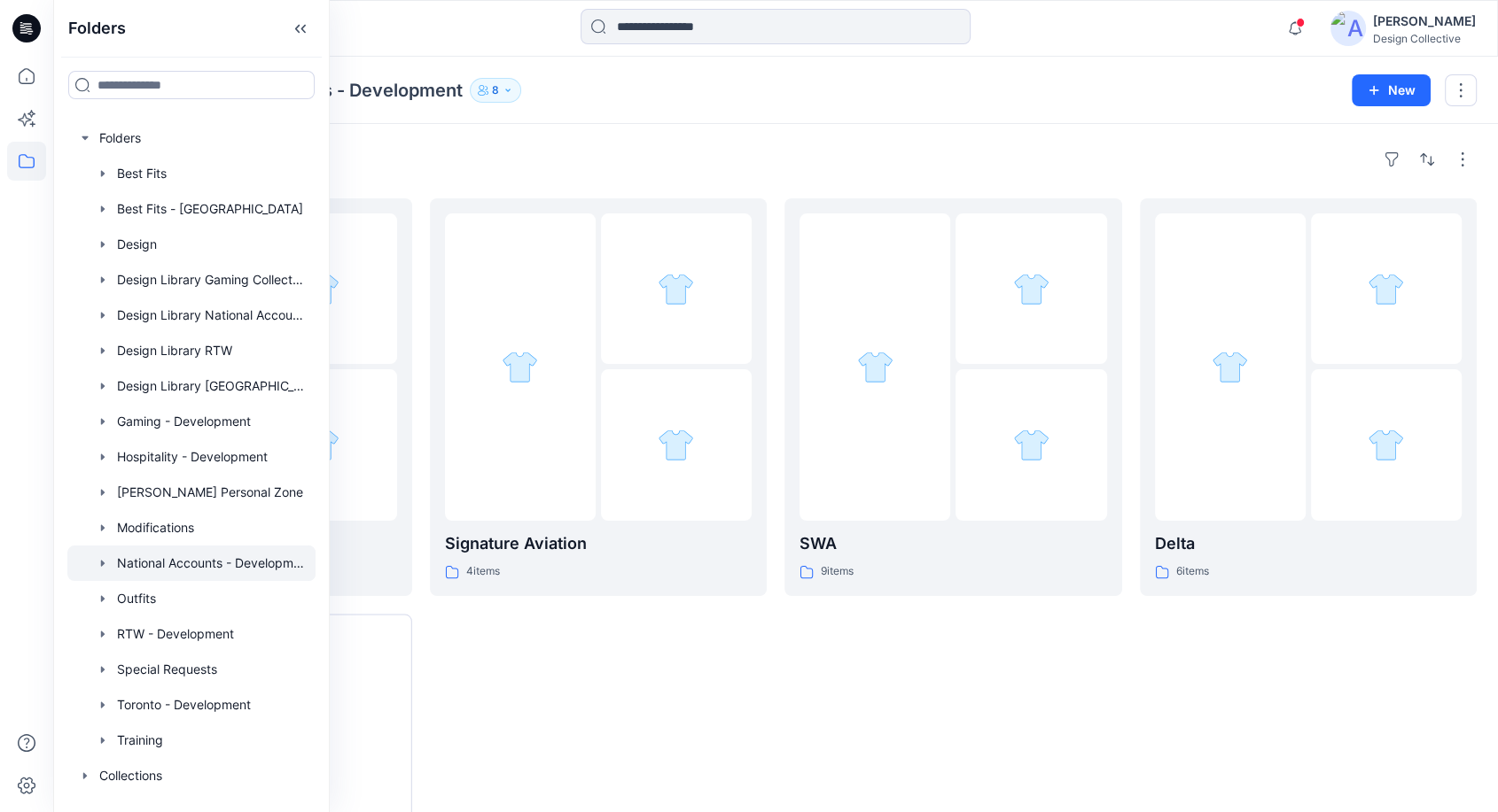
click at [922, 116] on div "Folders National Accounts - Development 8 New" at bounding box center [776, 90] width 1444 height 67
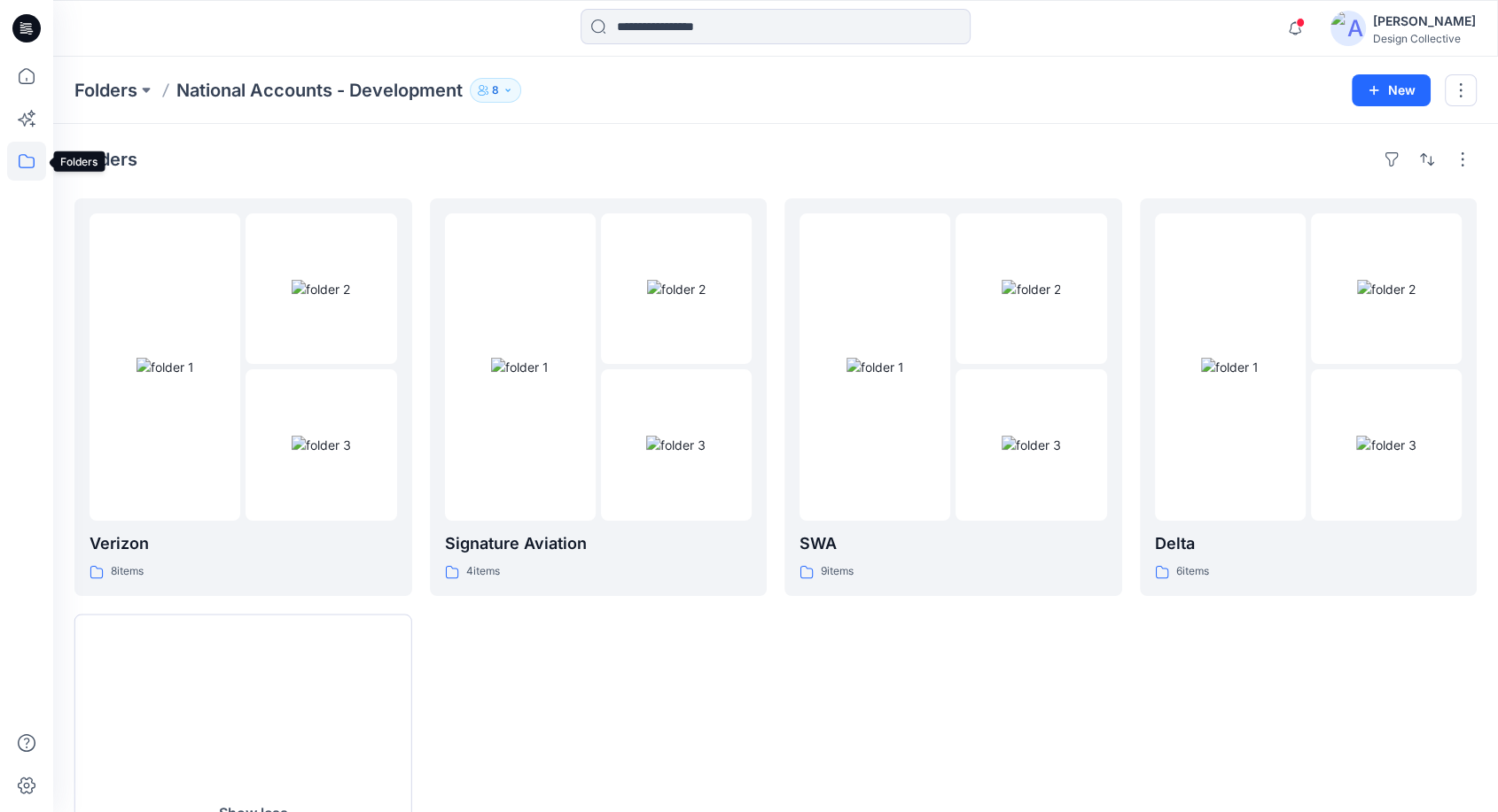
click at [21, 170] on icon at bounding box center [26, 160] width 39 height 39
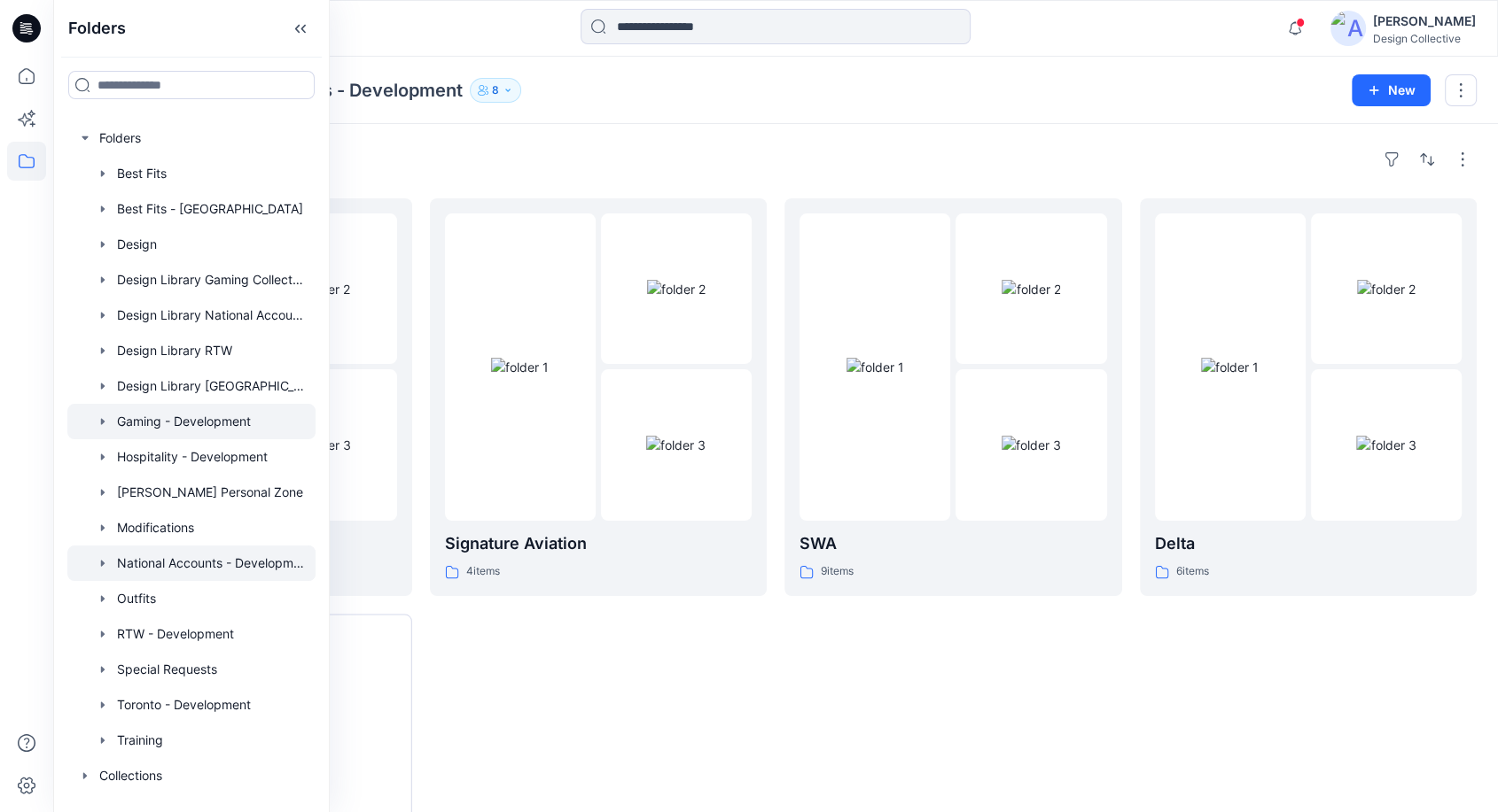
click at [142, 425] on div at bounding box center [191, 422] width 248 height 36
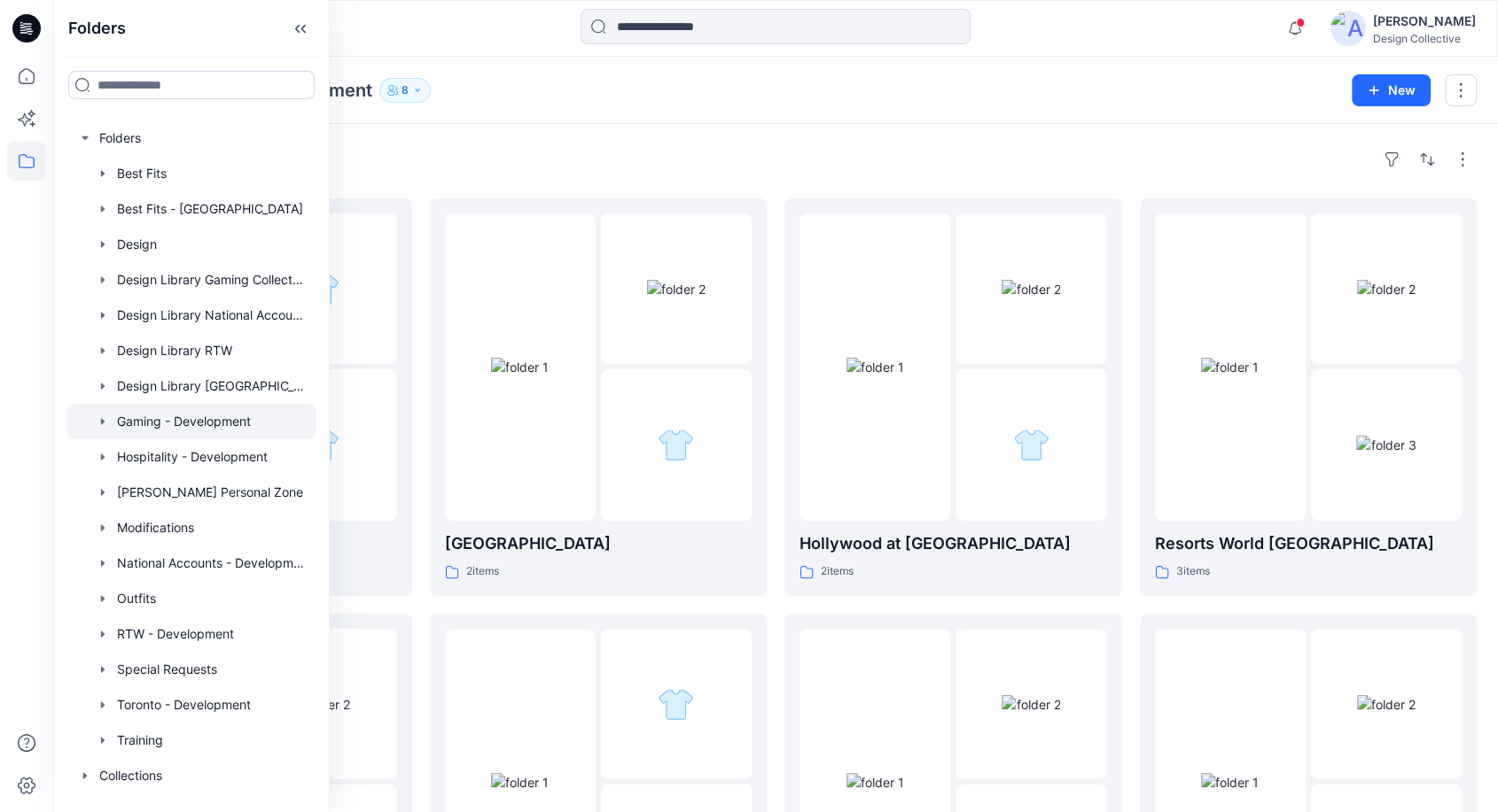
click at [1102, 122] on div "Folders Gaming - Development 8 New" at bounding box center [776, 90] width 1444 height 67
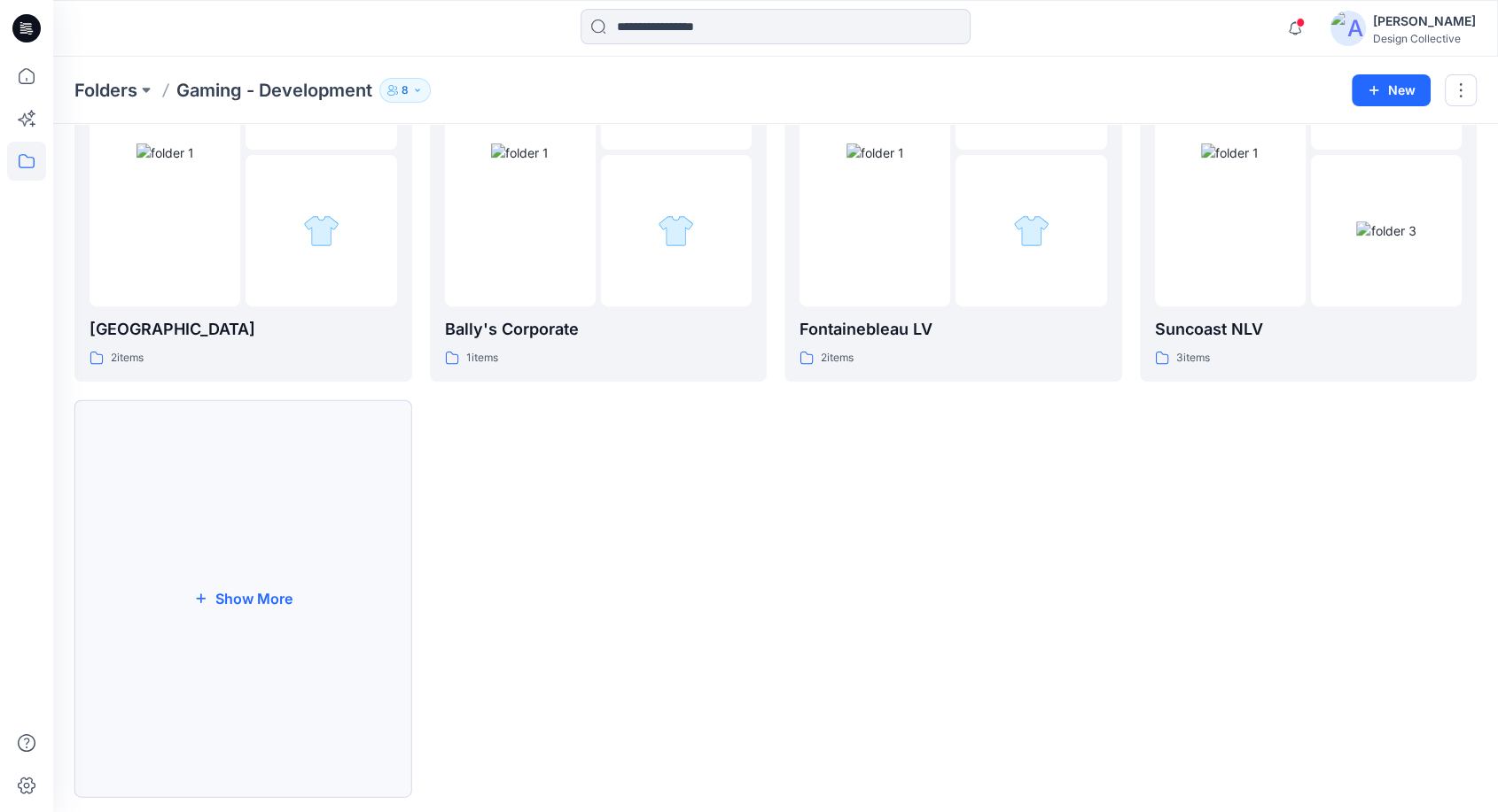
scroll to position [663, 0]
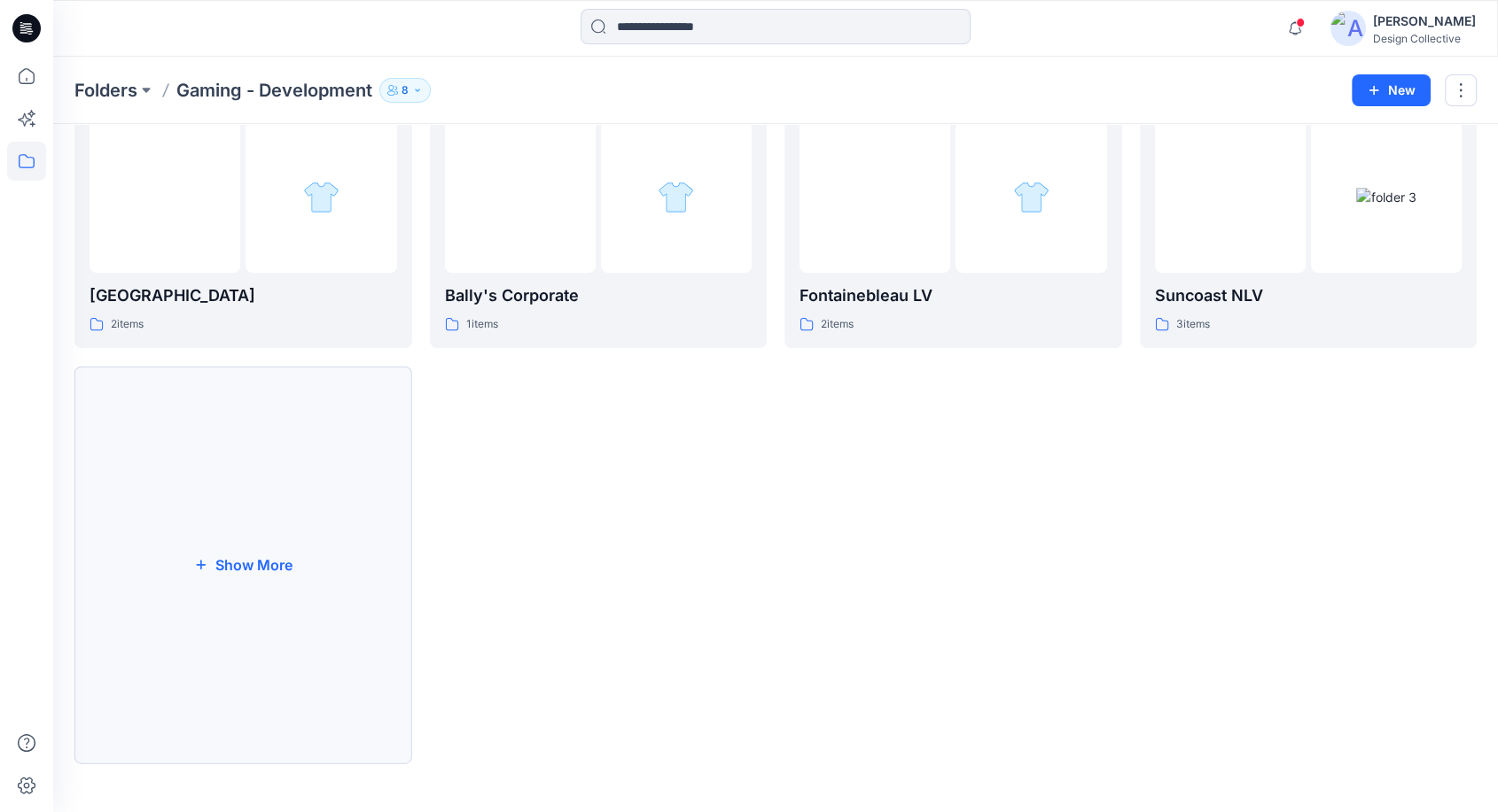
click at [256, 503] on button "Show More" at bounding box center [243, 564] width 338 height 398
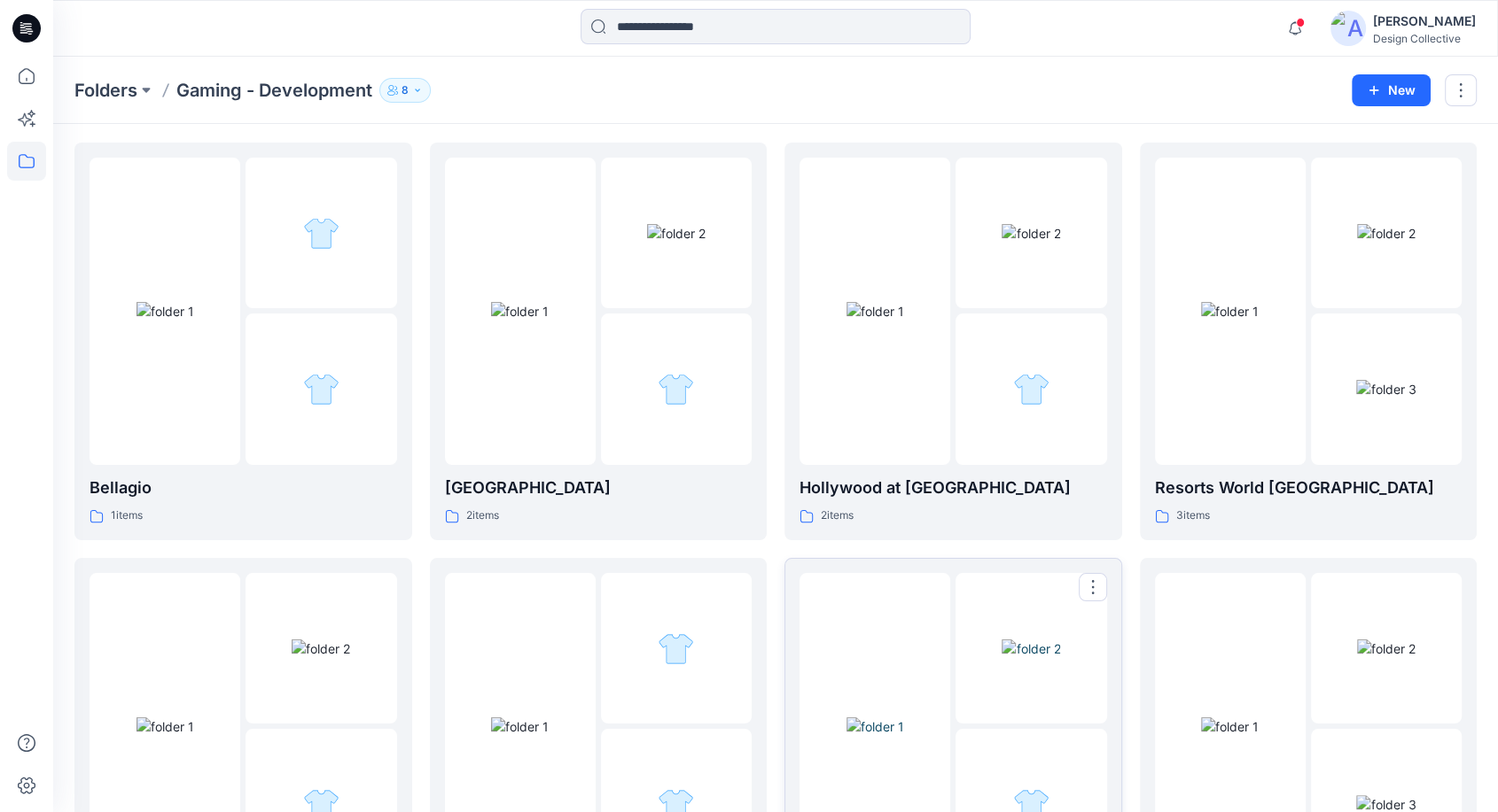
scroll to position [0, 0]
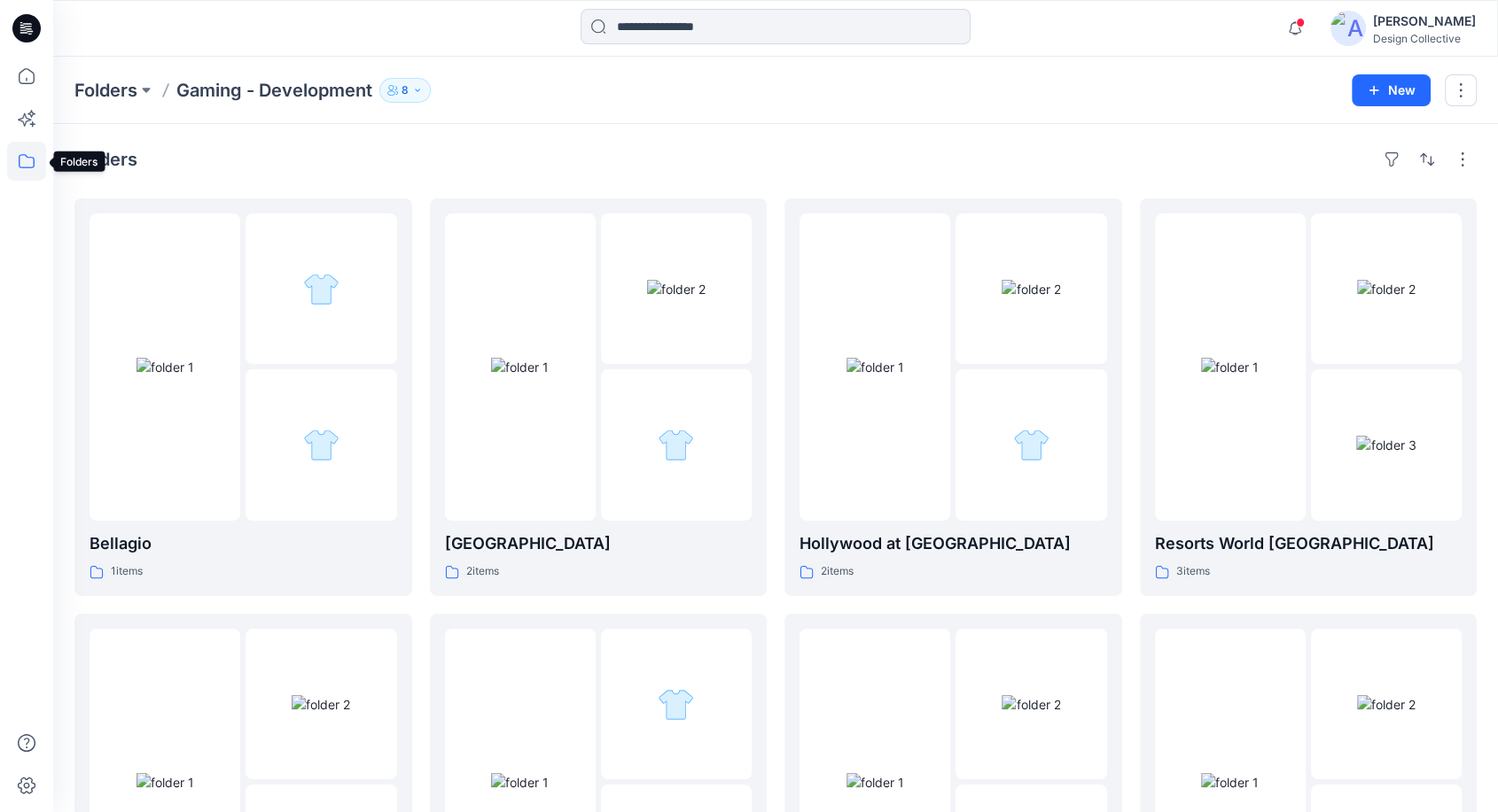
click at [14, 162] on icon at bounding box center [26, 160] width 39 height 39
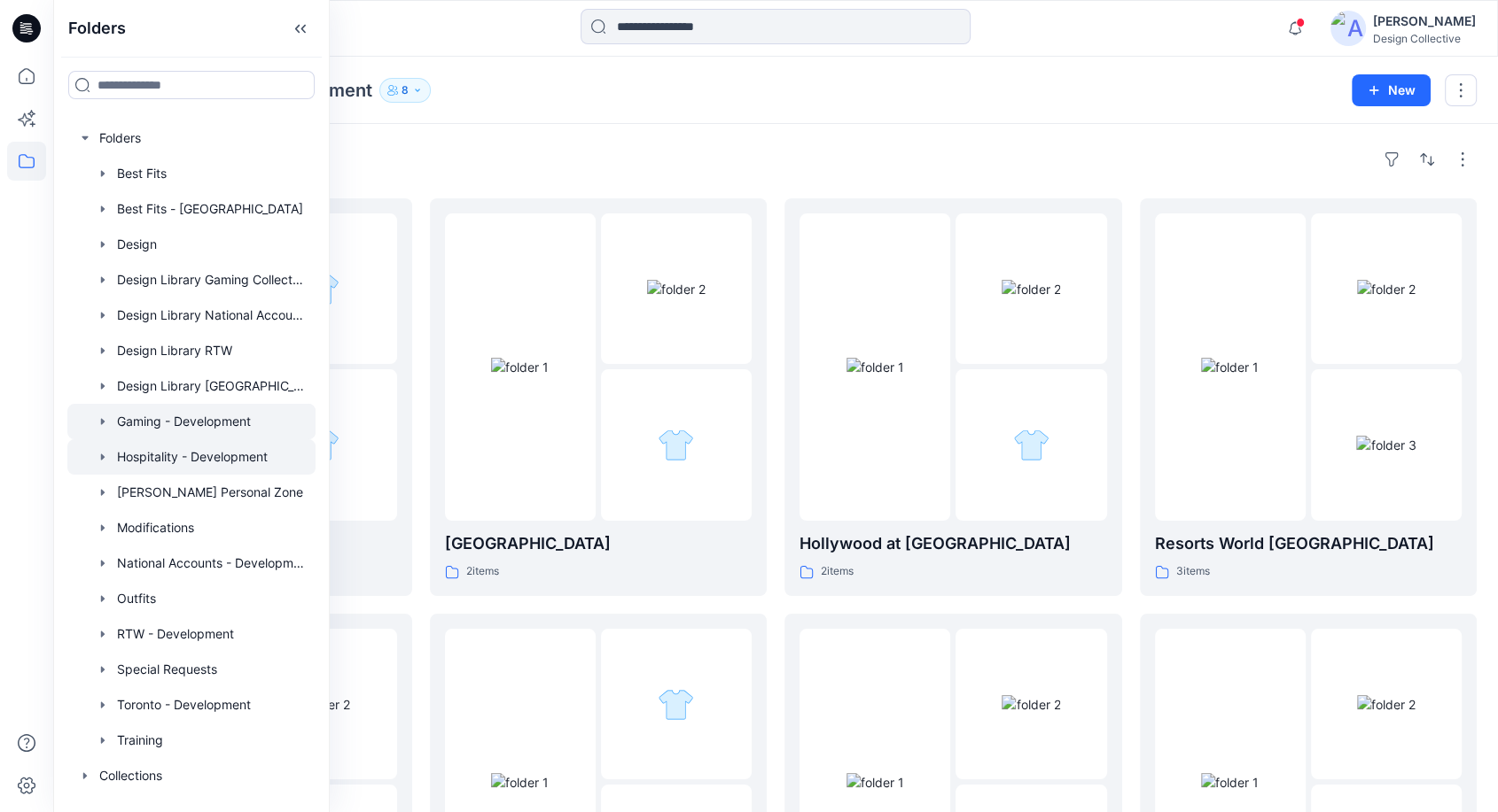
click at [147, 458] on div at bounding box center [191, 457] width 248 height 36
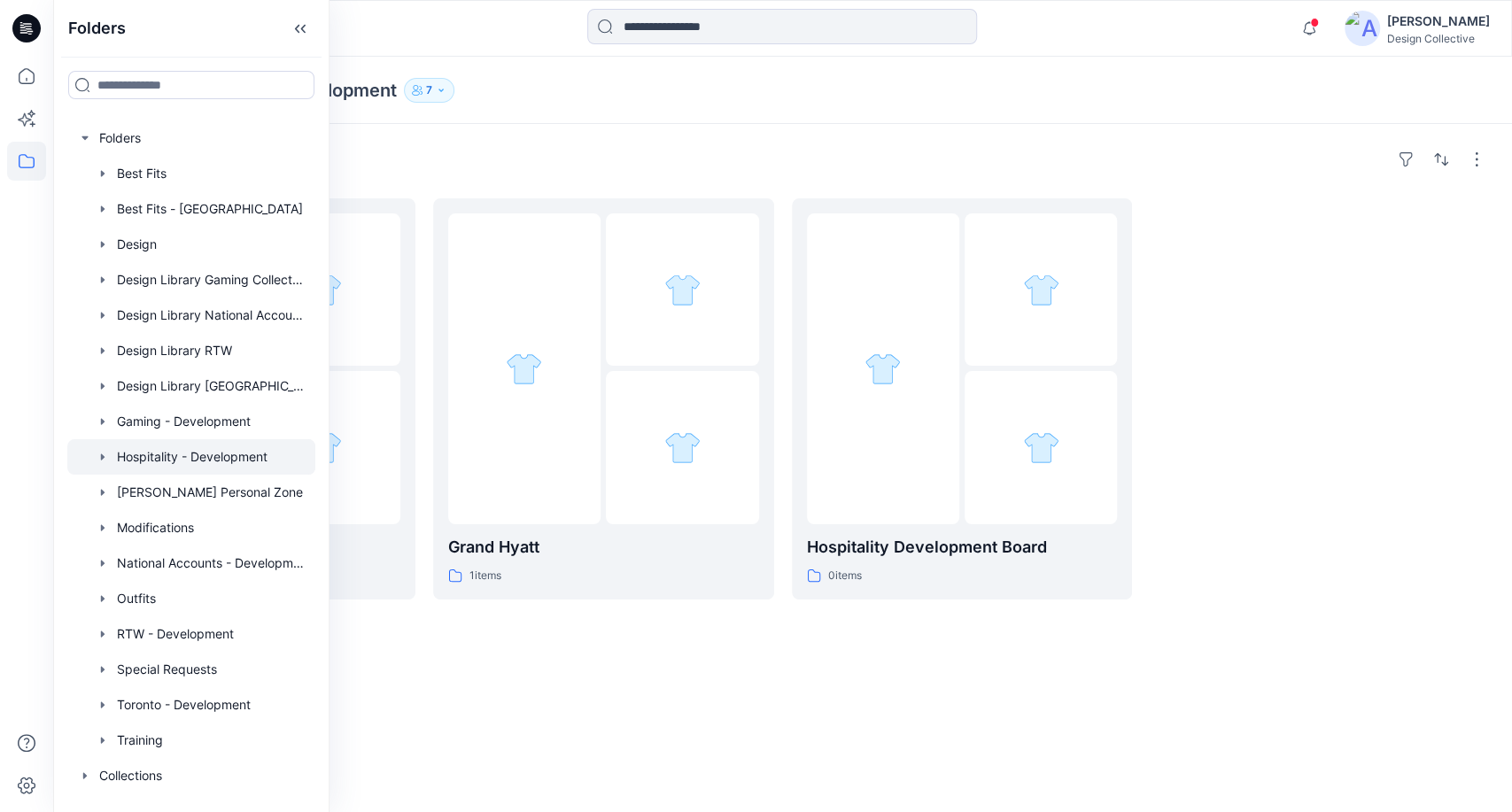
click at [679, 85] on div "Folders Hospitality - Development 7" at bounding box center [713, 90] width 1278 height 25
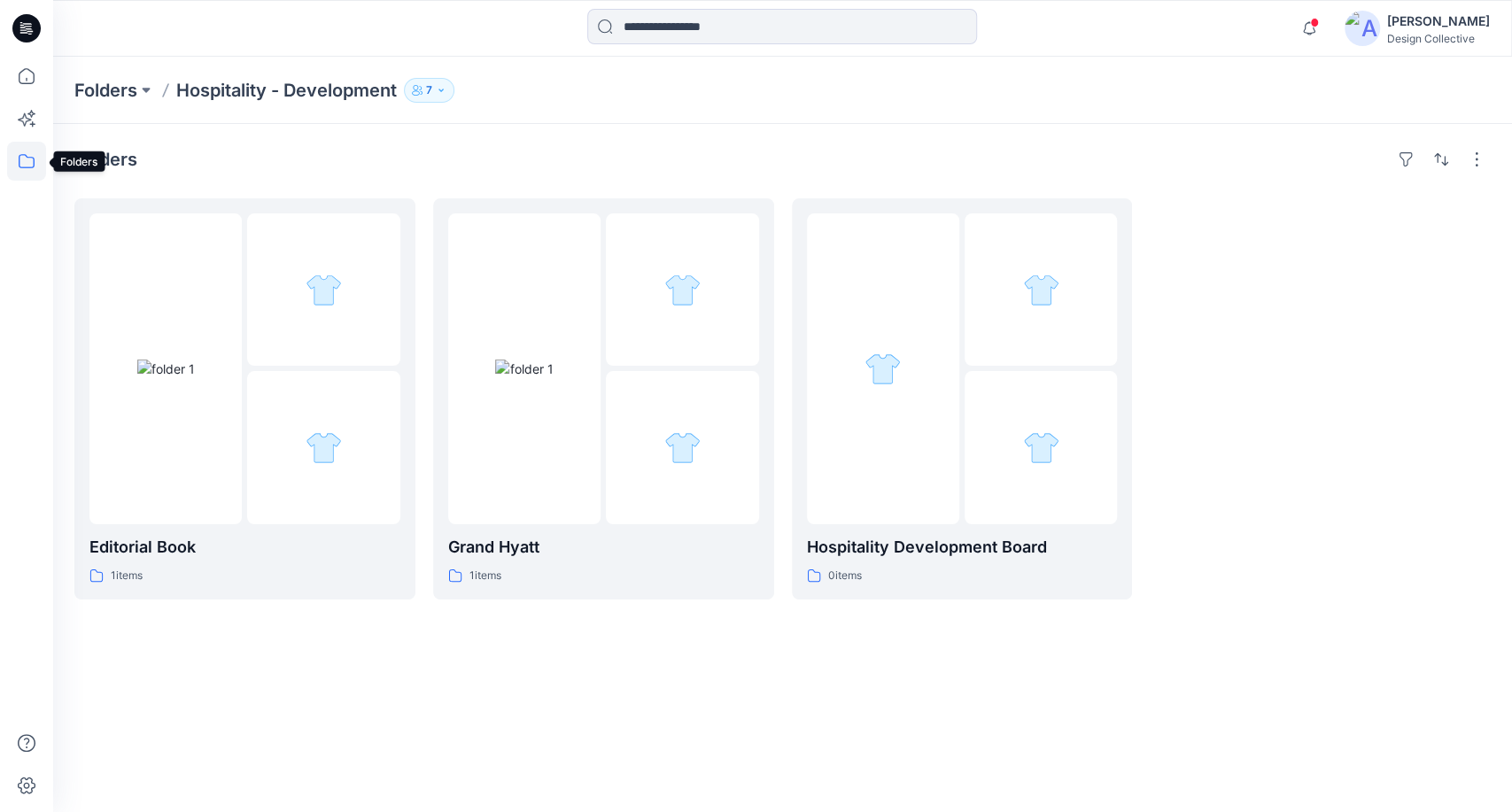
click at [30, 169] on icon at bounding box center [26, 160] width 39 height 39
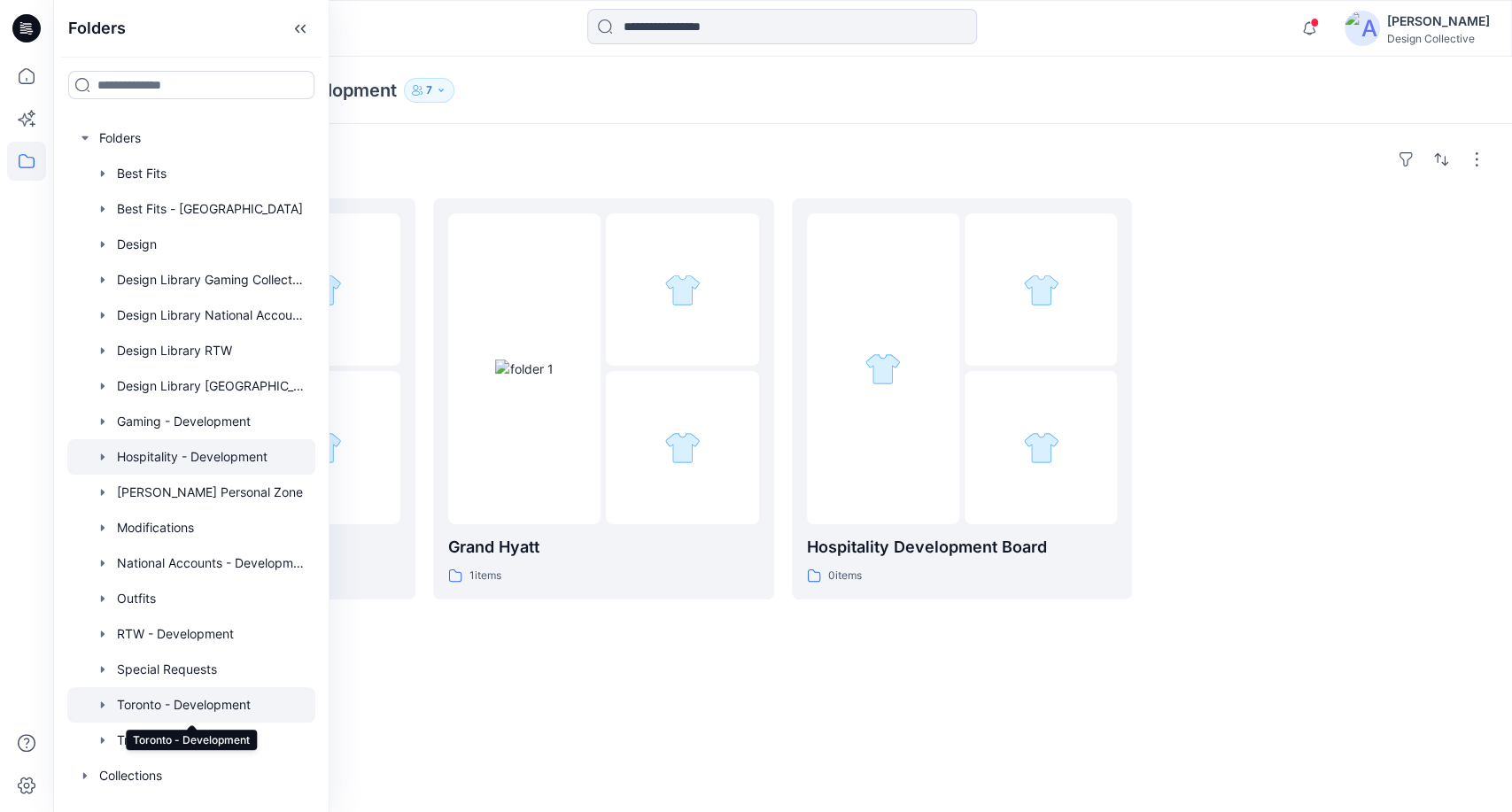
click at [199, 708] on div at bounding box center [191, 705] width 248 height 36
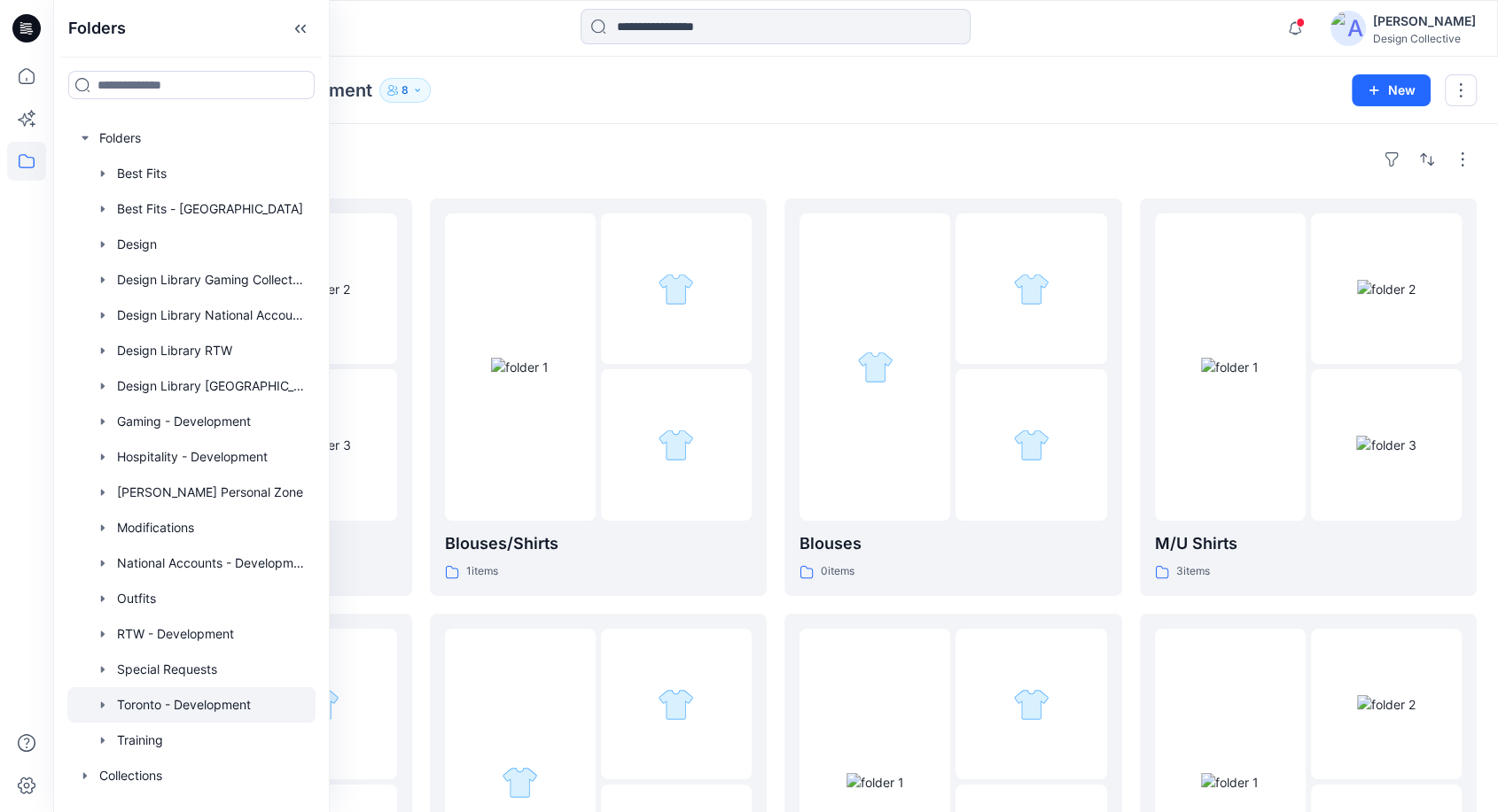
click at [598, 97] on div "Folders Toronto - Development 8" at bounding box center [705, 90] width 1263 height 25
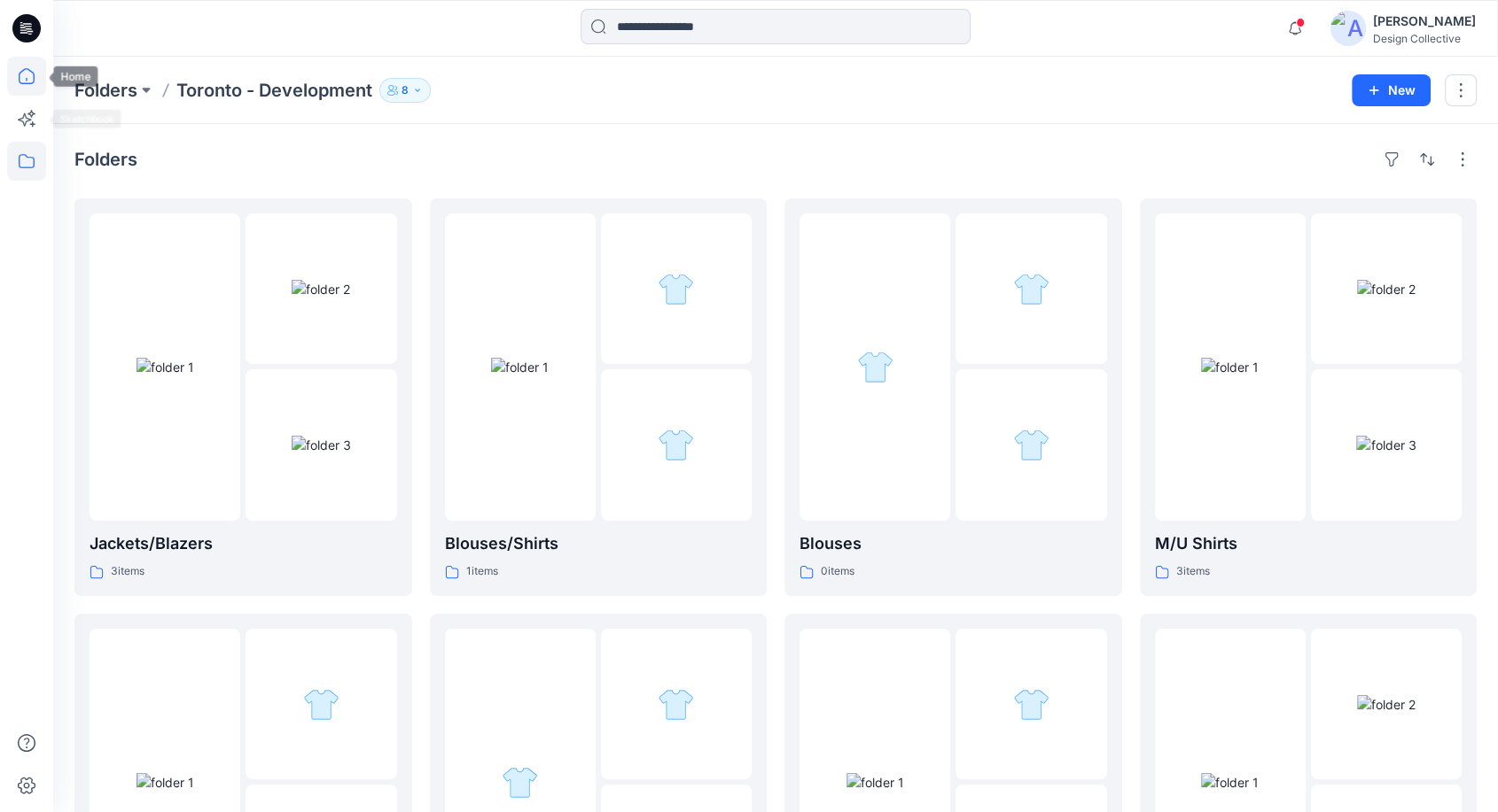
click at [19, 79] on icon at bounding box center [27, 76] width 16 height 16
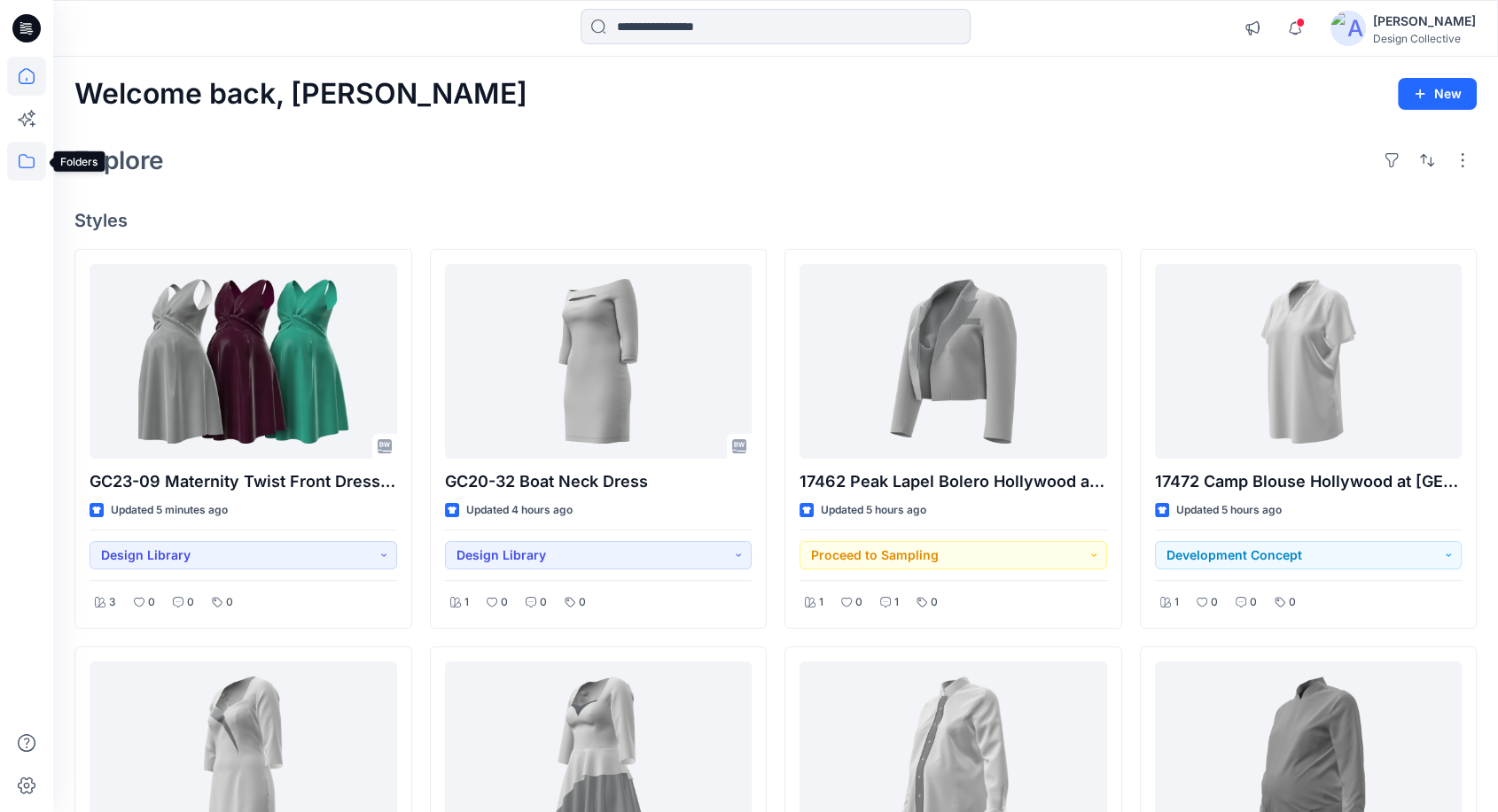
click at [22, 161] on icon at bounding box center [26, 160] width 39 height 39
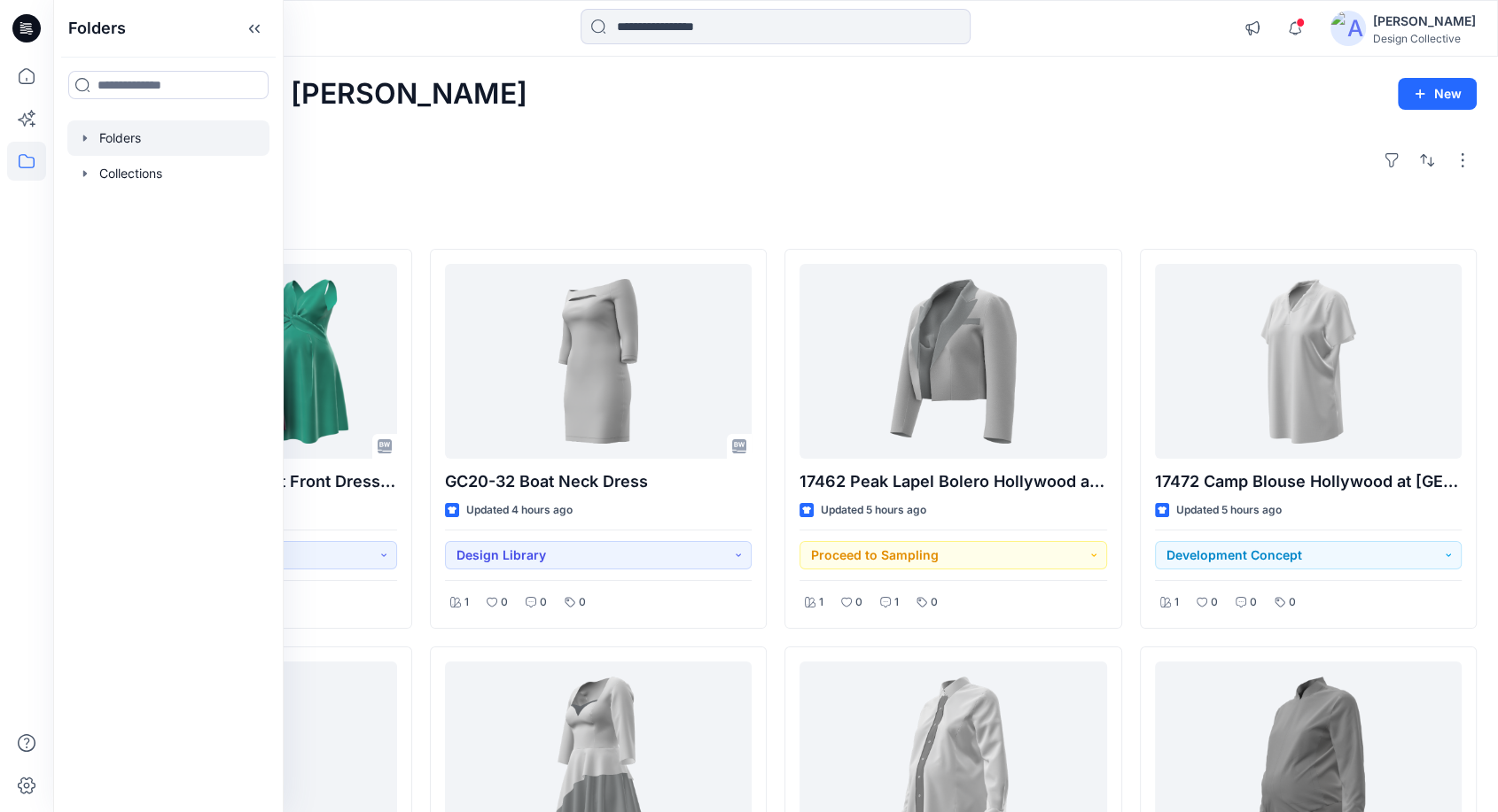
click at [77, 146] on div at bounding box center [168, 139] width 202 height 36
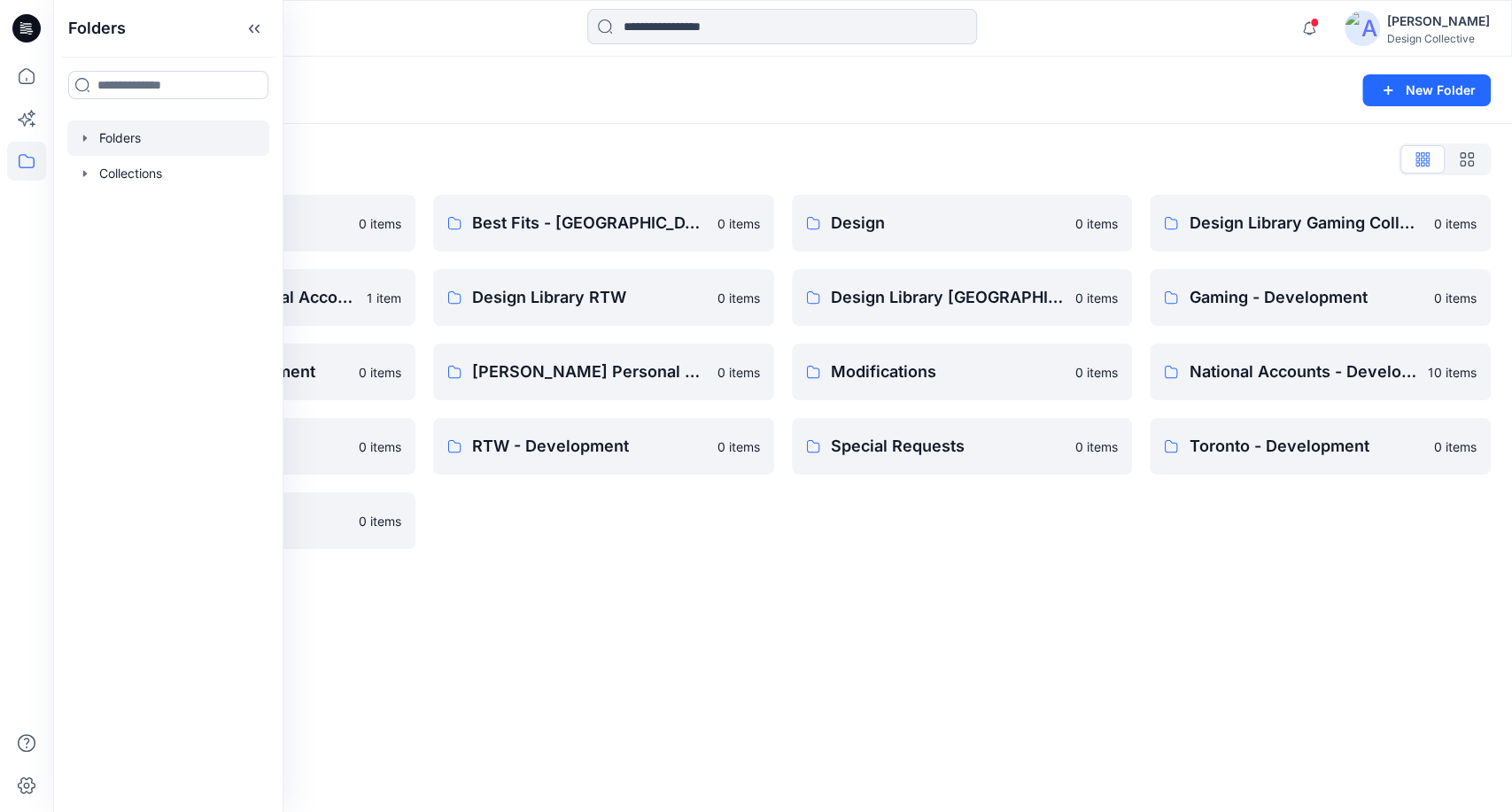
click at [465, 127] on div "Folders List Best Fits 0 items Design Library National Accounts 1 item Hospital…" at bounding box center [782, 347] width 1459 height 447
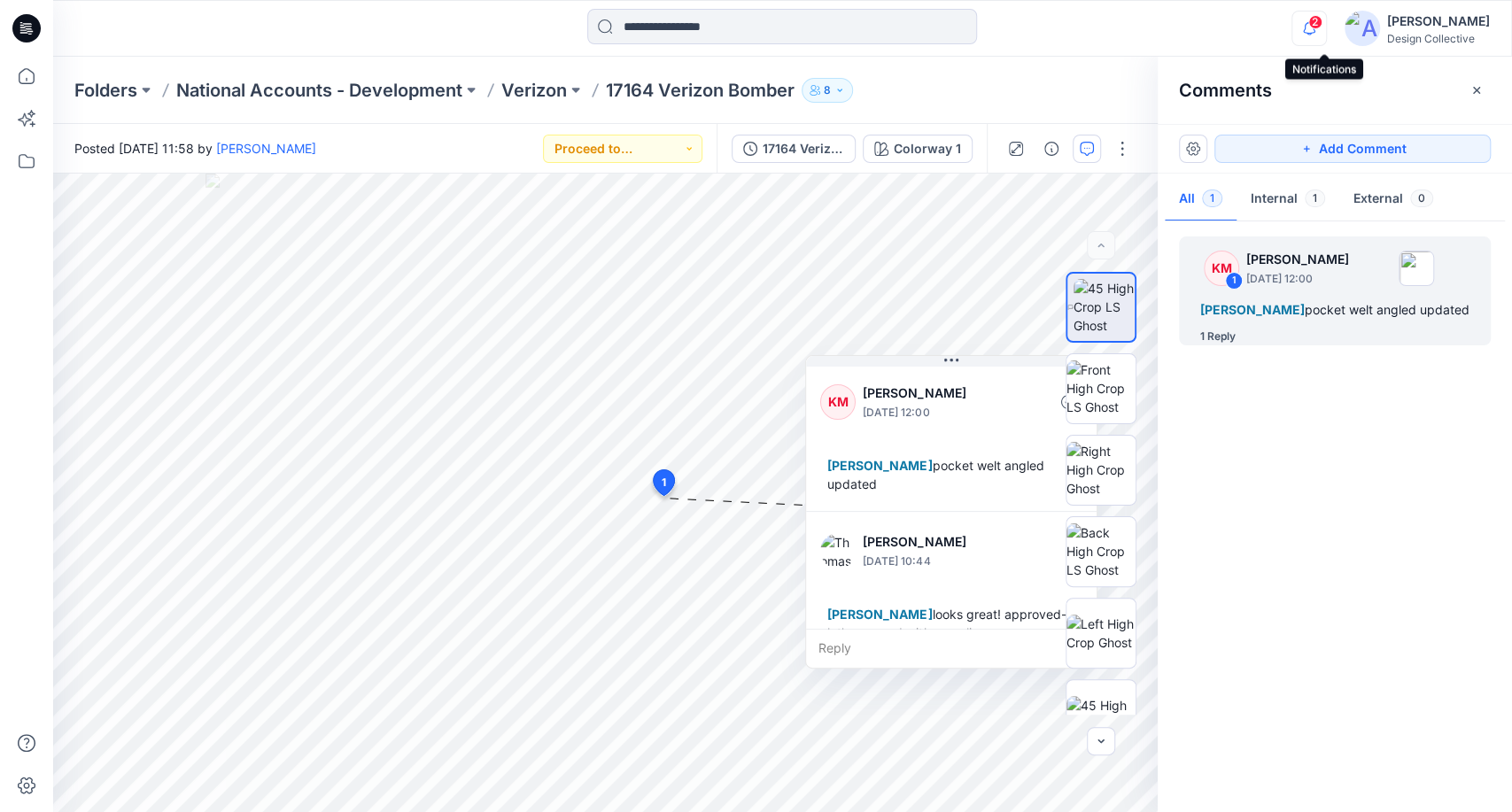
click at [1326, 29] on icon "button" at bounding box center [1309, 29] width 34 height 36
